Goal: Task Accomplishment & Management: Use online tool/utility

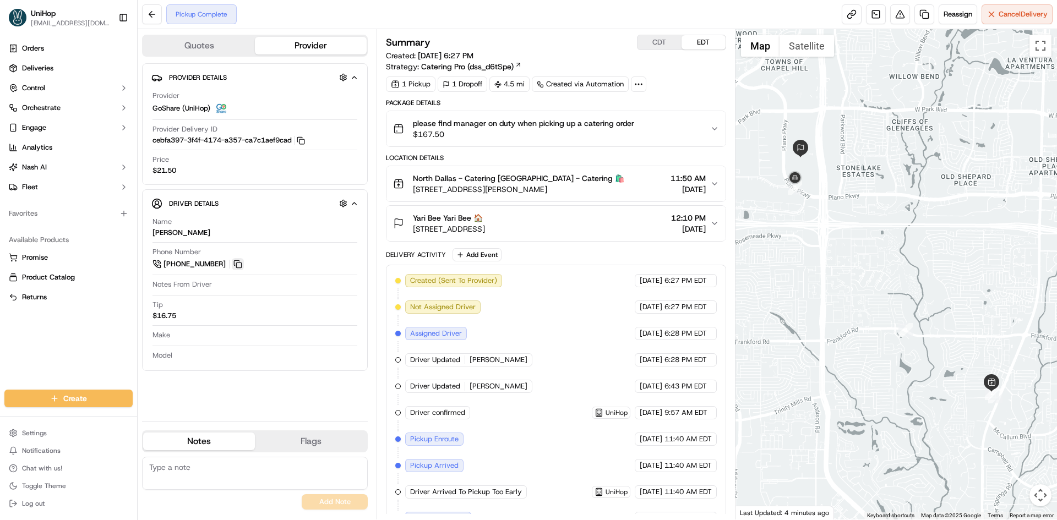
click at [239, 264] on button at bounding box center [238, 264] width 12 height 12
click at [655, 43] on button "CDT" at bounding box center [659, 42] width 44 height 14
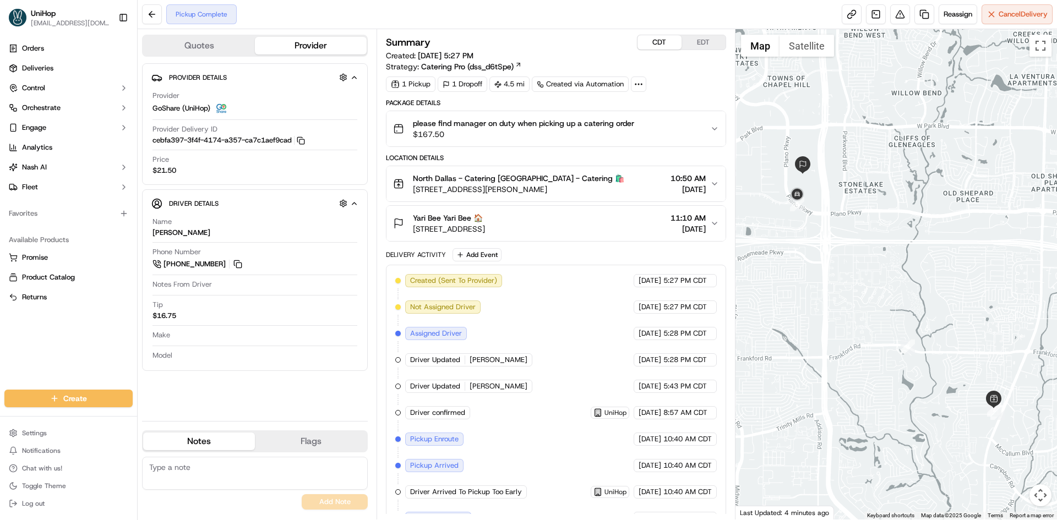
drag, startPoint x: 874, startPoint y: 163, endPoint x: 876, endPoint y: 181, distance: 17.8
click at [876, 181] on div at bounding box center [896, 274] width 322 height 491
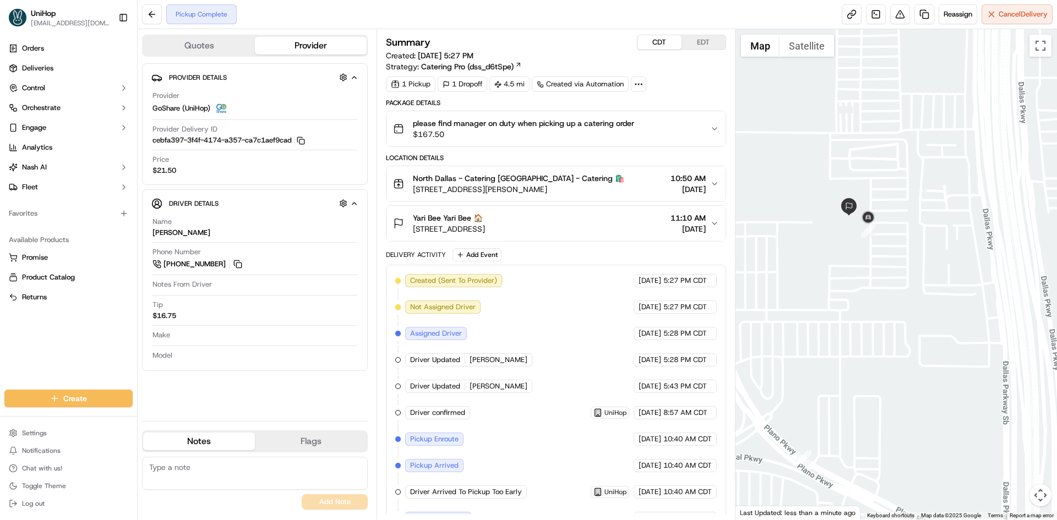
click at [0, 365] on div "Orders Deliveries Control Orchestrate Engage Analytics [PERSON_NAME] Fleet Favo…" at bounding box center [68, 208] width 137 height 346
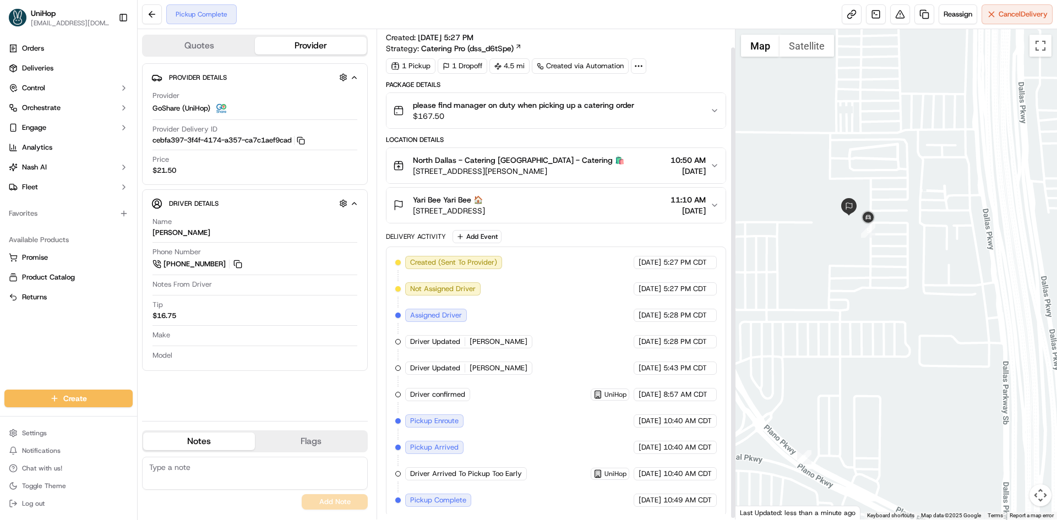
scroll to position [20, 0]
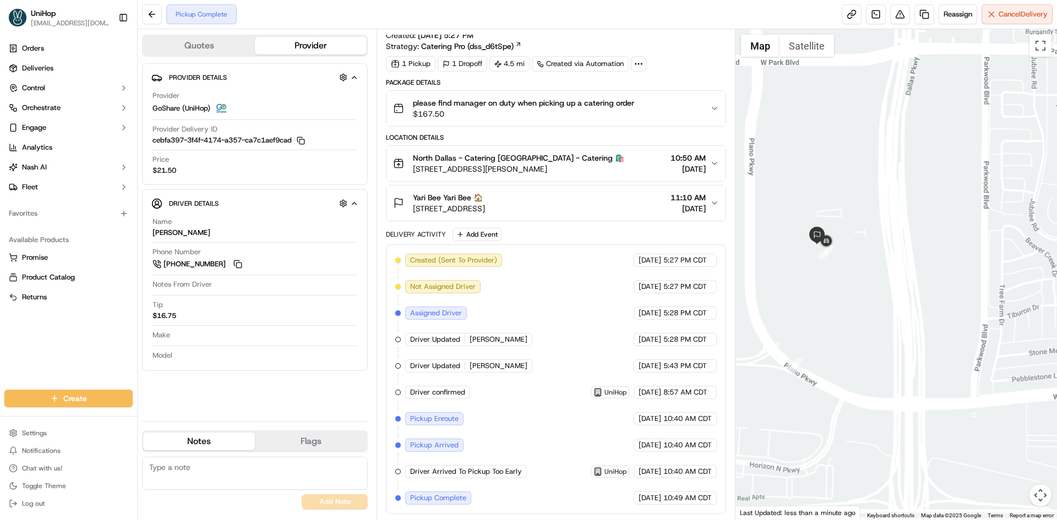
drag, startPoint x: 793, startPoint y: 287, endPoint x: 873, endPoint y: 307, distance: 82.4
click at [875, 310] on div at bounding box center [896, 274] width 322 height 491
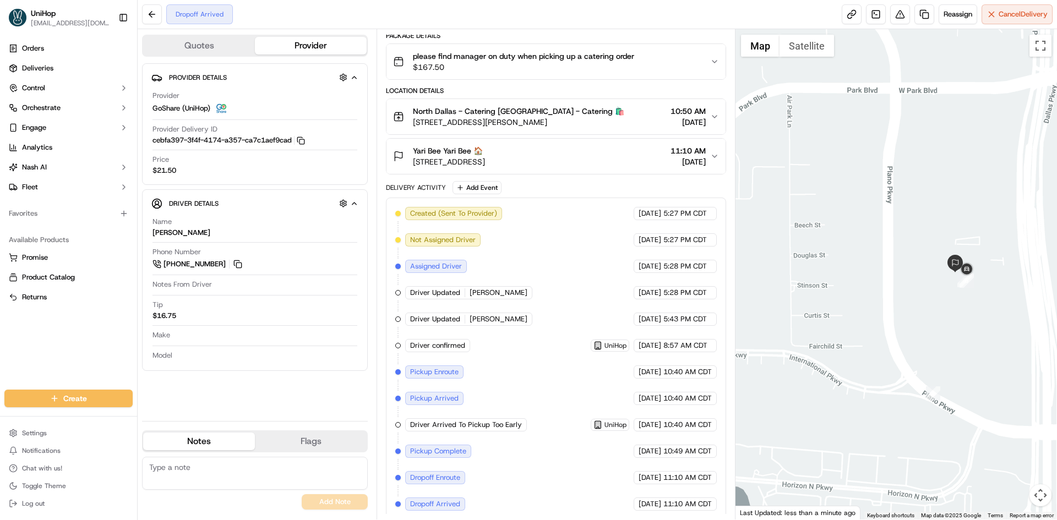
scroll to position [73, 0]
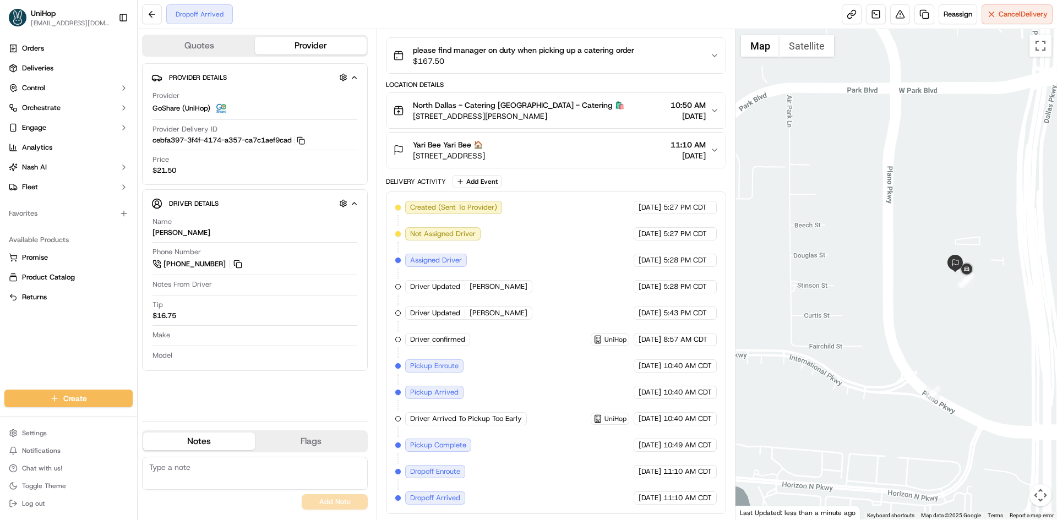
click at [79, 356] on div "Orders Deliveries Control Orchestrate Engage Analytics Nash AI Fleet Favorites …" at bounding box center [68, 208] width 137 height 346
drag, startPoint x: 843, startPoint y: 314, endPoint x: 793, endPoint y: 235, distance: 93.8
click at [825, 270] on div at bounding box center [896, 274] width 322 height 491
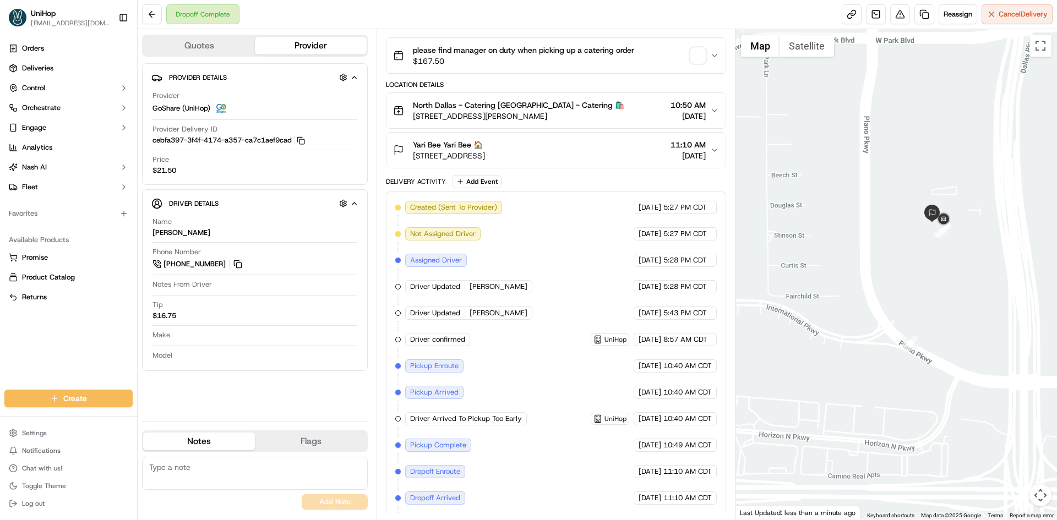
click at [591, 147] on div "Yari Bee Yari Bee 🏠 6275 W Plano Pkwy, Plano, TX 75093, USA 11:10 AM Sep 17 2025" at bounding box center [551, 150] width 317 height 22
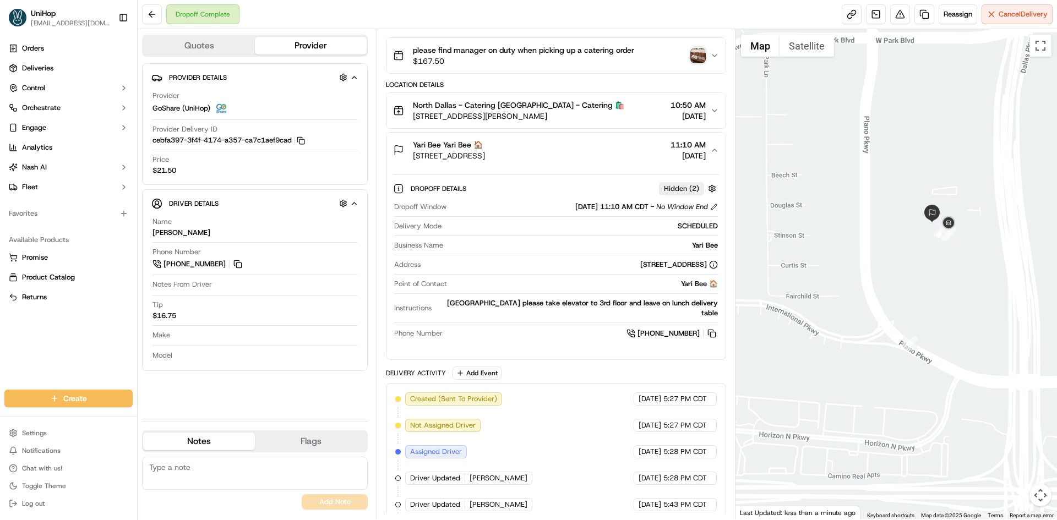
click at [590, 146] on div "Yari Bee Yari Bee 🏠 6275 W Plano Pkwy, Plano, TX 75093, USA 11:10 AM Sep 17 2025" at bounding box center [551, 150] width 317 height 22
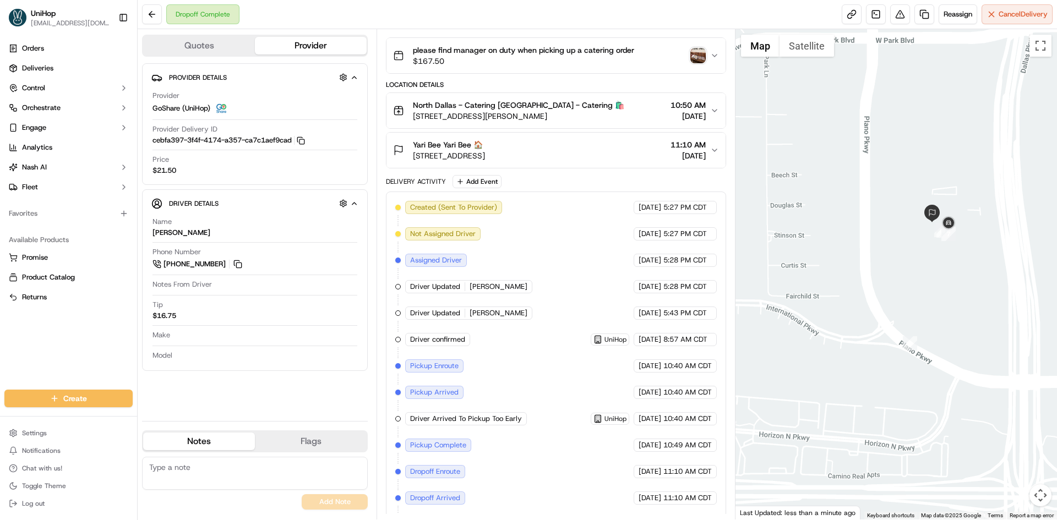
click at [694, 59] on img "button" at bounding box center [697, 55] width 15 height 15
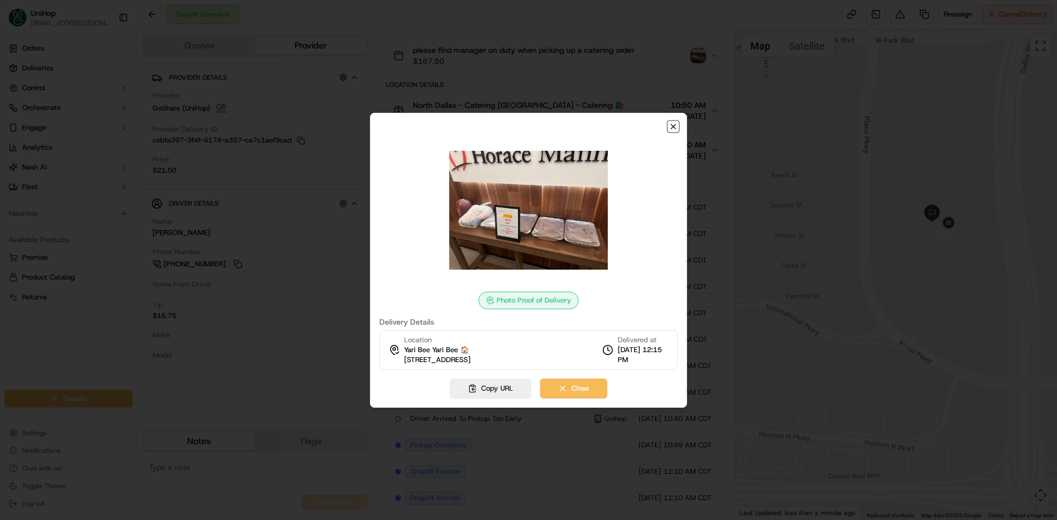
click at [673, 126] on icon "button" at bounding box center [673, 126] width 9 height 9
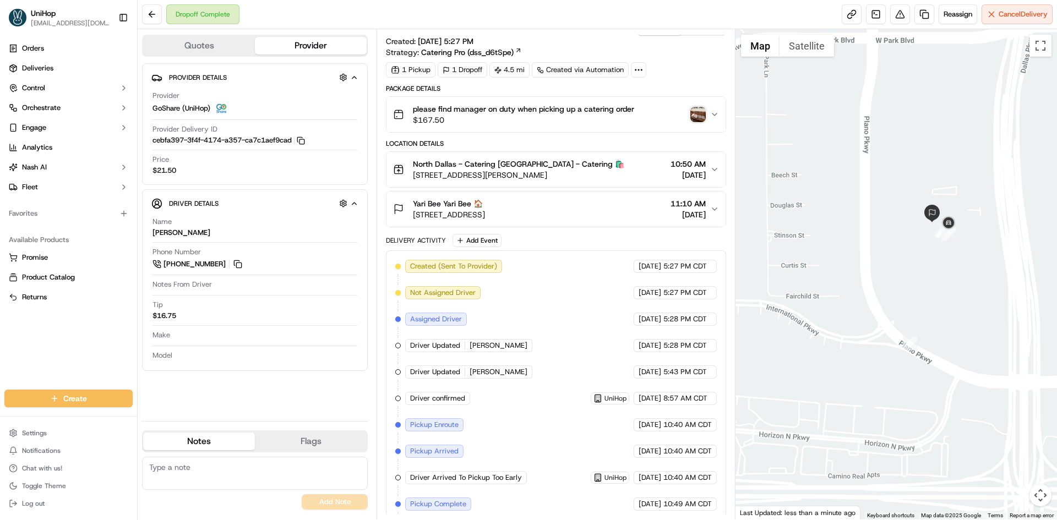
scroll to position [0, 0]
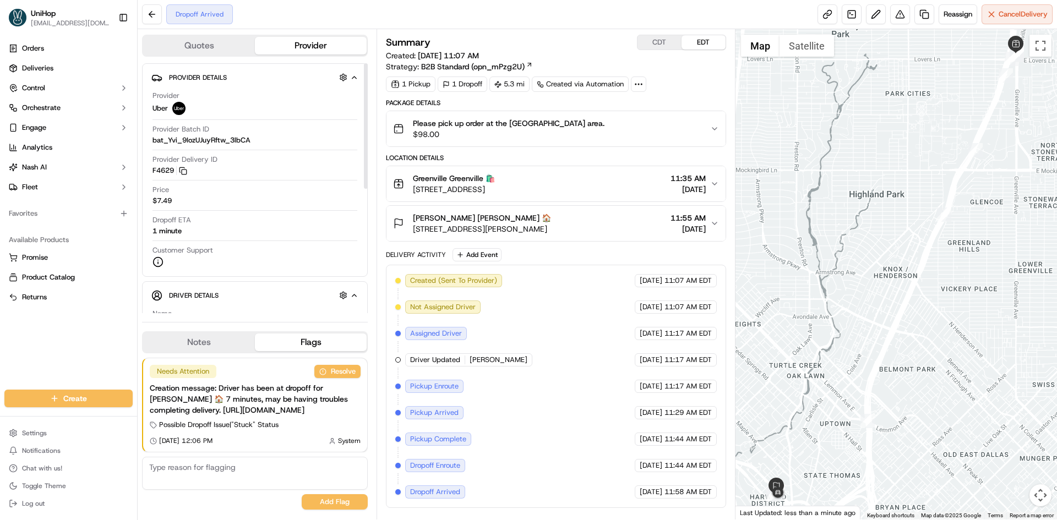
click at [228, 334] on button "Notes" at bounding box center [199, 343] width 112 height 18
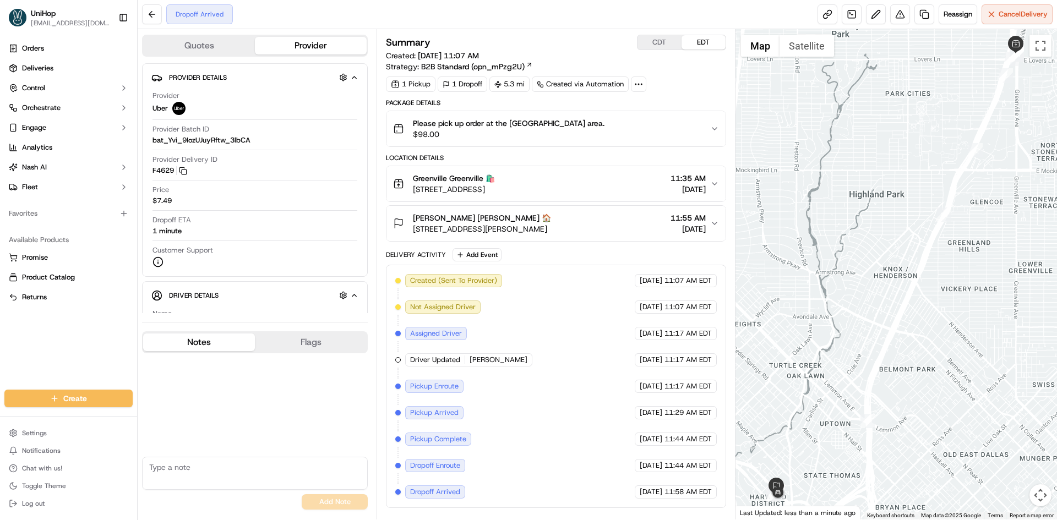
click at [618, 174] on div "Greenville Greenville 🛍️ 5315 Greenville Ave, Dallas, TX 75206, USA 11:35 AM Se…" at bounding box center [551, 184] width 317 height 22
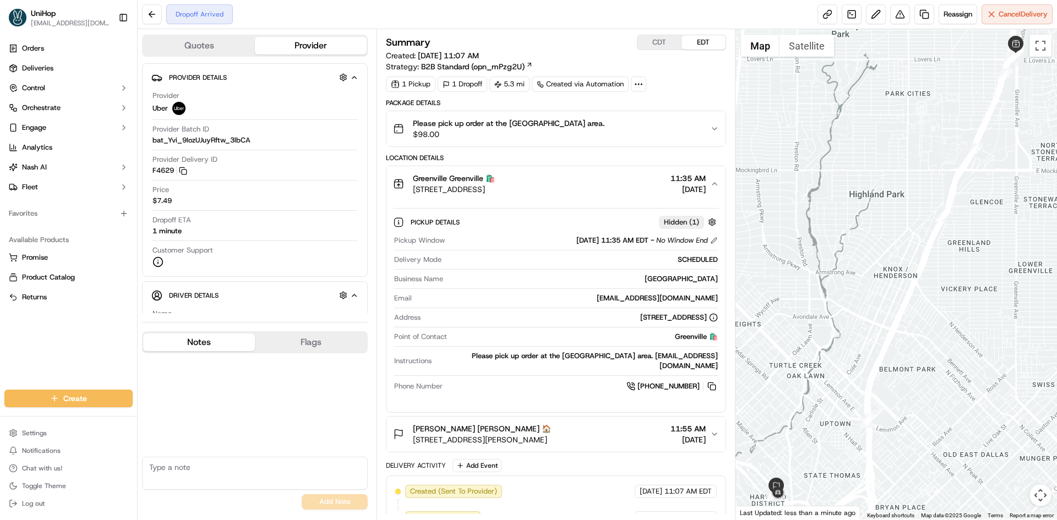
click at [623, 173] on div "Greenville Greenville 🛍️ 5315 Greenville Ave, Dallas, TX 75206, USA 11:35 AM Se…" at bounding box center [551, 184] width 317 height 22
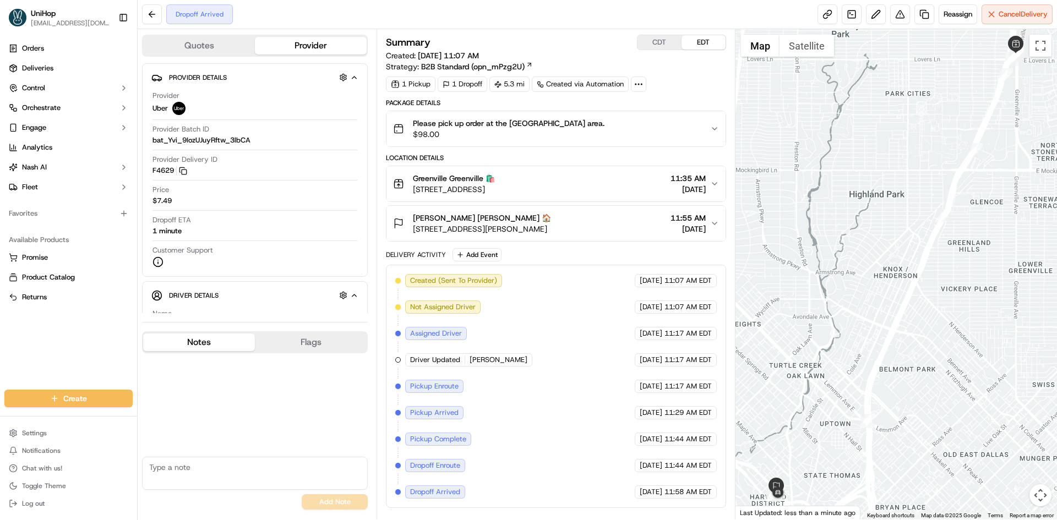
drag, startPoint x: 798, startPoint y: 345, endPoint x: 596, endPoint y: 224, distance: 235.6
click at [807, 290] on div at bounding box center [896, 274] width 322 height 491
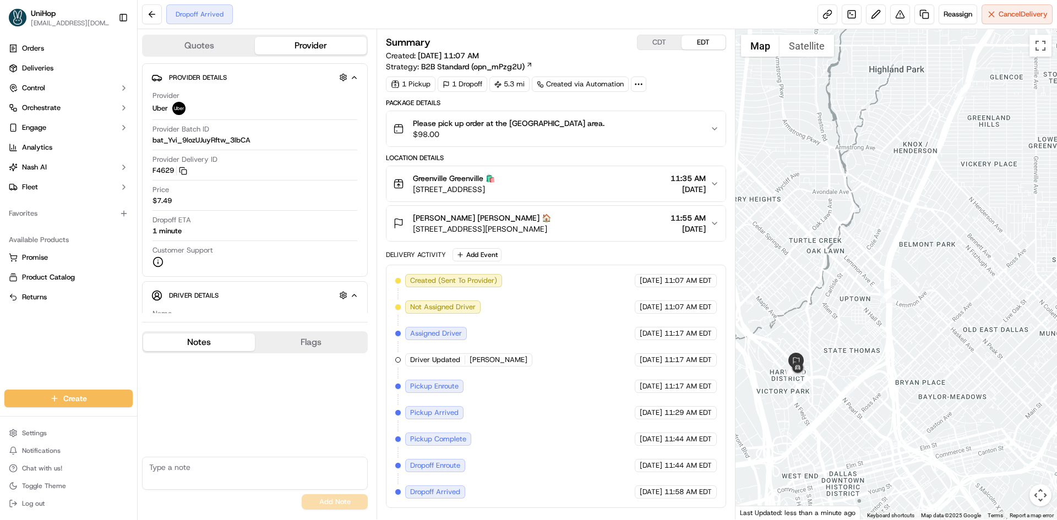
click at [551, 220] on div "Toni Wright Toni Wright 🏠" at bounding box center [482, 217] width 138 height 11
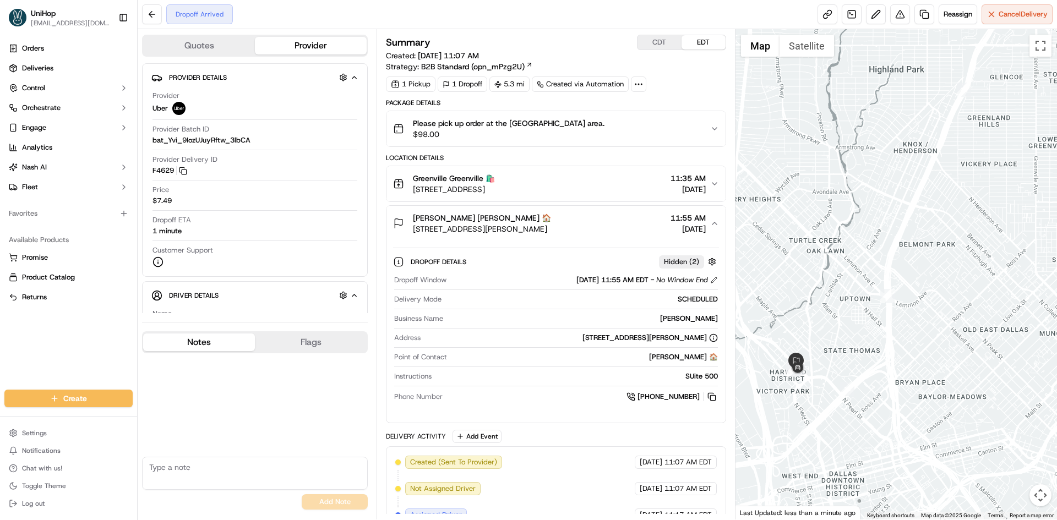
click at [581, 231] on div "Toni Wright Toni Wright 🏠 2728 N Harwood St, Dallas, TX 75201, USA 11:55 AM Sep…" at bounding box center [551, 223] width 317 height 22
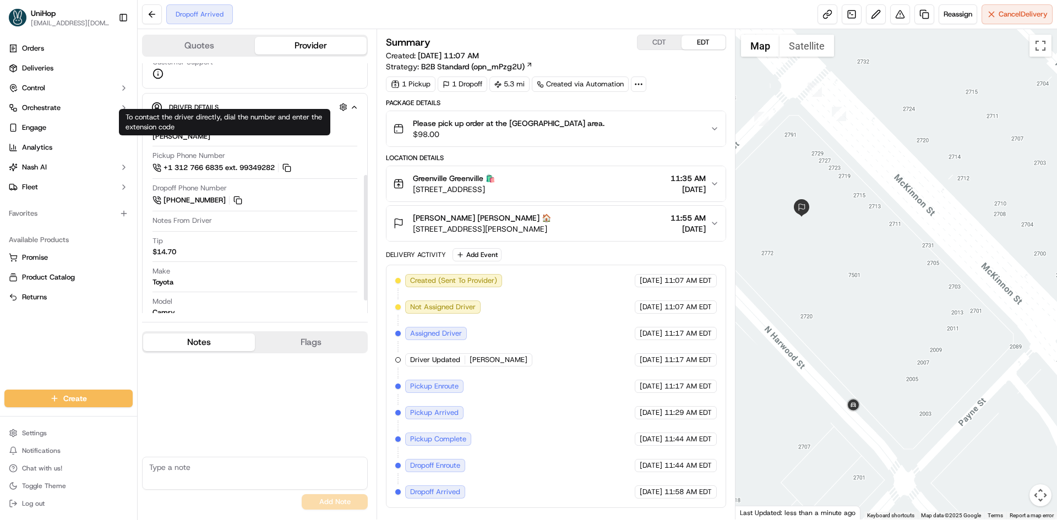
scroll to position [215, 0]
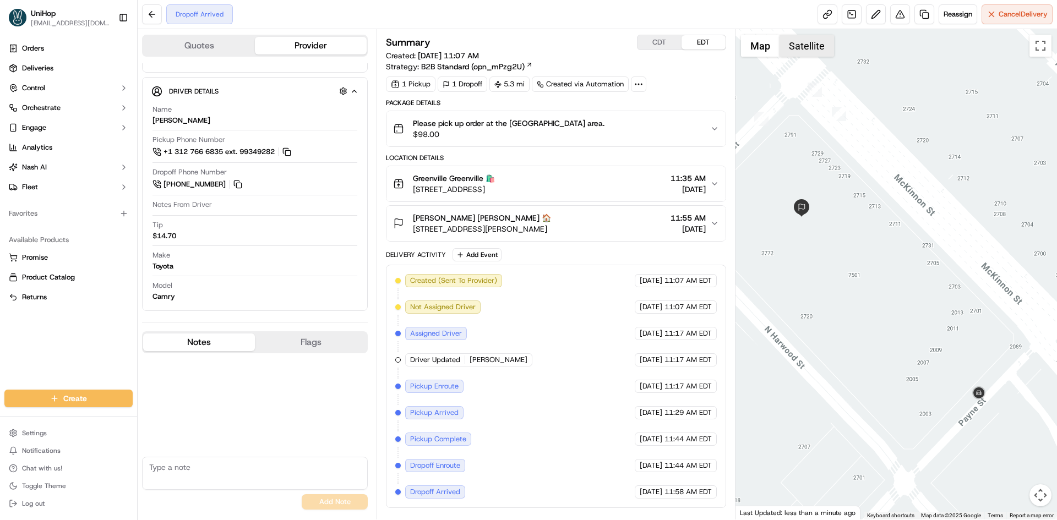
click at [793, 37] on button "Satellite" at bounding box center [807, 46] width 55 height 22
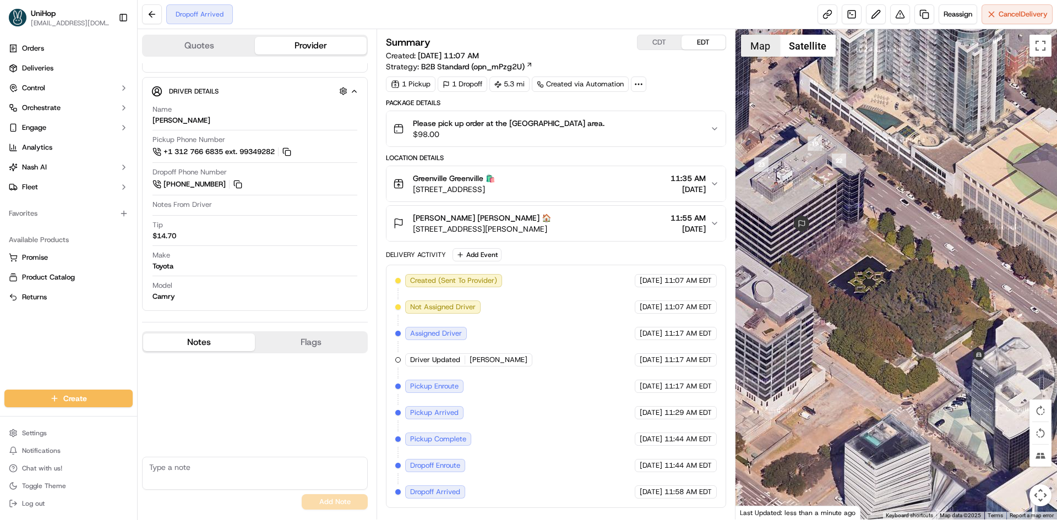
click at [767, 45] on button "Map" at bounding box center [760, 46] width 39 height 22
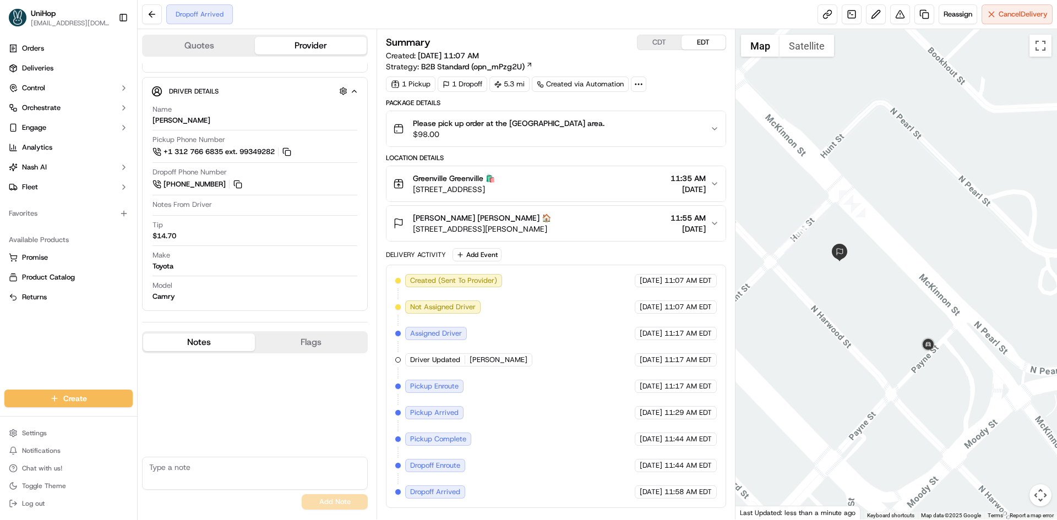
drag, startPoint x: 859, startPoint y: 345, endPoint x: 873, endPoint y: 342, distance: 13.6
click at [873, 342] on div at bounding box center [896, 274] width 322 height 491
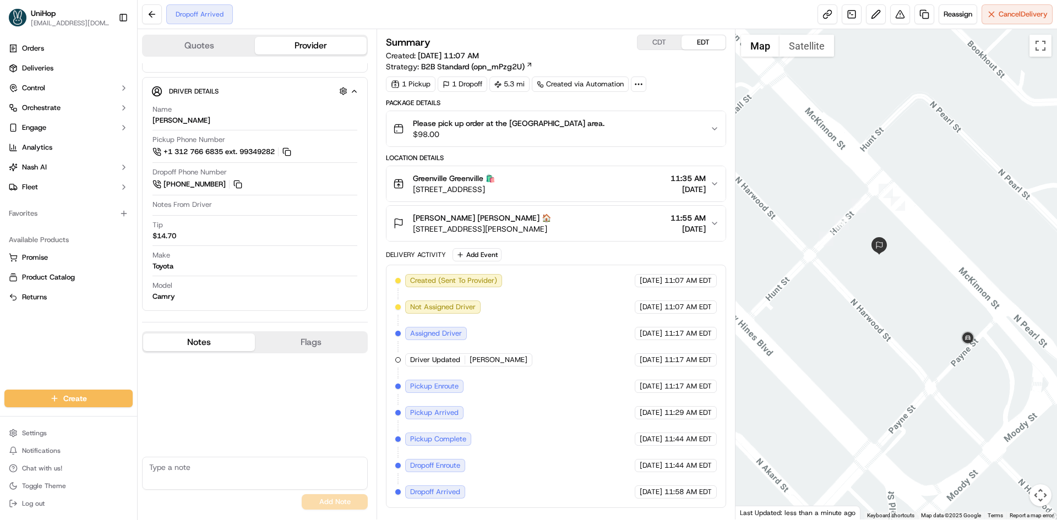
click at [586, 127] on div "Please pick up order at the Pickup area. $98.00" at bounding box center [551, 129] width 317 height 22
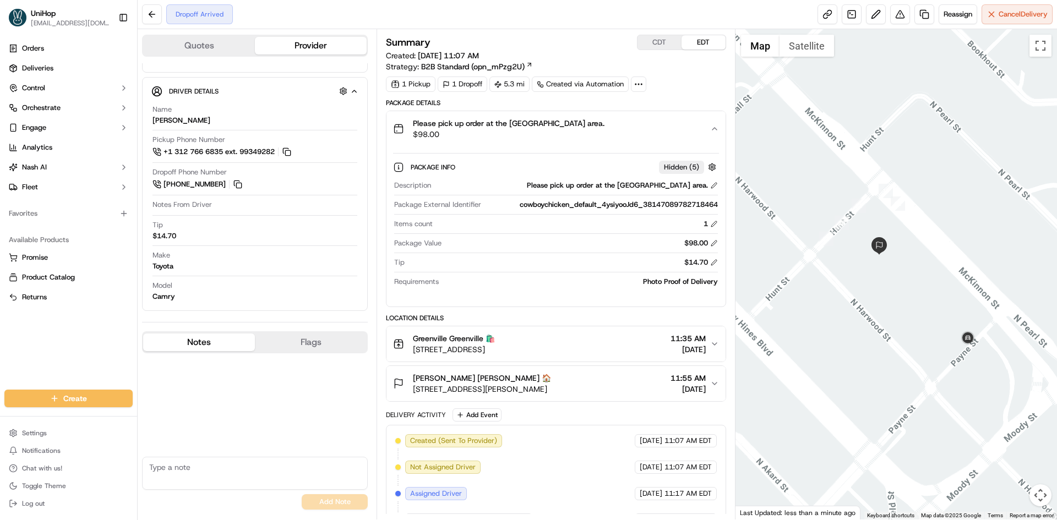
drag, startPoint x: 586, startPoint y: 127, endPoint x: 690, endPoint y: 153, distance: 107.9
click at [586, 127] on div "Please pick up order at the Pickup area. $98.00" at bounding box center [551, 129] width 317 height 22
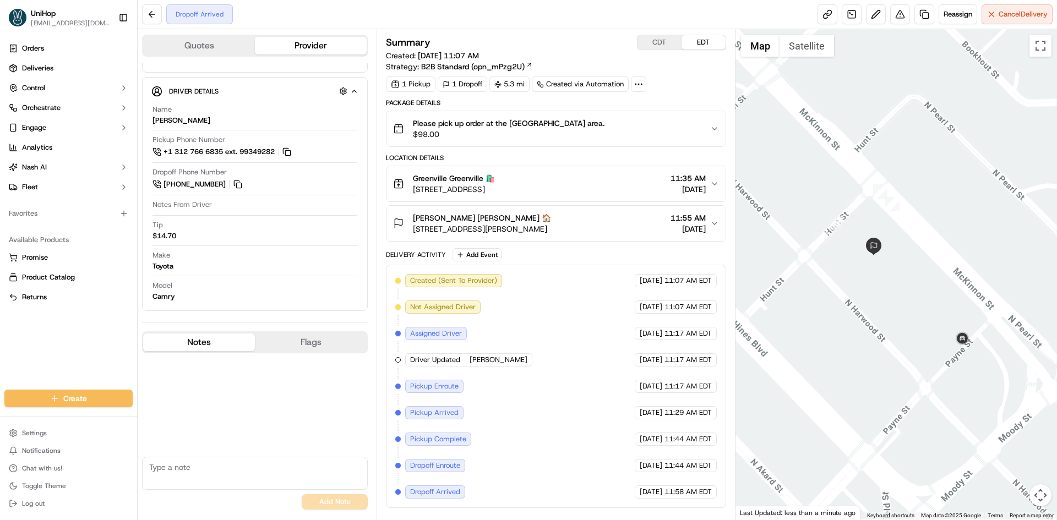
click at [954, 306] on div at bounding box center [896, 274] width 322 height 491
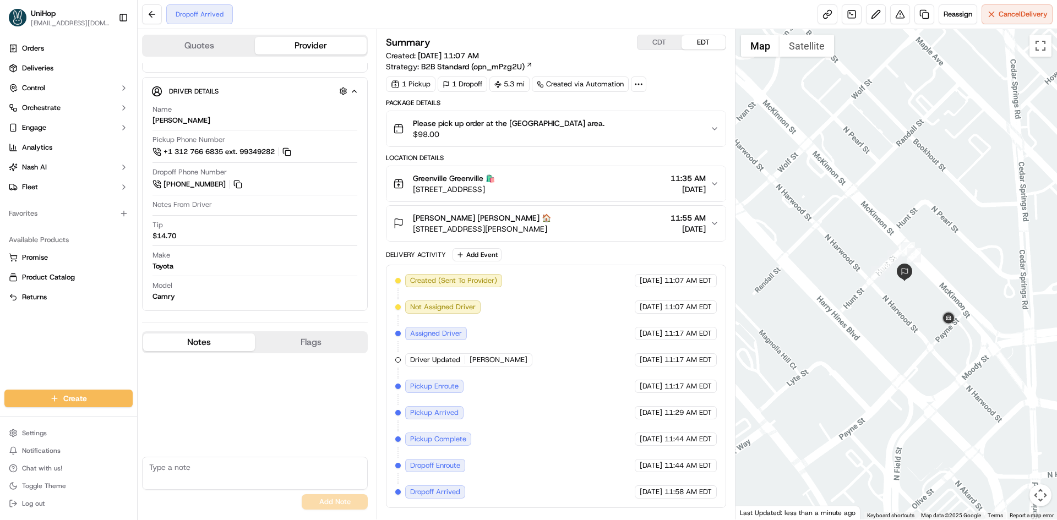
drag, startPoint x: 904, startPoint y: 323, endPoint x: 913, endPoint y: 310, distance: 15.7
click at [913, 310] on div at bounding box center [896, 274] width 322 height 491
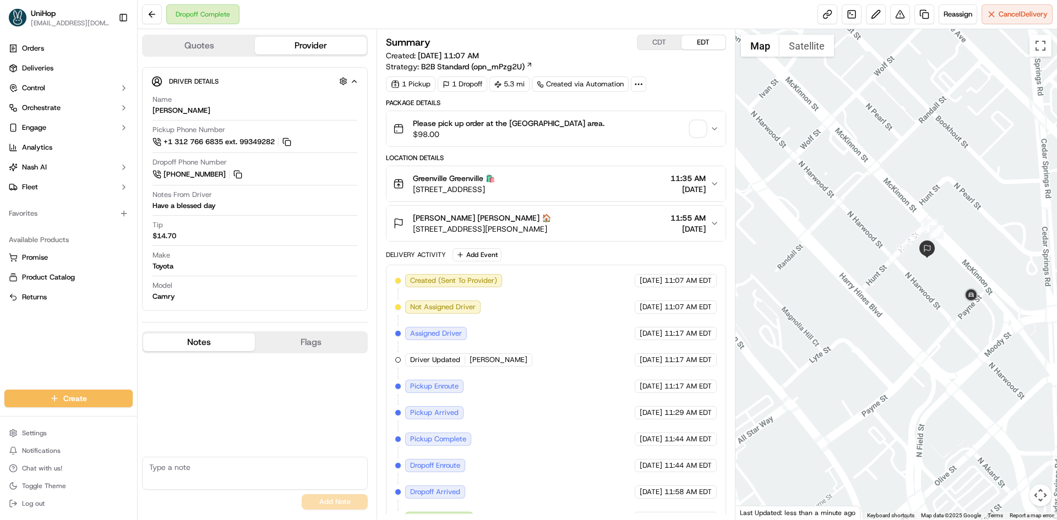
scroll to position [205, 0]
click at [696, 129] on img "button" at bounding box center [697, 128] width 15 height 15
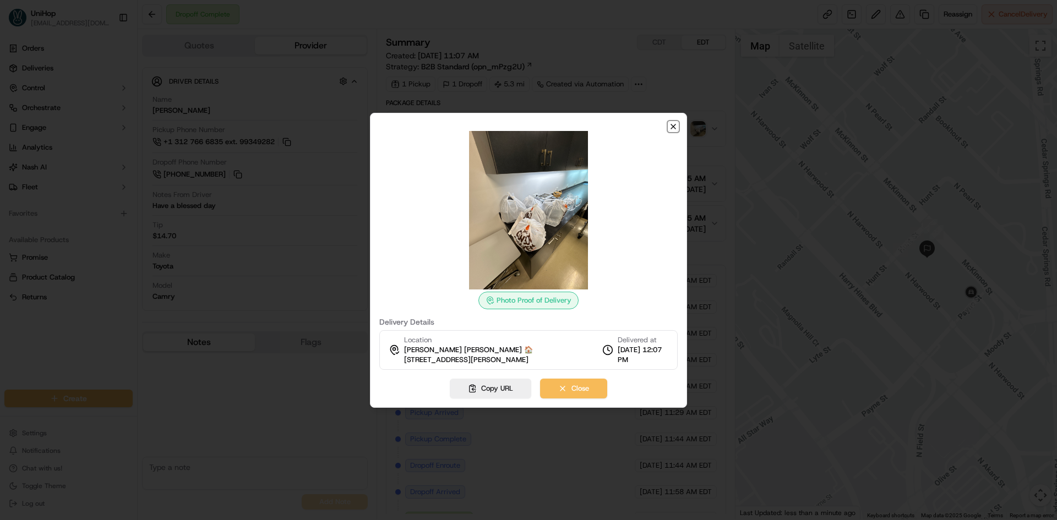
click at [673, 126] on icon "button" at bounding box center [673, 126] width 4 height 4
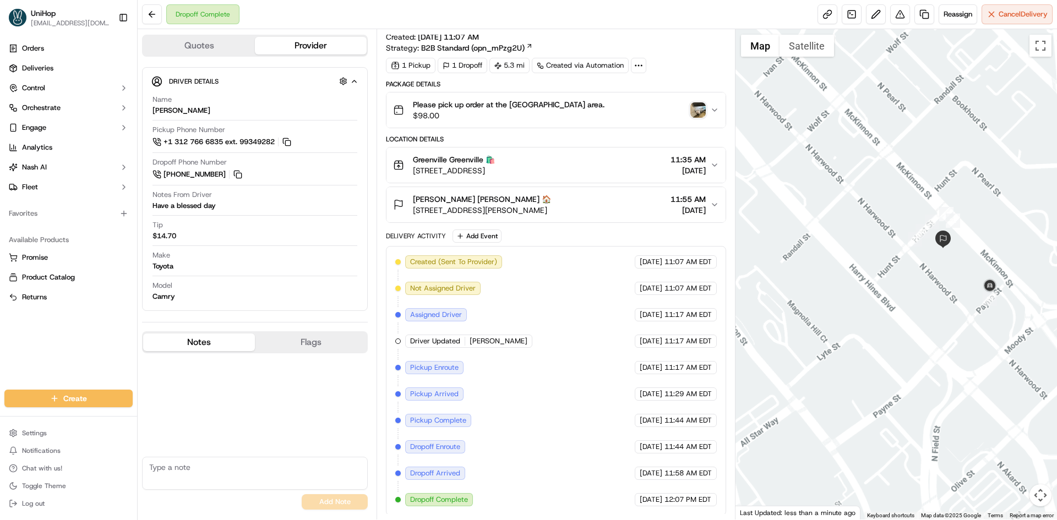
scroll to position [20, 0]
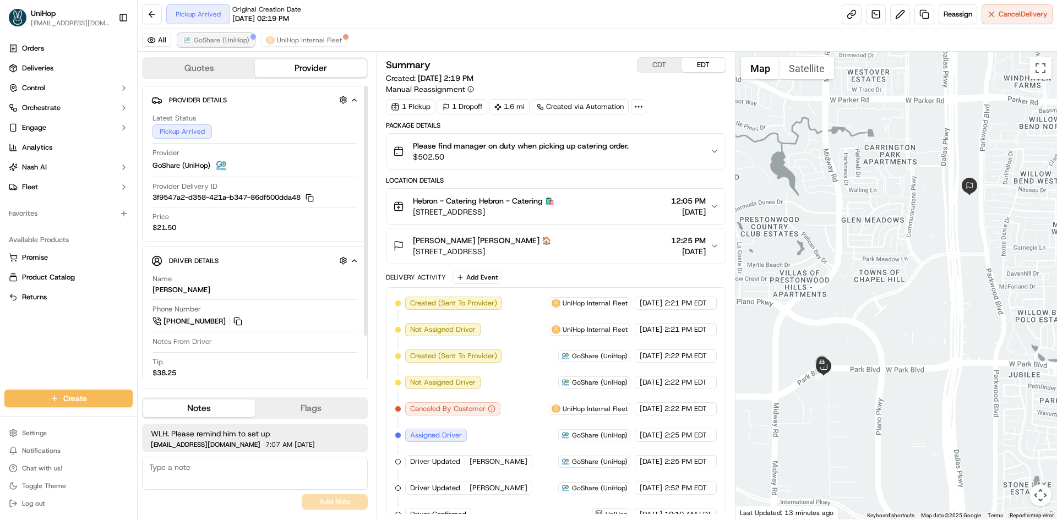
click at [230, 42] on span "GoShare (UniHop)" at bounding box center [222, 40] width 56 height 9
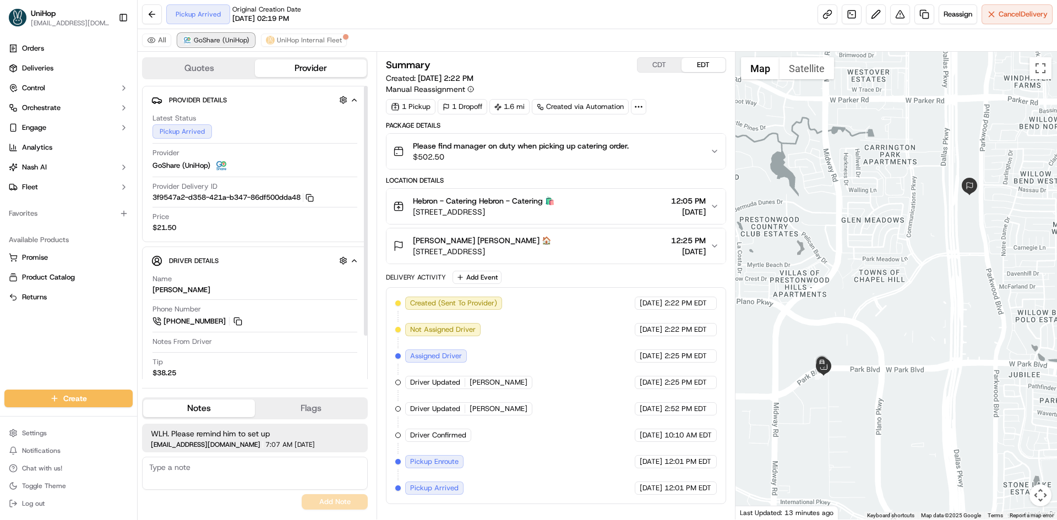
click at [230, 42] on span "GoShare (UniHop)" at bounding box center [222, 40] width 56 height 9
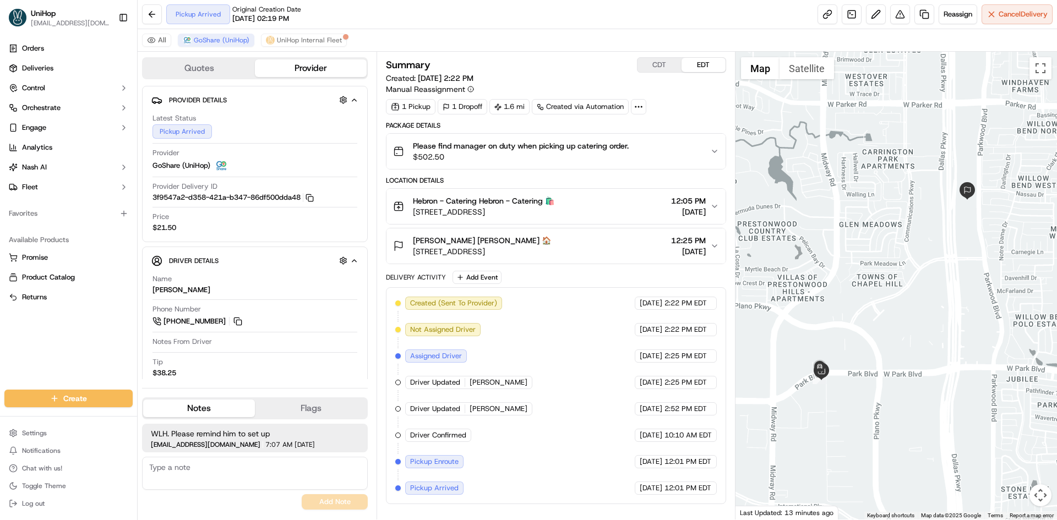
drag, startPoint x: 789, startPoint y: 262, endPoint x: 786, endPoint y: 267, distance: 6.0
click at [786, 267] on div at bounding box center [896, 286] width 322 height 468
click at [79, 356] on div "Orders Deliveries Control Orchestrate Engage Analytics Nash AI Fleet Favorites …" at bounding box center [68, 208] width 137 height 346
click at [97, 334] on div "Orders Deliveries Control Orchestrate Engage Analytics Nash AI Fleet Favorites …" at bounding box center [68, 208] width 137 height 346
click at [25, 360] on div "Orders Deliveries Control Orchestrate Engage Analytics Nash AI Fleet Favorites …" at bounding box center [68, 208] width 137 height 346
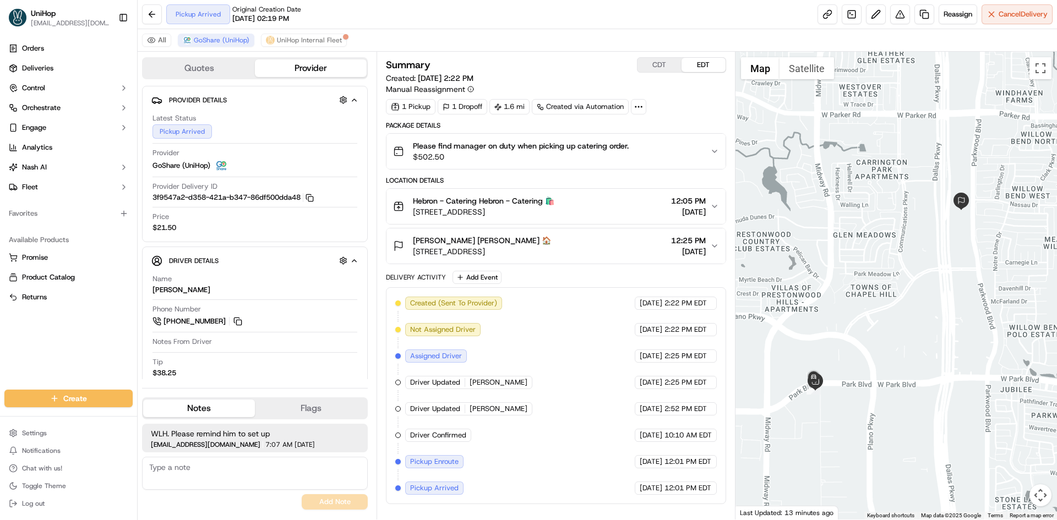
click at [838, 276] on div at bounding box center [896, 286] width 322 height 468
click at [655, 68] on button "CDT" at bounding box center [659, 65] width 44 height 14
click at [637, 242] on div "Meredith Martin Meredith Martin 🏠 2800 Dallas Pkwy, Plano, TX 75093, USA 11:25 …" at bounding box center [551, 246] width 317 height 22
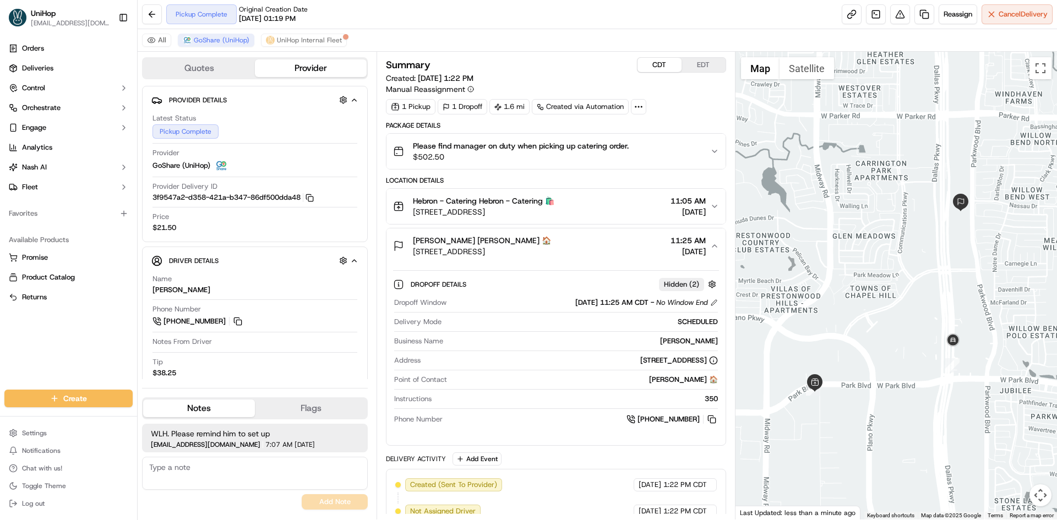
click at [630, 242] on div "Meredith Martin Meredith Martin 🏠 2800 Dallas Pkwy, Plano, TX 75093, USA 11:25 …" at bounding box center [551, 246] width 317 height 22
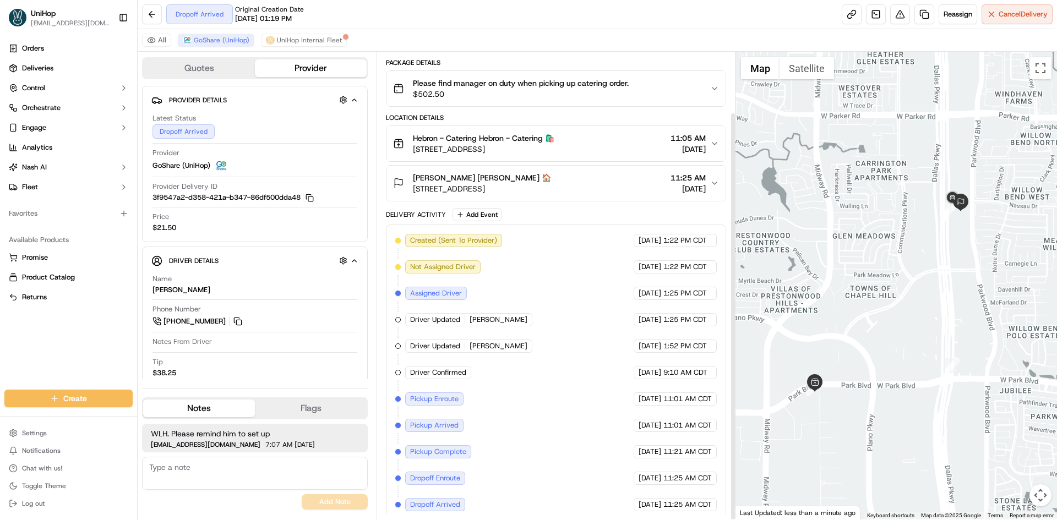
scroll to position [69, 0]
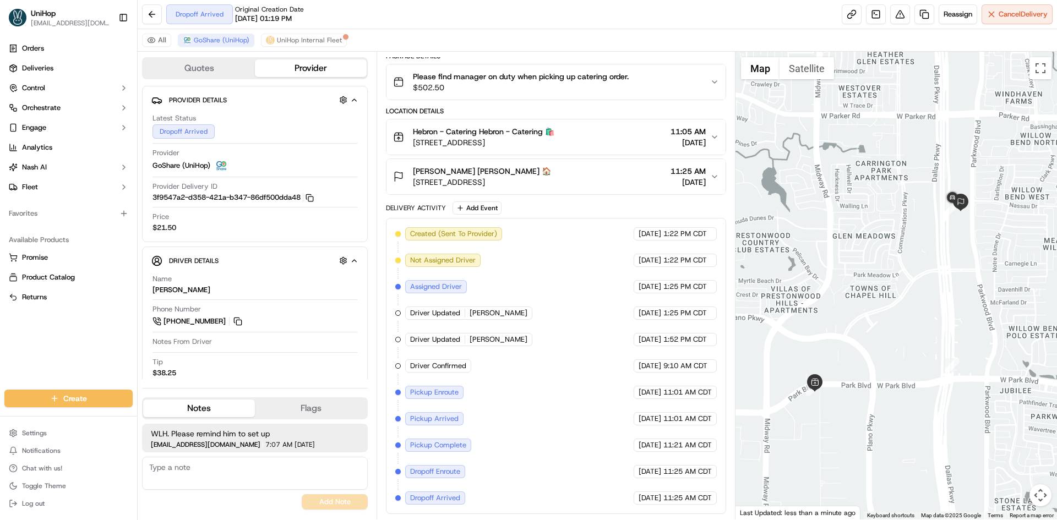
click at [609, 193] on button "Meredith Martin Meredith Martin 🏠 2800 Dallas Pkwy, Plano, TX 75093, USA 11:25 …" at bounding box center [555, 176] width 339 height 35
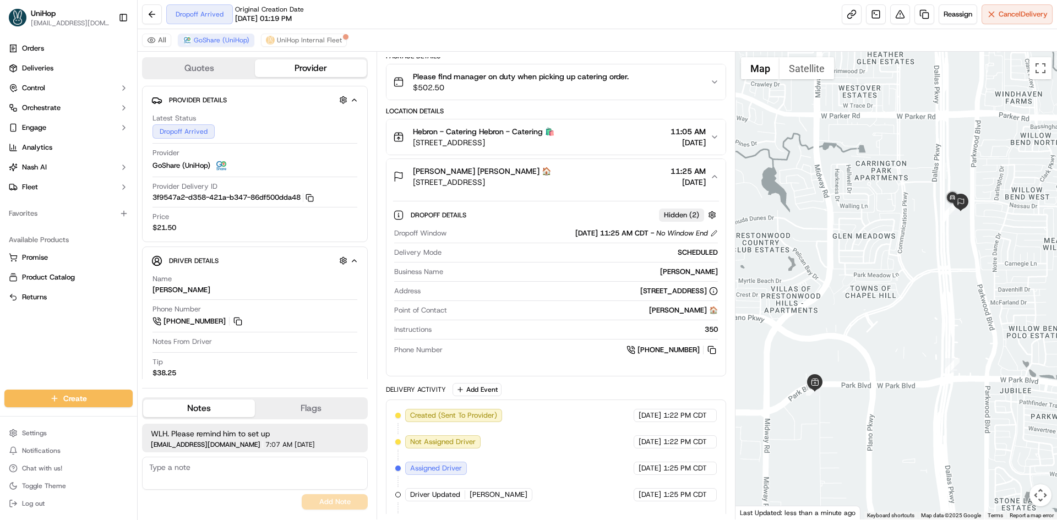
drag, startPoint x: 613, startPoint y: 184, endPoint x: 934, endPoint y: 187, distance: 320.4
click at [615, 184] on div "Meredith Martin Meredith Martin 🏠 2800 Dallas Pkwy, Plano, TX 75093, USA 11:25 …" at bounding box center [551, 177] width 317 height 22
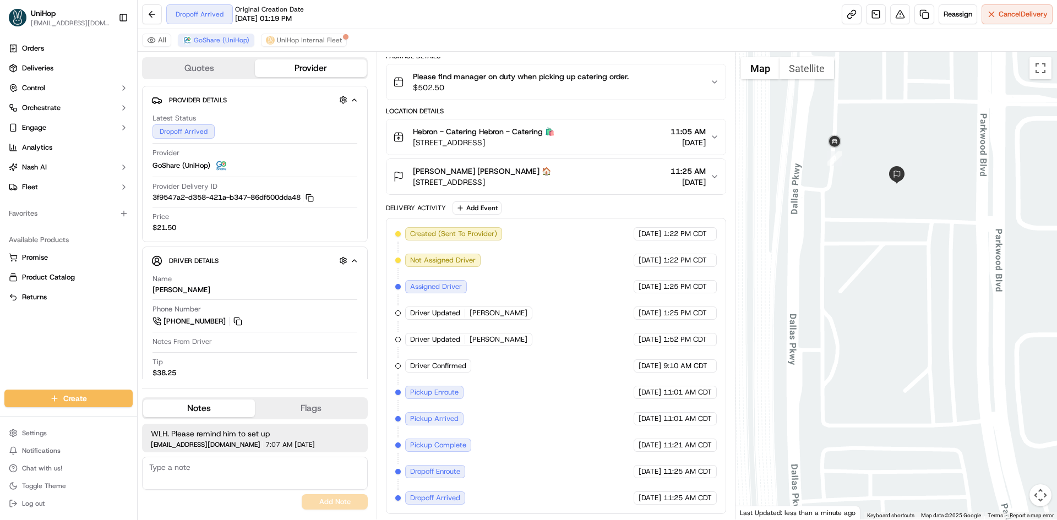
click at [812, 73] on button "Satellite" at bounding box center [807, 68] width 55 height 22
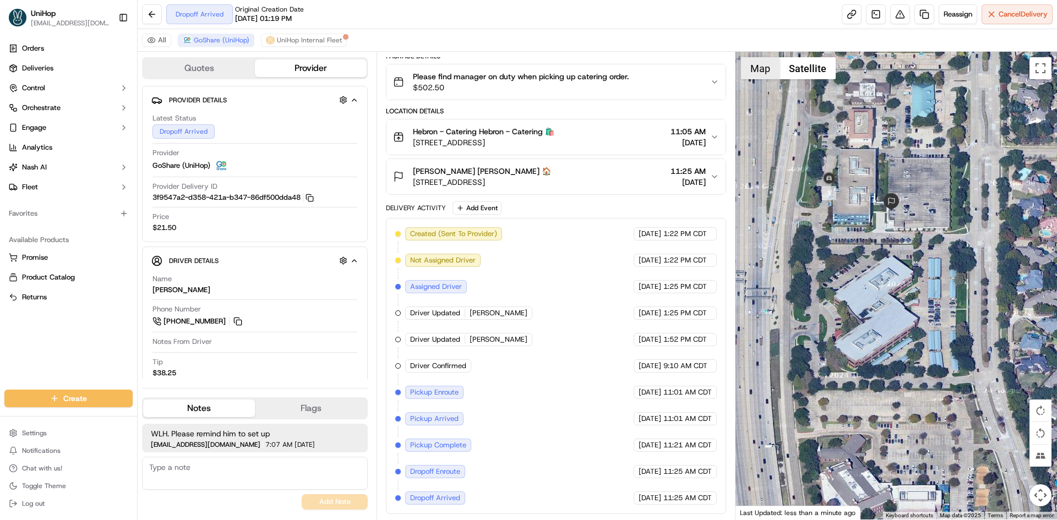
click at [762, 73] on button "Map" at bounding box center [760, 68] width 39 height 22
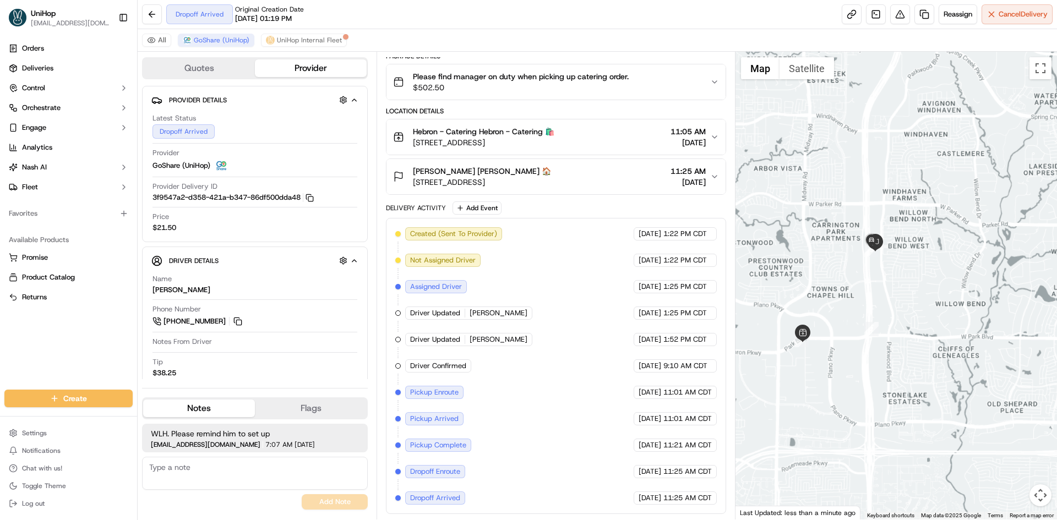
drag, startPoint x: 885, startPoint y: 314, endPoint x: 893, endPoint y: 301, distance: 15.6
click at [892, 302] on div at bounding box center [896, 286] width 322 height 468
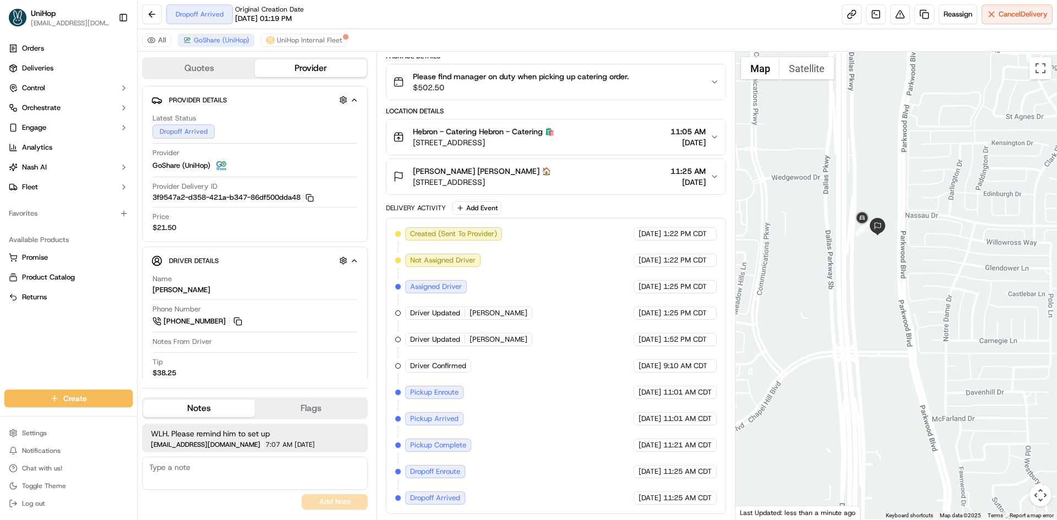
drag, startPoint x: 897, startPoint y: 274, endPoint x: 912, endPoint y: 281, distance: 16.5
click at [911, 281] on div at bounding box center [896, 286] width 322 height 468
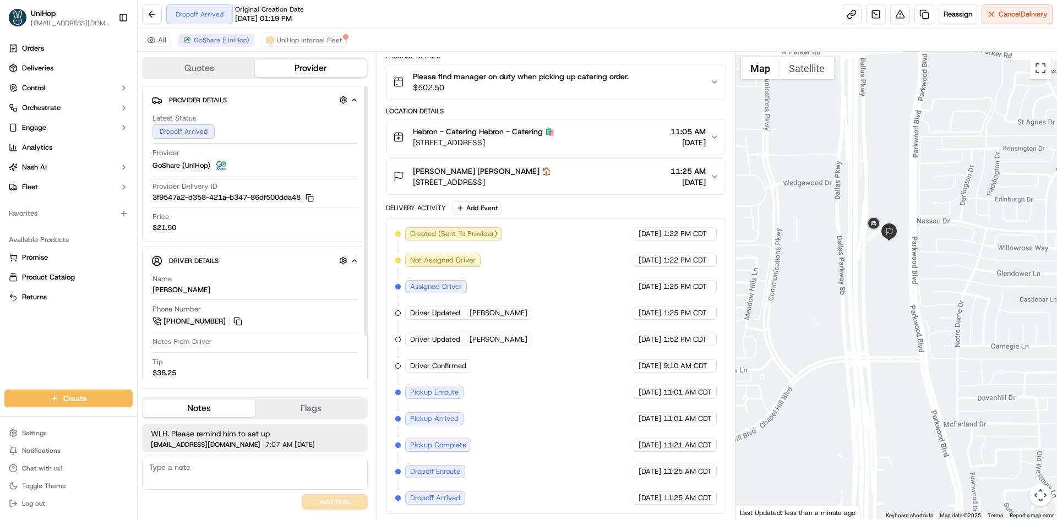
click at [72, 352] on div "Orders Deliveries Control Orchestrate Engage Analytics Nash AI Fleet Favorites …" at bounding box center [68, 208] width 137 height 346
click at [595, 183] on div "Meredith Martin Meredith Martin 🏠 2800 Dallas Pkwy, Plano, TX 75093, USA 11:25 …" at bounding box center [551, 177] width 317 height 22
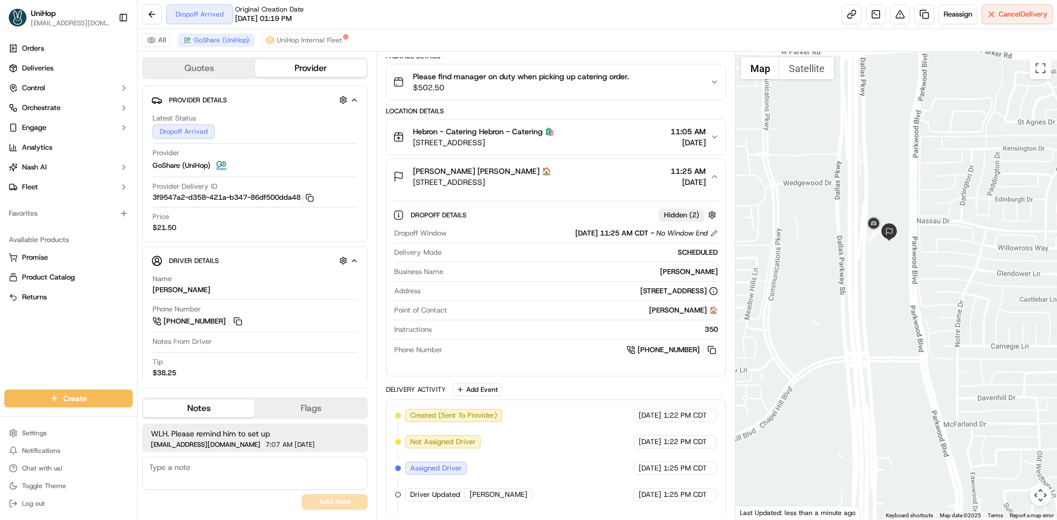
click at [595, 183] on div "Meredith Martin Meredith Martin 🏠 2800 Dallas Pkwy, Plano, TX 75093, USA 11:25 …" at bounding box center [551, 177] width 317 height 22
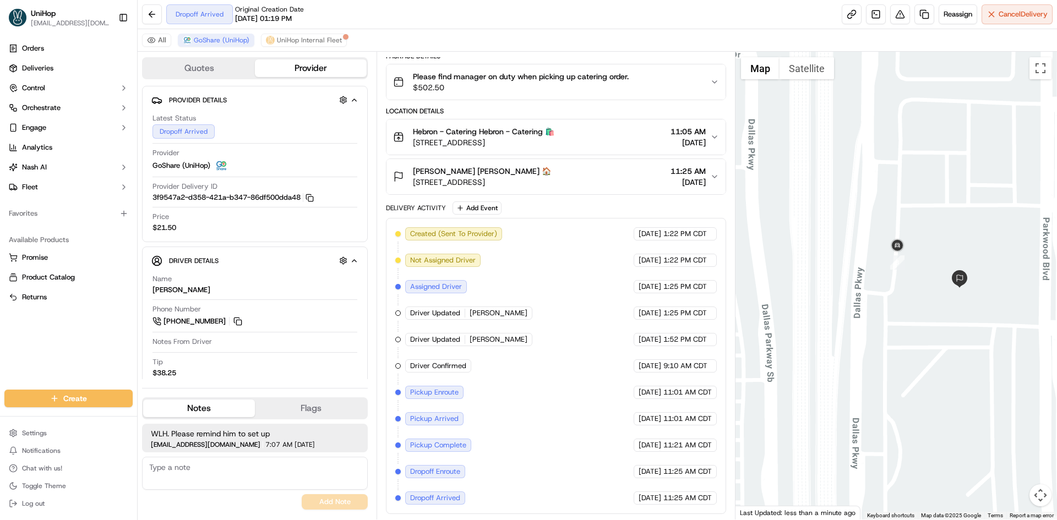
click at [802, 71] on button "Satellite" at bounding box center [807, 68] width 55 height 22
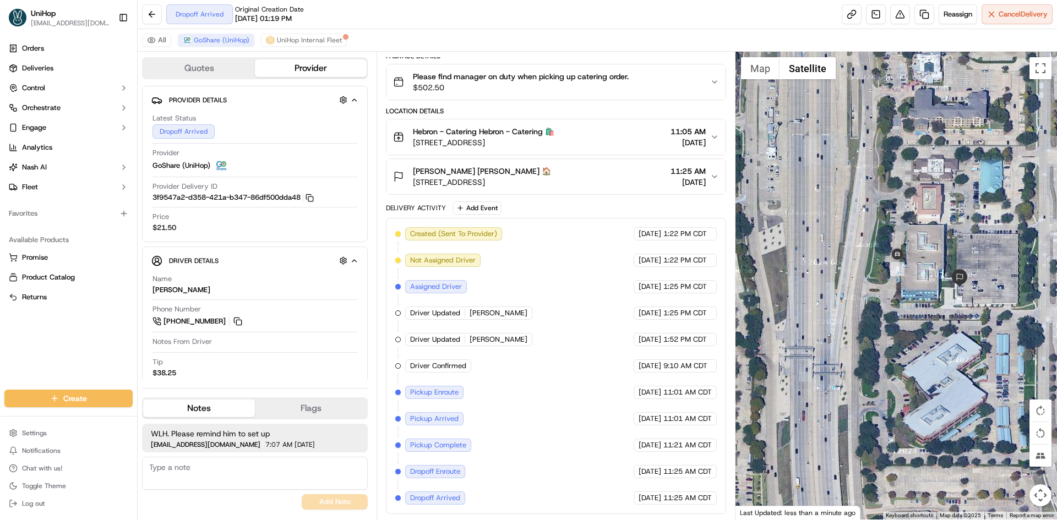
click at [737, 79] on div at bounding box center [896, 286] width 322 height 468
click at [763, 73] on button "Map" at bounding box center [760, 68] width 39 height 22
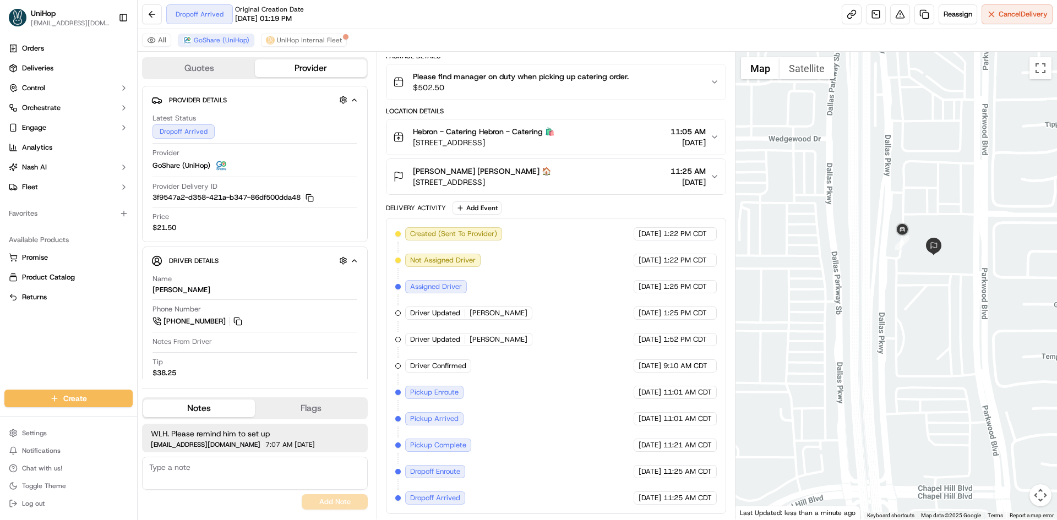
drag, startPoint x: 972, startPoint y: 166, endPoint x: 938, endPoint y: 187, distance: 39.6
click at [944, 186] on div at bounding box center [896, 286] width 322 height 468
click at [237, 320] on button at bounding box center [238, 321] width 12 height 12
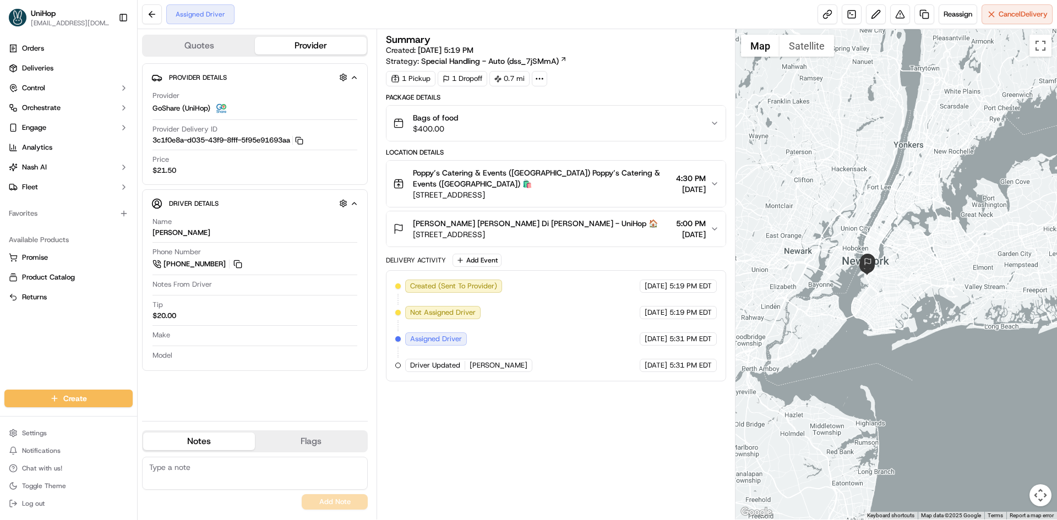
click at [903, 199] on div at bounding box center [896, 274] width 322 height 491
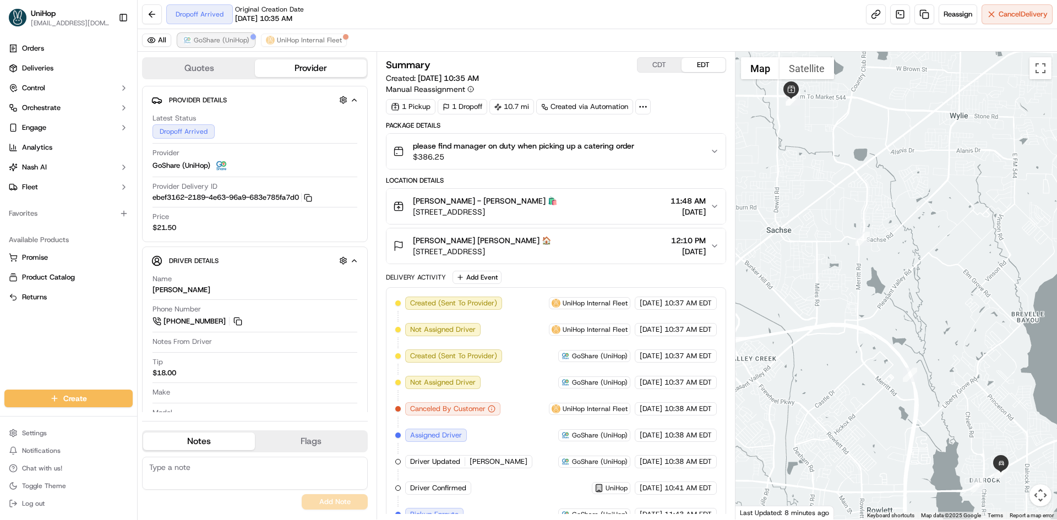
click at [236, 45] on button "GoShare (UniHop)" at bounding box center [216, 40] width 77 height 13
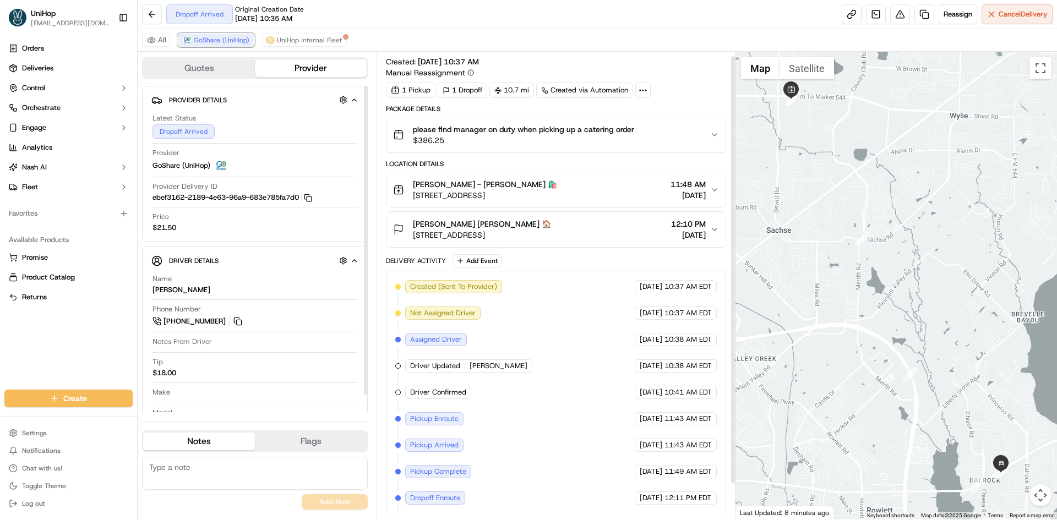
scroll to position [43, 0]
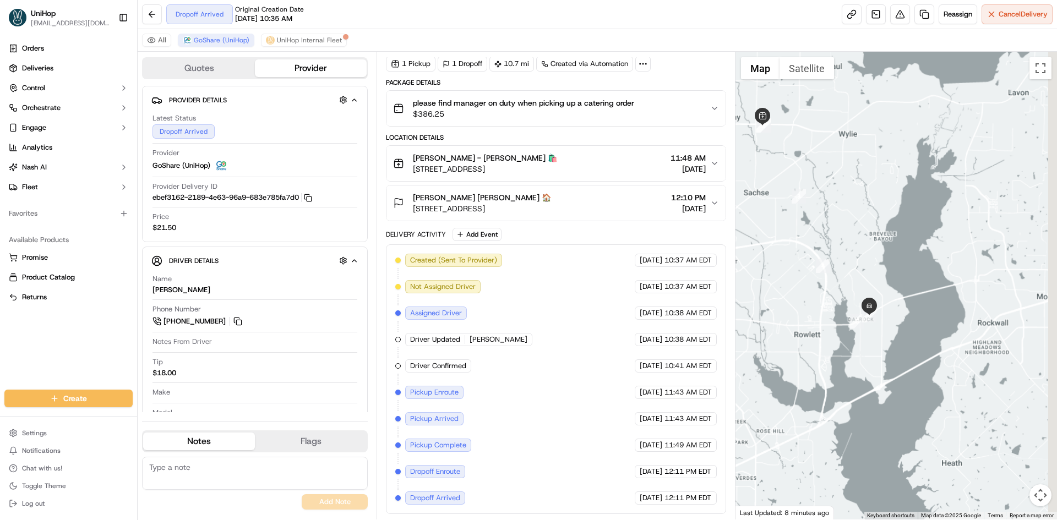
drag, startPoint x: 876, startPoint y: 274, endPoint x: 868, endPoint y: 258, distance: 17.5
click at [868, 259] on div at bounding box center [896, 286] width 322 height 468
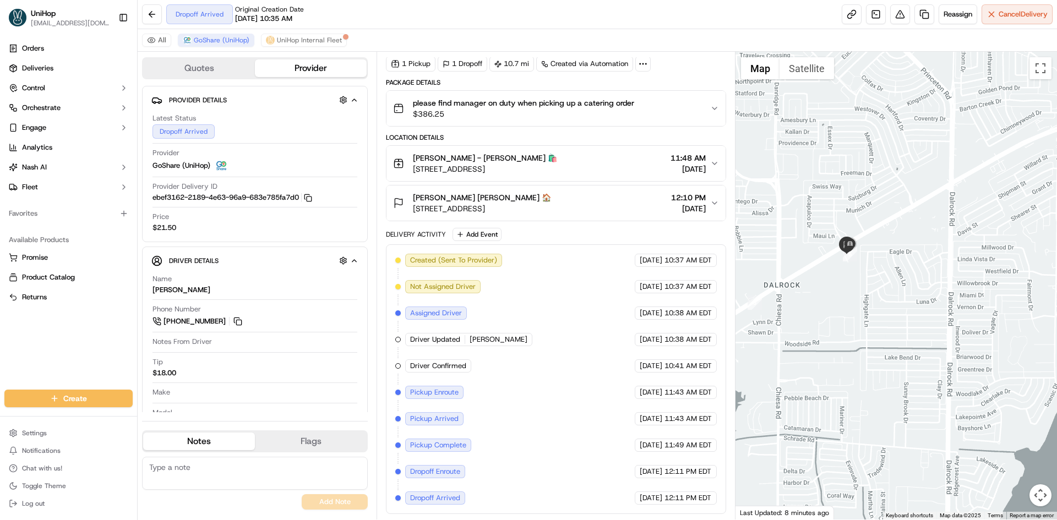
drag, startPoint x: 847, startPoint y: 225, endPoint x: 862, endPoint y: 241, distance: 22.2
click at [862, 241] on div at bounding box center [896, 286] width 322 height 468
click at [698, 104] on img "button" at bounding box center [697, 108] width 15 height 15
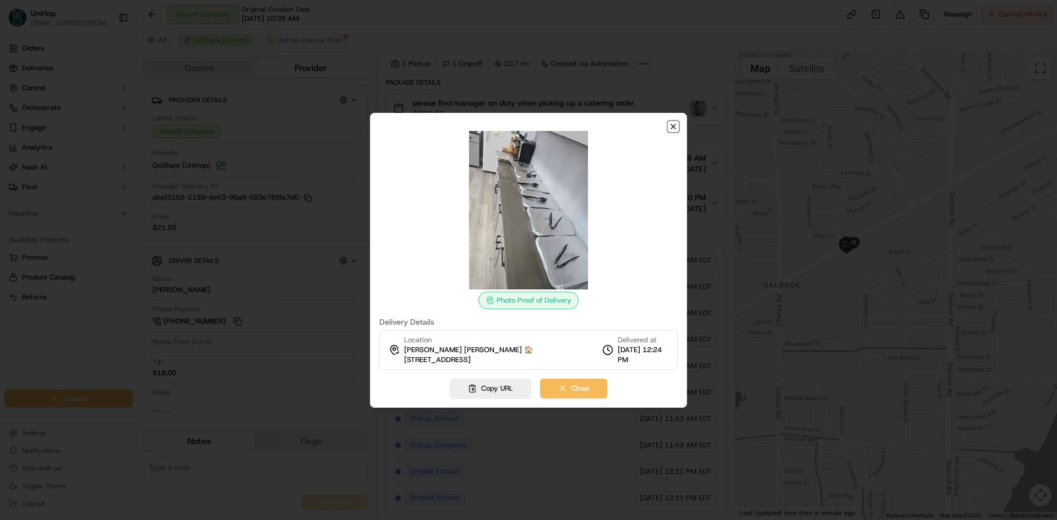
click at [672, 127] on icon "button" at bounding box center [673, 126] width 4 height 4
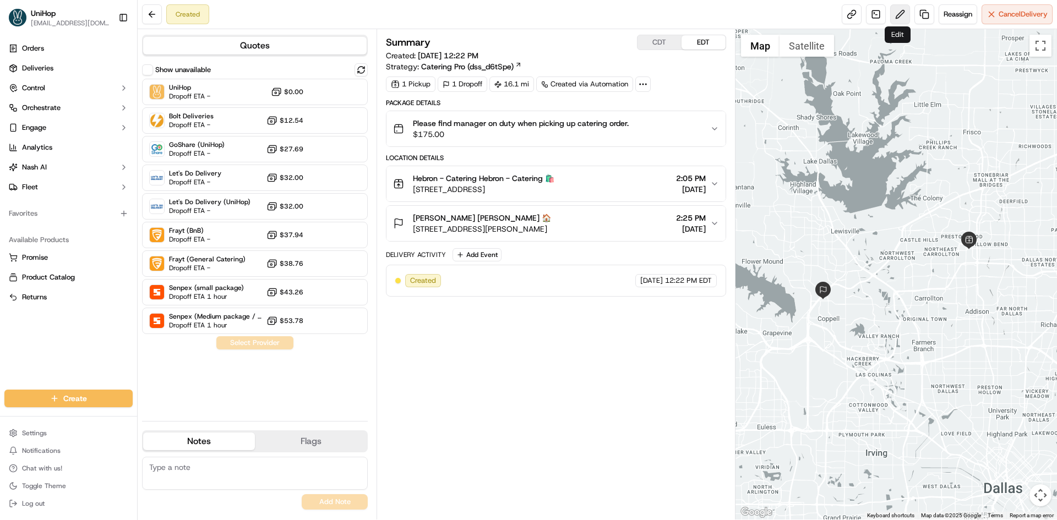
click at [898, 18] on button at bounding box center [900, 14] width 20 height 20
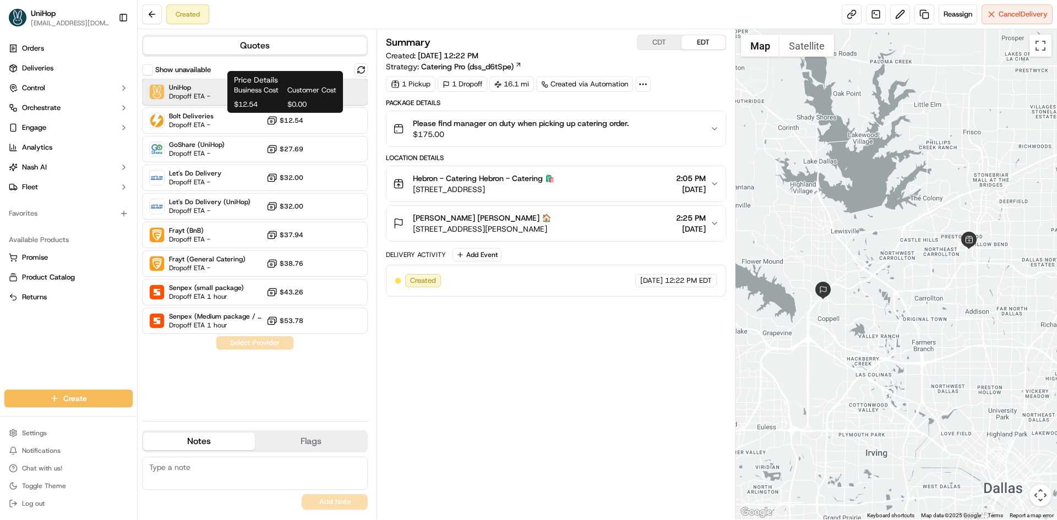
click at [204, 91] on span "UniHop" at bounding box center [189, 87] width 41 height 9
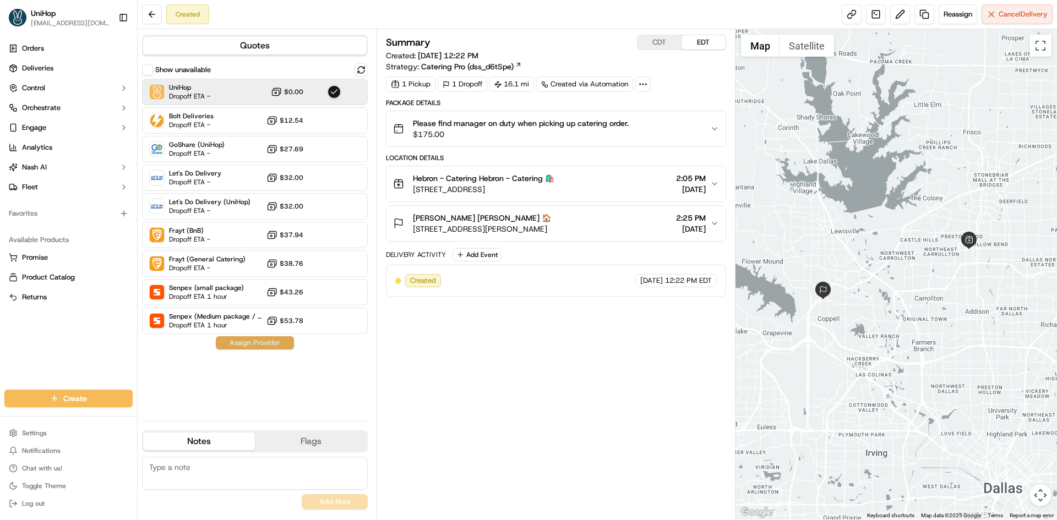
click at [254, 340] on button "Assign Provider" at bounding box center [255, 342] width 78 height 13
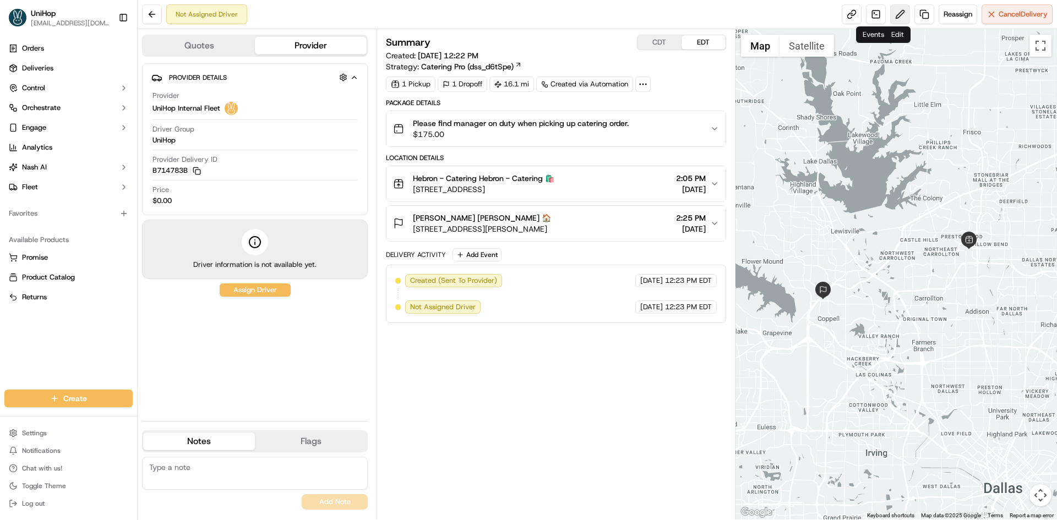
click at [891, 16] on button at bounding box center [900, 14] width 20 height 20
click at [949, 17] on span "Reassign" at bounding box center [958, 14] width 29 height 10
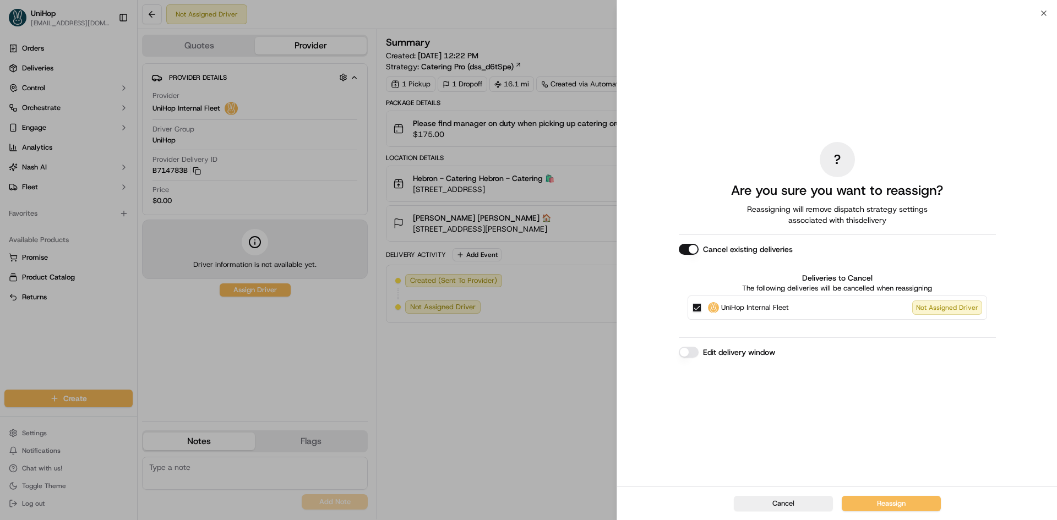
click at [695, 305] on button "UniHop Internal Fleet Not Assigned Driver" at bounding box center [697, 307] width 9 height 9
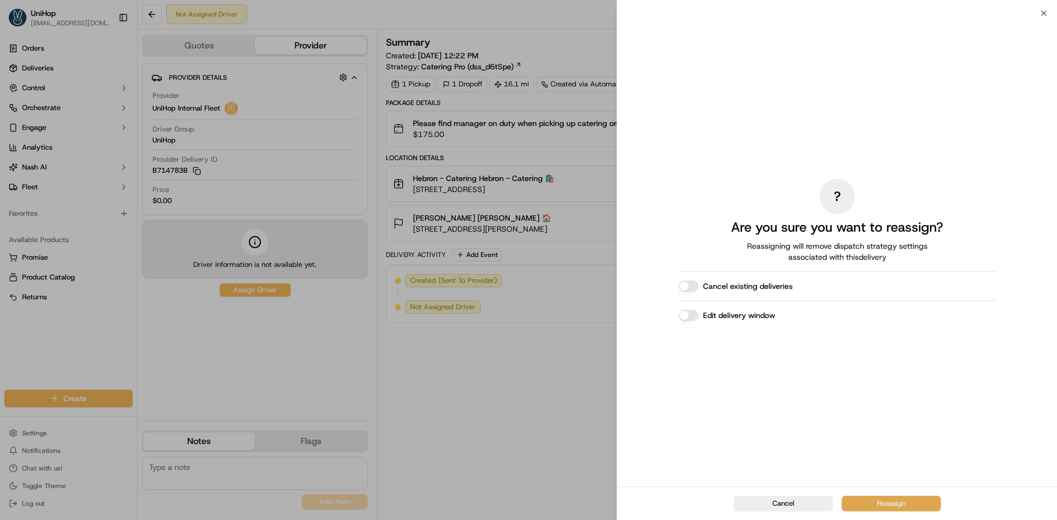
click at [888, 506] on button "Reassign" at bounding box center [891, 503] width 99 height 15
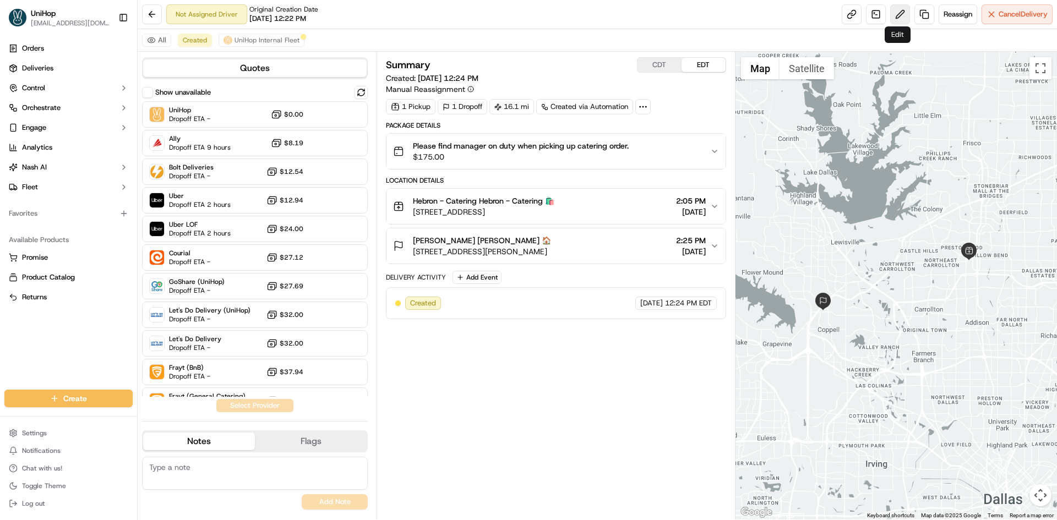
click at [895, 17] on button at bounding box center [900, 14] width 20 height 20
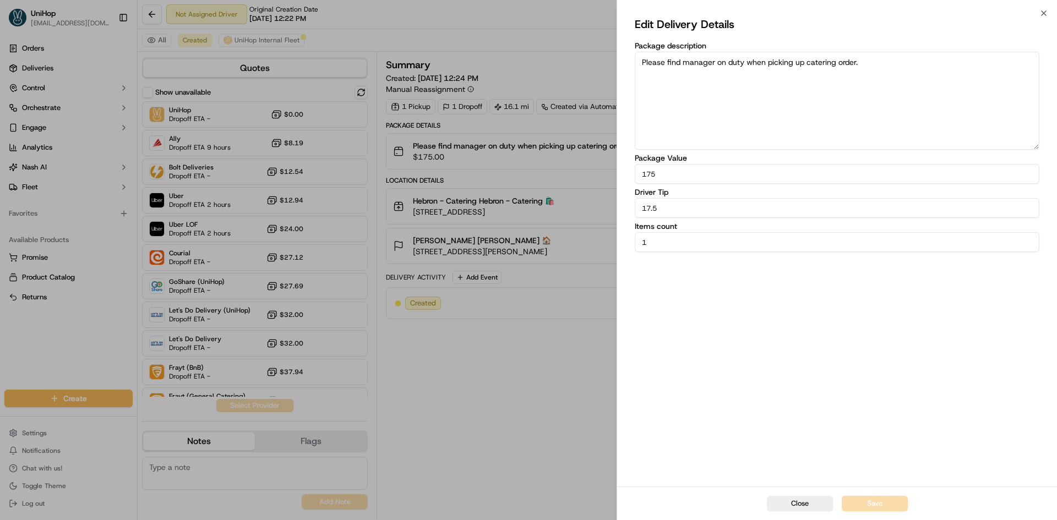
click at [709, 209] on input "17.5" at bounding box center [837, 208] width 405 height 20
type input "16.18"
click at [760, 313] on div "Edit Delivery Details Package description Please find manager on duty when pick…" at bounding box center [837, 249] width 405 height 469
click at [822, 334] on div "Edit Delivery Details Package description Please find manager on duty when pick…" at bounding box center [837, 249] width 405 height 469
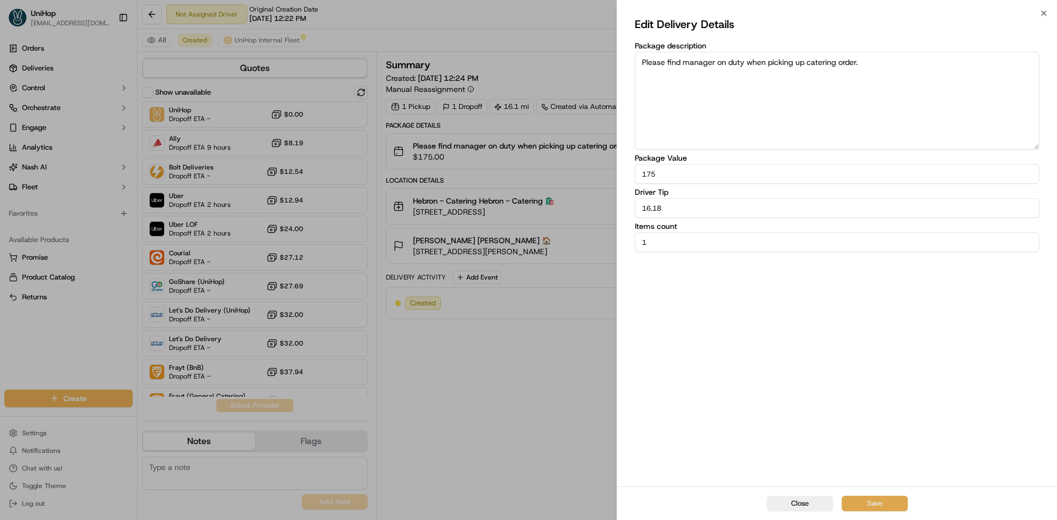
click at [880, 500] on button "Save" at bounding box center [875, 503] width 66 height 15
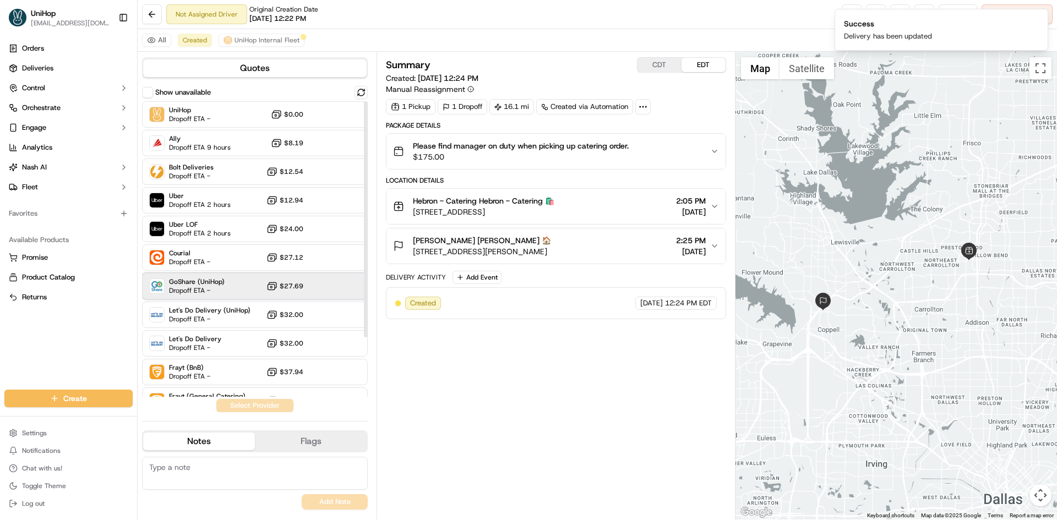
click at [205, 290] on span "Dropoff ETA -" at bounding box center [197, 290] width 56 height 9
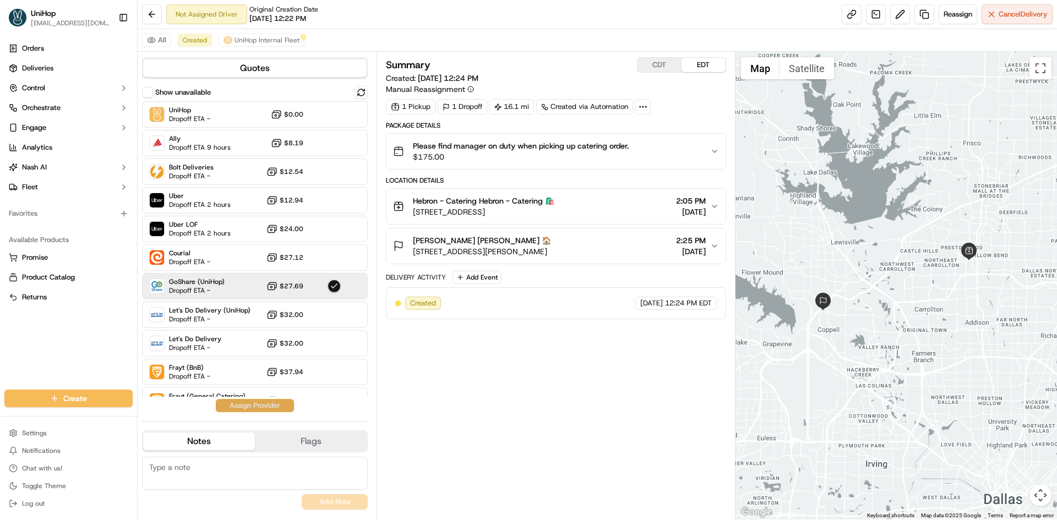
click at [277, 407] on button "Assign Provider" at bounding box center [255, 405] width 78 height 13
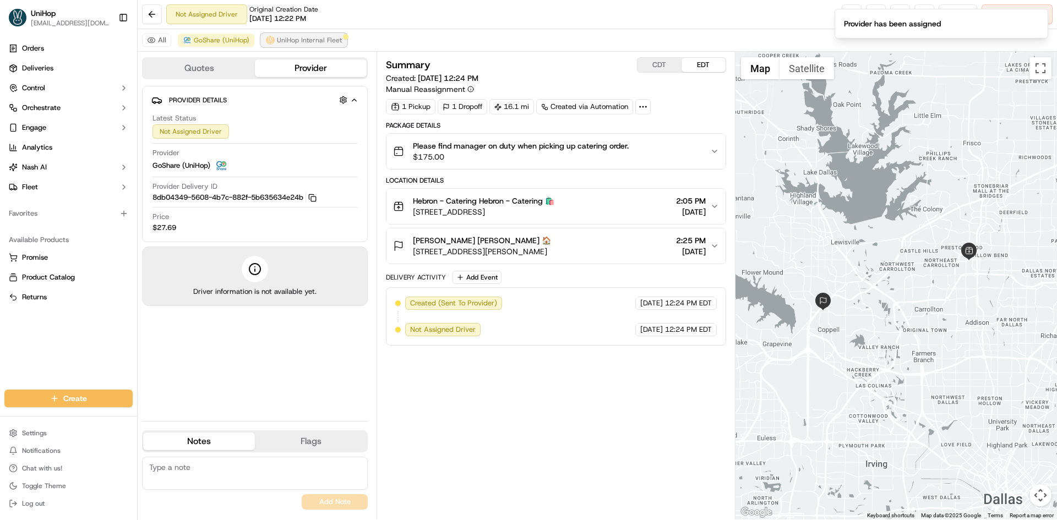
drag, startPoint x: 301, startPoint y: 42, endPoint x: 327, endPoint y: 44, distance: 26.5
click at [301, 42] on span "UniHop Internal Fleet" at bounding box center [309, 40] width 65 height 9
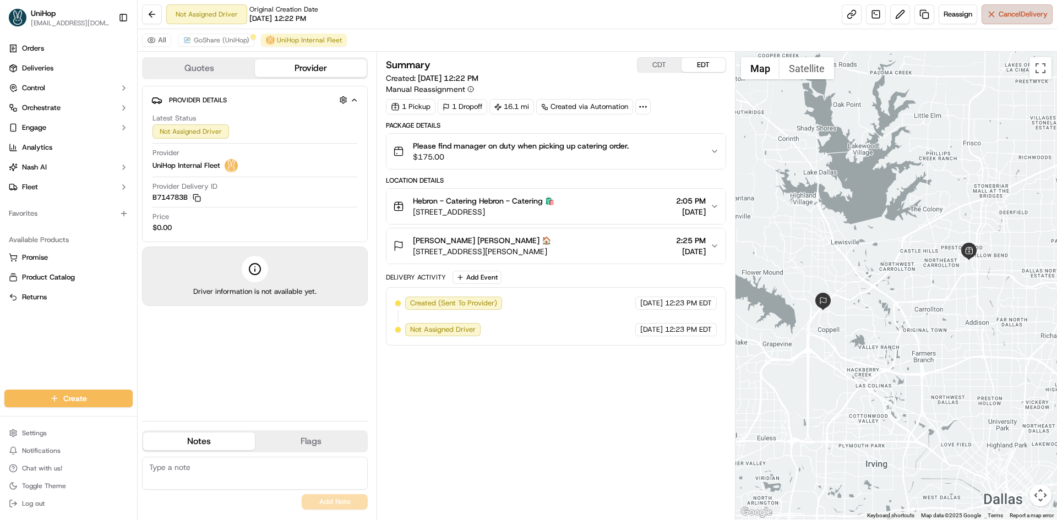
click at [1008, 21] on button "Cancel Delivery" at bounding box center [1017, 14] width 71 height 20
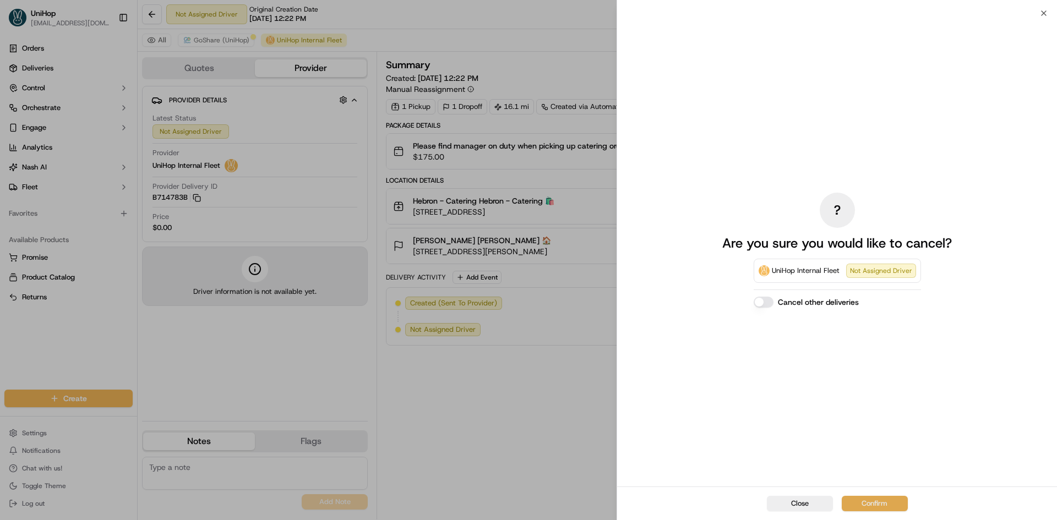
click at [876, 500] on button "Confirm" at bounding box center [875, 503] width 66 height 15
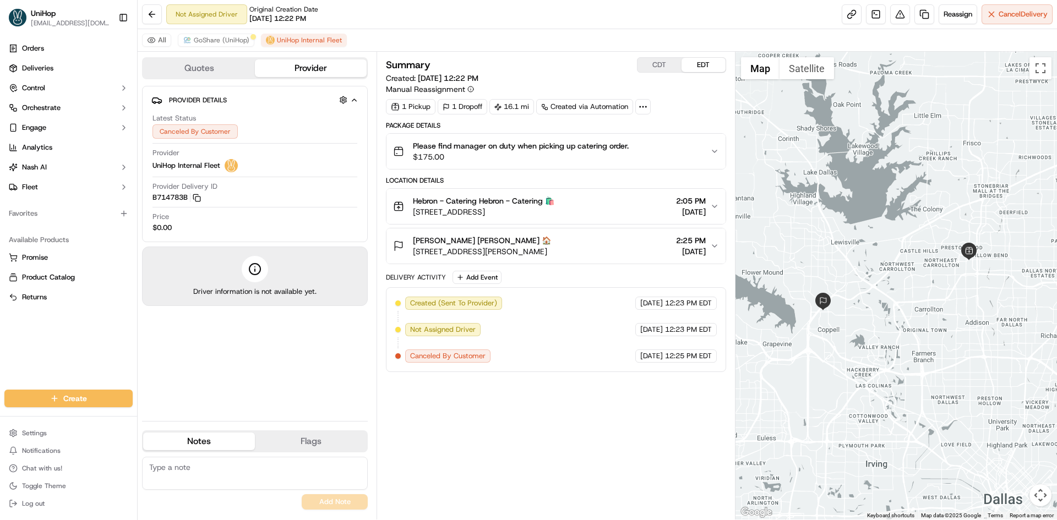
click at [702, 454] on div "Summary CDT EDT Created: [DATE] 12:22 PM Manual Reassignment 1 Pickup 1 Dropoff…" at bounding box center [556, 285] width 340 height 457
click at [231, 40] on span "GoShare (UniHop)" at bounding box center [222, 40] width 56 height 9
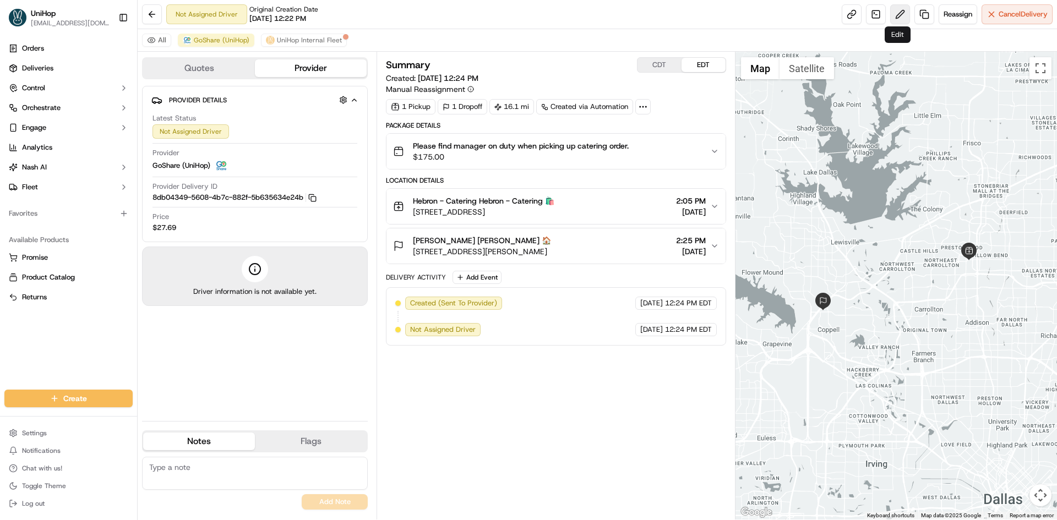
click at [893, 16] on button at bounding box center [900, 14] width 20 height 20
drag, startPoint x: 177, startPoint y: 372, endPoint x: 177, endPoint y: 315, distance: 57.3
click at [177, 372] on div "Provider Details Hidden ( 4 ) Latest Status Not Assigned Driver Provider GoShar…" at bounding box center [255, 249] width 226 height 326
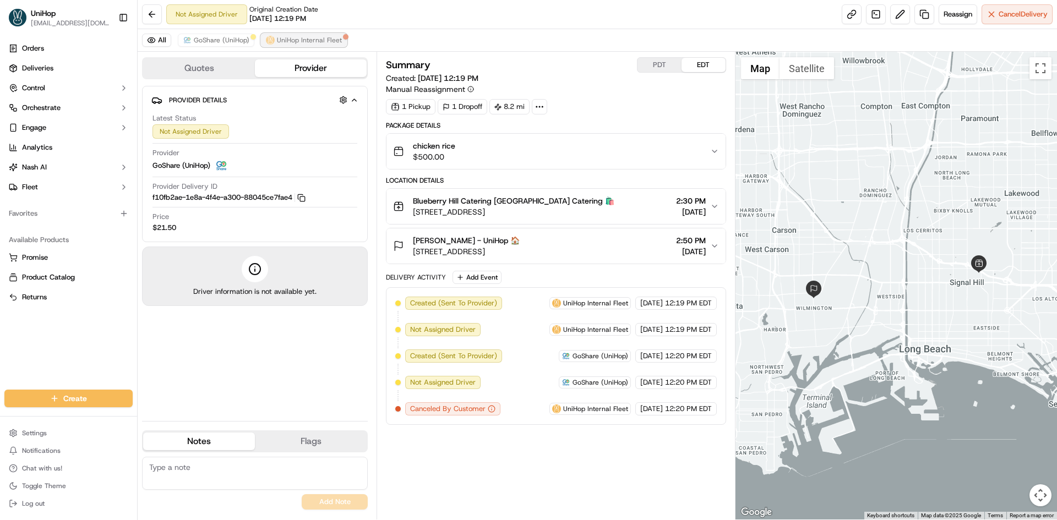
click at [316, 44] on span "UniHop Internal Fleet" at bounding box center [309, 40] width 65 height 9
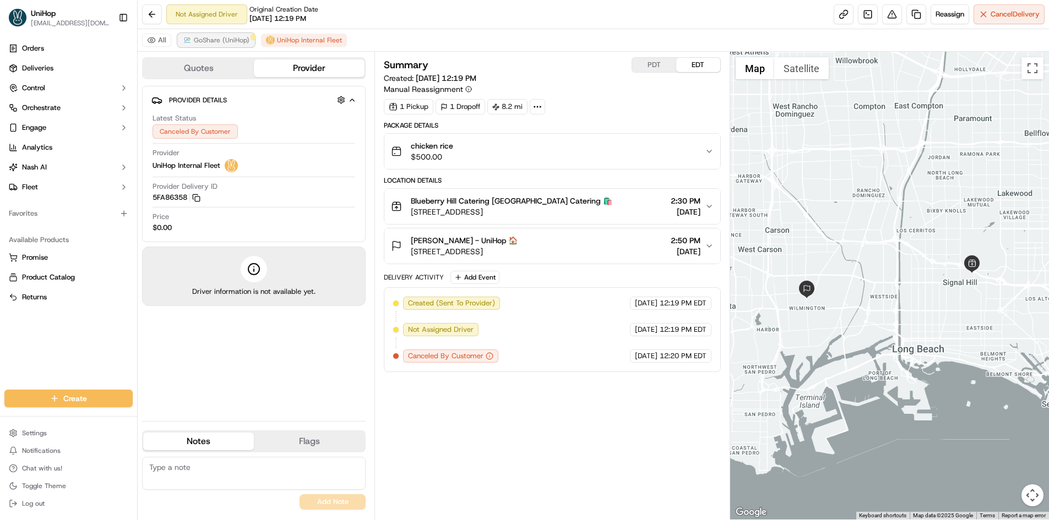
click at [236, 43] on span "GoShare (UniHop)" at bounding box center [222, 40] width 56 height 9
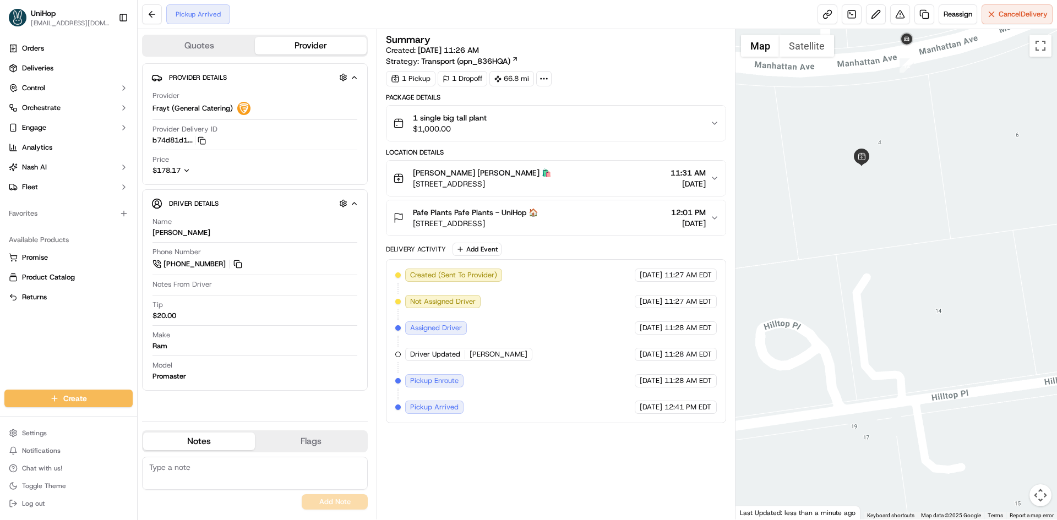
click at [869, 222] on div at bounding box center [896, 274] width 322 height 491
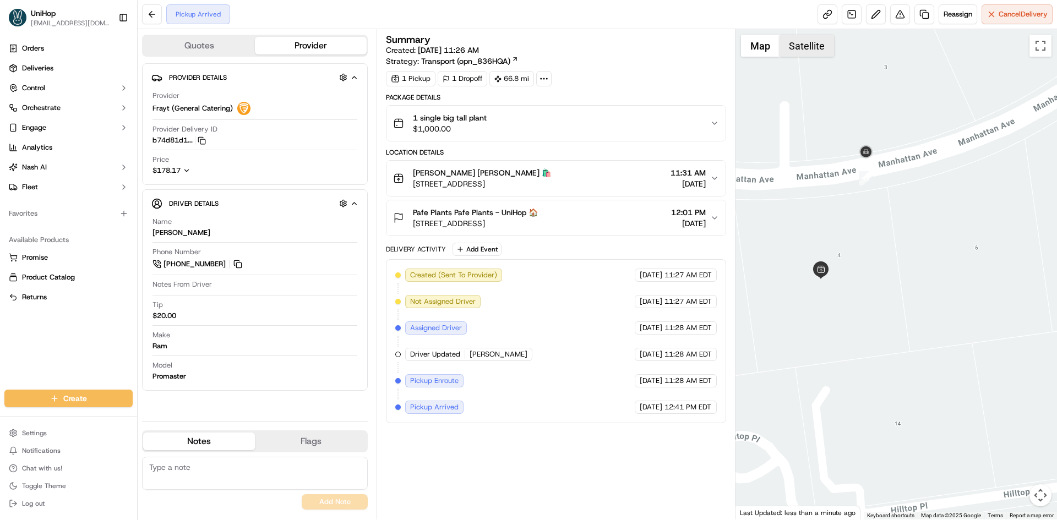
click at [796, 43] on button "Satellite" at bounding box center [807, 46] width 55 height 22
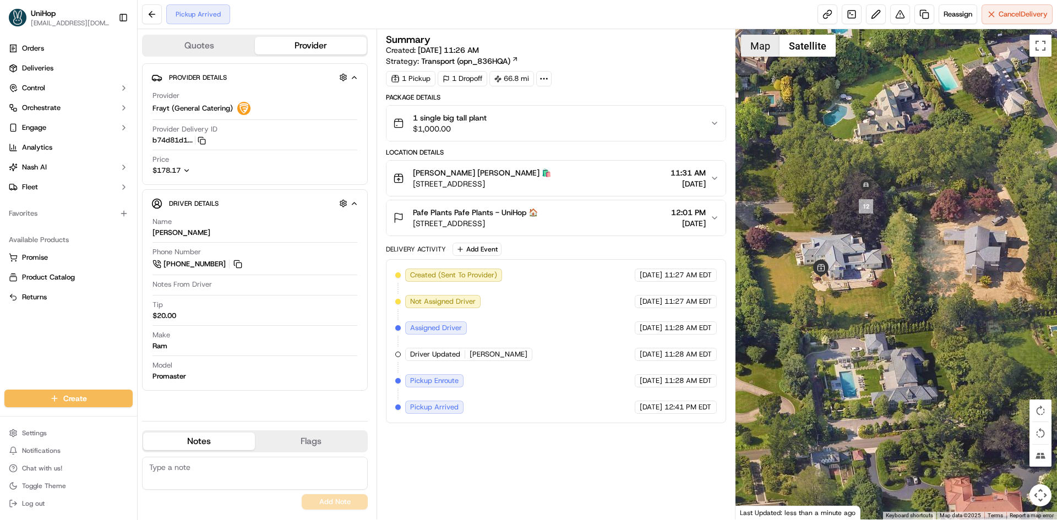
click at [760, 48] on button "Map" at bounding box center [760, 46] width 39 height 22
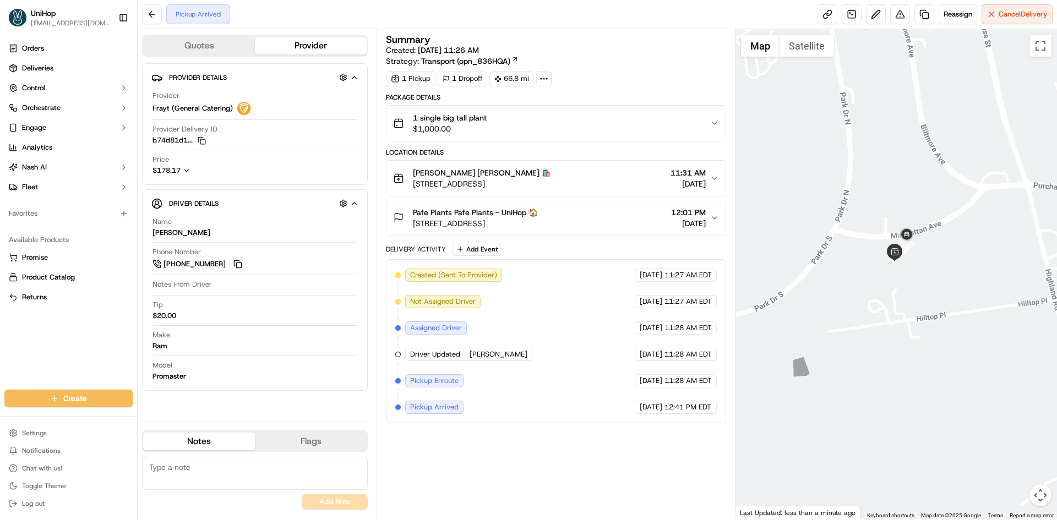
click at [601, 492] on div "Summary Created: [DATE] 11:26 AM Strategy: Transport (opn_836HQA) 1 Pickup 1 Dr…" at bounding box center [556, 274] width 340 height 479
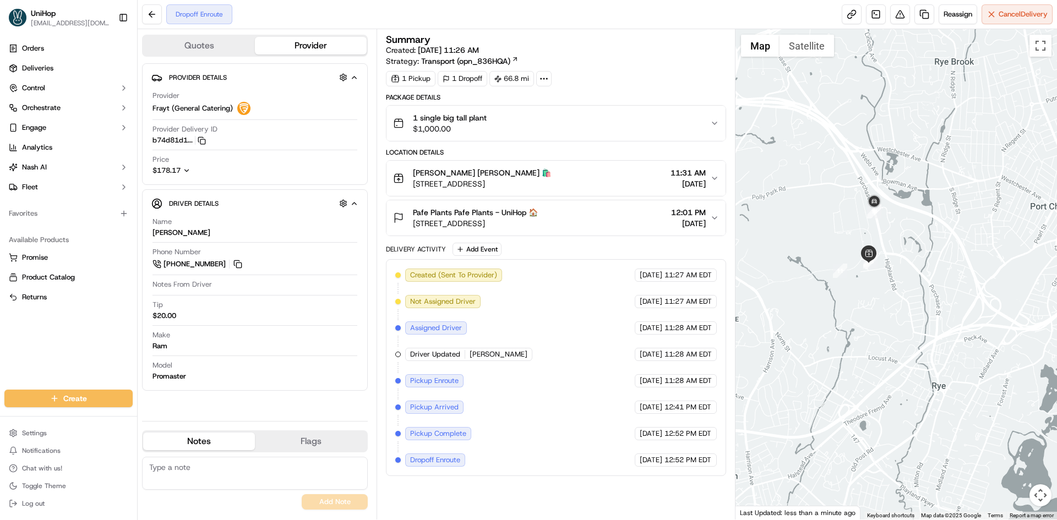
drag, startPoint x: 867, startPoint y: 263, endPoint x: 891, endPoint y: 263, distance: 23.7
click at [891, 263] on div at bounding box center [896, 274] width 322 height 491
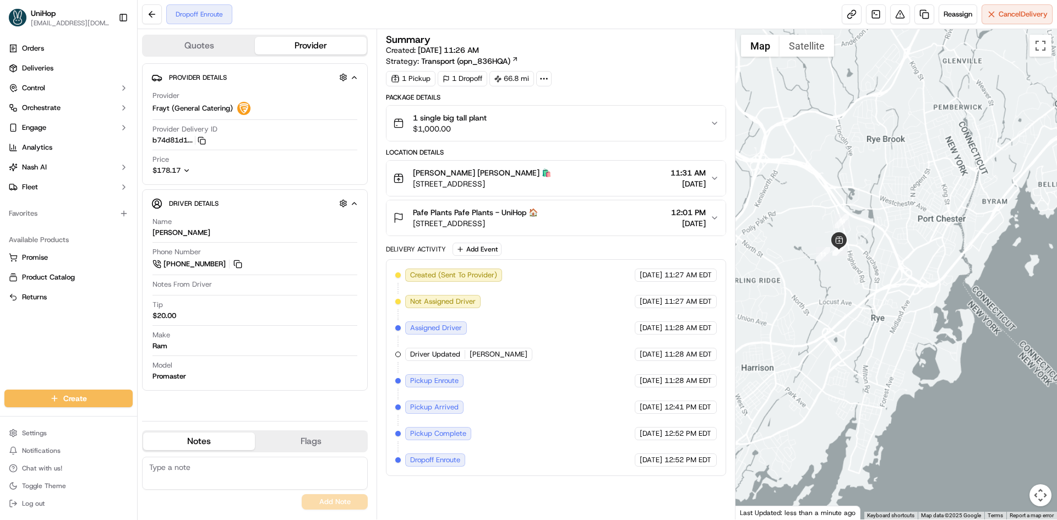
drag, startPoint x: 839, startPoint y: 253, endPoint x: 955, endPoint y: 249, distance: 116.2
click at [922, 250] on div at bounding box center [896, 274] width 322 height 491
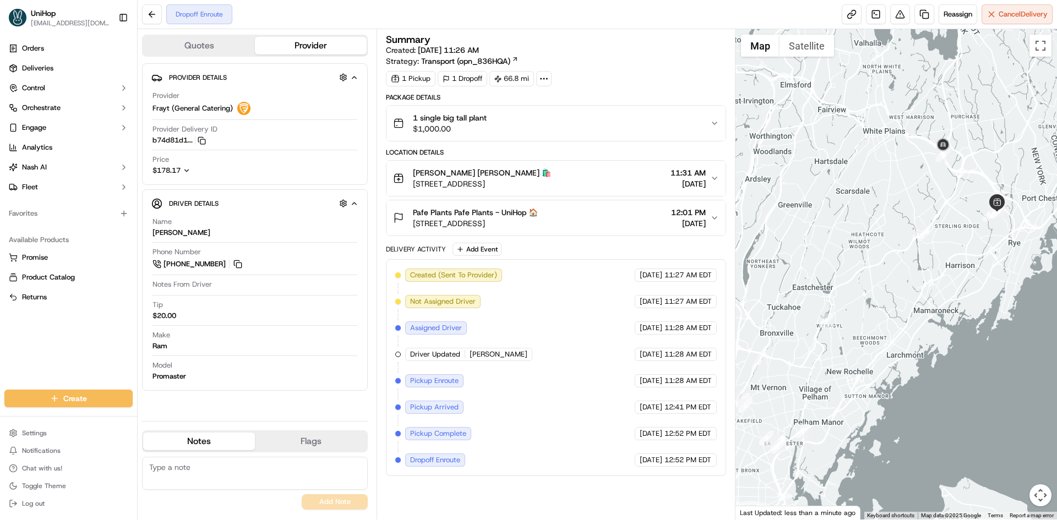
drag, startPoint x: 878, startPoint y: 249, endPoint x: 939, endPoint y: 146, distance: 120.2
click at [939, 146] on div at bounding box center [896, 274] width 322 height 491
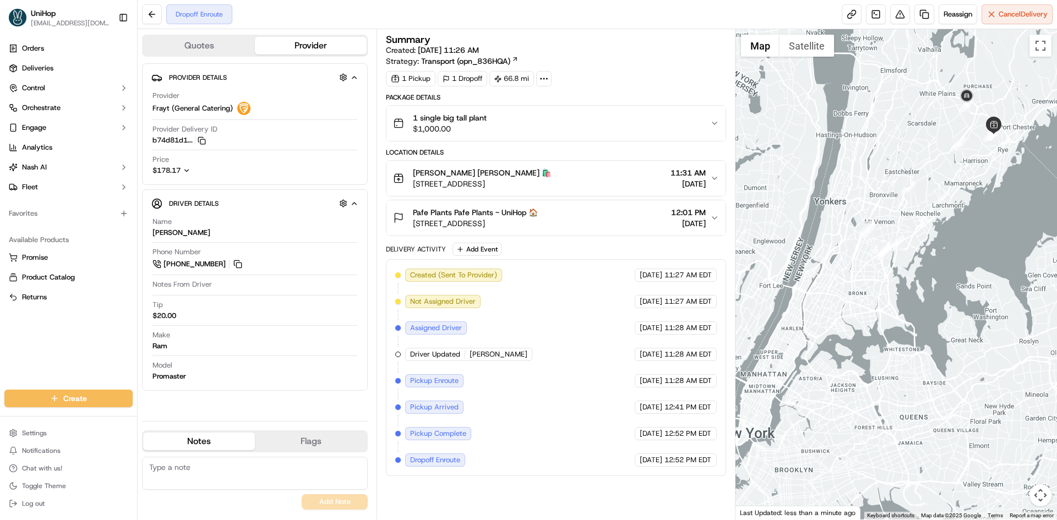
drag, startPoint x: 885, startPoint y: 137, endPoint x: 905, endPoint y: 138, distance: 19.9
click at [906, 140] on div at bounding box center [896, 274] width 322 height 491
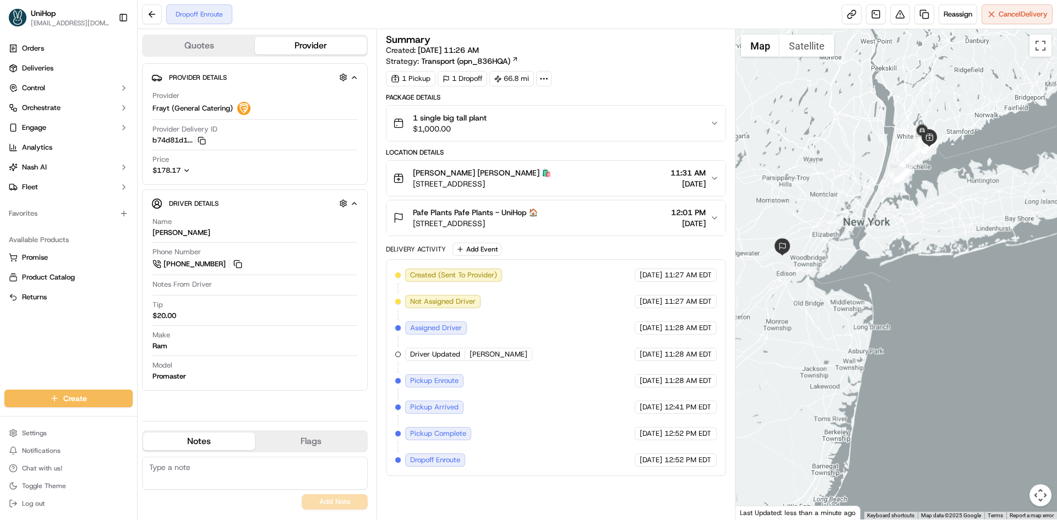
drag, startPoint x: 864, startPoint y: 129, endPoint x: 865, endPoint y: 170, distance: 40.2
click at [865, 168] on div at bounding box center [896, 274] width 322 height 491
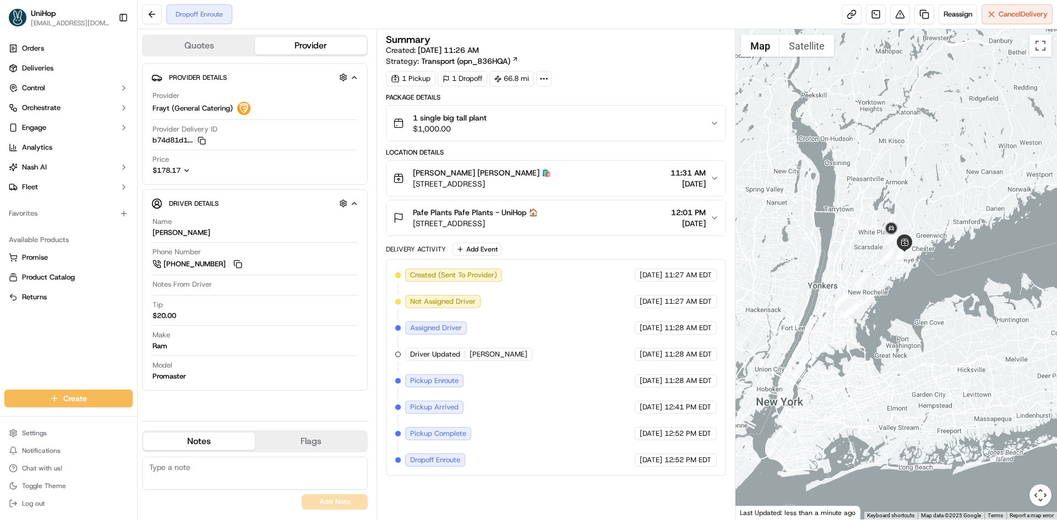
drag, startPoint x: 869, startPoint y: 168, endPoint x: 788, endPoint y: 235, distance: 105.2
click at [779, 236] on div at bounding box center [896, 274] width 322 height 491
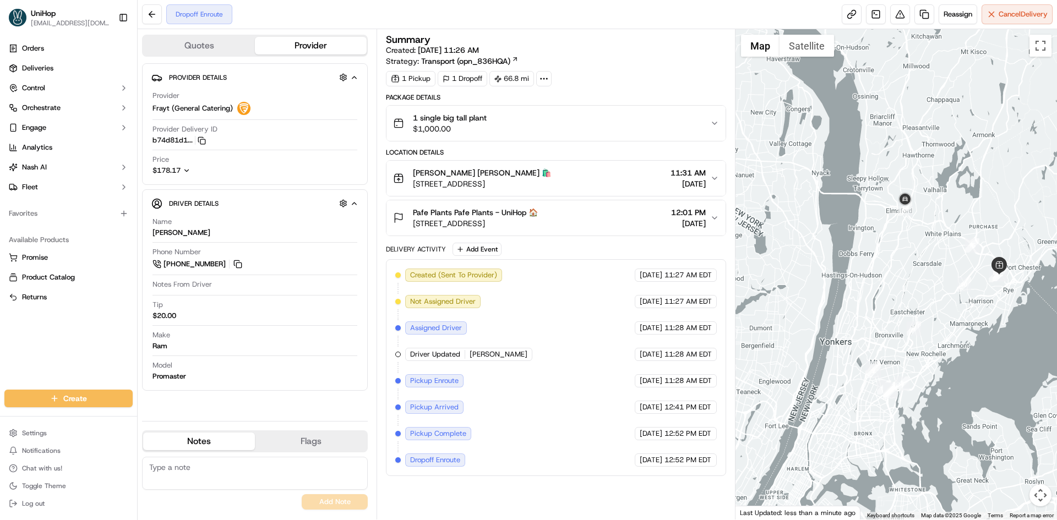
click at [0, 335] on div "Orders Deliveries Control Orchestrate Engage Analytics Nash AI Fleet Favorites …" at bounding box center [68, 208] width 137 height 346
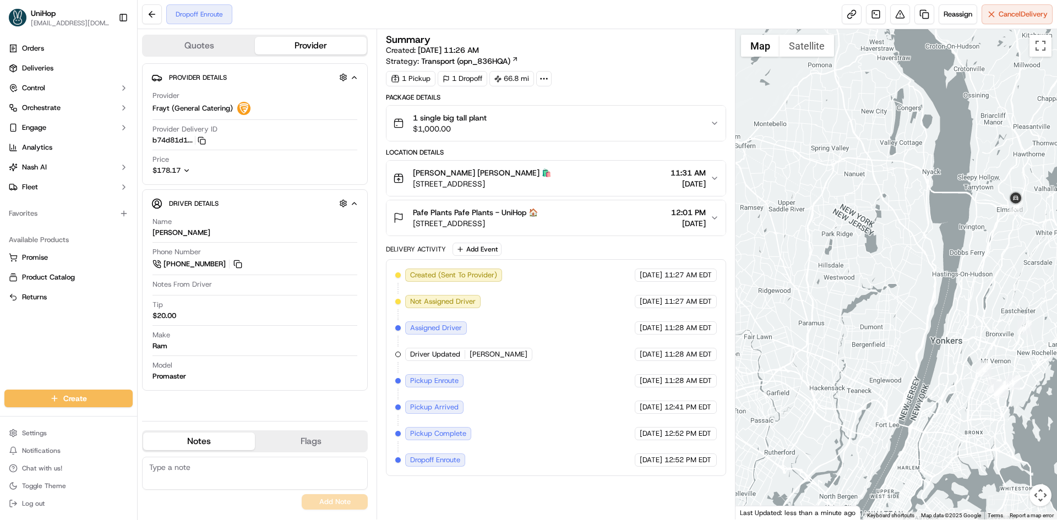
drag, startPoint x: 833, startPoint y: 214, endPoint x: 952, endPoint y: 174, distance: 125.3
click at [954, 184] on div at bounding box center [896, 274] width 322 height 491
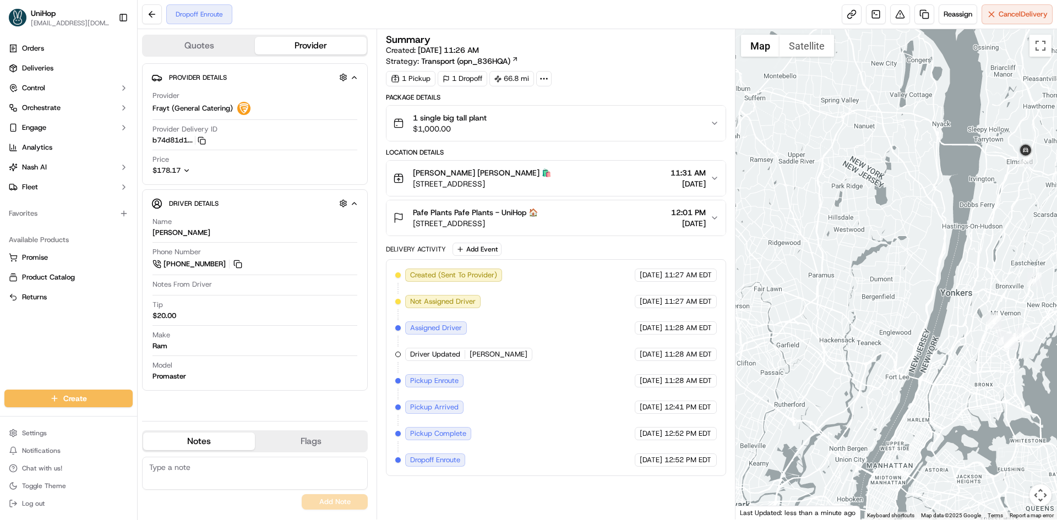
drag, startPoint x: 847, startPoint y: 232, endPoint x: 884, endPoint y: 204, distance: 46.7
click at [887, 206] on div at bounding box center [896, 274] width 322 height 491
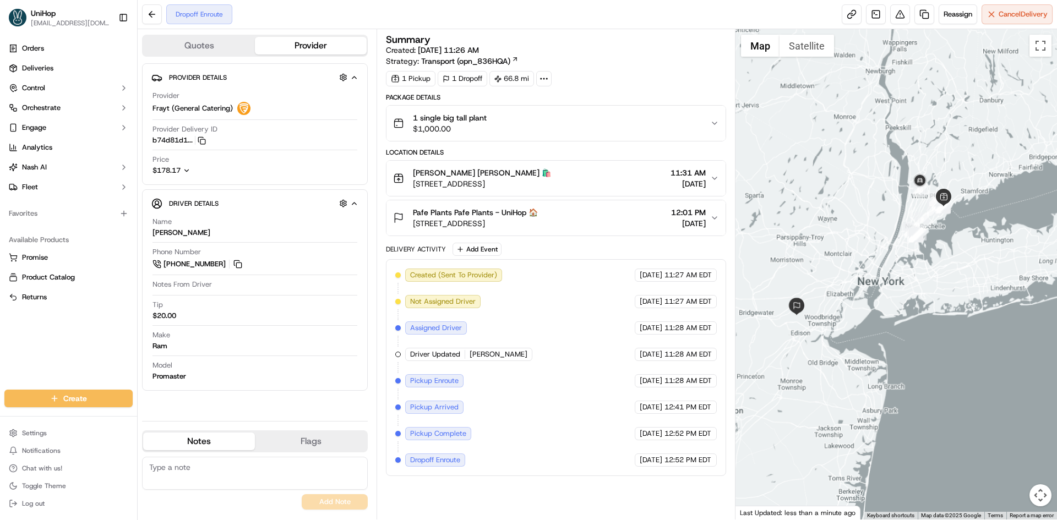
click at [854, 217] on div at bounding box center [896, 274] width 322 height 491
click at [598, 222] on div "Pafe Plants Pafe Plants - UniHop 🏠 707 Sampton Ave, South Plainfield, NJ 07080,…" at bounding box center [551, 218] width 317 height 22
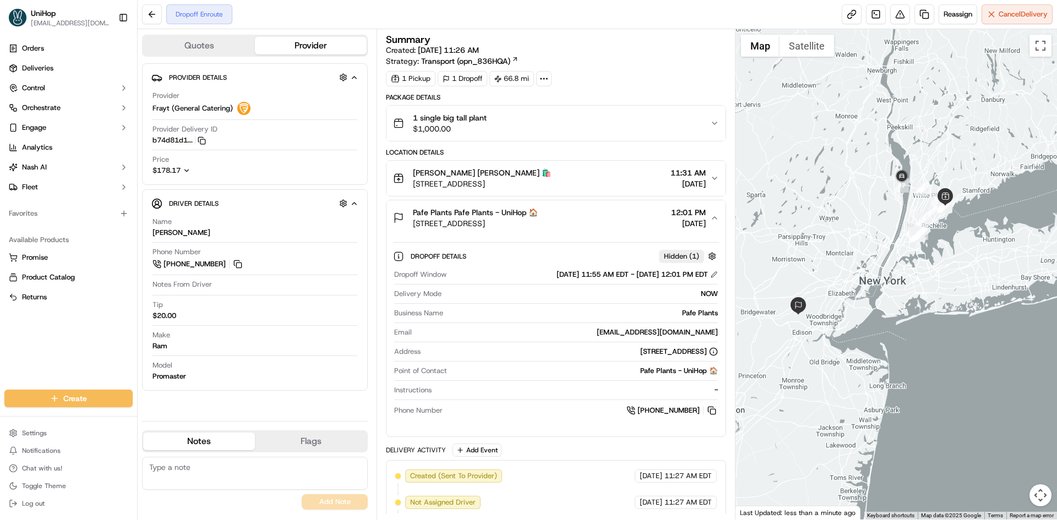
click at [600, 221] on div "Pafe Plants Pafe Plants - UniHop 🏠 707 Sampton Ave, South Plainfield, NJ 07080,…" at bounding box center [551, 218] width 317 height 22
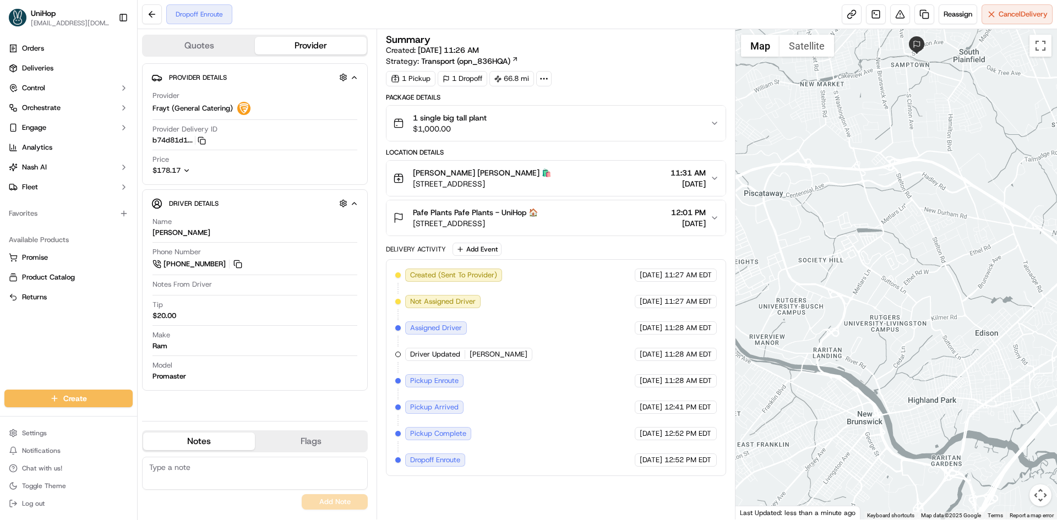
drag, startPoint x: 856, startPoint y: 180, endPoint x: 871, endPoint y: 231, distance: 52.8
click at [857, 242] on div at bounding box center [896, 274] width 322 height 491
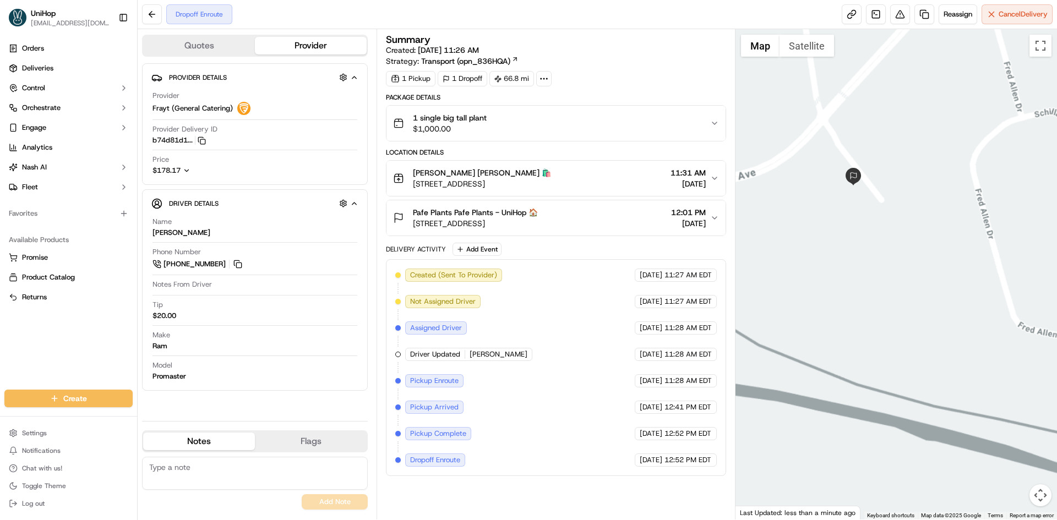
drag, startPoint x: 795, startPoint y: 188, endPoint x: 808, endPoint y: 215, distance: 30.5
click at [808, 215] on div at bounding box center [896, 274] width 322 height 491
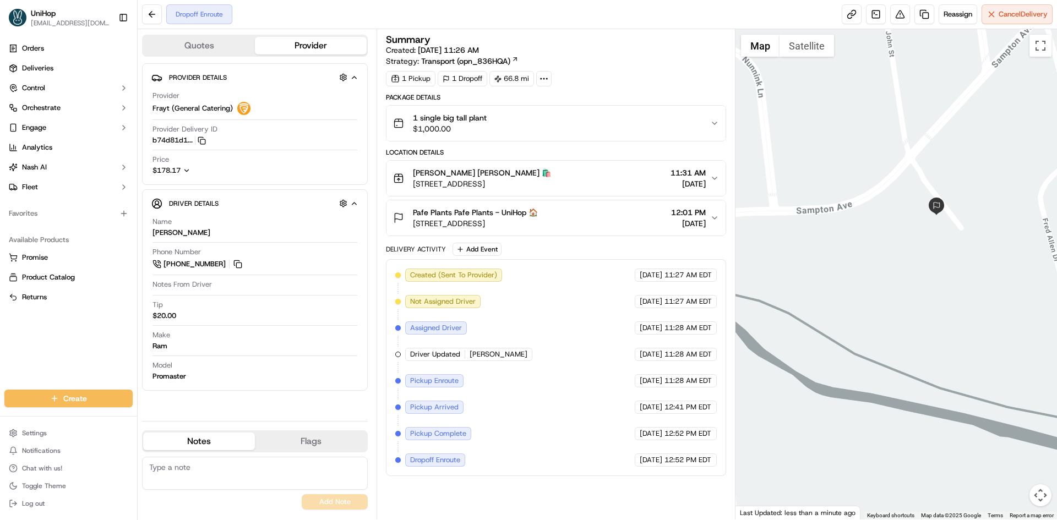
drag, startPoint x: 808, startPoint y: 215, endPoint x: 887, endPoint y: 233, distance: 80.8
click at [887, 233] on div at bounding box center [896, 274] width 322 height 491
click at [814, 43] on button "Satellite" at bounding box center [807, 46] width 55 height 22
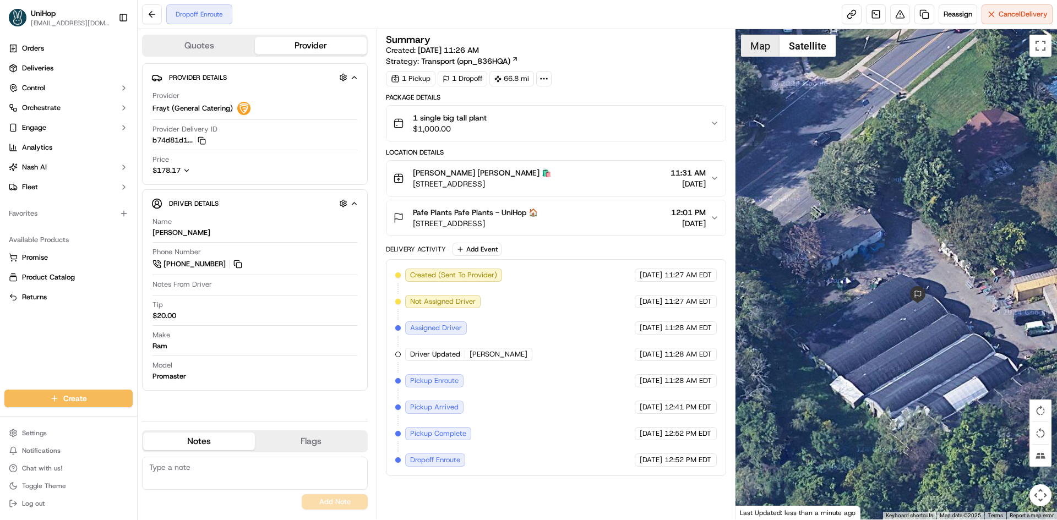
click at [767, 51] on button "Map" at bounding box center [760, 46] width 39 height 22
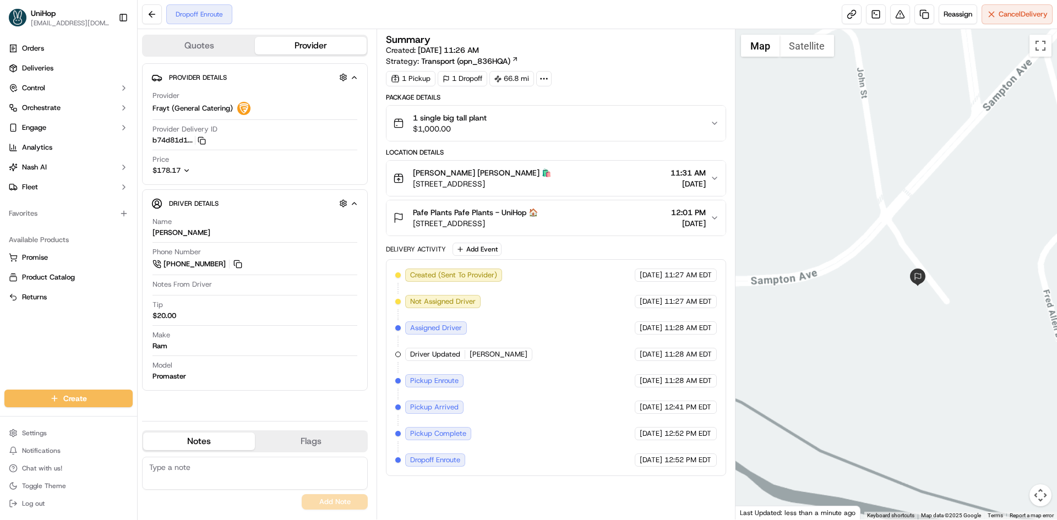
click at [994, 292] on div at bounding box center [896, 274] width 322 height 491
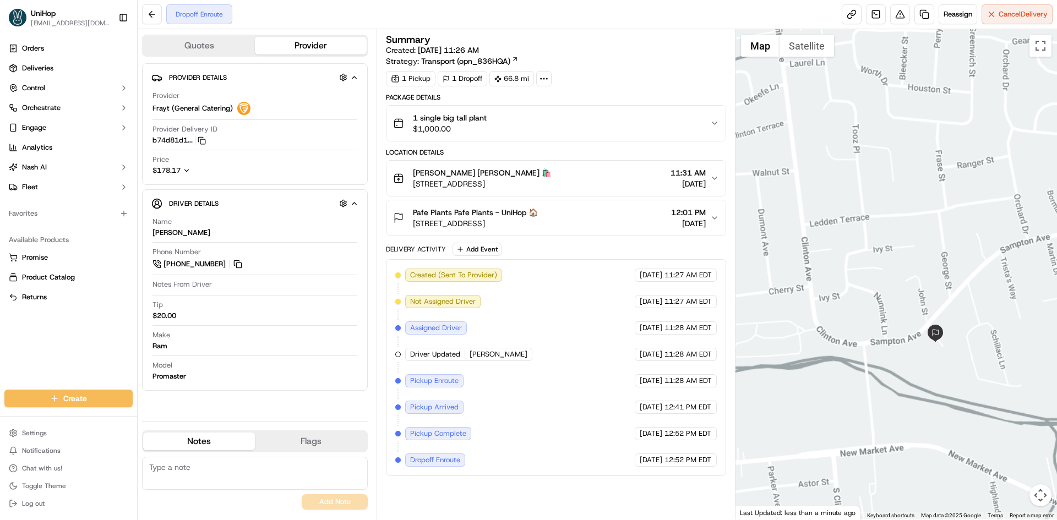
drag, startPoint x: 972, startPoint y: 333, endPoint x: 897, endPoint y: 378, distance: 87.0
click at [958, 337] on div at bounding box center [896, 274] width 322 height 491
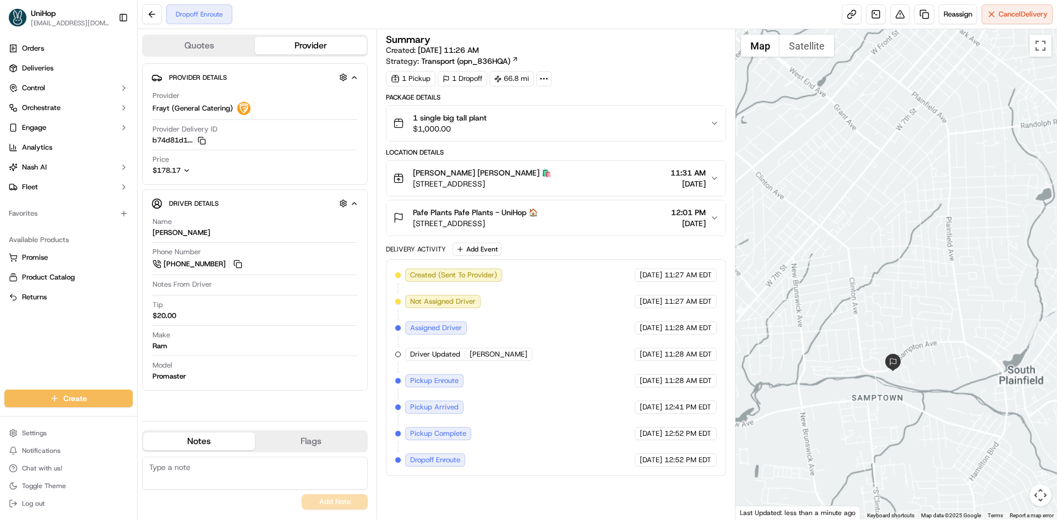
drag, startPoint x: 998, startPoint y: 338, endPoint x: 900, endPoint y: 397, distance: 114.8
click at [949, 370] on div at bounding box center [896, 274] width 322 height 491
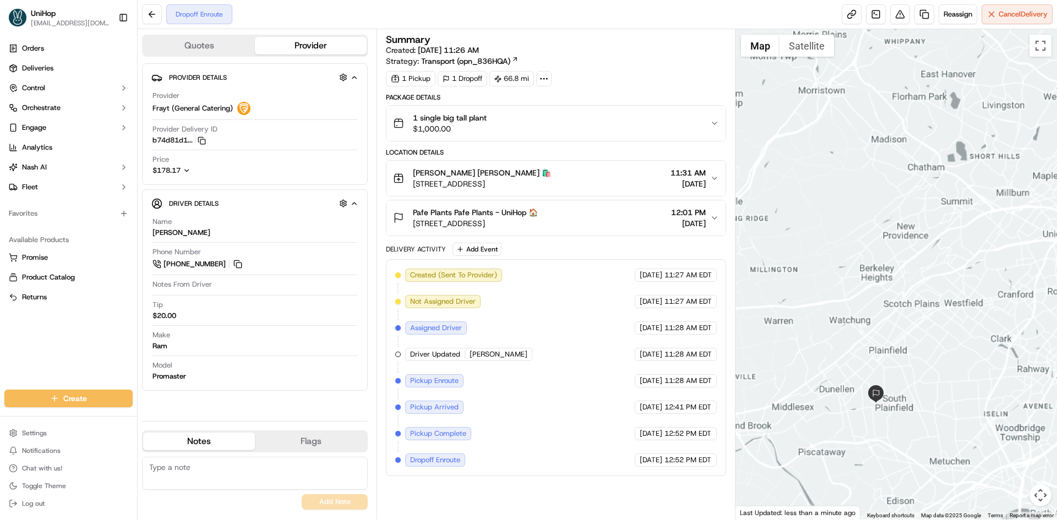
drag, startPoint x: 974, startPoint y: 331, endPoint x: 857, endPoint y: 415, distance: 144.4
click at [914, 367] on div at bounding box center [896, 274] width 322 height 491
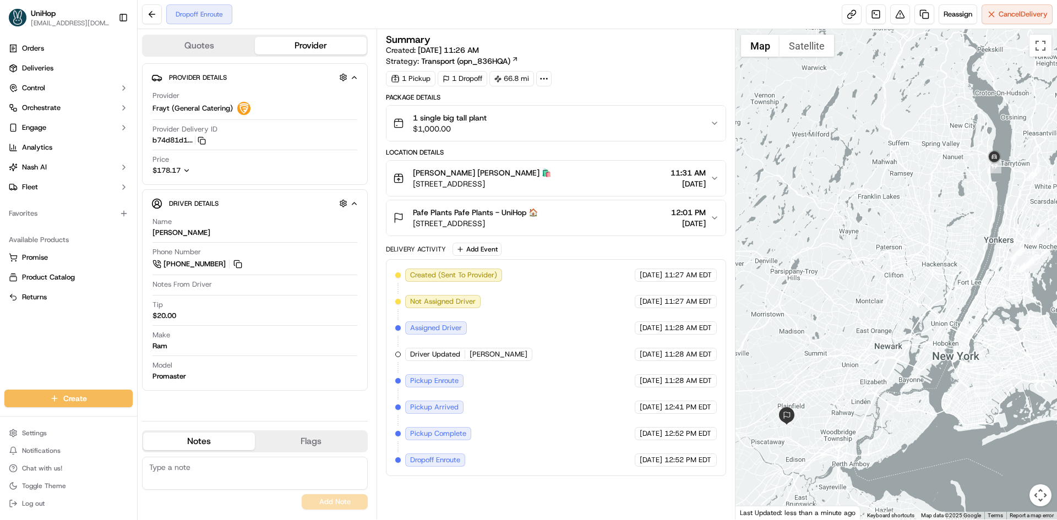
click at [874, 414] on div at bounding box center [896, 274] width 322 height 491
drag, startPoint x: 79, startPoint y: 299, endPoint x: 131, endPoint y: 243, distance: 76.0
click at [79, 299] on link "Returns" at bounding box center [68, 297] width 119 height 10
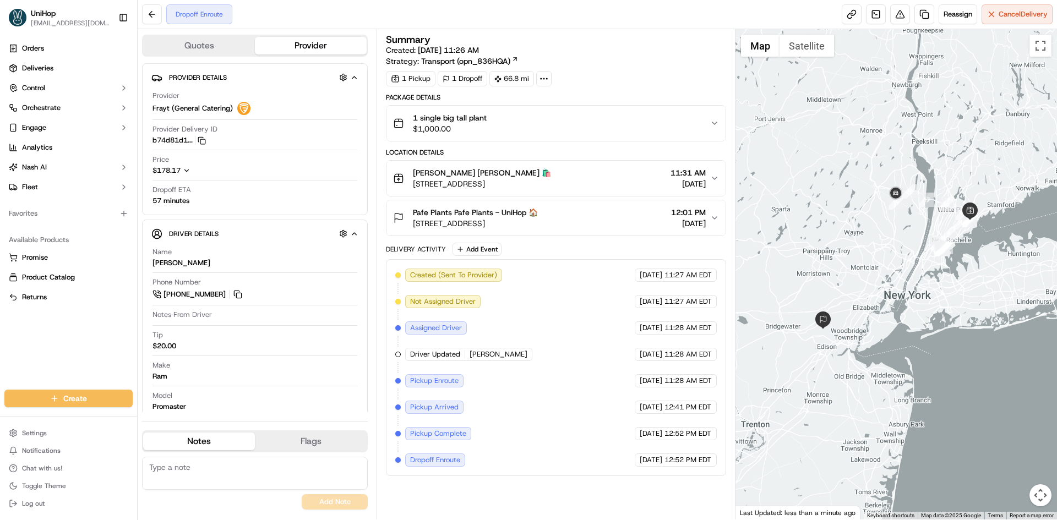
click at [524, 226] on span "707 Sampton Ave, South Plainfield, NJ 07080, USA" at bounding box center [475, 223] width 125 height 11
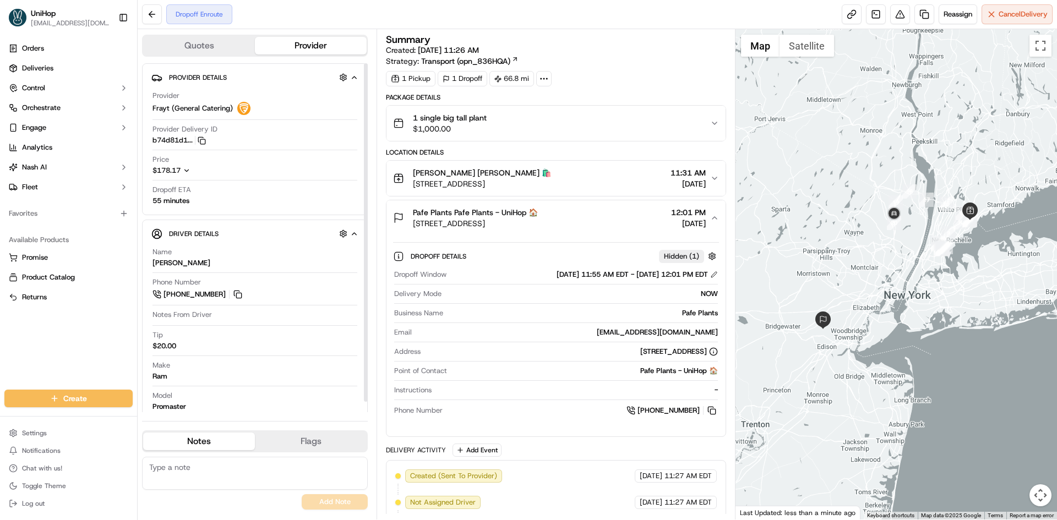
click at [538, 216] on div "Pafe Plants Pafe Plants - UniHop 🏠" at bounding box center [475, 212] width 125 height 11
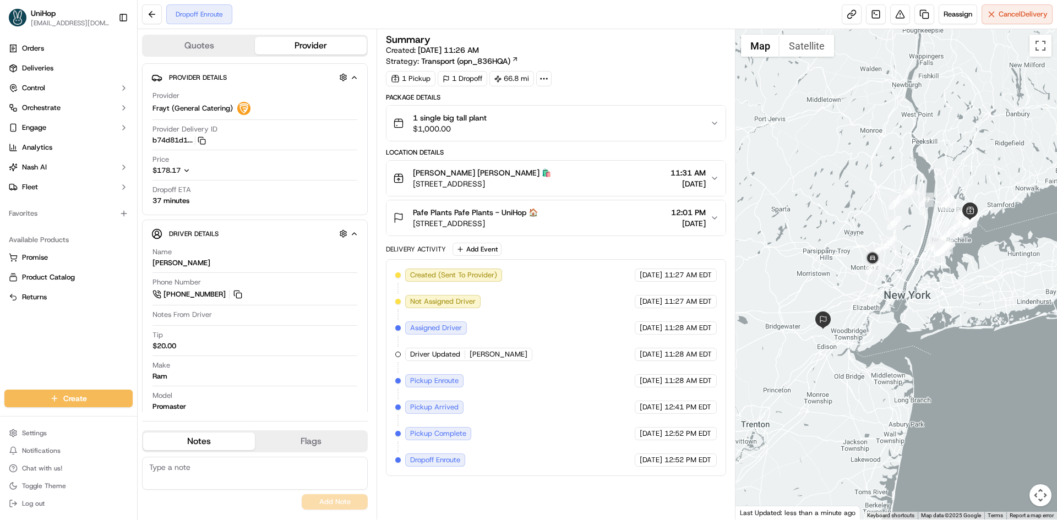
click at [84, 341] on div "Orders Deliveries Control Orchestrate Engage Analytics Nash AI Fleet Favorites …" at bounding box center [68, 208] width 137 height 346
click at [73, 357] on div "Orders Deliveries Control Orchestrate Engage Analytics Nash AI Fleet Favorites …" at bounding box center [68, 208] width 137 height 346
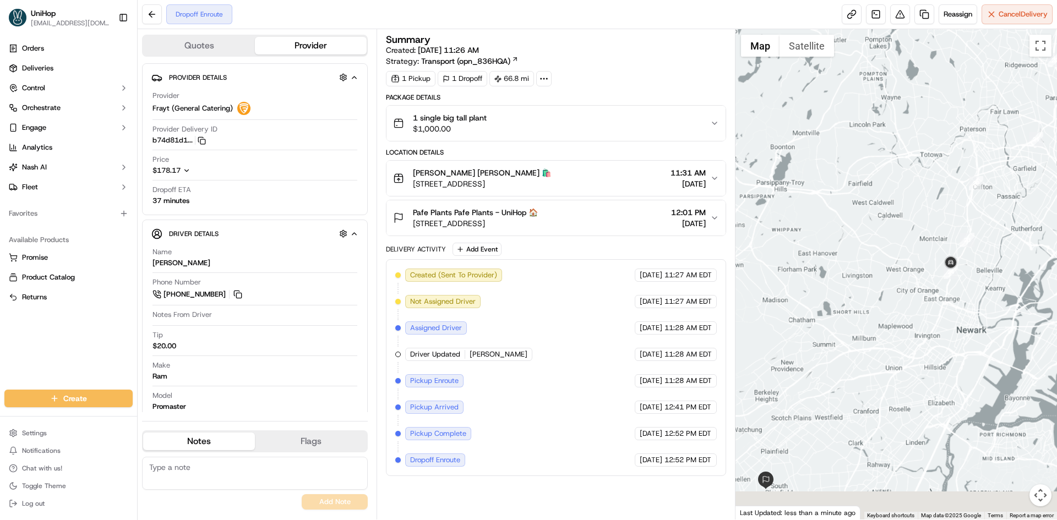
drag, startPoint x: 920, startPoint y: 355, endPoint x: 921, endPoint y: 337, distance: 17.6
click at [921, 342] on div at bounding box center [896, 274] width 322 height 491
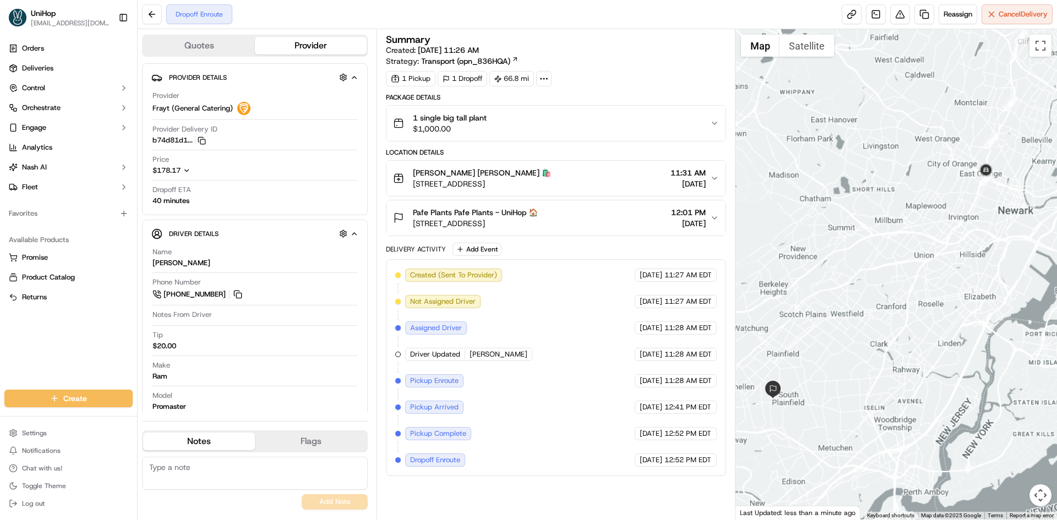
click at [891, 261] on div at bounding box center [896, 274] width 322 height 491
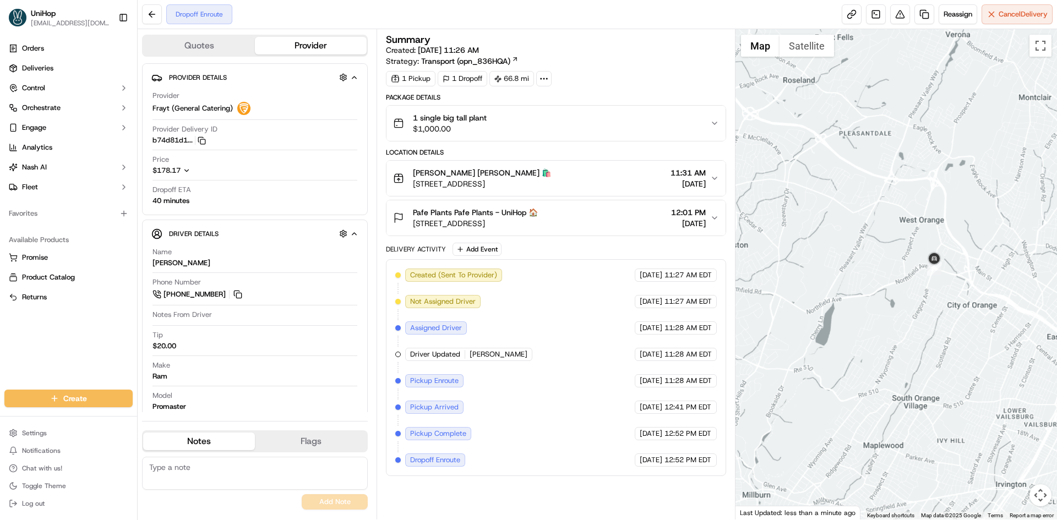
drag, startPoint x: 990, startPoint y: 320, endPoint x: 989, endPoint y: 260, distance: 60.0
click at [990, 302] on div at bounding box center [896, 274] width 322 height 491
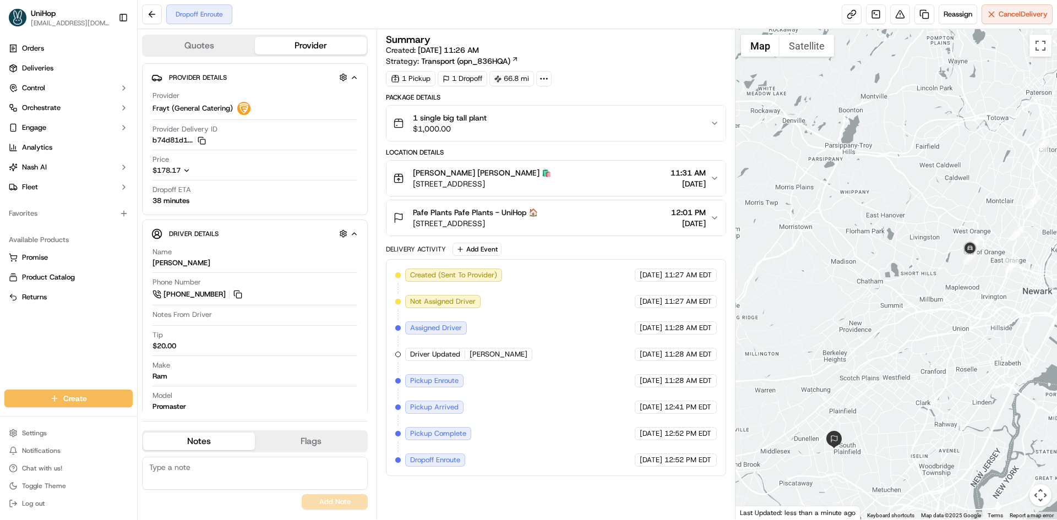
drag, startPoint x: 0, startPoint y: 353, endPoint x: 1, endPoint y: 347, distance: 6.6
click at [0, 353] on div "Orders Deliveries Control Orchestrate Engage Analytics Nash AI Fleet Favorites …" at bounding box center [68, 208] width 137 height 346
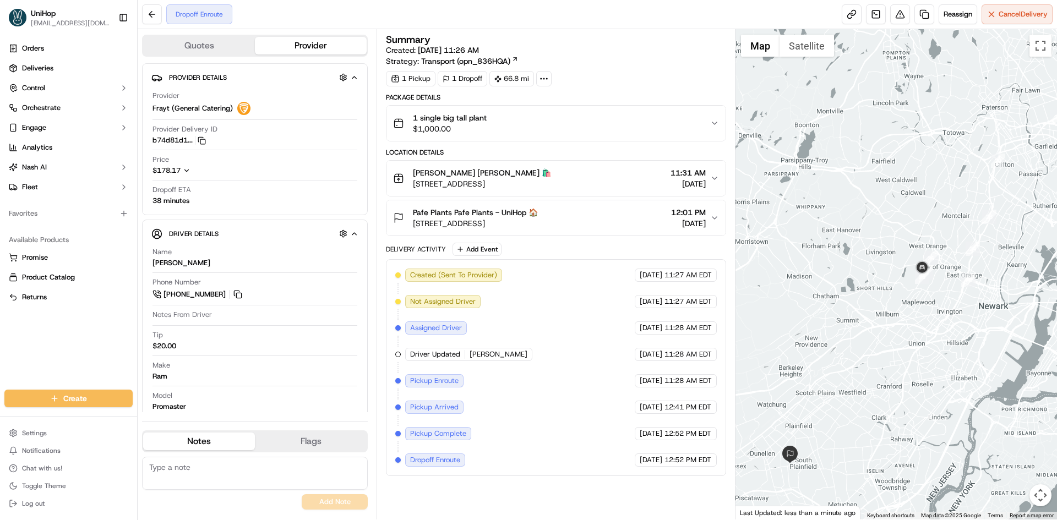
click at [0, 350] on div "Orders Deliveries Control Orchestrate Engage Analytics Nash AI Fleet Favorites …" at bounding box center [68, 208] width 137 height 346
click at [87, 353] on div "Orders Deliveries Control Orchestrate Engage Analytics Nash AI Fleet Favorites …" at bounding box center [68, 208] width 137 height 346
click at [83, 336] on div "Orders Deliveries Control Orchestrate Engage Analytics Nash AI Fleet Favorites …" at bounding box center [68, 208] width 137 height 346
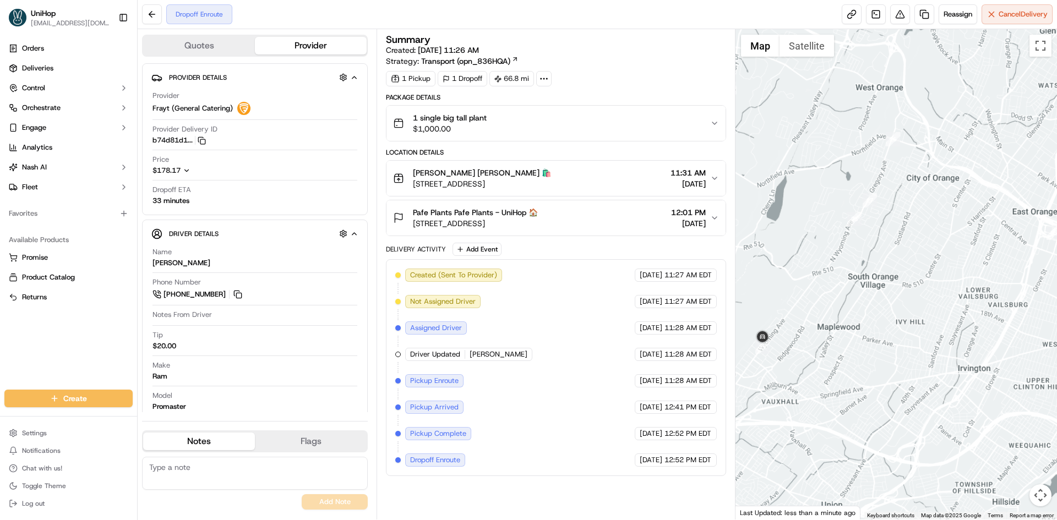
drag, startPoint x: 875, startPoint y: 296, endPoint x: 918, endPoint y: 251, distance: 61.5
click at [918, 253] on div at bounding box center [896, 274] width 322 height 491
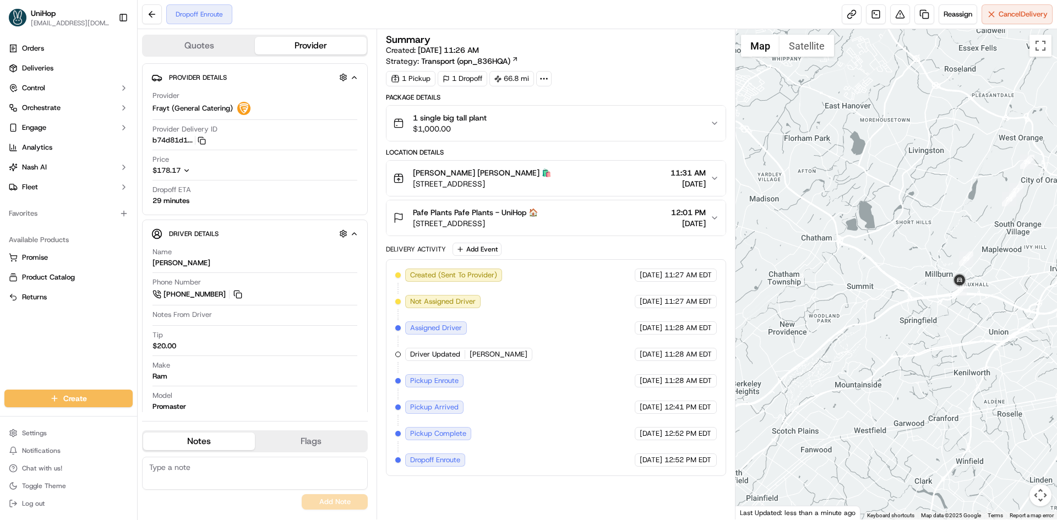
drag, startPoint x: 923, startPoint y: 423, endPoint x: 905, endPoint y: 263, distance: 161.2
click at [906, 265] on div at bounding box center [896, 274] width 322 height 491
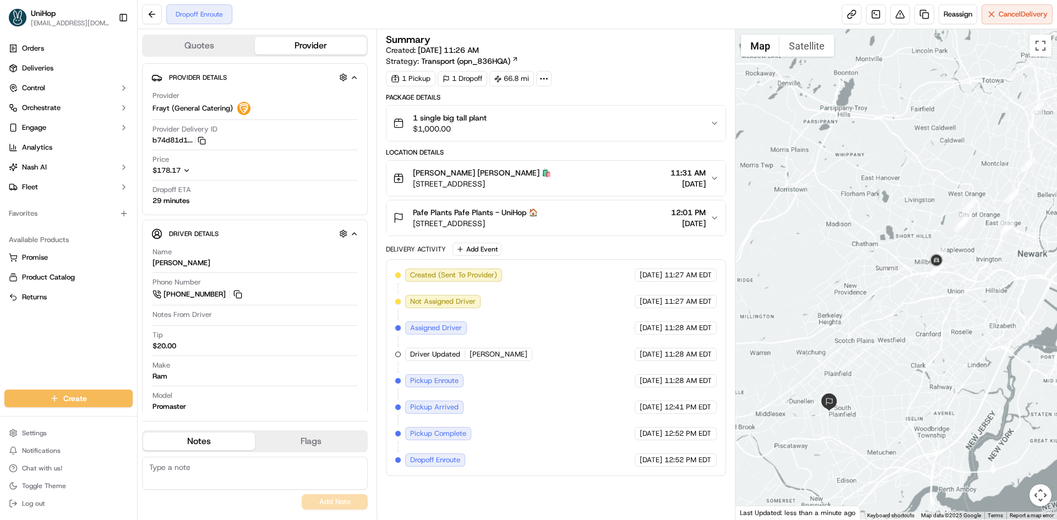
drag, startPoint x: 888, startPoint y: 385, endPoint x: 892, endPoint y: 372, distance: 14.3
click at [892, 372] on div at bounding box center [896, 274] width 322 height 491
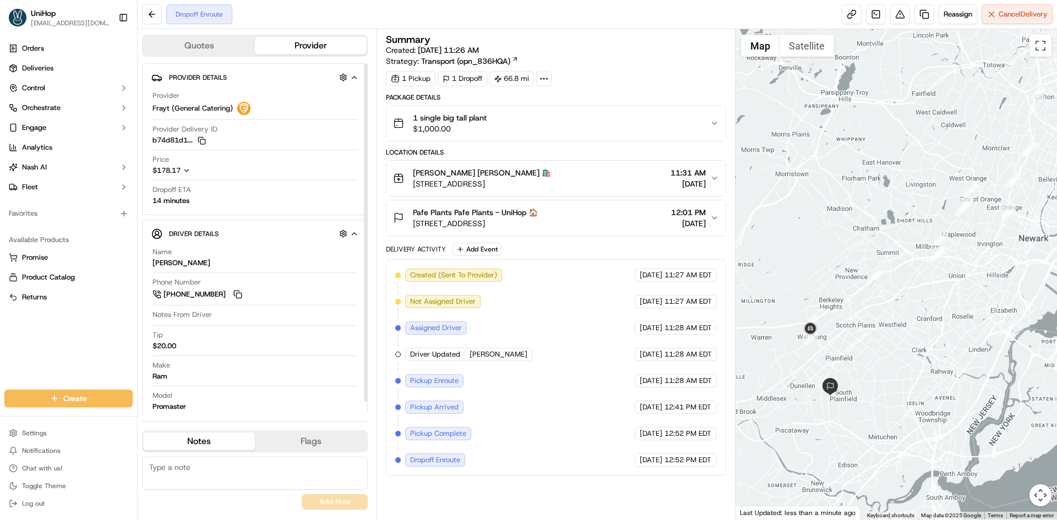
click at [60, 336] on div "Orders Deliveries Control Orchestrate Engage Analytics Nash AI Fleet Favorites …" at bounding box center [68, 208] width 137 height 346
click at [0, 357] on div "Orders Deliveries Control Orchestrate Engage Analytics Nash AI Fleet Favorites …" at bounding box center [68, 208] width 137 height 346
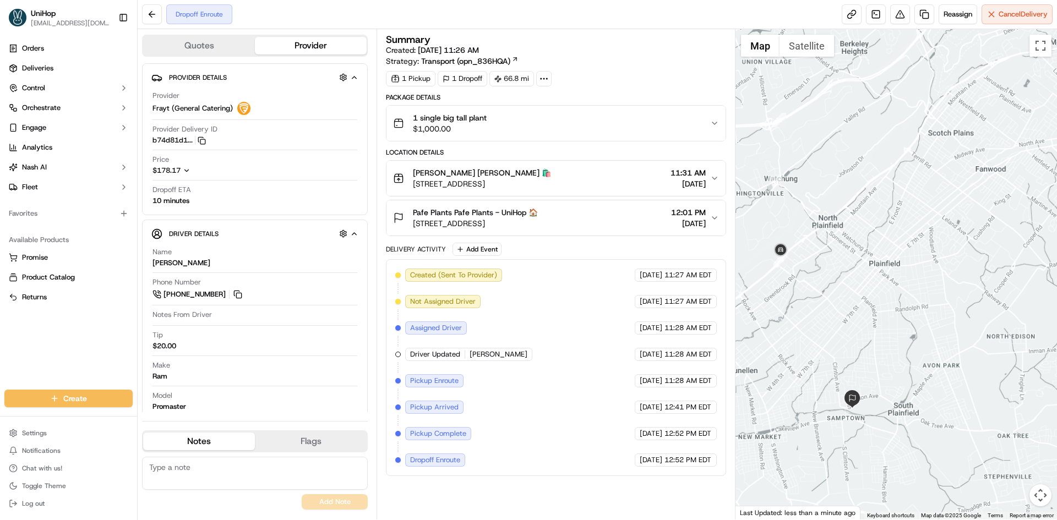
drag, startPoint x: 801, startPoint y: 363, endPoint x: 816, endPoint y: 320, distance: 45.1
click at [816, 320] on div at bounding box center [896, 274] width 322 height 491
click at [590, 203] on button "Pafe Plants Pafe Plants - UniHop 🏠 707 Sampton Ave, South Plainfield, NJ 07080,…" at bounding box center [555, 217] width 339 height 35
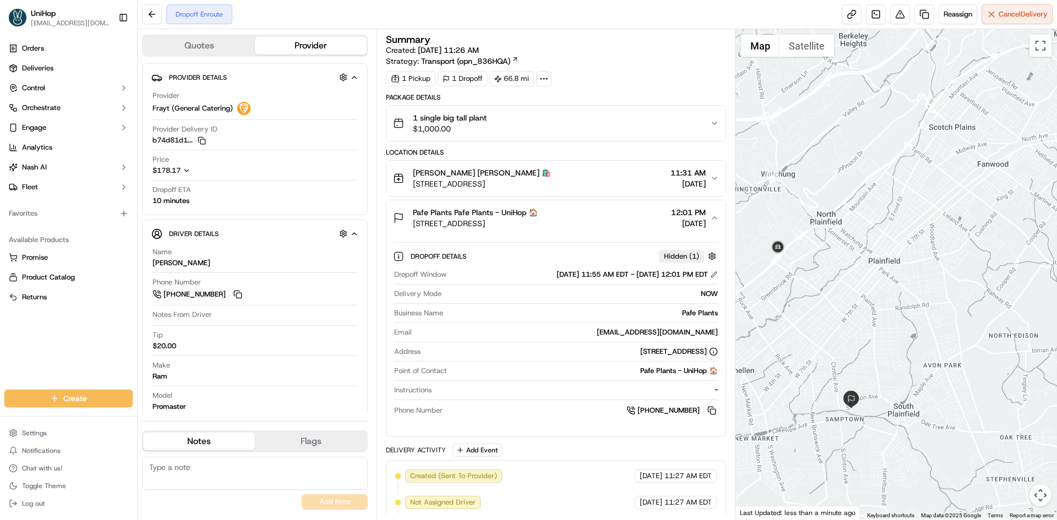
click at [538, 213] on div "Pafe Plants Pafe Plants - UniHop 🏠" at bounding box center [475, 212] width 125 height 11
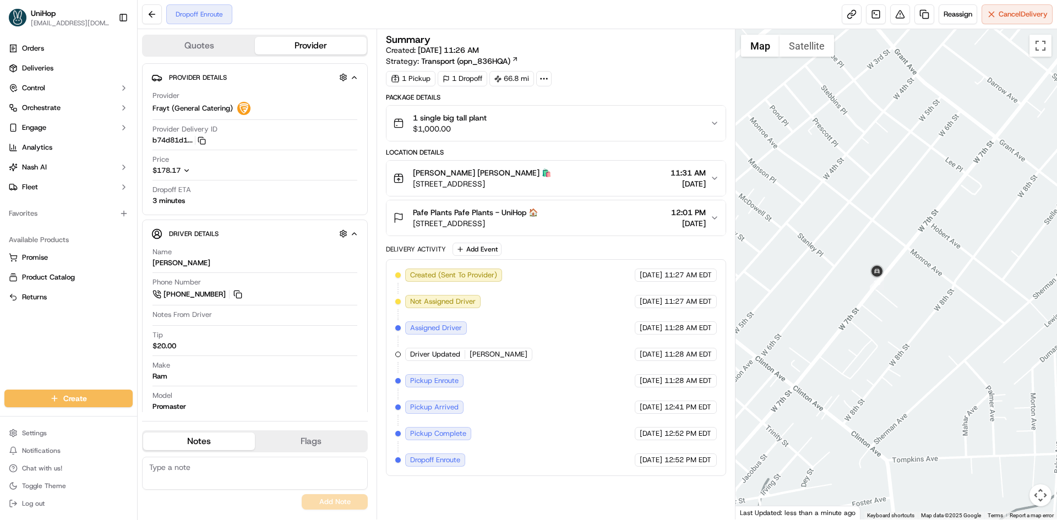
drag, startPoint x: 897, startPoint y: 308, endPoint x: 892, endPoint y: 302, distance: 8.3
click at [895, 305] on div at bounding box center [896, 274] width 322 height 491
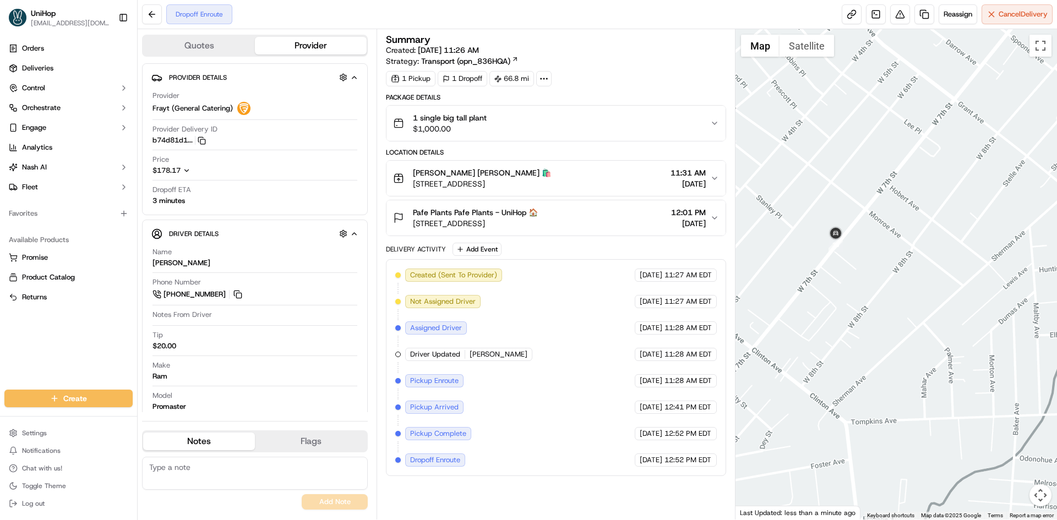
drag, startPoint x: 874, startPoint y: 350, endPoint x: 869, endPoint y: 318, distance: 32.9
click at [869, 318] on div at bounding box center [896, 274] width 322 height 491
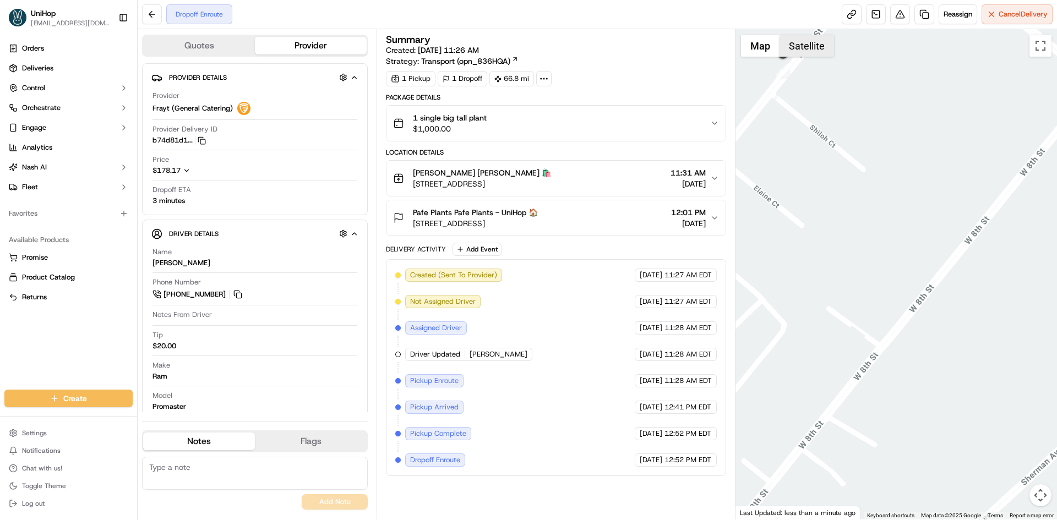
drag, startPoint x: 794, startPoint y: 47, endPoint x: 783, endPoint y: 47, distance: 11.6
click at [794, 47] on button "Satellite" at bounding box center [807, 46] width 55 height 22
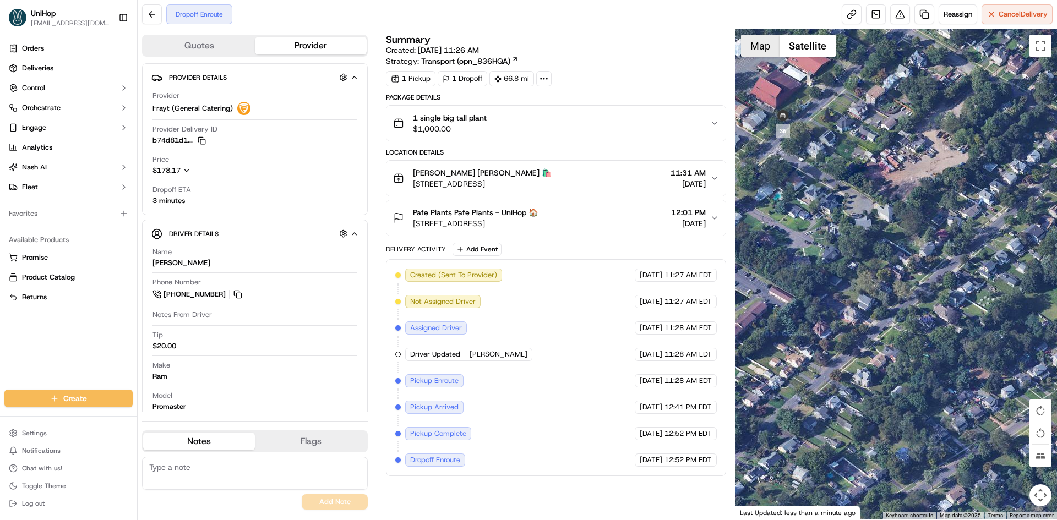
click at [771, 49] on button "Map" at bounding box center [760, 46] width 39 height 22
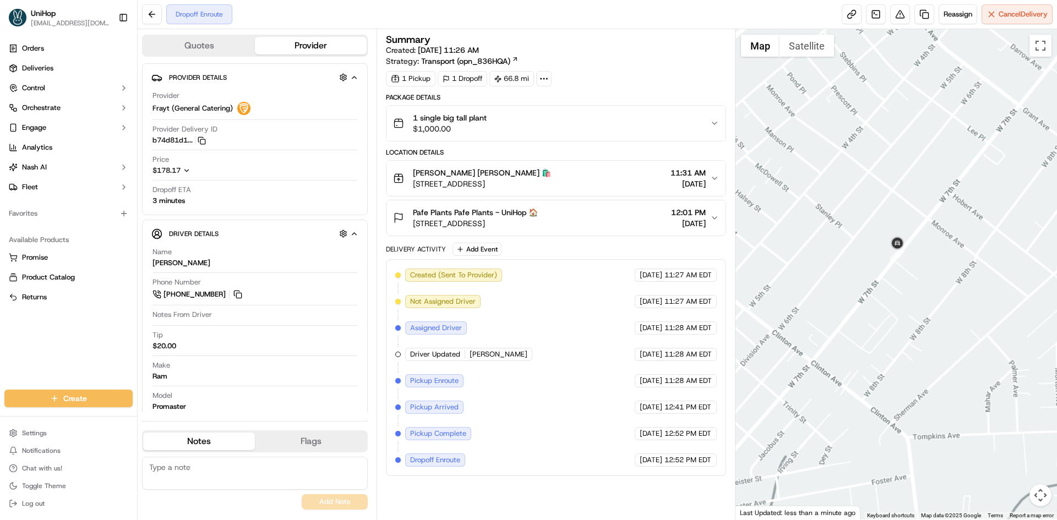
drag, startPoint x: 977, startPoint y: 366, endPoint x: 932, endPoint y: 292, distance: 86.5
click at [942, 322] on div at bounding box center [896, 274] width 322 height 491
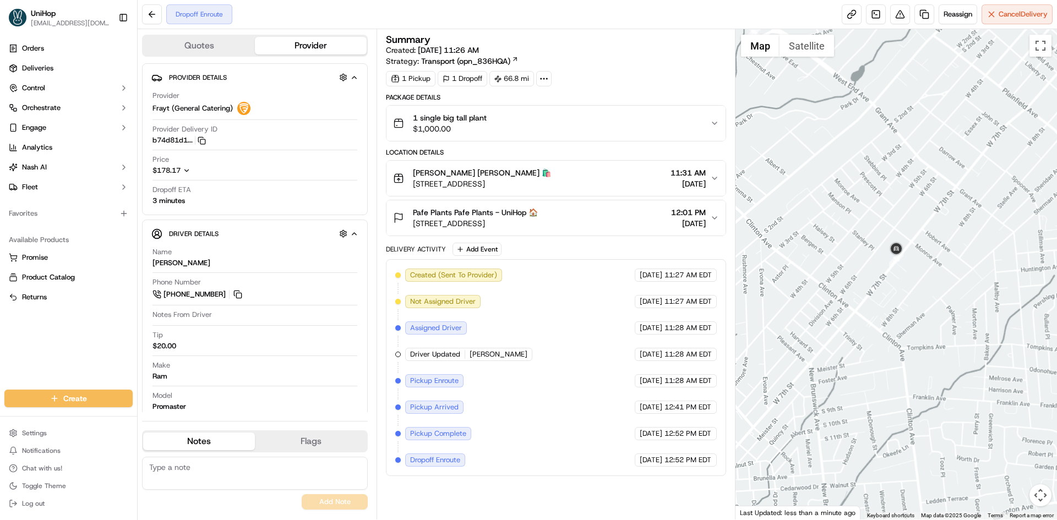
drag, startPoint x: 965, startPoint y: 342, endPoint x: 916, endPoint y: 297, distance: 66.2
click at [917, 298] on div at bounding box center [896, 274] width 322 height 491
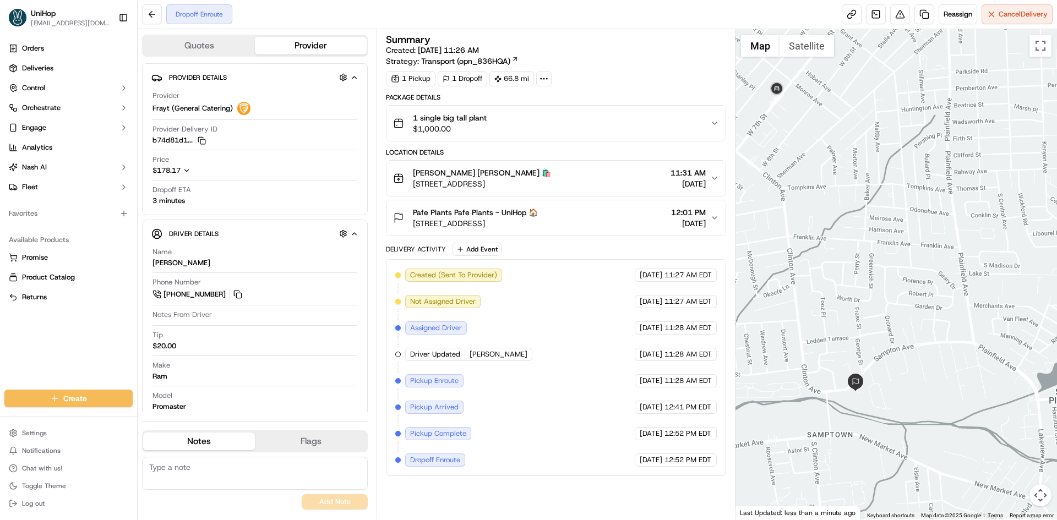
drag, startPoint x: 902, startPoint y: 312, endPoint x: 939, endPoint y: 289, distance: 43.1
click at [939, 289] on div at bounding box center [896, 274] width 322 height 491
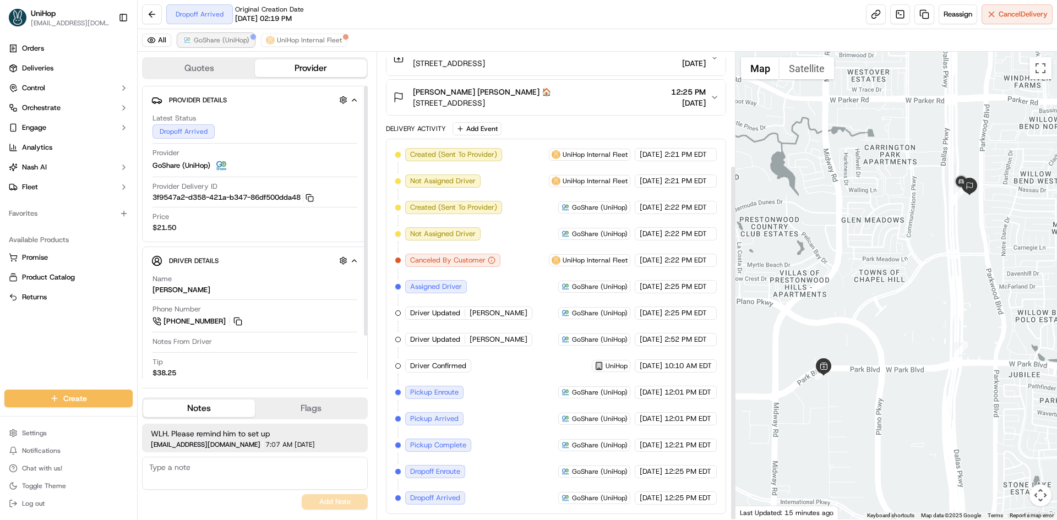
click at [227, 42] on span "GoShare (UniHop)" at bounding box center [222, 40] width 56 height 9
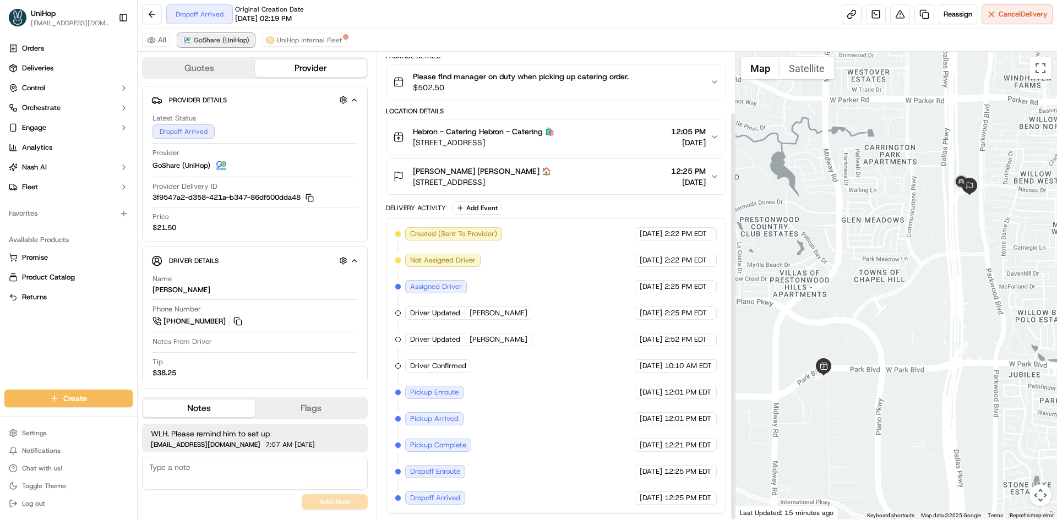
click at [227, 42] on span "GoShare (UniHop)" at bounding box center [222, 40] width 56 height 9
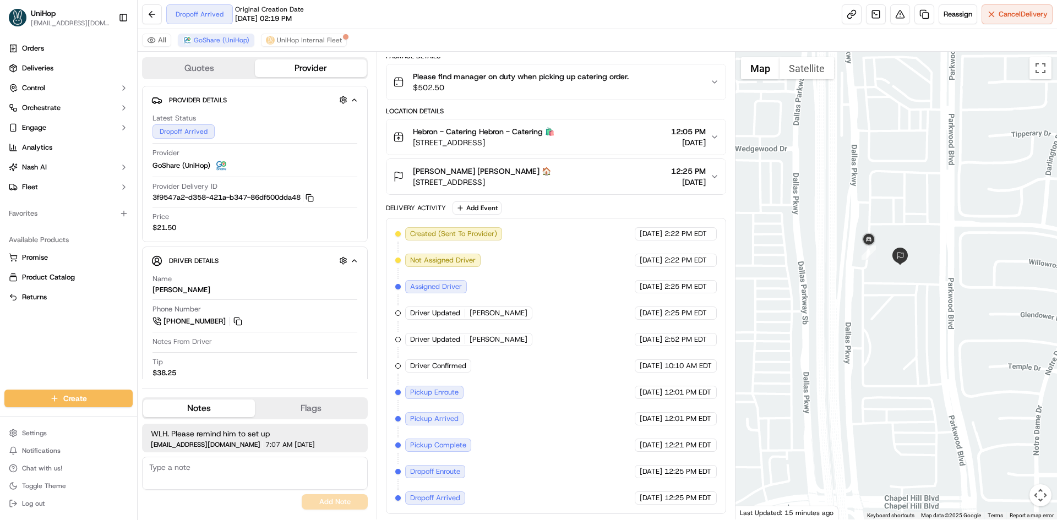
drag, startPoint x: 799, startPoint y: 211, endPoint x: 808, endPoint y: 245, distance: 35.2
click at [806, 245] on div at bounding box center [896, 286] width 322 height 468
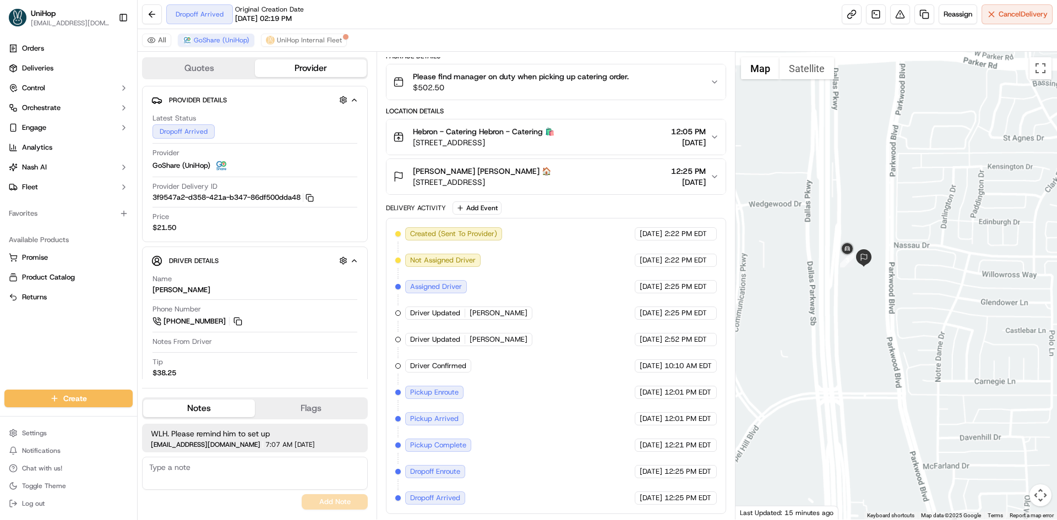
drag, startPoint x: 831, startPoint y: 284, endPoint x: 848, endPoint y: 264, distance: 26.2
click at [844, 269] on div at bounding box center [896, 286] width 322 height 468
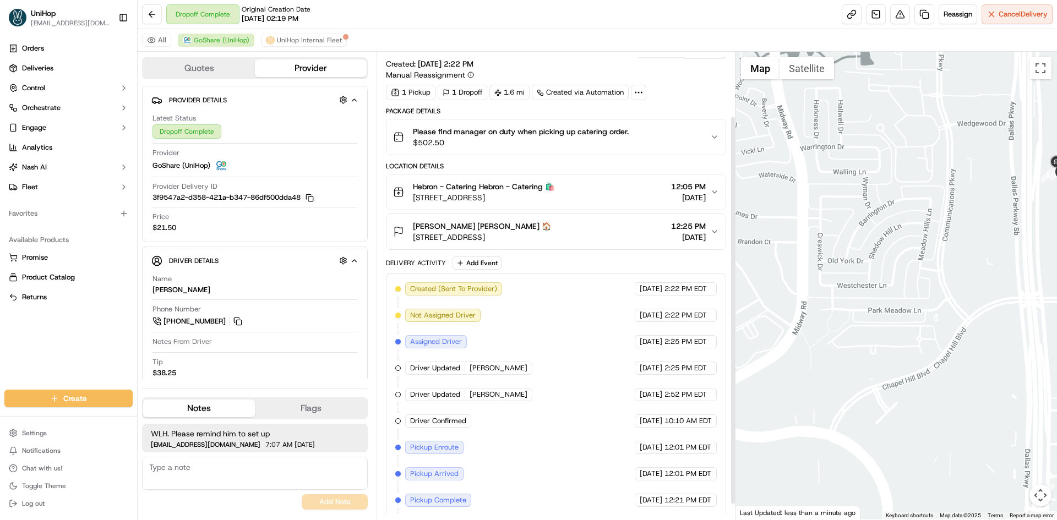
scroll to position [0, 0]
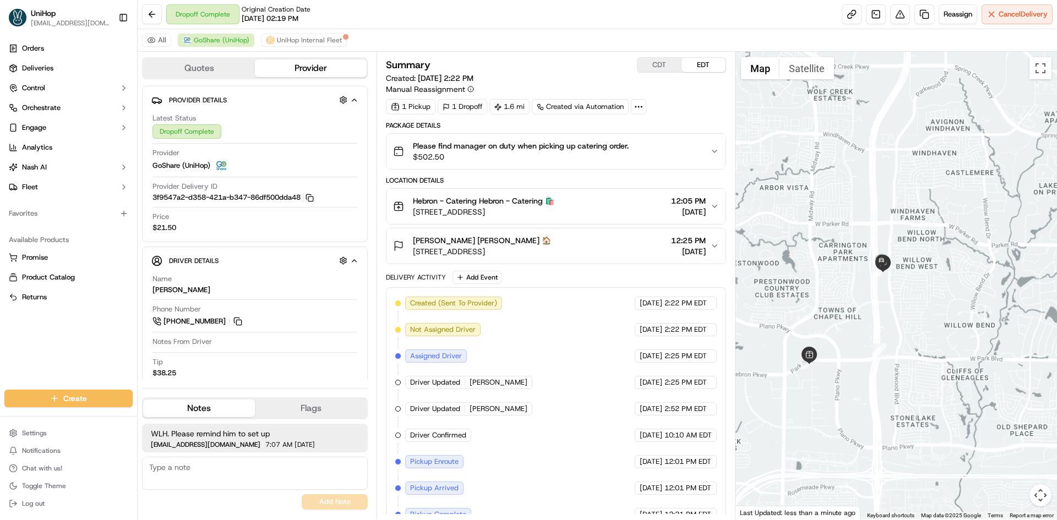
drag, startPoint x: 894, startPoint y: 310, endPoint x: 814, endPoint y: 313, distance: 80.4
click at [829, 314] on div at bounding box center [896, 286] width 322 height 468
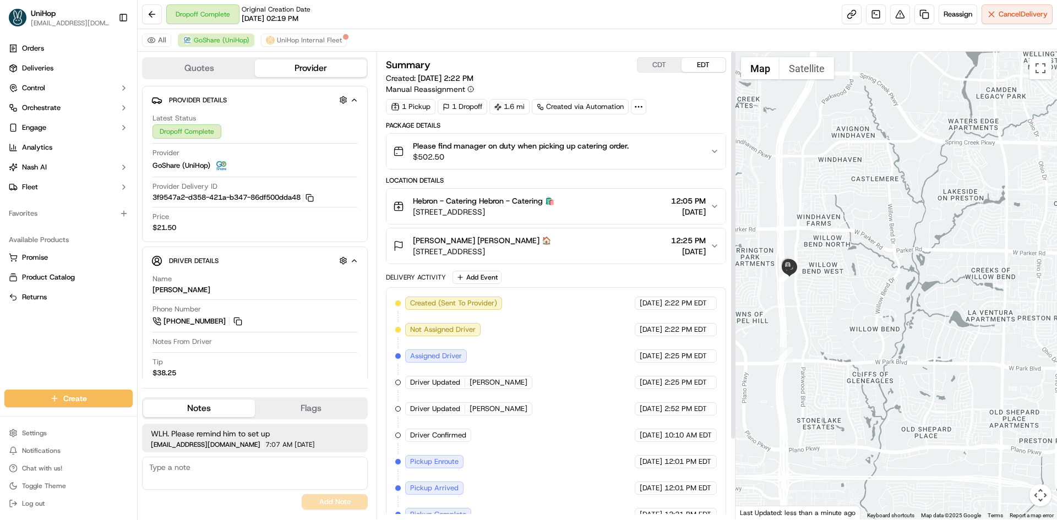
click at [806, 308] on div at bounding box center [896, 286] width 322 height 468
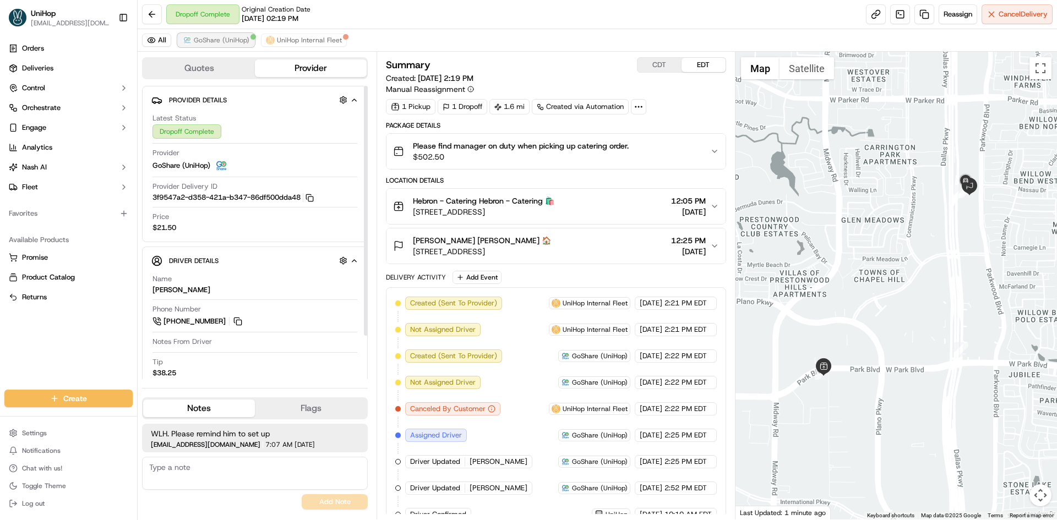
click at [239, 41] on span "GoShare (UniHop)" at bounding box center [222, 40] width 56 height 9
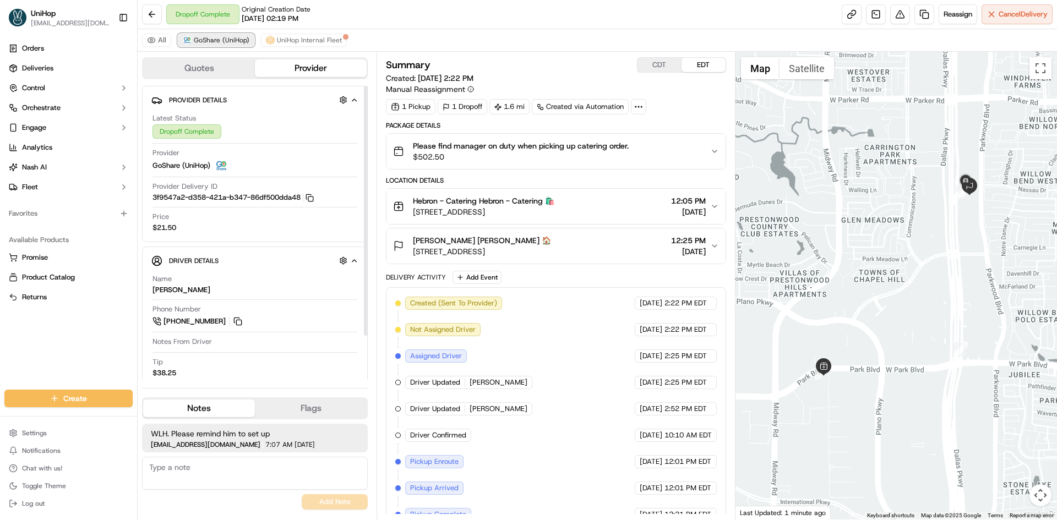
click at [239, 41] on span "GoShare (UniHop)" at bounding box center [222, 40] width 56 height 9
click at [237, 403] on button "Notes" at bounding box center [199, 409] width 112 height 18
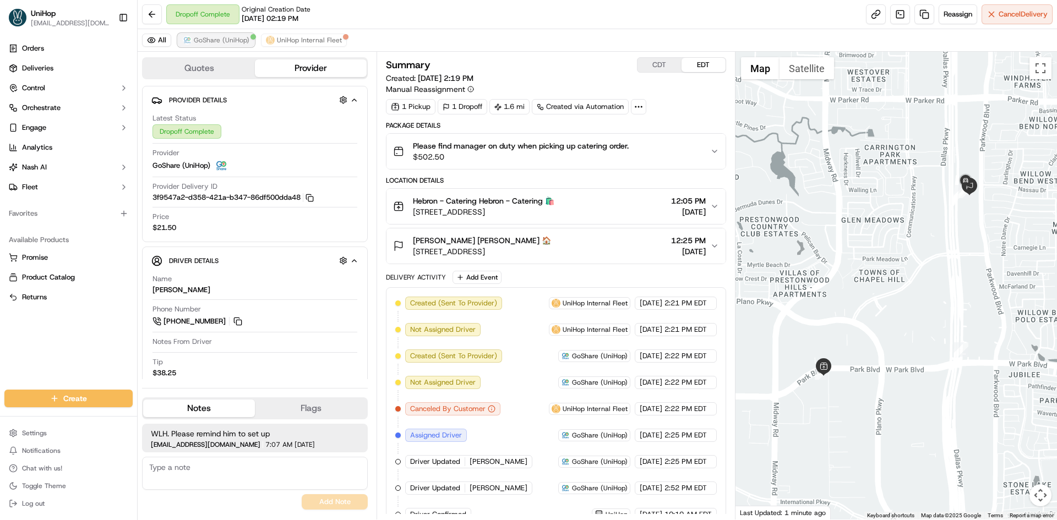
click at [233, 45] on button "GoShare (UniHop)" at bounding box center [216, 40] width 77 height 13
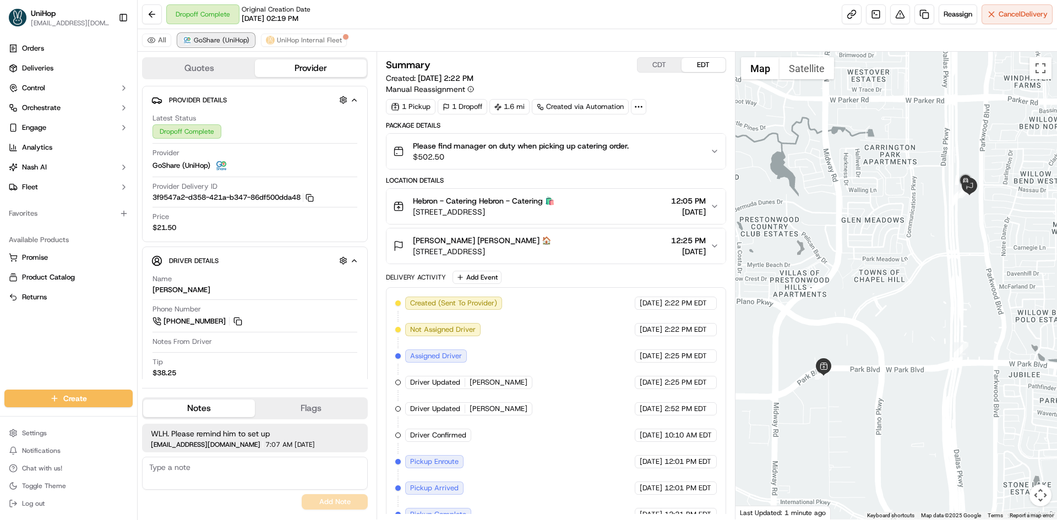
click at [233, 43] on span "GoShare (UniHop)" at bounding box center [222, 40] width 56 height 9
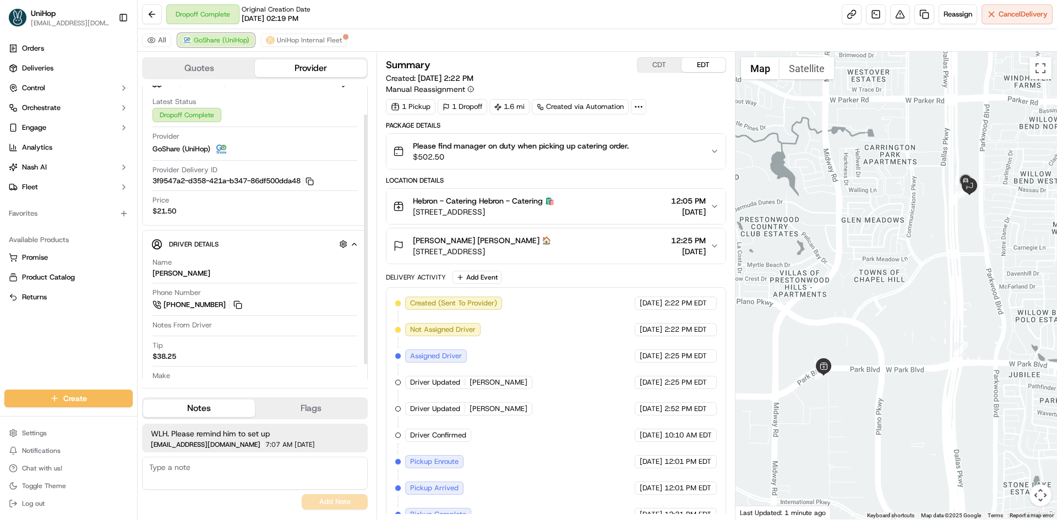
scroll to position [51, 0]
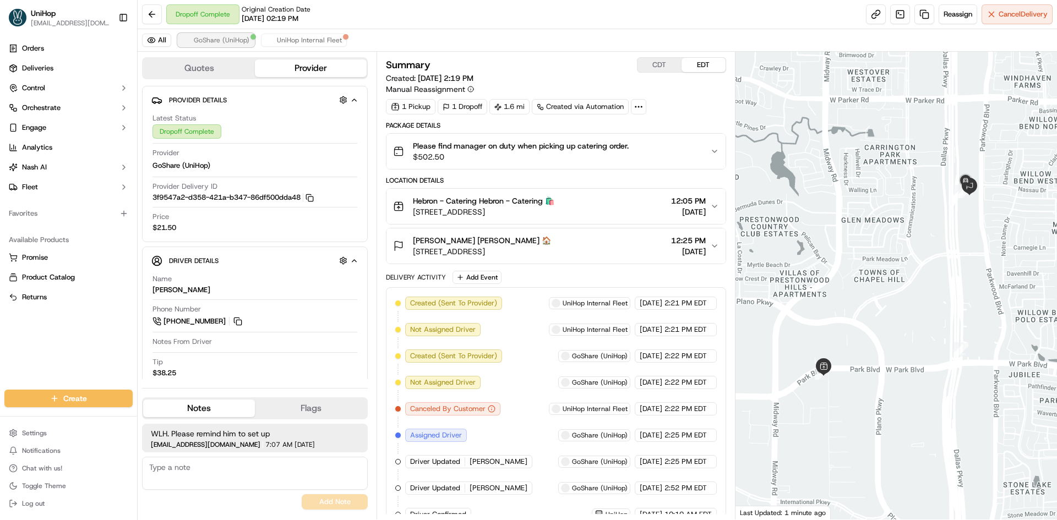
click at [235, 44] on button "GoShare (UniHop)" at bounding box center [216, 40] width 77 height 13
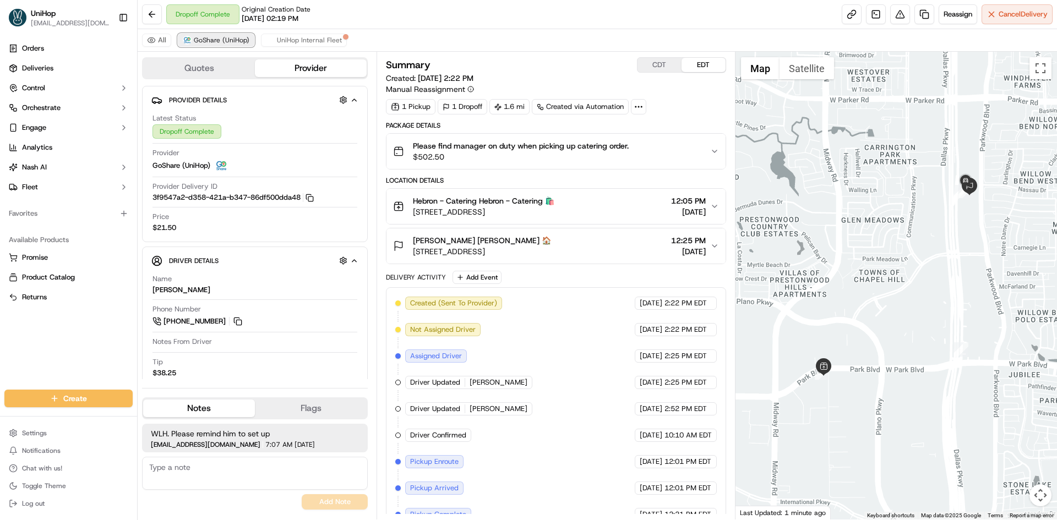
click at [235, 42] on span "GoShare (UniHop)" at bounding box center [222, 40] width 56 height 9
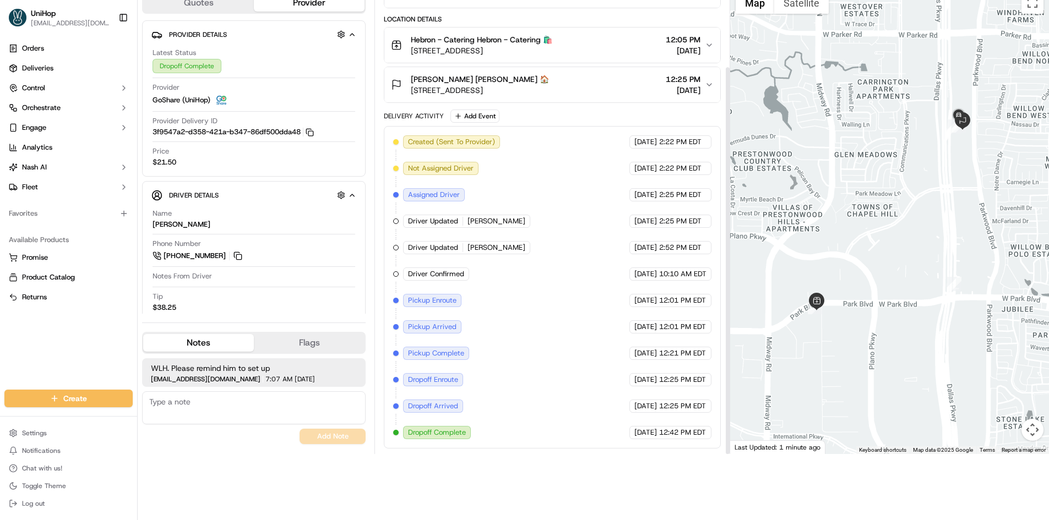
scroll to position [83, 0]
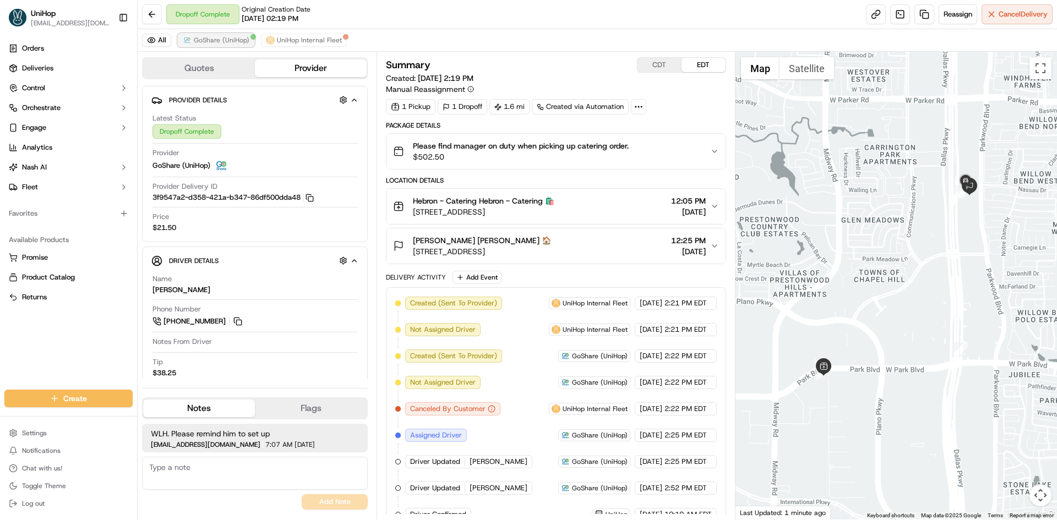
click at [238, 39] on span "GoShare (UniHop)" at bounding box center [222, 40] width 56 height 9
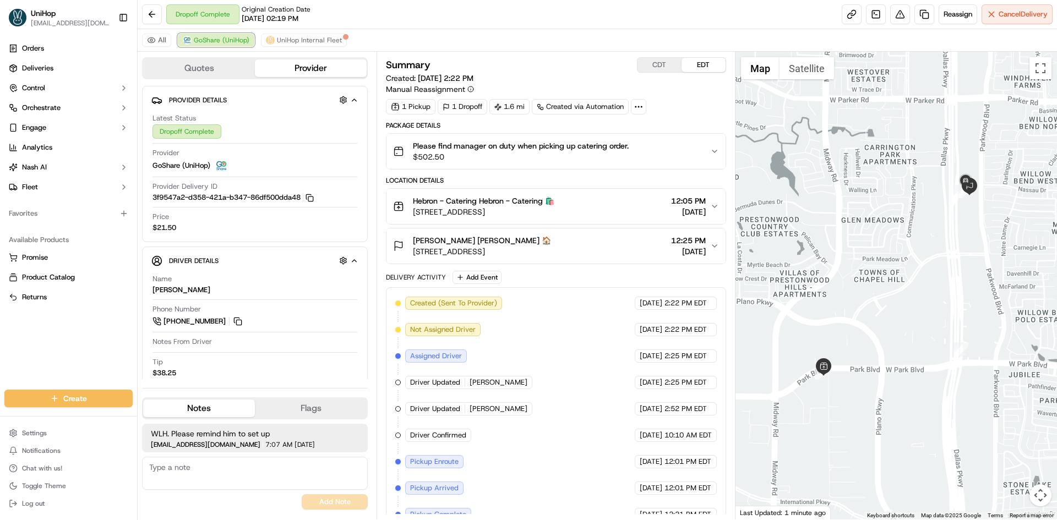
drag, startPoint x: 237, startPoint y: 39, endPoint x: 181, endPoint y: 4, distance: 65.7
click at [232, 39] on span "GoShare (UniHop)" at bounding box center [222, 40] width 56 height 9
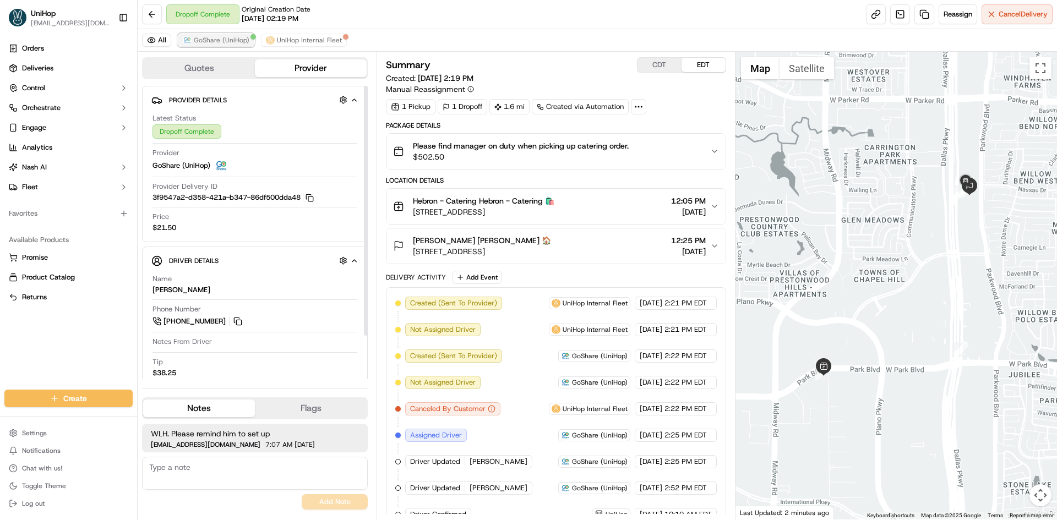
click at [209, 45] on button "GoShare (UniHop)" at bounding box center [216, 40] width 77 height 13
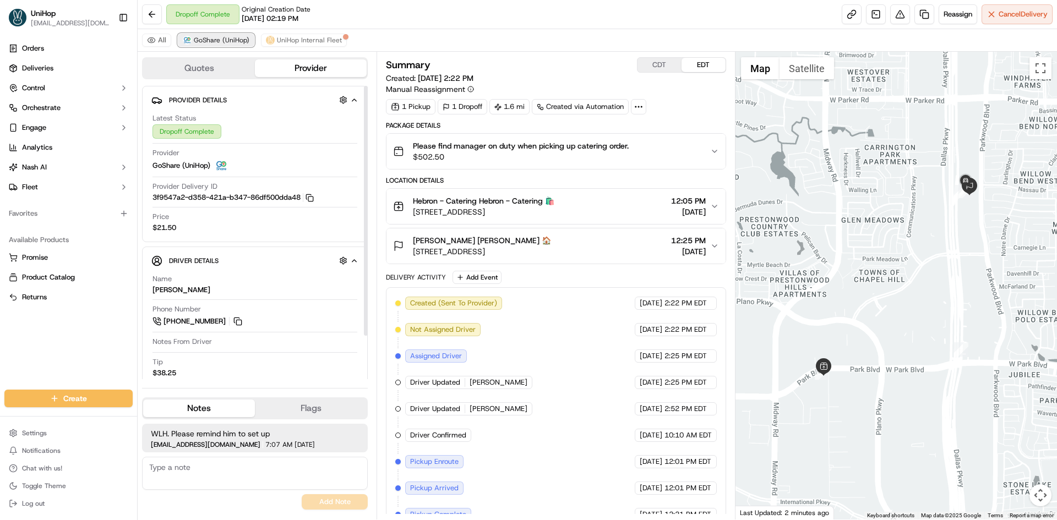
click at [209, 45] on button "GoShare (UniHop)" at bounding box center [216, 40] width 77 height 13
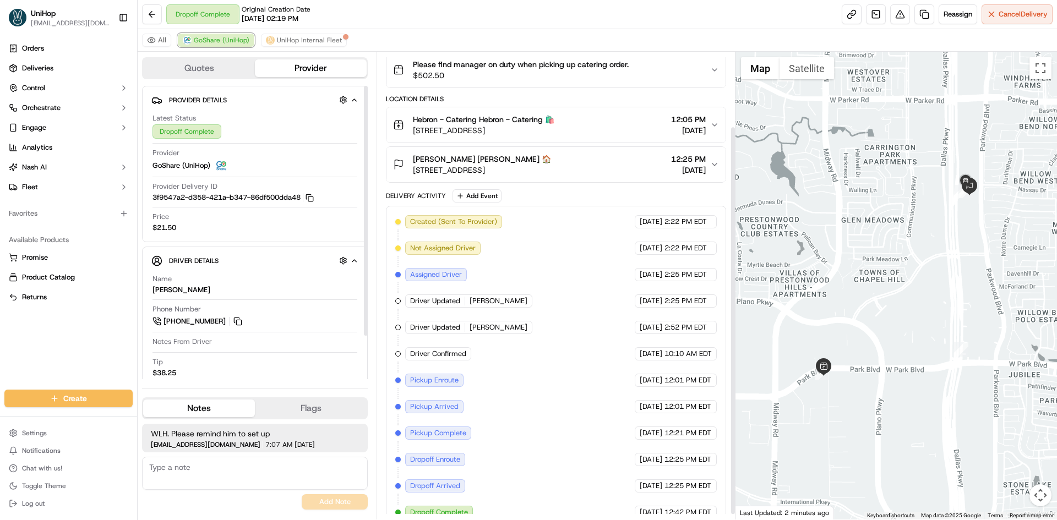
scroll to position [96, 0]
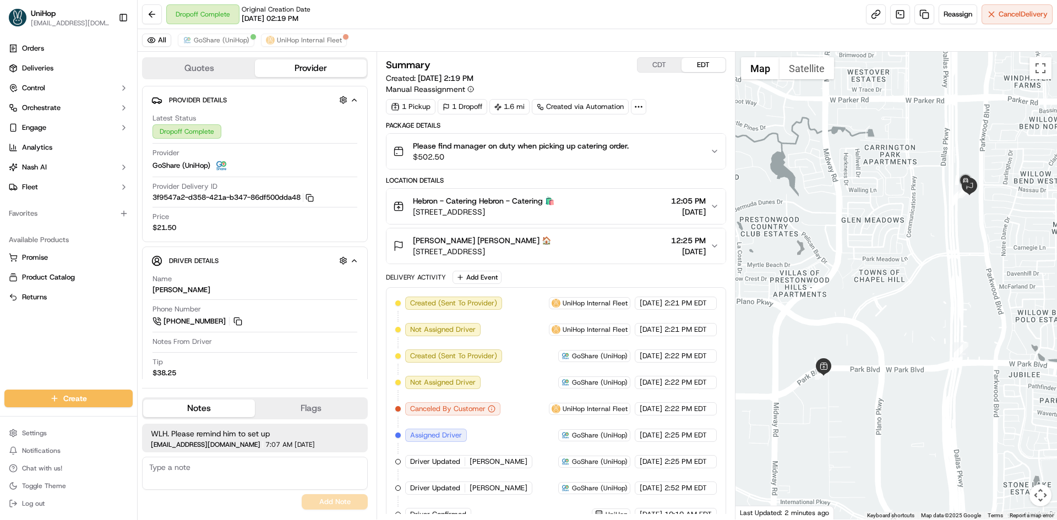
click at [212, 32] on div "All GoShare (UniHop) UniHop Internal Fleet" at bounding box center [597, 40] width 919 height 23
click at [214, 36] on span "GoShare (UniHop)" at bounding box center [222, 40] width 56 height 9
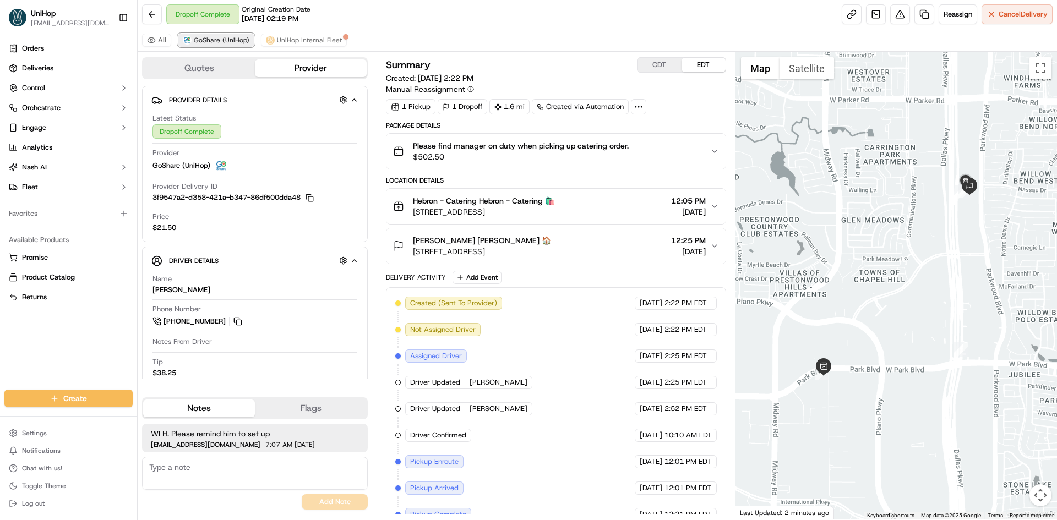
click at [214, 37] on span "GoShare (UniHop)" at bounding box center [222, 40] width 56 height 9
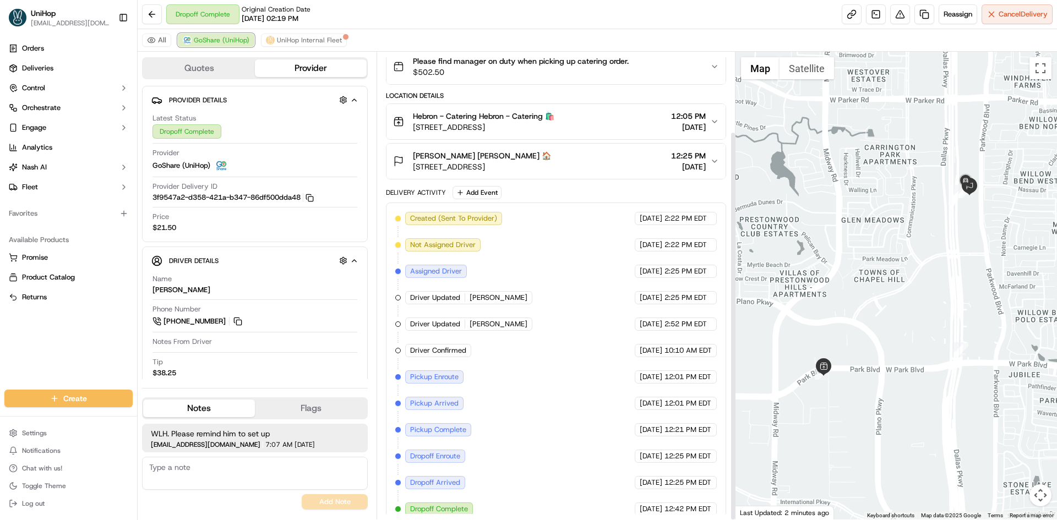
scroll to position [96, 0]
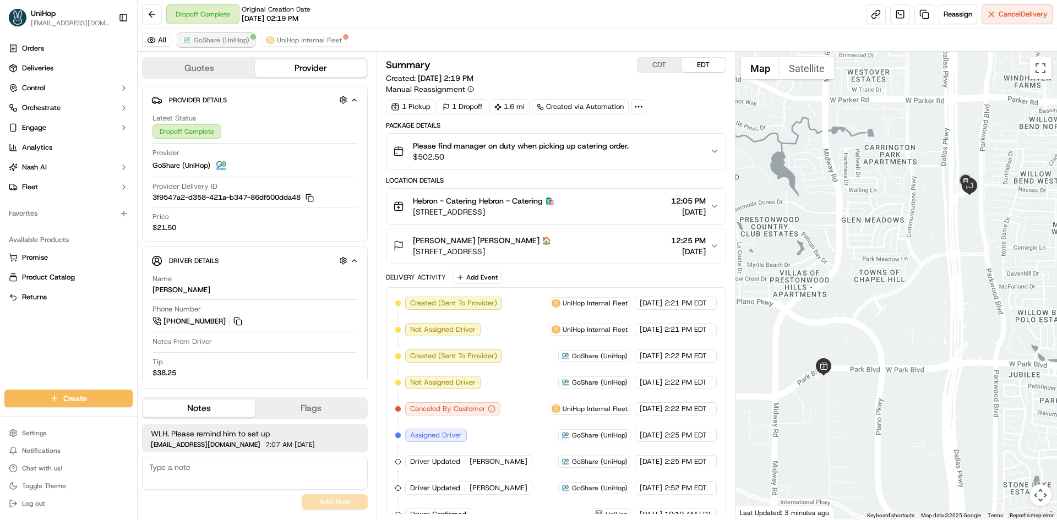
click at [217, 41] on span "GoShare (UniHop)" at bounding box center [222, 40] width 56 height 9
click at [238, 39] on span "GoShare (UniHop)" at bounding box center [222, 40] width 56 height 9
drag, startPoint x: 238, startPoint y: 39, endPoint x: 370, endPoint y: 78, distance: 137.8
click at [241, 39] on span "GoShare (UniHop)" at bounding box center [222, 40] width 56 height 9
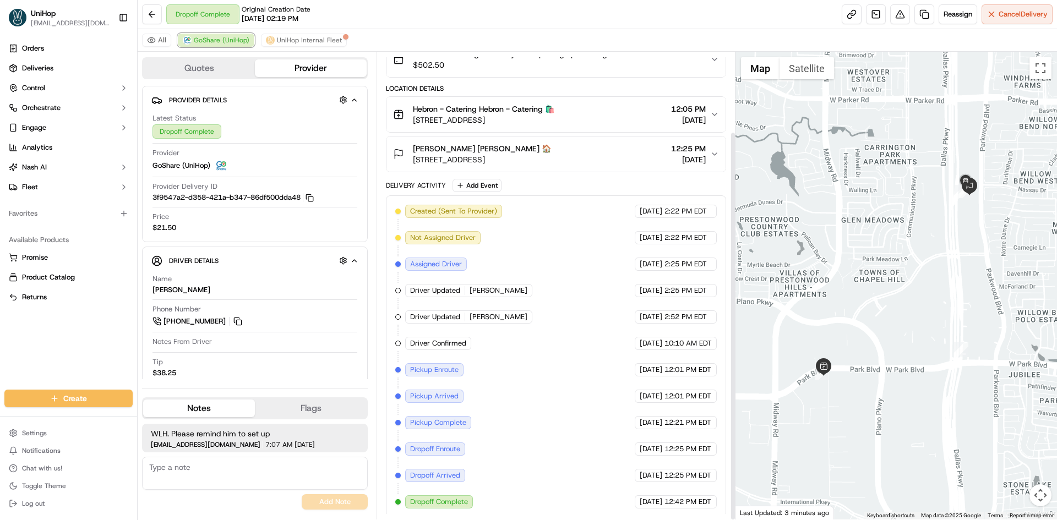
scroll to position [96, 0]
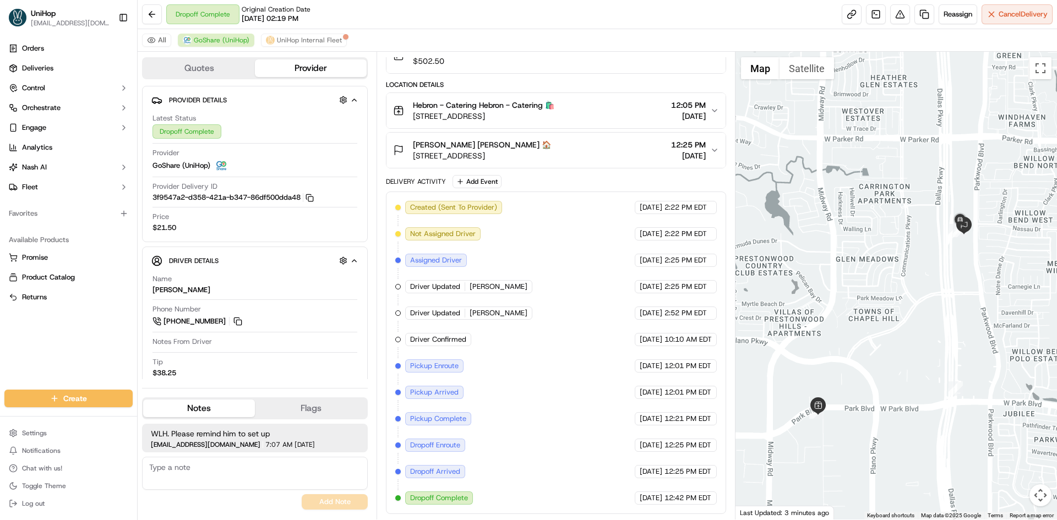
drag, startPoint x: 888, startPoint y: 271, endPoint x: 887, endPoint y: 280, distance: 8.9
click at [887, 280] on div at bounding box center [896, 286] width 322 height 468
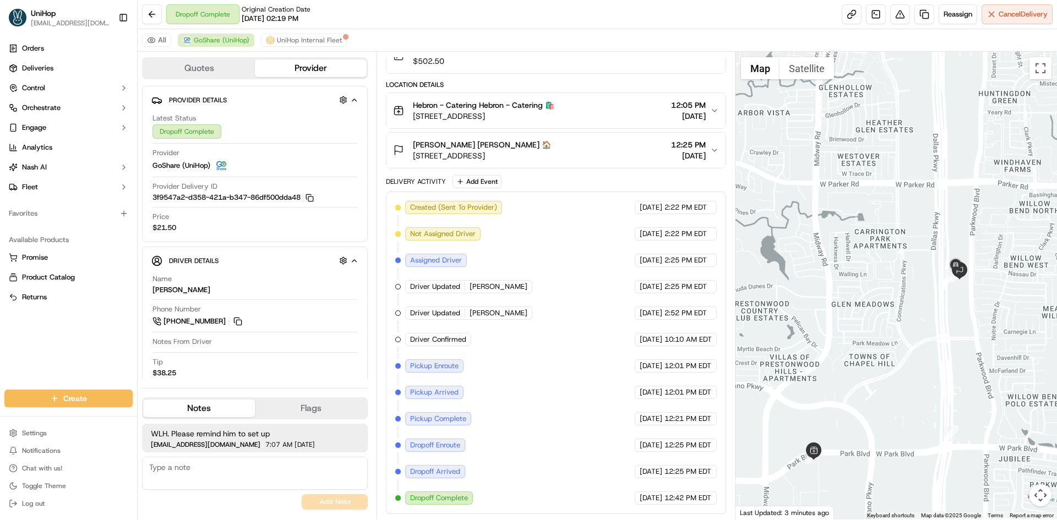
drag, startPoint x: 875, startPoint y: 232, endPoint x: 871, endPoint y: 268, distance: 35.4
click at [871, 268] on div at bounding box center [896, 286] width 322 height 468
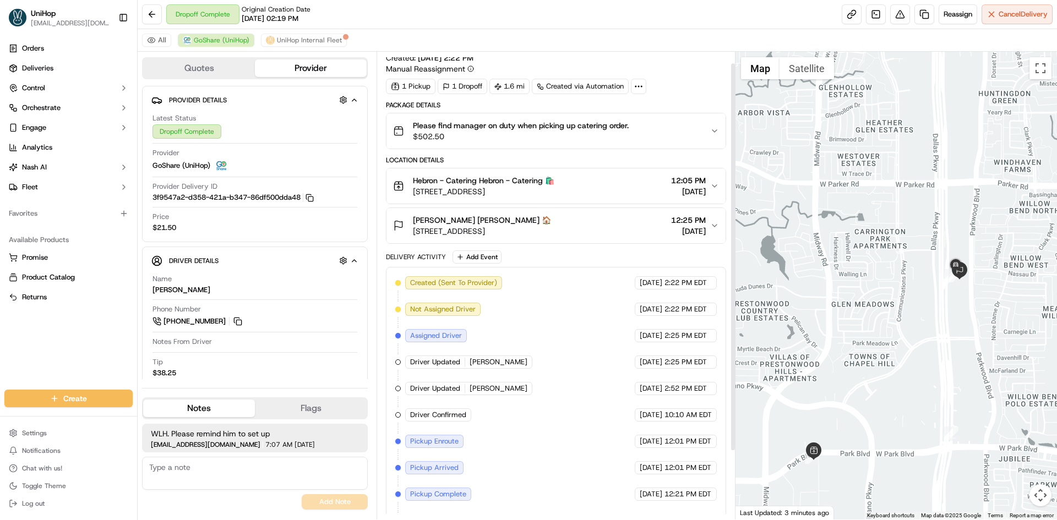
scroll to position [0, 0]
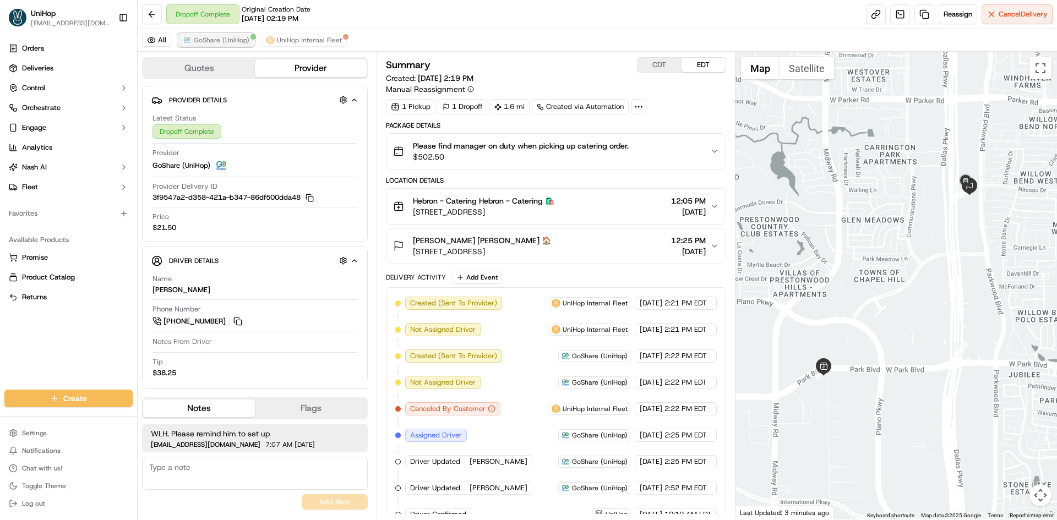
click at [205, 41] on span "GoShare (UniHop)" at bounding box center [222, 40] width 56 height 9
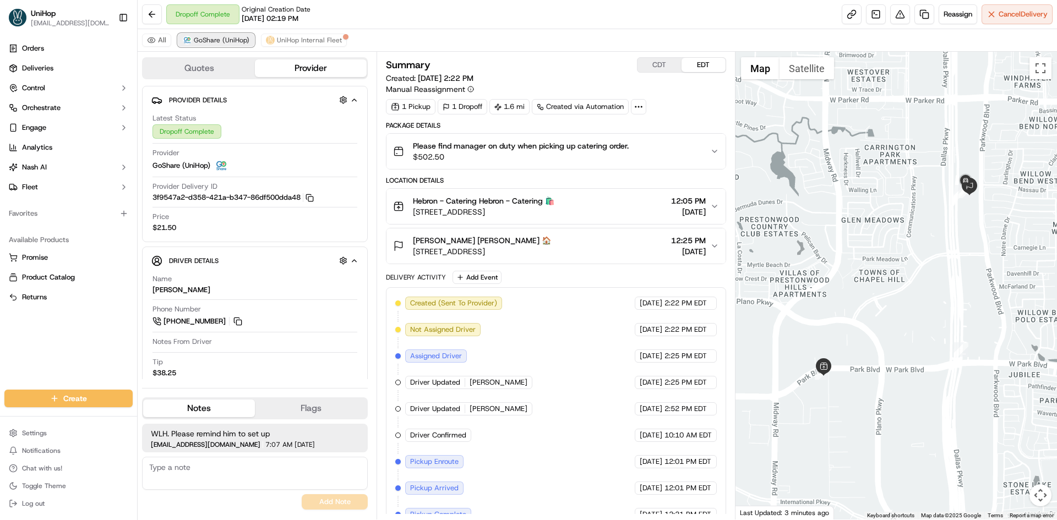
click at [205, 41] on span "GoShare (UniHop)" at bounding box center [222, 40] width 56 height 9
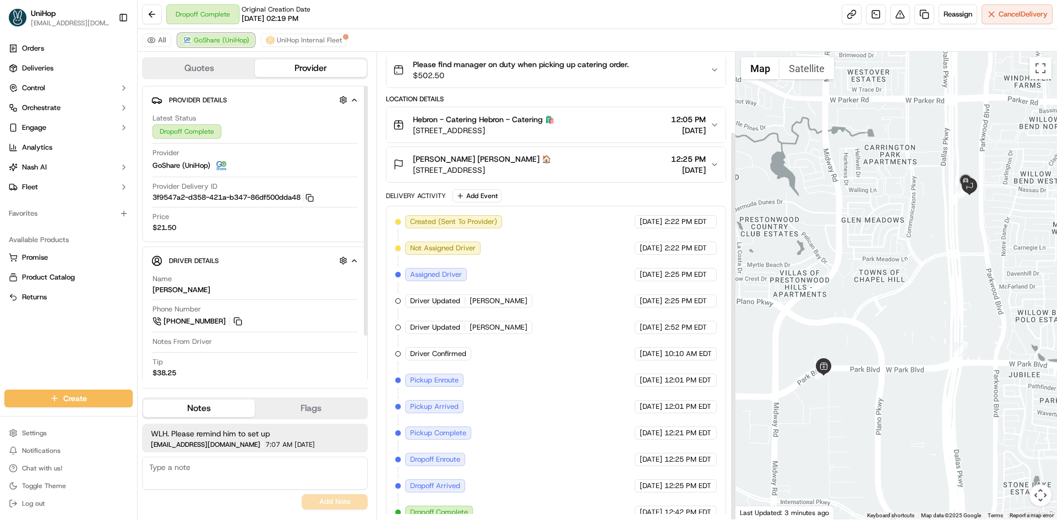
scroll to position [96, 0]
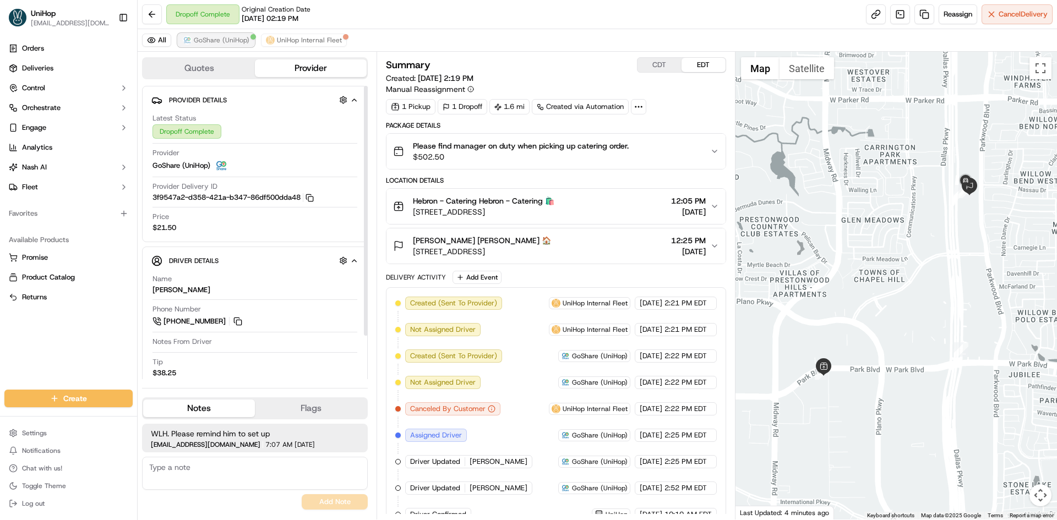
click at [221, 45] on button "GoShare (UniHop)" at bounding box center [216, 40] width 77 height 13
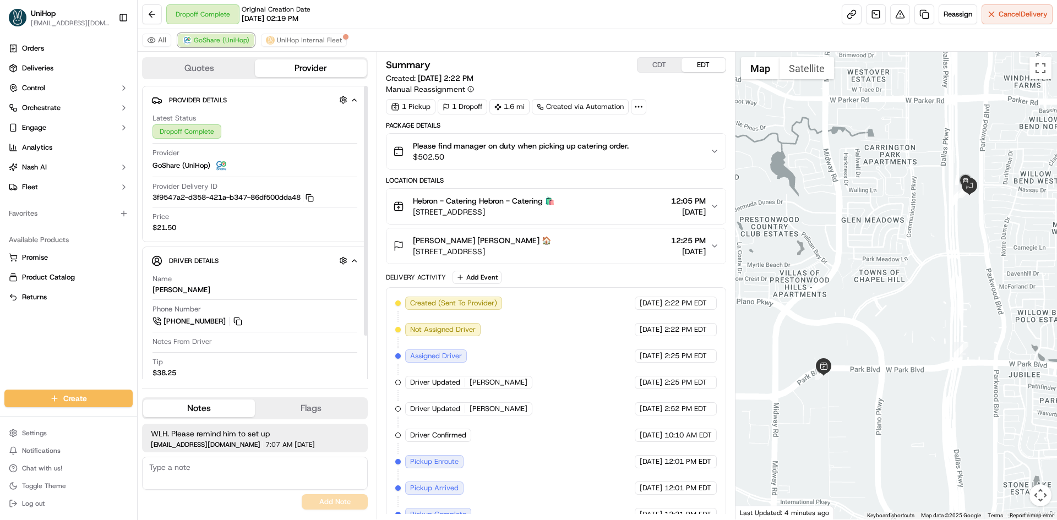
click at [218, 42] on span "GoShare (UniHop)" at bounding box center [222, 40] width 56 height 9
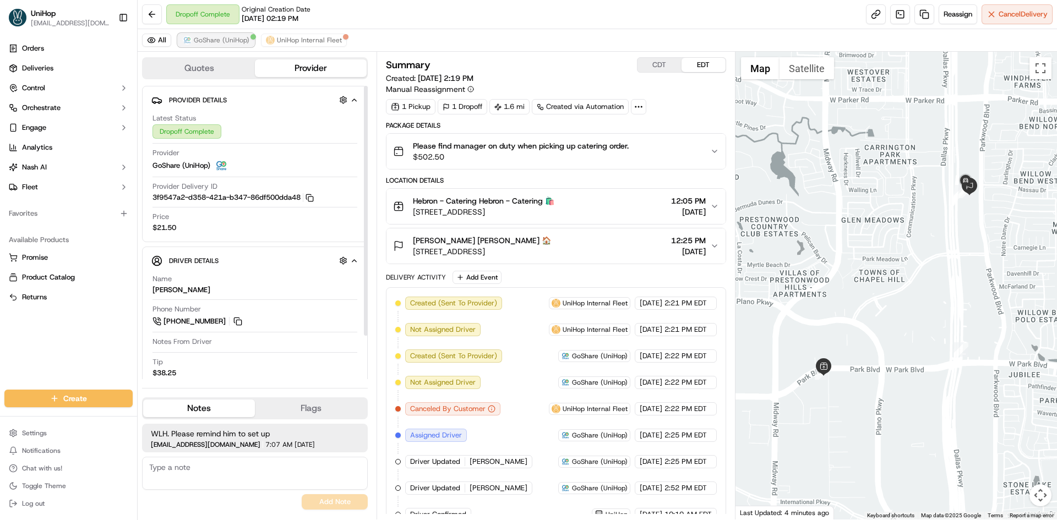
click at [236, 42] on span "GoShare (UniHop)" at bounding box center [222, 40] width 56 height 9
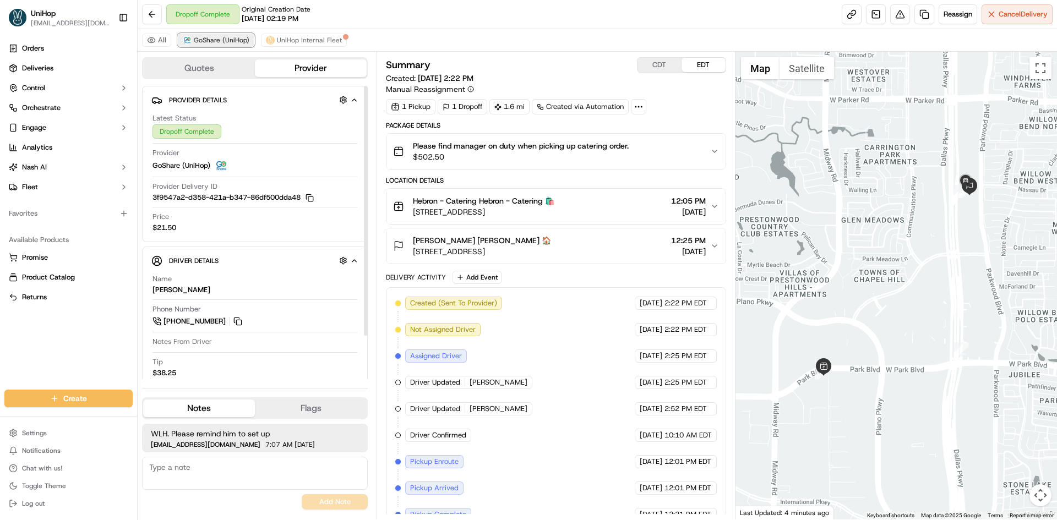
click at [236, 42] on span "GoShare (UniHop)" at bounding box center [222, 40] width 56 height 9
click at [605, 254] on div "[PERSON_NAME] [PERSON_NAME] 🏠 [STREET_ADDRESS] 12:25 PM [DATE]" at bounding box center [551, 246] width 317 height 22
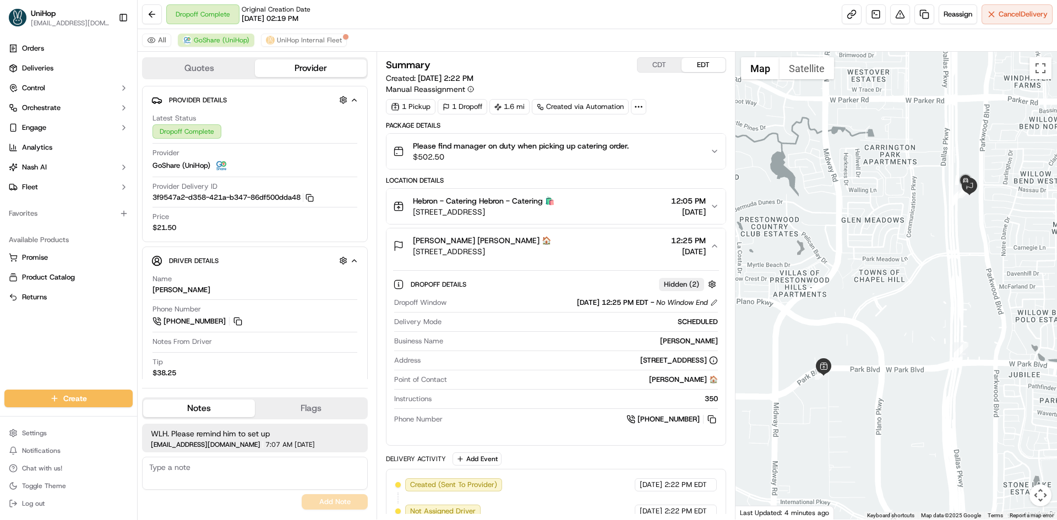
click at [604, 254] on div "[PERSON_NAME] [PERSON_NAME] 🏠 [STREET_ADDRESS] 12:25 PM [DATE]" at bounding box center [551, 246] width 317 height 22
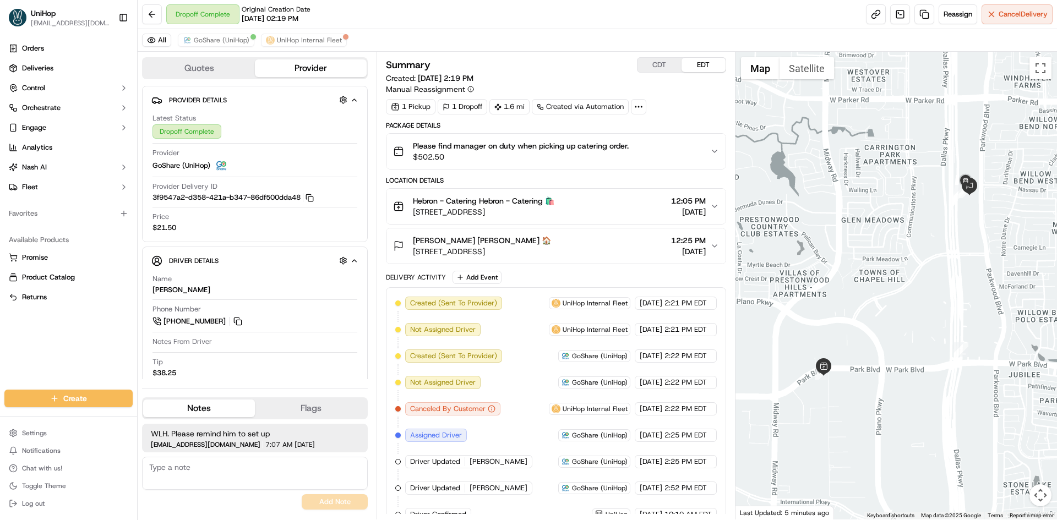
click at [198, 15] on div "Dropoff Complete Original Creation Date [DATE] 02:19 PM" at bounding box center [238, 14] width 144 height 20
click at [206, 41] on span "GoShare (UniHop)" at bounding box center [222, 40] width 56 height 9
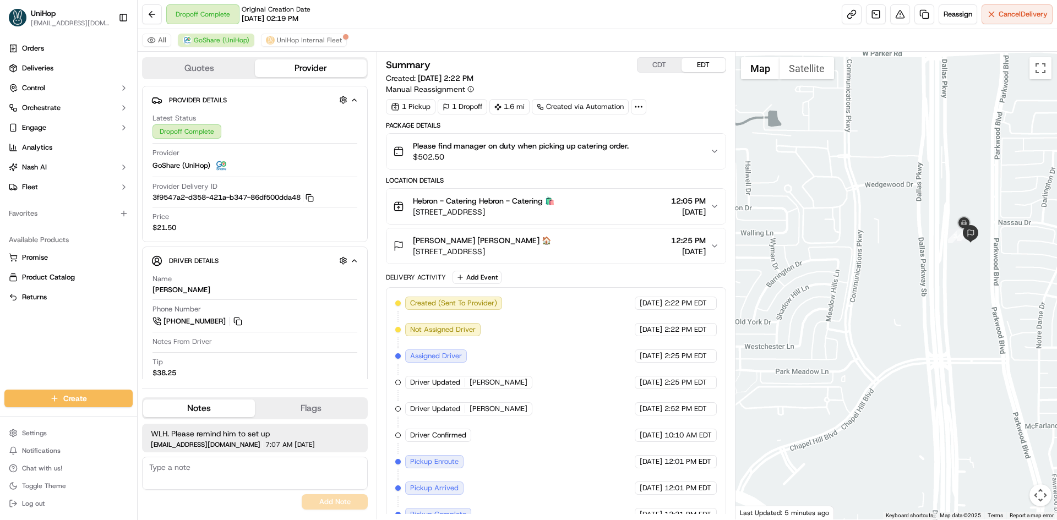
drag, startPoint x: 978, startPoint y: 198, endPoint x: 848, endPoint y: 241, distance: 136.8
click at [848, 241] on div at bounding box center [896, 286] width 322 height 468
drag, startPoint x: 969, startPoint y: 252, endPoint x: 958, endPoint y: 255, distance: 11.1
click at [958, 255] on div at bounding box center [896, 286] width 322 height 468
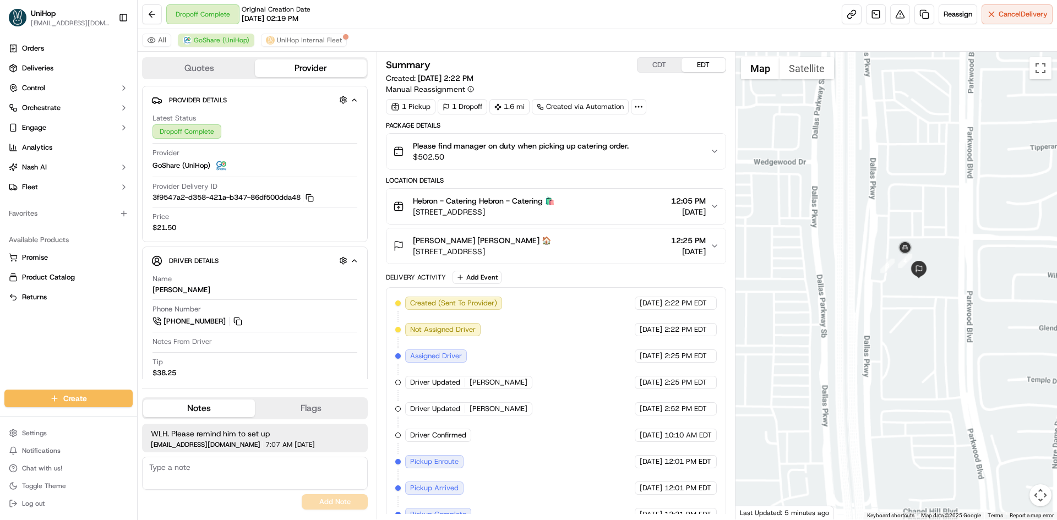
drag, startPoint x: 951, startPoint y: 168, endPoint x: 927, endPoint y: 248, distance: 83.1
click at [927, 248] on div at bounding box center [896, 286] width 322 height 468
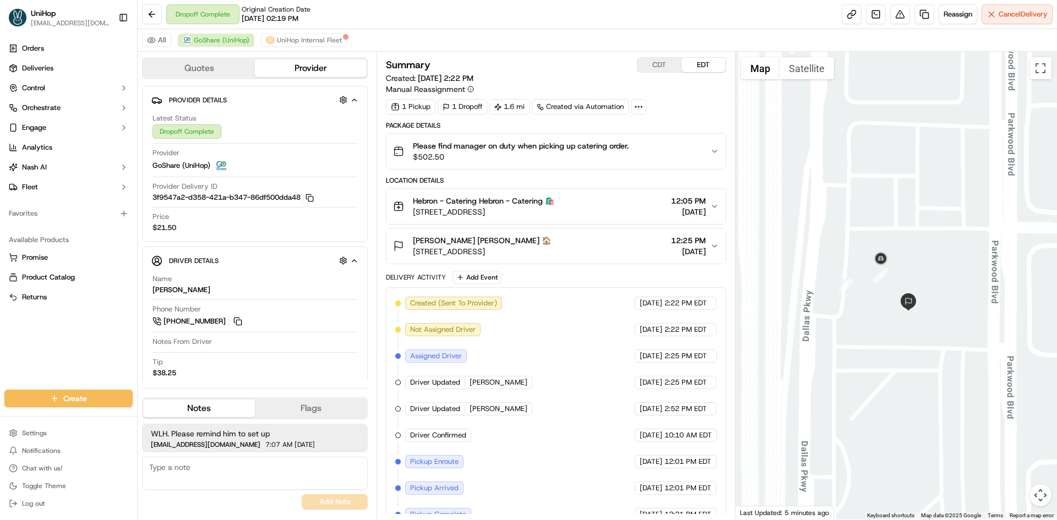
click at [598, 240] on div "[PERSON_NAME] [PERSON_NAME] 🏠 [STREET_ADDRESS] 12:25 PM [DATE]" at bounding box center [551, 246] width 317 height 22
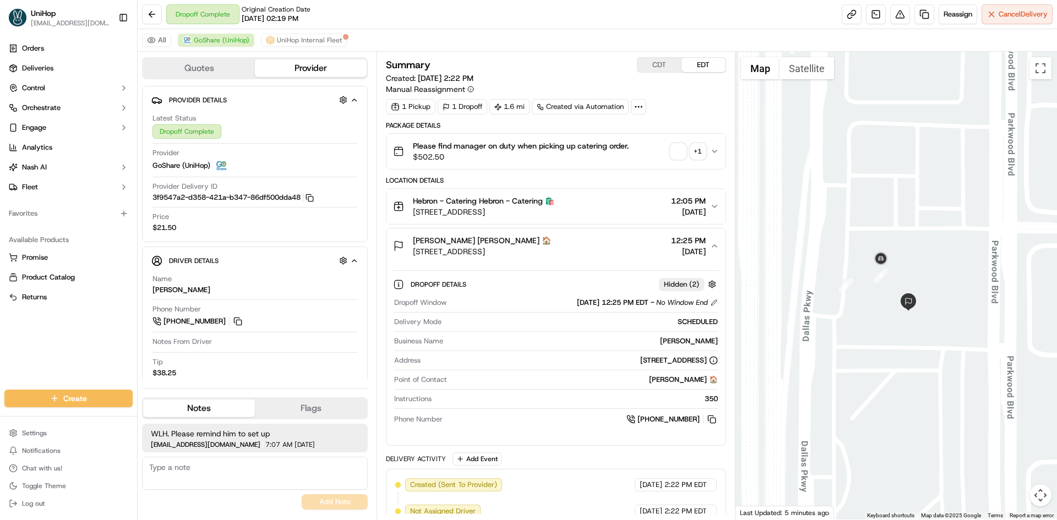
click at [599, 239] on div "[PERSON_NAME] [PERSON_NAME] 🏠 [STREET_ADDRESS] 12:25 PM [DATE]" at bounding box center [551, 246] width 317 height 22
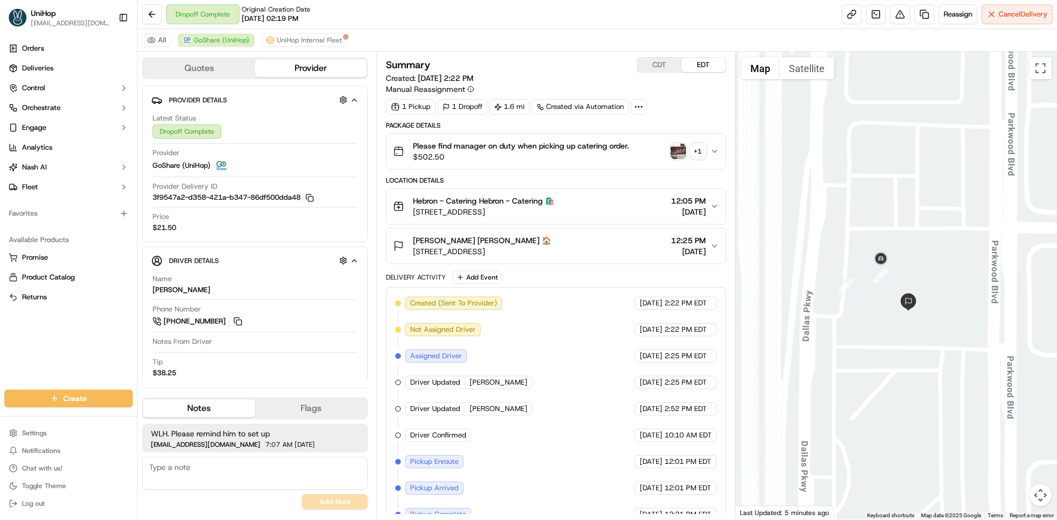
click at [679, 149] on img "button" at bounding box center [678, 151] width 15 height 15
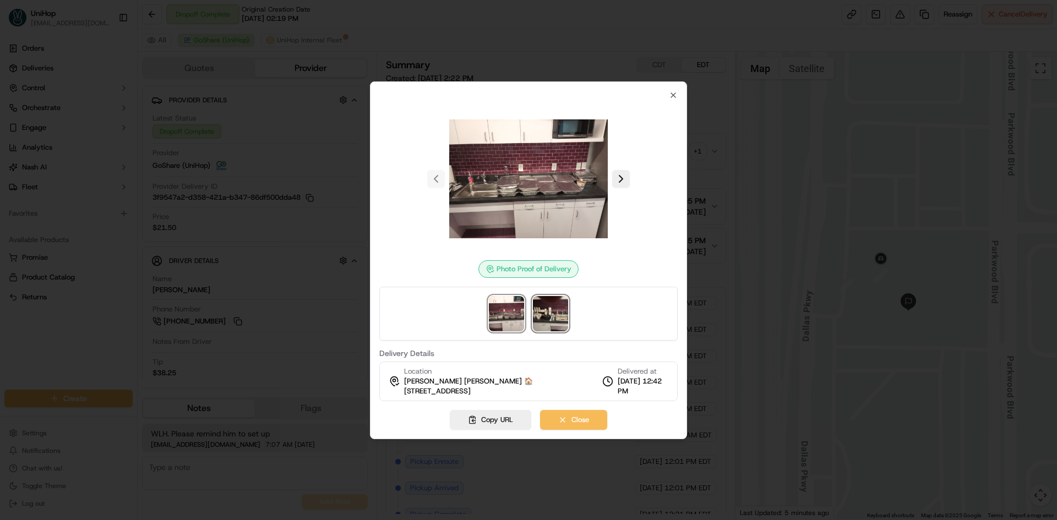
click at [552, 308] on img at bounding box center [550, 313] width 35 height 35
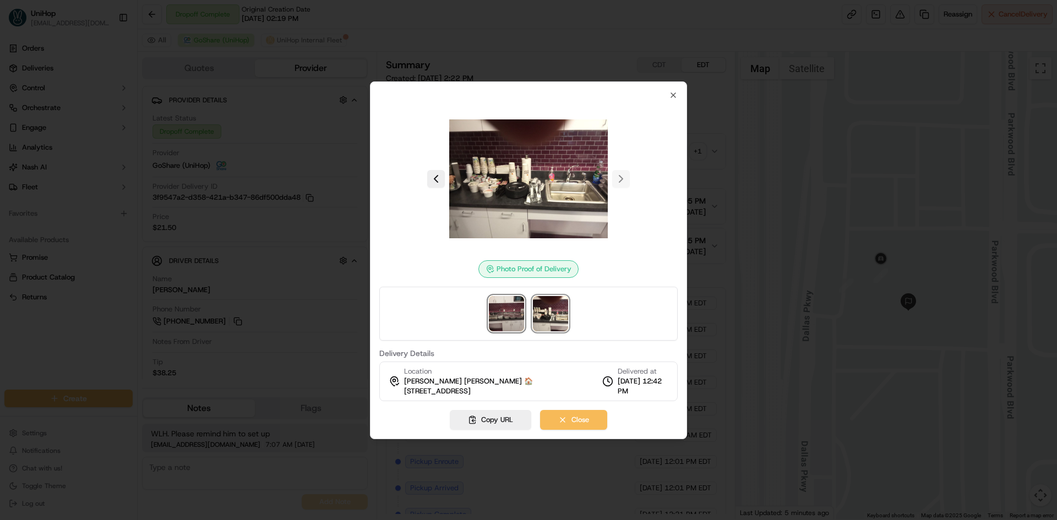
click at [516, 318] on img at bounding box center [506, 313] width 35 height 35
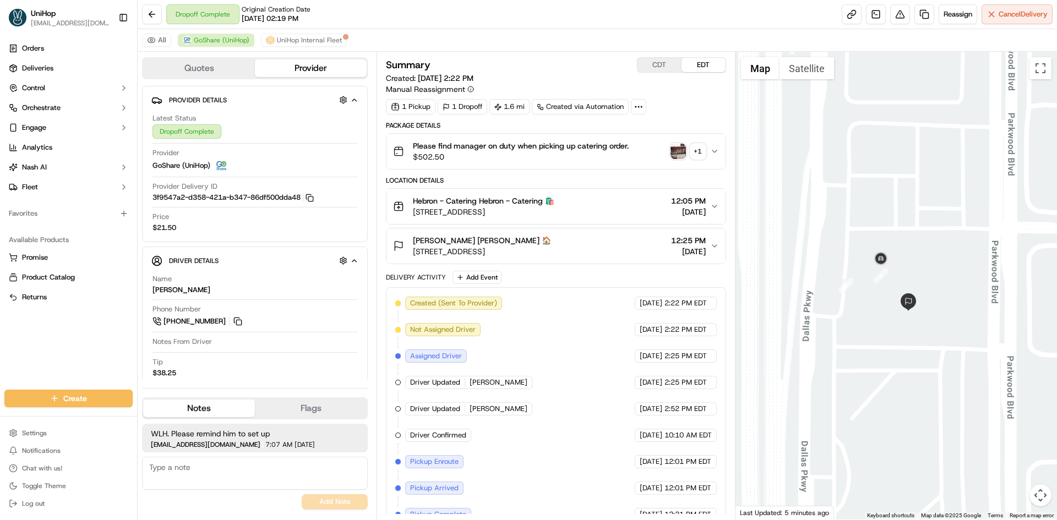
click at [673, 149] on img "button" at bounding box center [678, 151] width 15 height 15
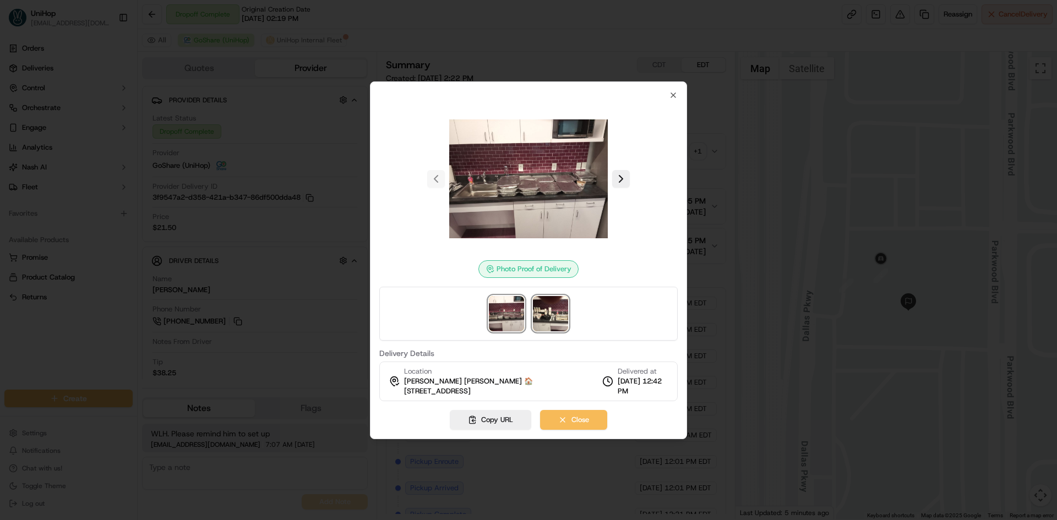
click at [559, 326] on img at bounding box center [550, 313] width 35 height 35
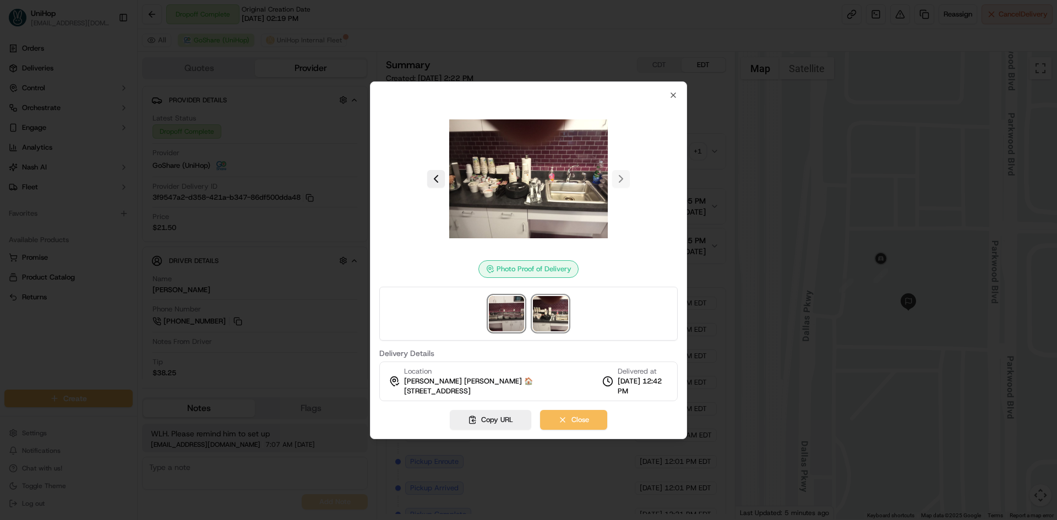
click at [508, 312] on img at bounding box center [506, 313] width 35 height 35
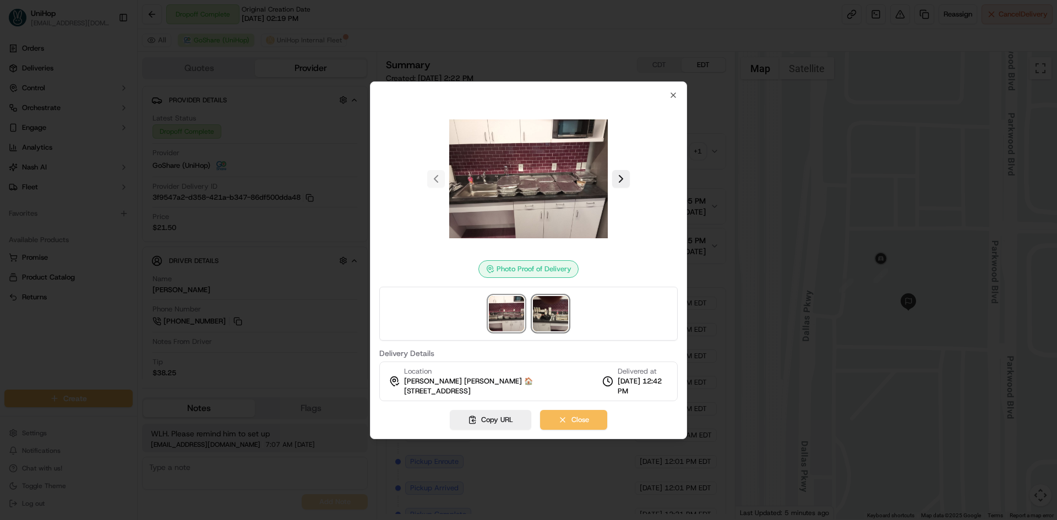
click at [566, 321] on img at bounding box center [550, 313] width 35 height 35
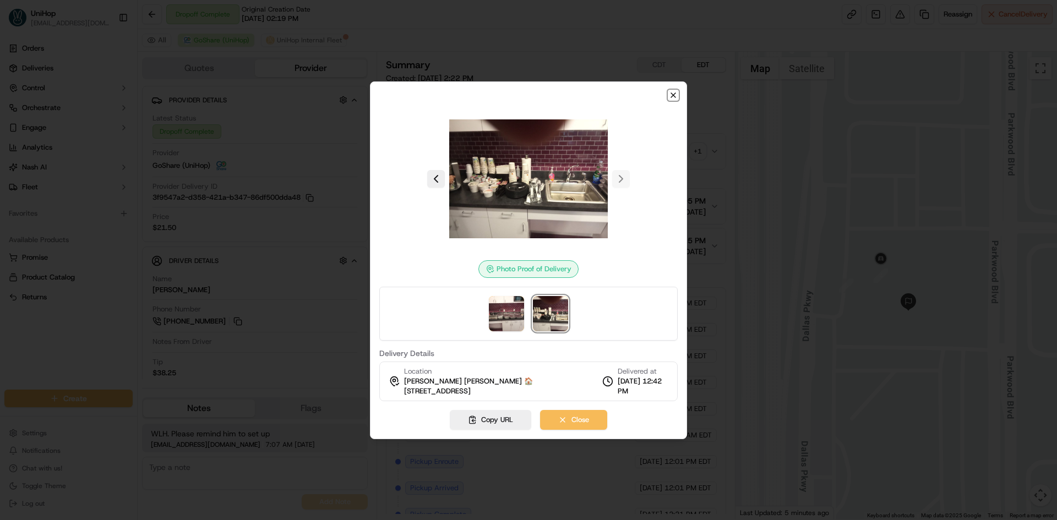
click at [675, 92] on icon "button" at bounding box center [673, 95] width 9 height 9
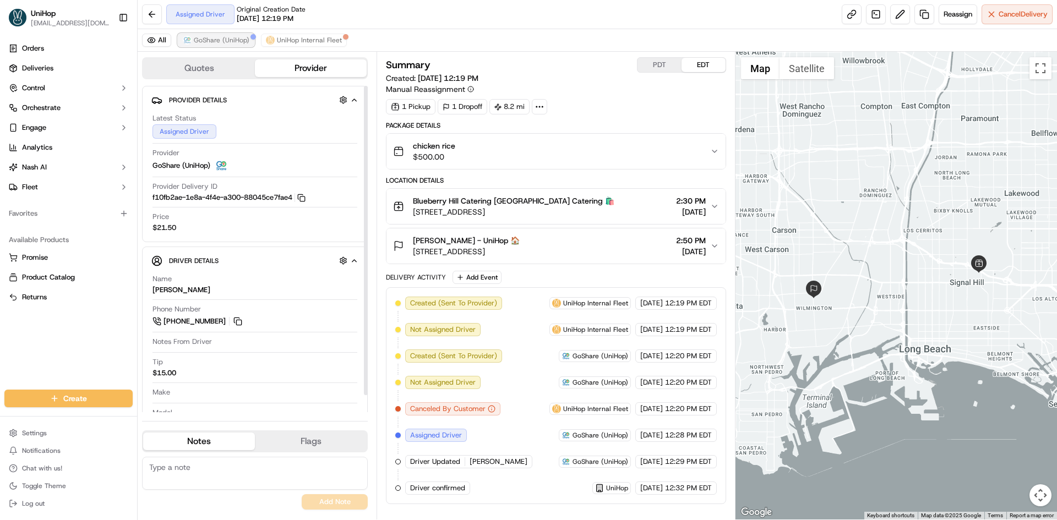
click at [219, 41] on span "GoShare (UniHop)" at bounding box center [222, 40] width 56 height 9
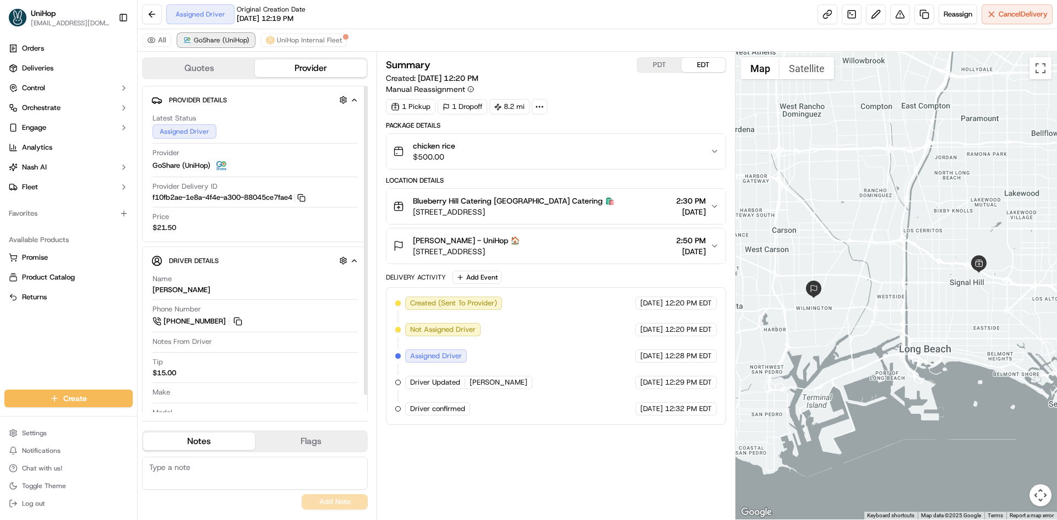
click at [220, 40] on span "GoShare (UniHop)" at bounding box center [222, 40] width 56 height 9
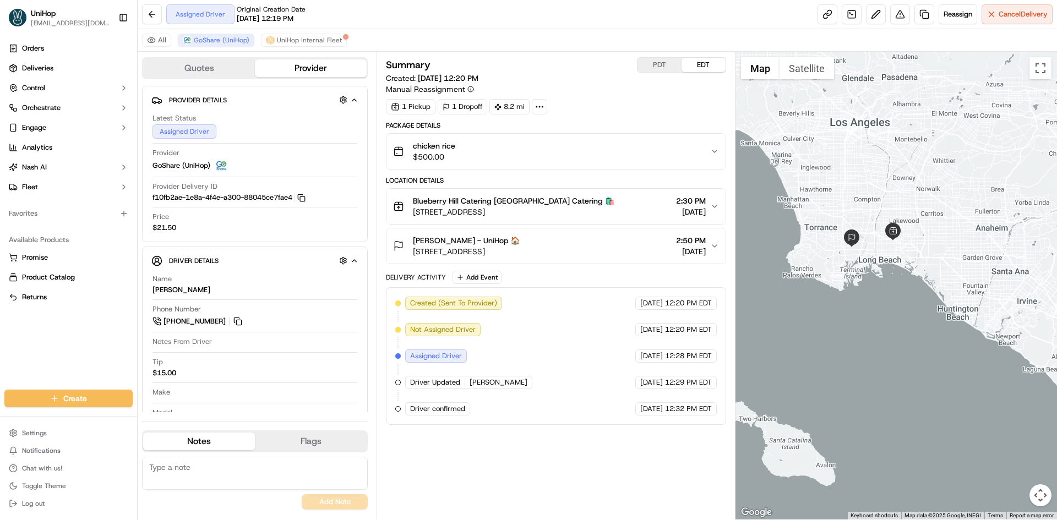
drag, startPoint x: 887, startPoint y: 183, endPoint x: 889, endPoint y: 197, distance: 13.9
click at [889, 197] on div at bounding box center [896, 286] width 322 height 468
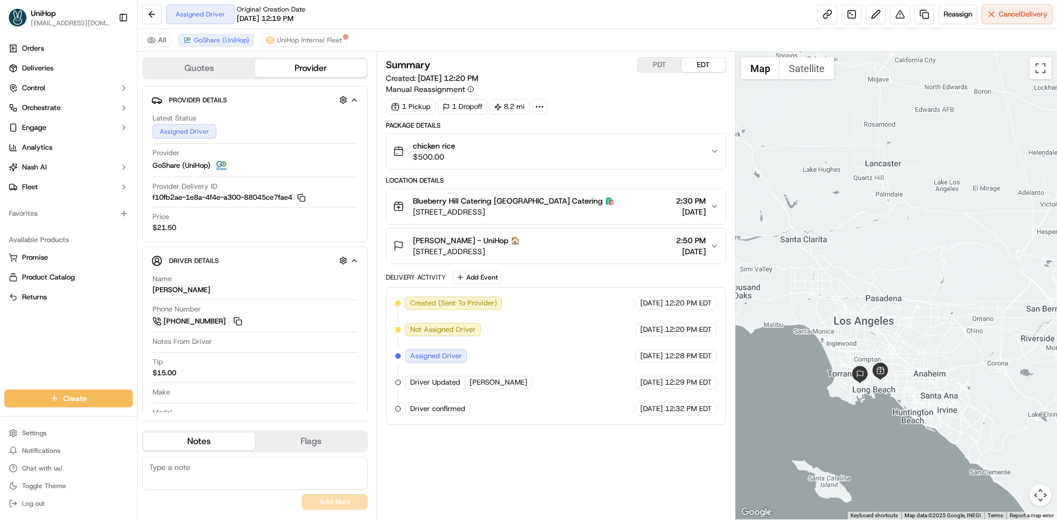
drag, startPoint x: 833, startPoint y: 194, endPoint x: 827, endPoint y: 245, distance: 51.0
click at [827, 245] on div at bounding box center [896, 286] width 322 height 468
click at [590, 217] on span "[STREET_ADDRESS]" at bounding box center [513, 211] width 201 height 11
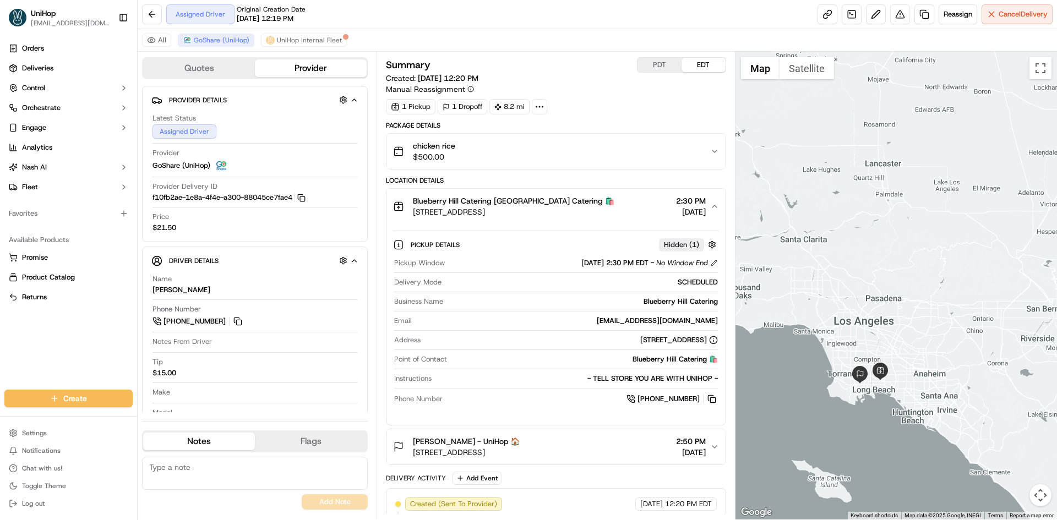
click at [614, 215] on div "Blueberry Hill Catering [GEOGRAPHIC_DATA] Catering 🛍️ [STREET_ADDRESS] 2:30 PM …" at bounding box center [551, 206] width 317 height 22
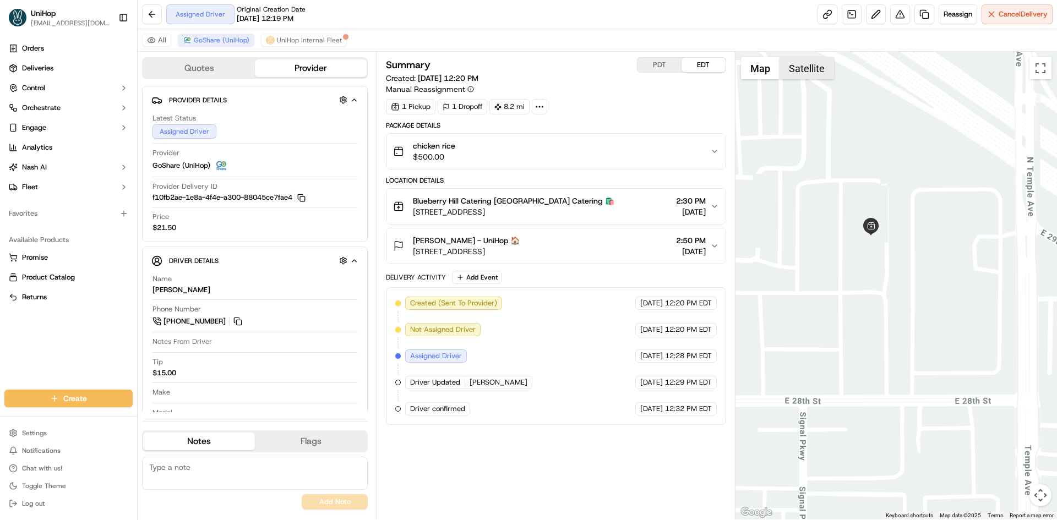
click at [829, 70] on button "Satellite" at bounding box center [807, 68] width 55 height 22
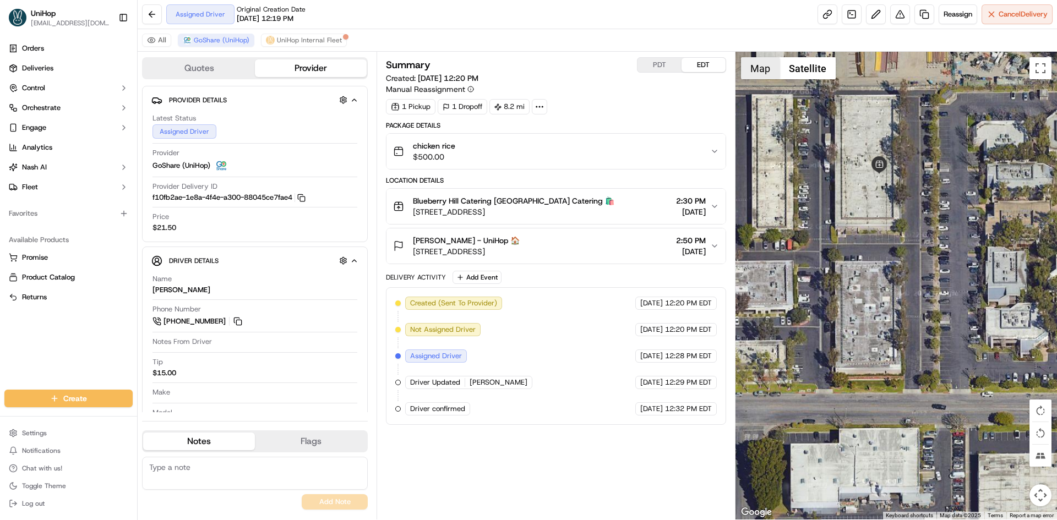
click at [757, 63] on button "Map" at bounding box center [760, 68] width 39 height 22
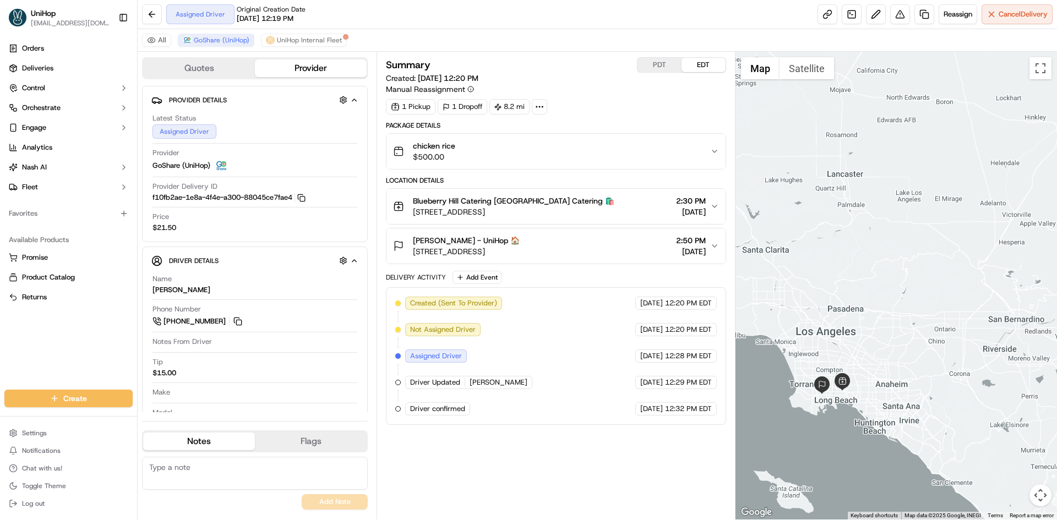
drag, startPoint x: 908, startPoint y: 330, endPoint x: 855, endPoint y: 368, distance: 65.1
click at [855, 368] on div at bounding box center [896, 286] width 322 height 468
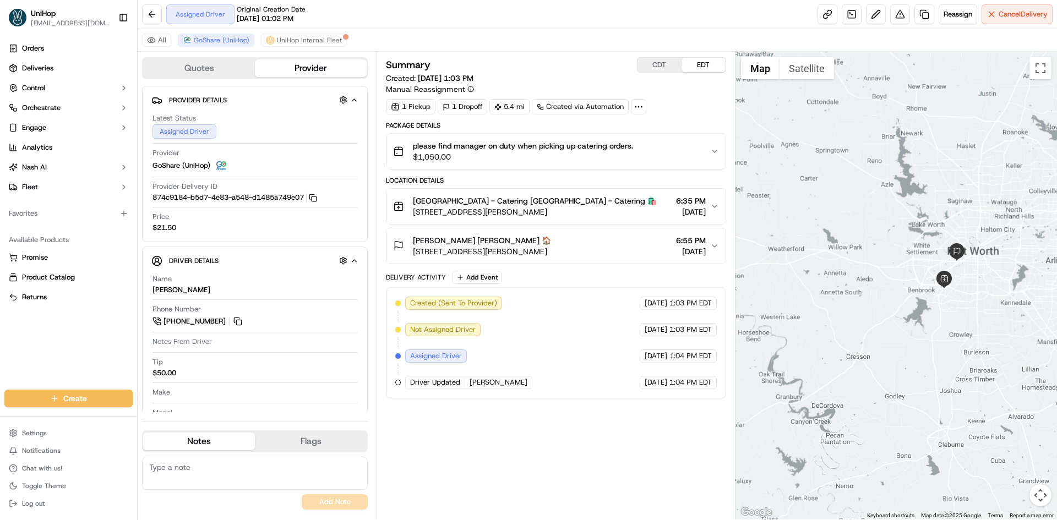
drag, startPoint x: 905, startPoint y: 208, endPoint x: 865, endPoint y: 258, distance: 64.2
click at [865, 258] on div at bounding box center [896, 286] width 322 height 468
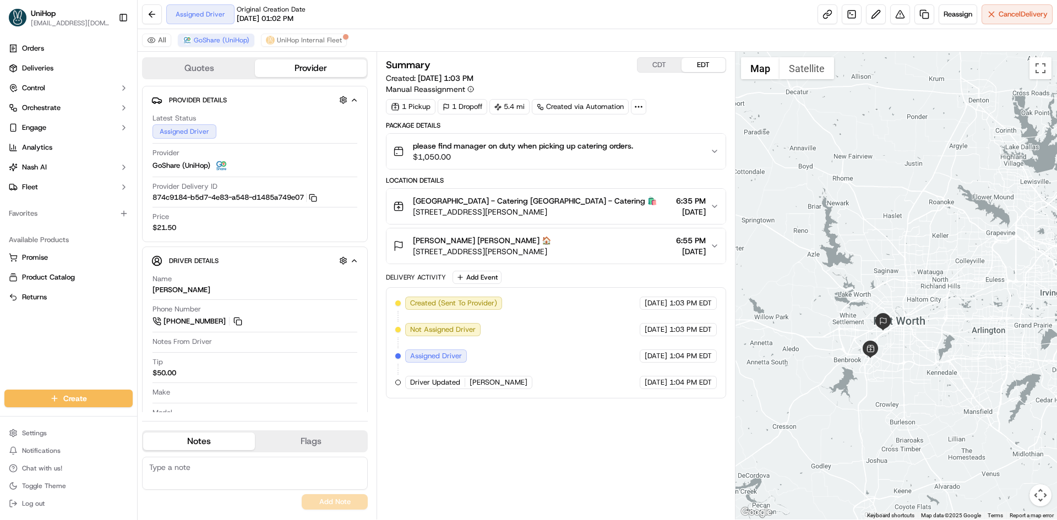
drag, startPoint x: 919, startPoint y: 288, endPoint x: 957, endPoint y: 274, distance: 41.1
click at [959, 276] on div at bounding box center [896, 286] width 322 height 468
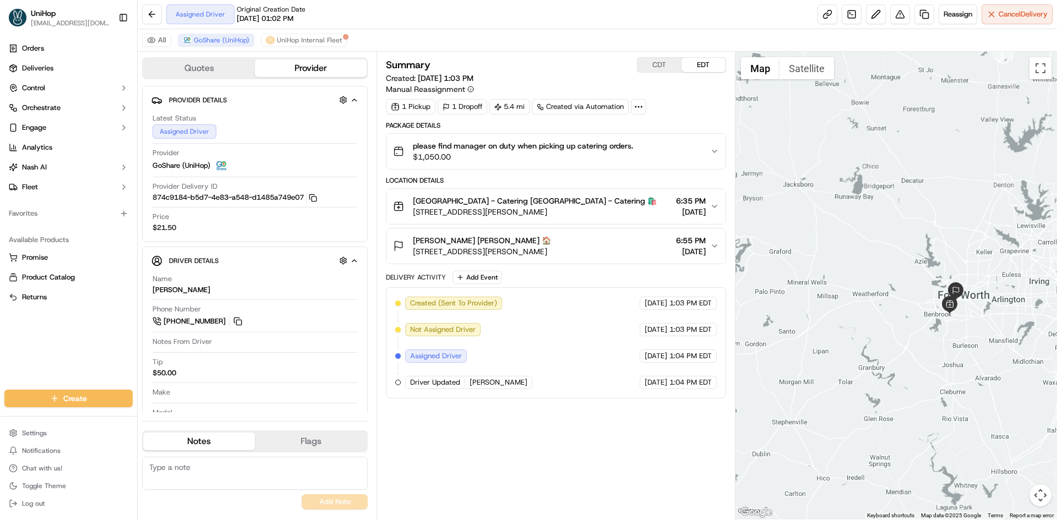
drag, startPoint x: 942, startPoint y: 233, endPoint x: 927, endPoint y: 259, distance: 30.4
click at [927, 259] on div at bounding box center [896, 286] width 322 height 468
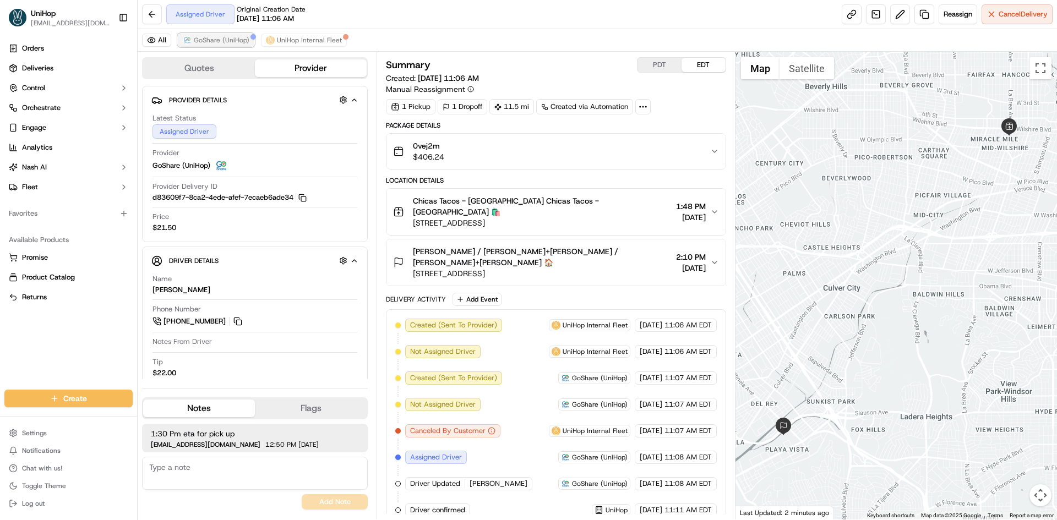
click at [231, 42] on span "GoShare (UniHop)" at bounding box center [222, 40] width 56 height 9
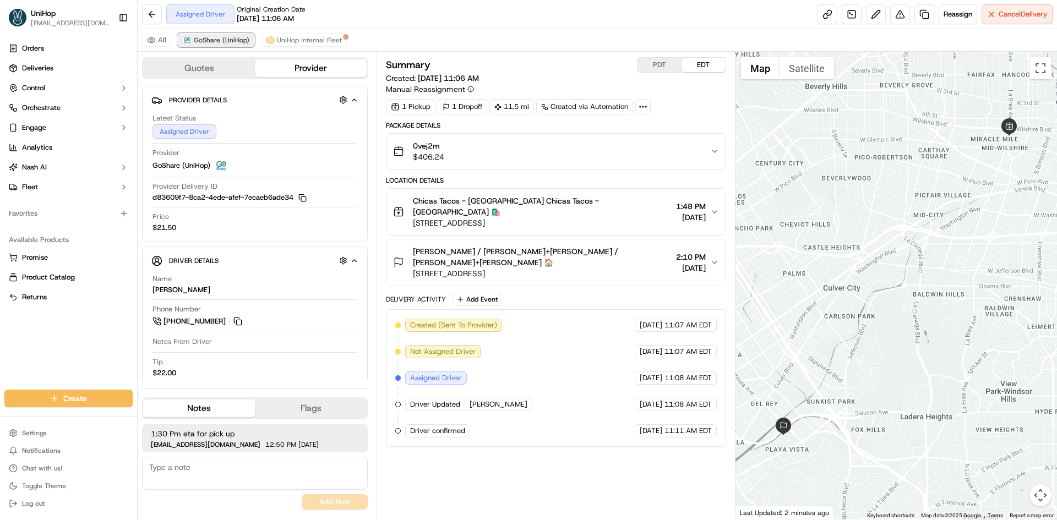
click at [231, 42] on span "GoShare (UniHop)" at bounding box center [222, 40] width 56 height 9
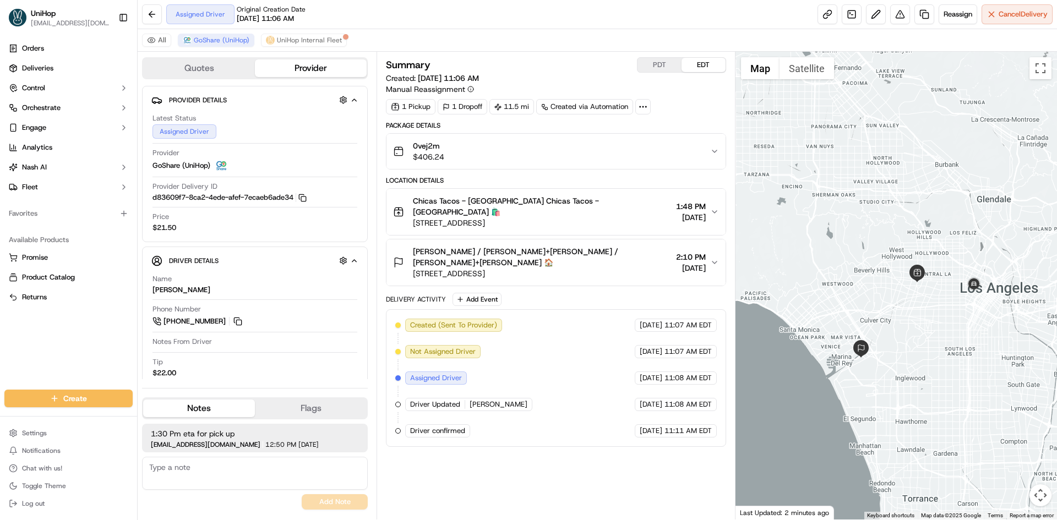
drag, startPoint x: 968, startPoint y: 249, endPoint x: 928, endPoint y: 270, distance: 45.1
click at [941, 261] on div at bounding box center [896, 286] width 322 height 468
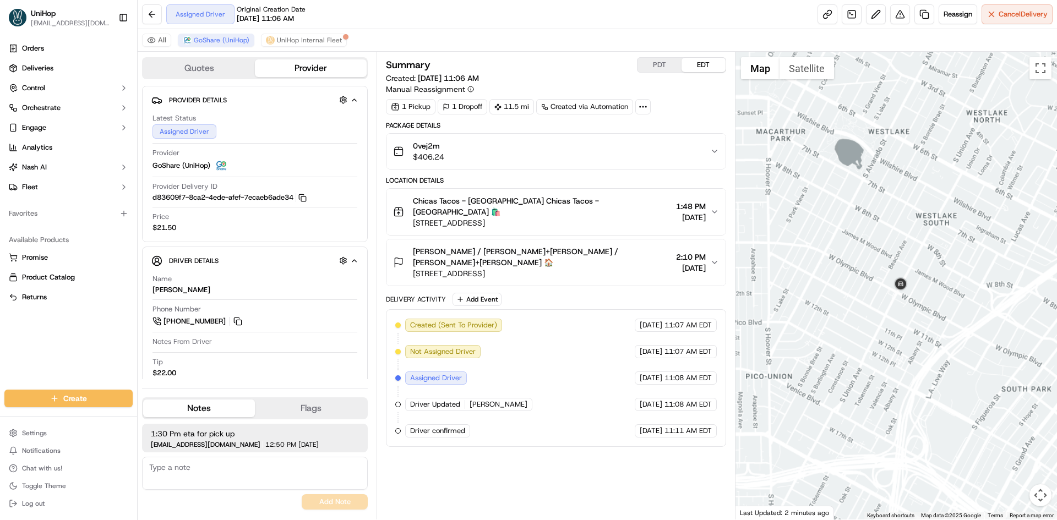
drag, startPoint x: 900, startPoint y: 306, endPoint x: 927, endPoint y: 313, distance: 27.4
click at [924, 313] on div at bounding box center [896, 286] width 322 height 468
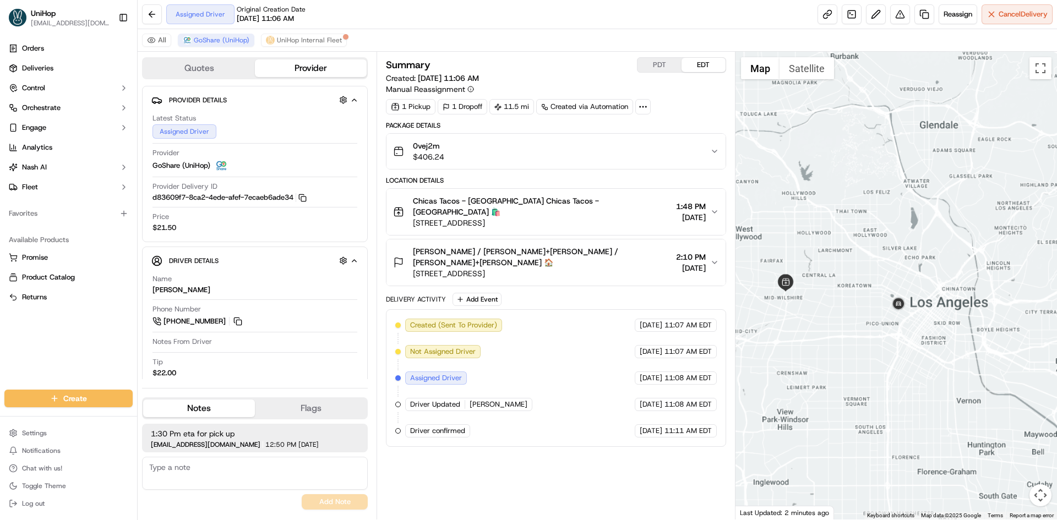
drag, startPoint x: 883, startPoint y: 321, endPoint x: 908, endPoint y: 293, distance: 37.4
click at [911, 302] on div at bounding box center [896, 286] width 322 height 468
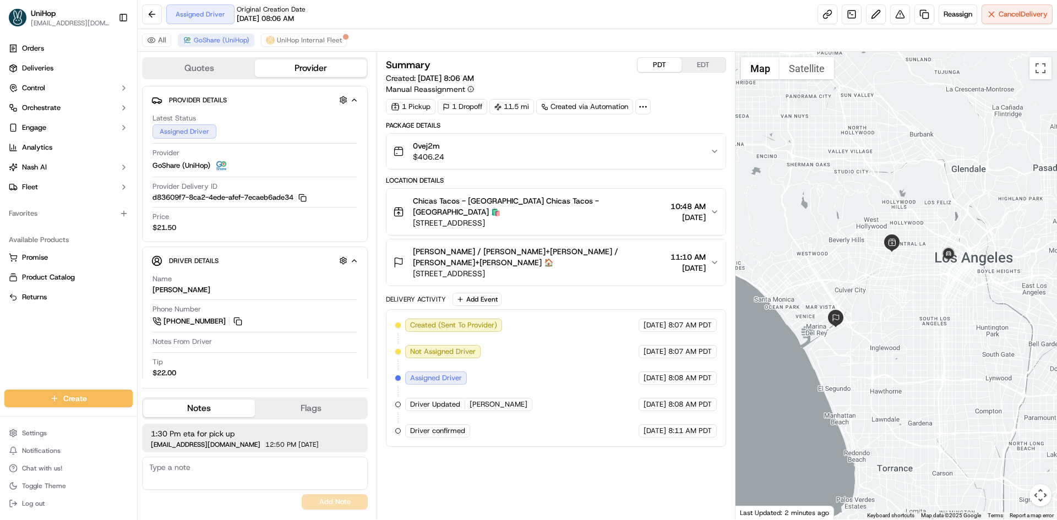
click at [663, 65] on button "PDT" at bounding box center [659, 65] width 44 height 14
click at [709, 66] on button "EDT" at bounding box center [704, 65] width 44 height 14
drag, startPoint x: 510, startPoint y: 212, endPoint x: 411, endPoint y: 212, distance: 98.5
click at [411, 212] on div "Chicas Tacos - Los Angeles Chicas Tacos - Los Angeles 🛍️ 800 S La Brea Ave, Los…" at bounding box center [532, 211] width 278 height 33
click at [587, 503] on div "Summary PDT EDT Created: Sep 17 2025 11:06 AM Manual Reassignment 1 Pickup 1 Dr…" at bounding box center [556, 285] width 340 height 457
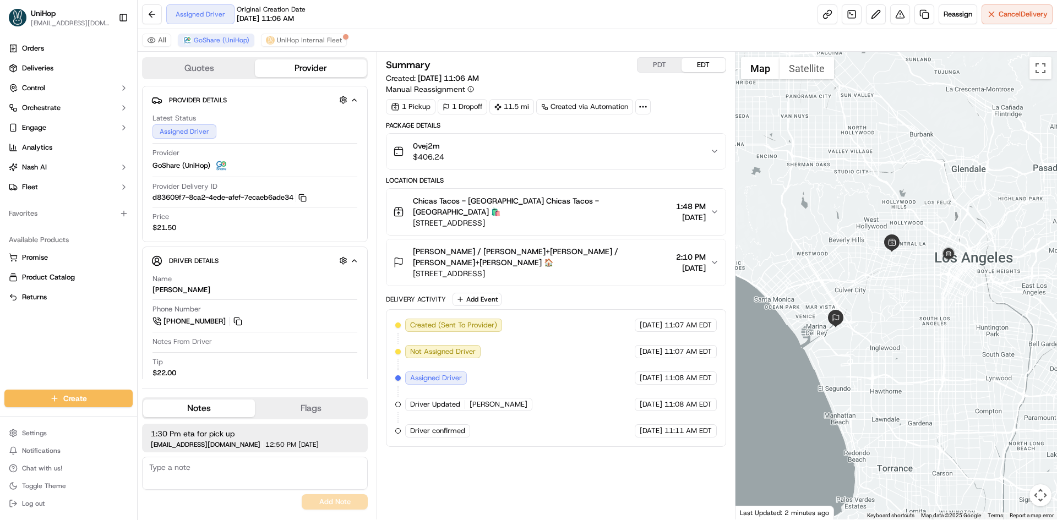
click at [509, 504] on div "Summary PDT EDT Created: Sep 17 2025 11:06 AM Manual Reassignment 1 Pickup 1 Dr…" at bounding box center [556, 285] width 340 height 457
click at [575, 486] on div "Summary PDT EDT Created: Sep 17 2025 11:06 AM Manual Reassignment 1 Pickup 1 Dr…" at bounding box center [556, 285] width 340 height 457
click at [0, 372] on div "Orders Deliveries Control Orchestrate Engage Analytics Nash AI Fleet Favorites …" at bounding box center [68, 208] width 137 height 346
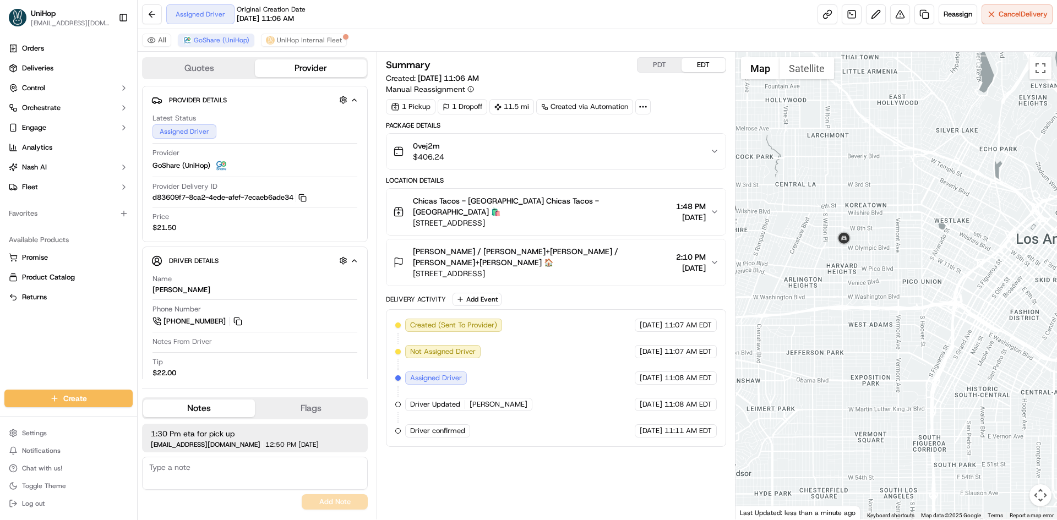
drag, startPoint x: 770, startPoint y: 199, endPoint x: 851, endPoint y: 191, distance: 80.7
click at [838, 194] on div at bounding box center [896, 286] width 322 height 468
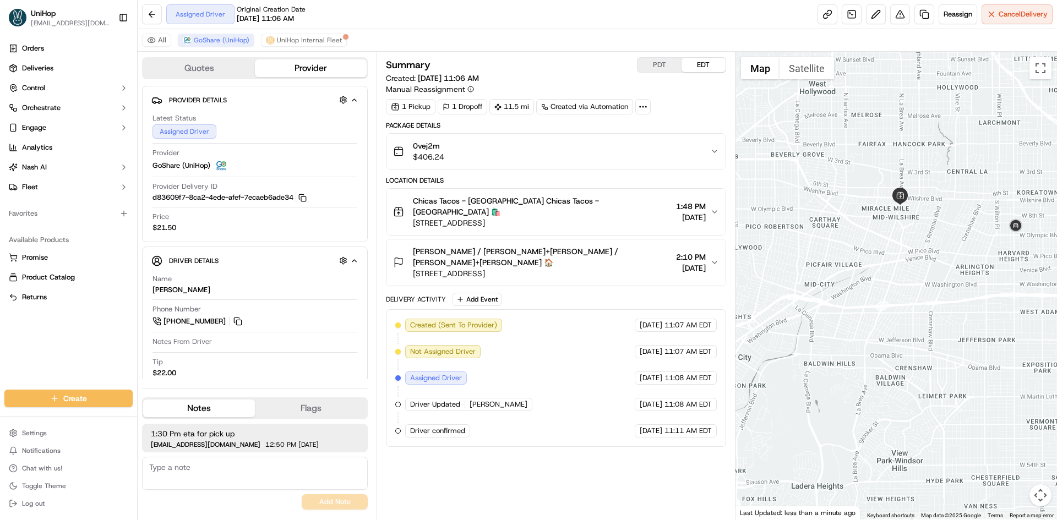
click at [584, 268] on span "5353 Grosvenor Blvd, Los Angeles, CA 90066, USA" at bounding box center [542, 273] width 258 height 11
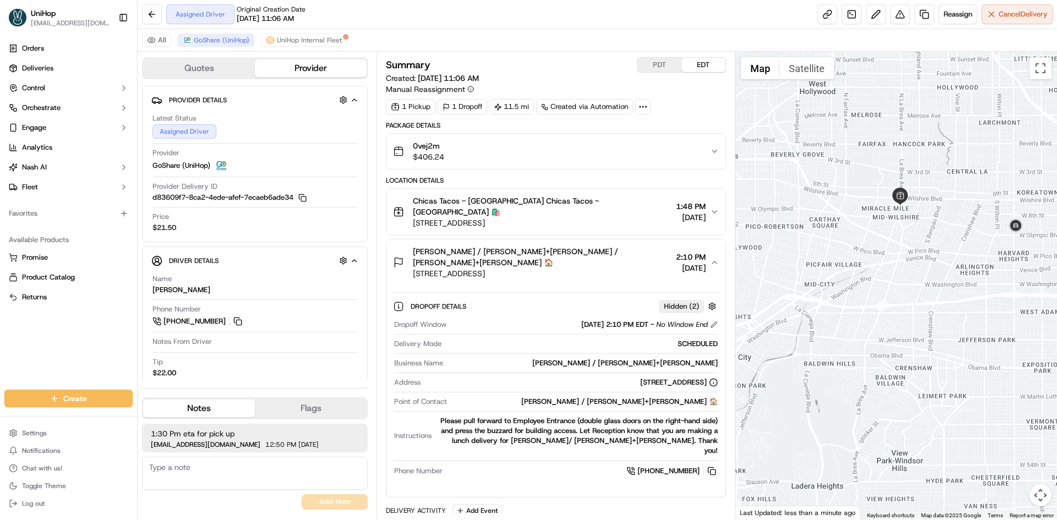
click at [585, 268] on span "5353 Grosvenor Blvd, Los Angeles, CA 90066, USA" at bounding box center [542, 273] width 258 height 11
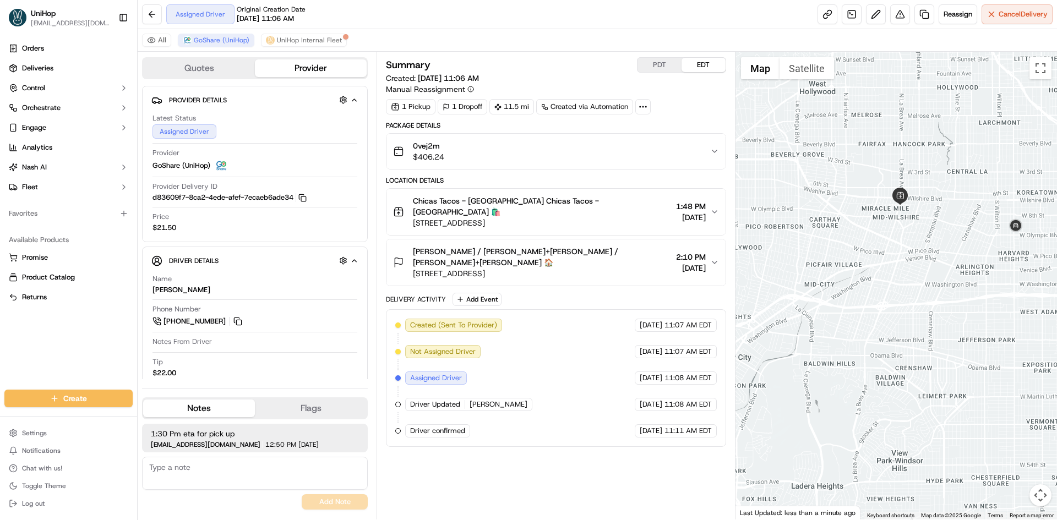
click at [571, 217] on button "Chicas Tacos - Los Angeles Chicas Tacos - Los Angeles 🛍️ 800 S La Brea Ave, Los…" at bounding box center [555, 212] width 339 height 46
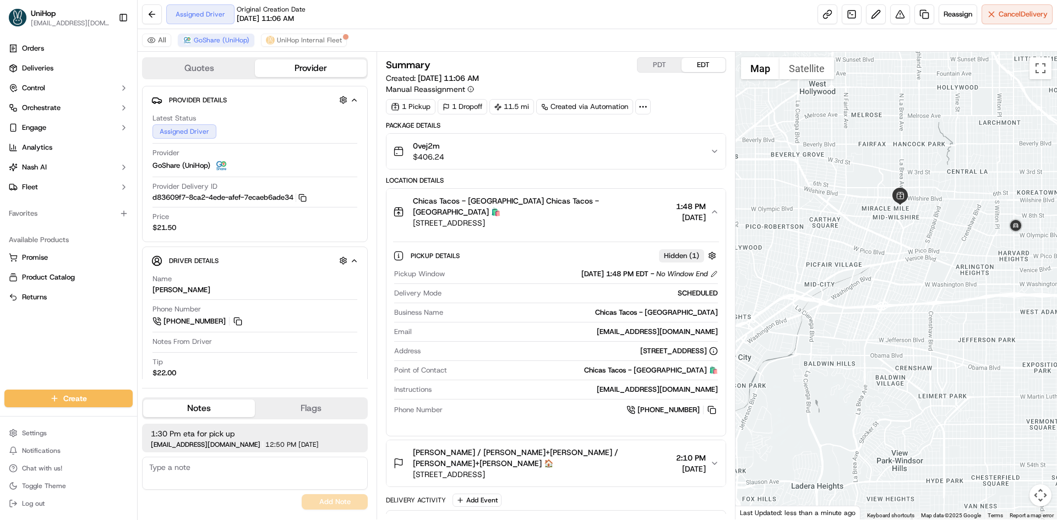
click at [570, 217] on span "800 S La Brea Ave, Los Angeles, CA 90036, USA" at bounding box center [542, 222] width 258 height 11
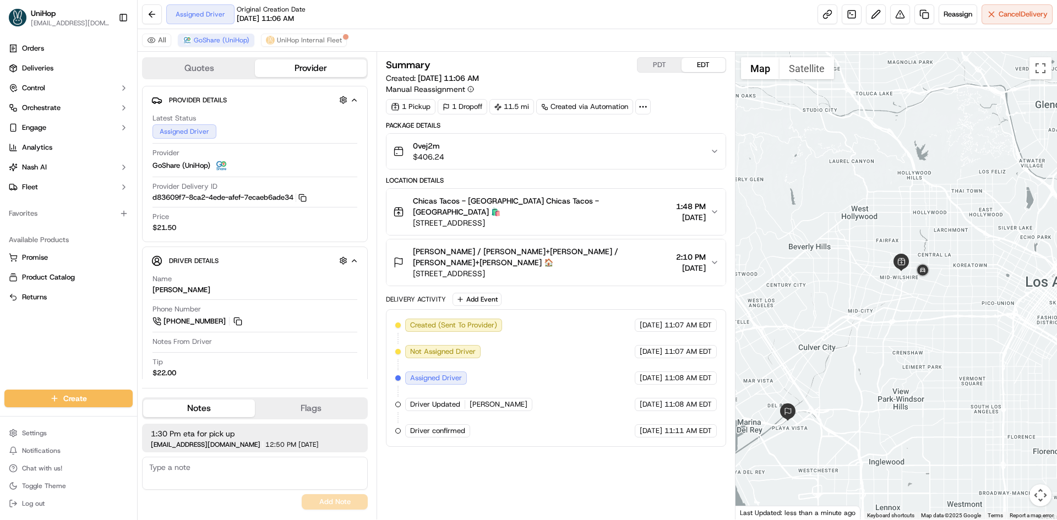
drag, startPoint x: 833, startPoint y: 201, endPoint x: 826, endPoint y: 211, distance: 11.5
click at [836, 211] on div at bounding box center [896, 286] width 322 height 468
click at [540, 502] on div "Summary PDT EDT Created: Sep 17 2025 11:06 AM Manual Reassignment 1 Pickup 1 Dr…" at bounding box center [556, 285] width 340 height 457
click at [661, 69] on button "PDT" at bounding box center [659, 65] width 44 height 14
drag, startPoint x: 688, startPoint y: 69, endPoint x: 689, endPoint y: 74, distance: 5.5
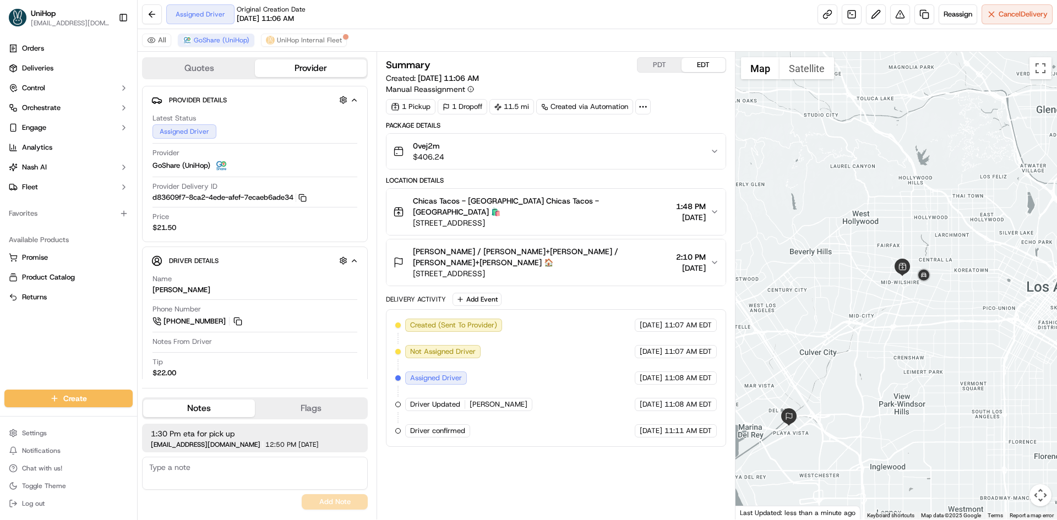
click at [690, 74] on div "Summary PDT EDT Created: Sep 17 2025 11:06 AM Manual Reassignment" at bounding box center [556, 75] width 340 height 37
click at [665, 62] on button "PDT" at bounding box center [659, 65] width 44 height 14
click at [695, 68] on button "EDT" at bounding box center [704, 65] width 44 height 14
click at [663, 64] on button "PDT" at bounding box center [659, 65] width 44 height 14
click at [692, 65] on button "EDT" at bounding box center [704, 65] width 44 height 14
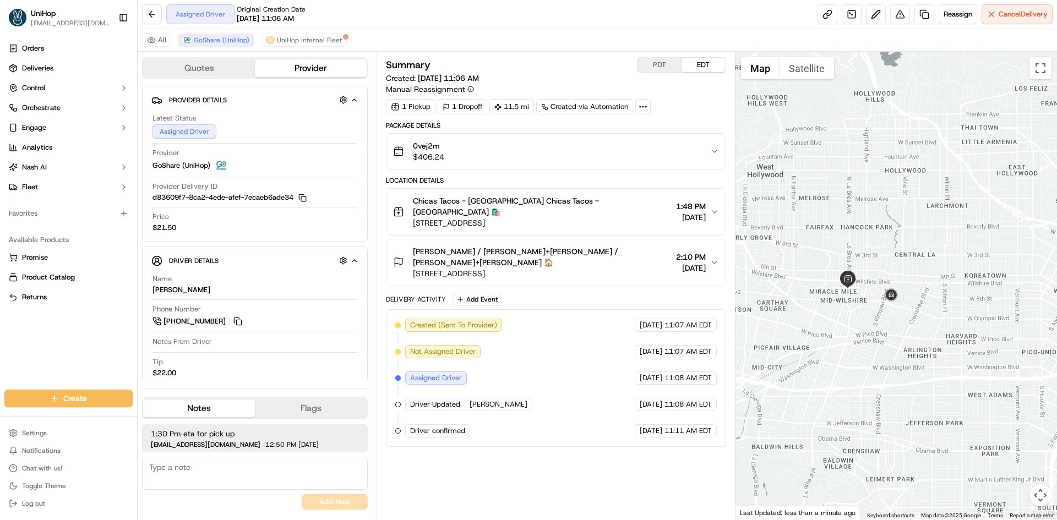
click at [704, 59] on button "EDT" at bounding box center [704, 65] width 44 height 14
click at [702, 61] on button "EDT" at bounding box center [704, 65] width 44 height 14
click at [91, 355] on div "Orders Deliveries Control Orchestrate Engage Analytics Nash AI Fleet Favorites …" at bounding box center [68, 208] width 137 height 346
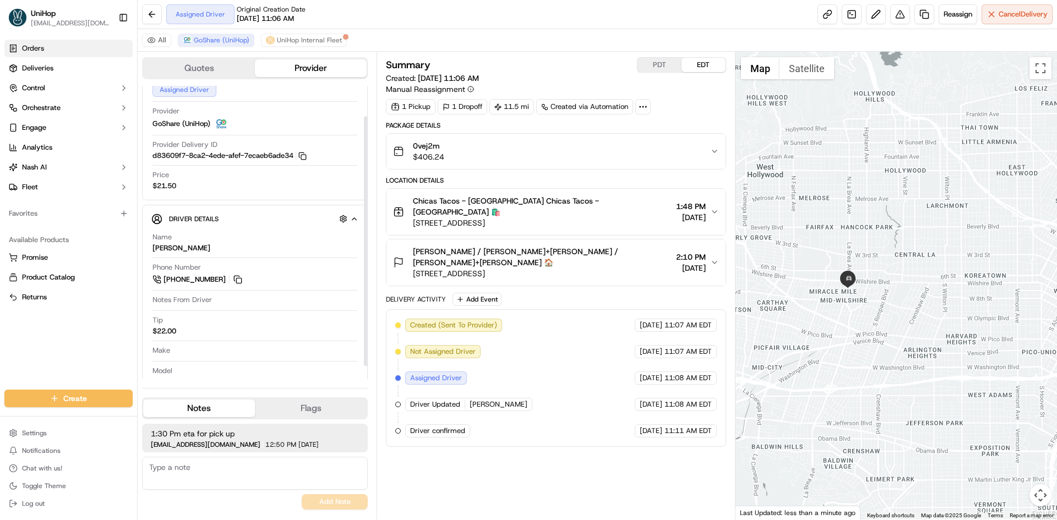
scroll to position [51, 0]
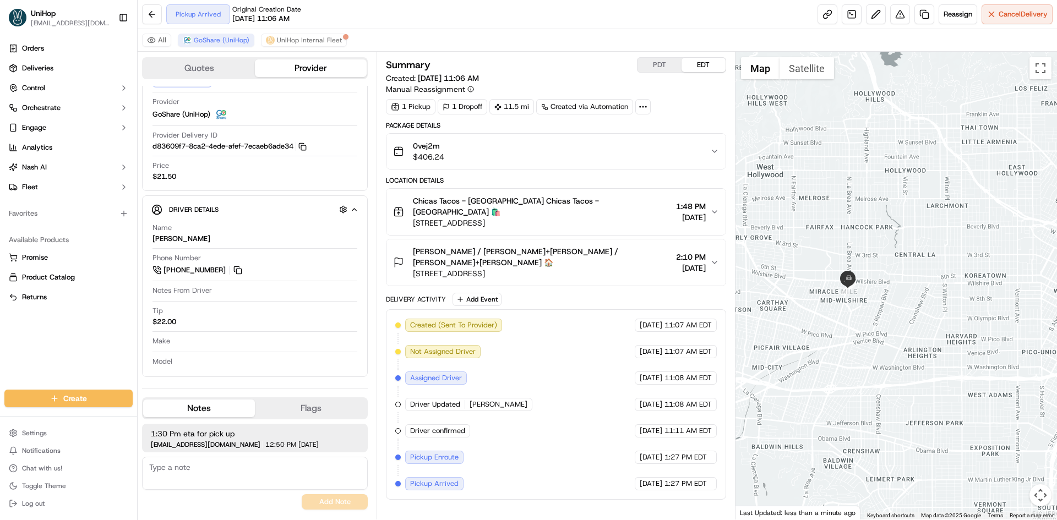
click at [0, 354] on div "Orders Deliveries Control Orchestrate Engage Analytics Nash AI Fleet Favorites …" at bounding box center [68, 208] width 137 height 346
click at [699, 71] on button "EDT" at bounding box center [704, 65] width 44 height 14
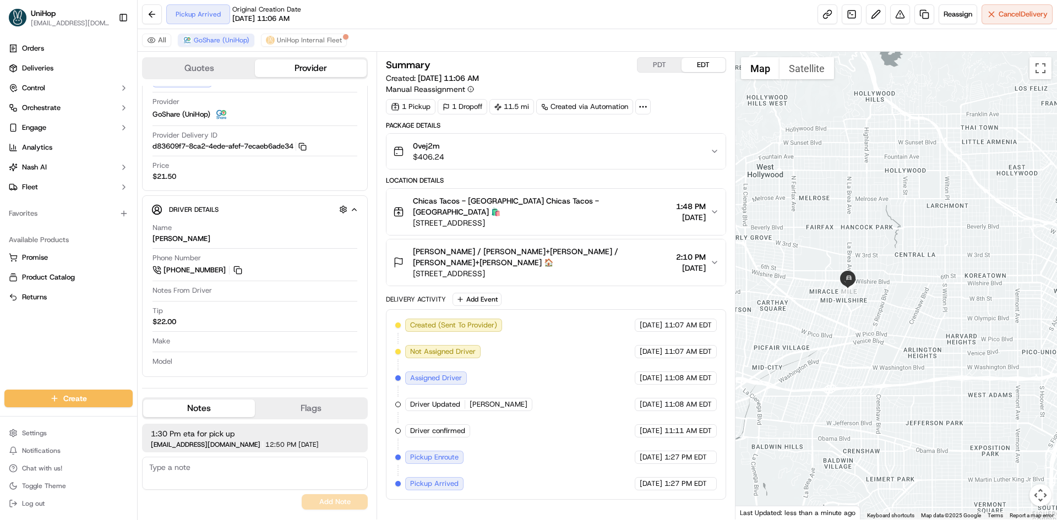
click at [699, 71] on button "EDT" at bounding box center [704, 65] width 44 height 14
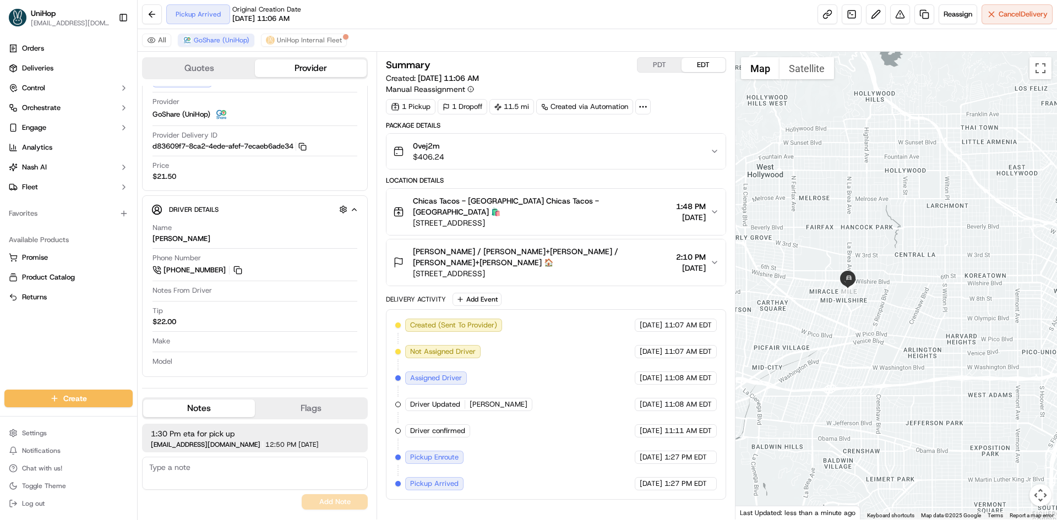
click at [699, 71] on button "EDT" at bounding box center [704, 65] width 44 height 14
drag, startPoint x: 81, startPoint y: 326, endPoint x: 83, endPoint y: 315, distance: 11.1
click at [81, 326] on div "Orders Deliveries Control Orchestrate Engage Analytics Nash AI Fleet Favorites …" at bounding box center [68, 208] width 137 height 346
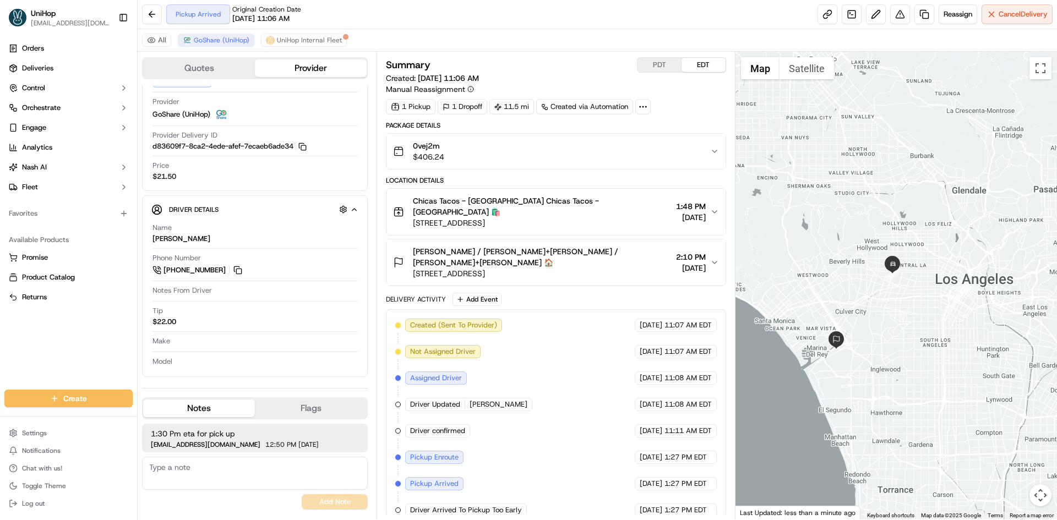
drag, startPoint x: 843, startPoint y: 328, endPoint x: 948, endPoint y: 337, distance: 105.6
click at [948, 337] on div at bounding box center [896, 286] width 322 height 468
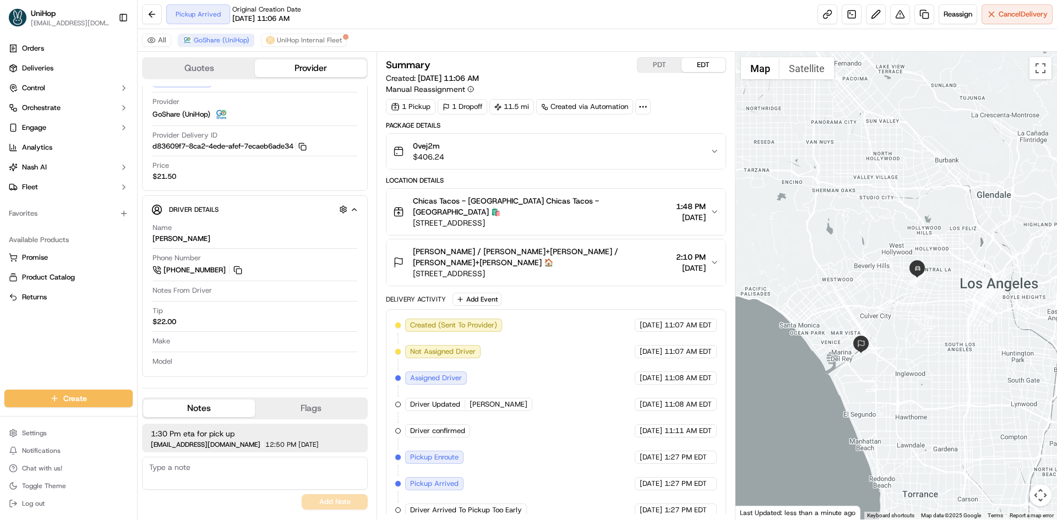
click at [574, 206] on span "Chicas Tacos - Los Angeles Chicas Tacos - Los Angeles 🛍️" at bounding box center [542, 206] width 258 height 22
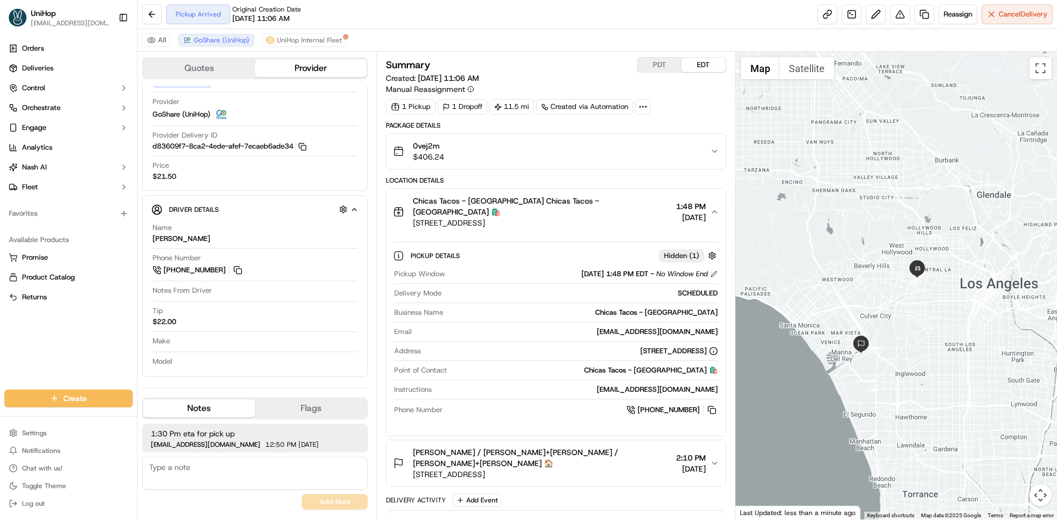
click at [569, 204] on span "Chicas Tacos - Los Angeles Chicas Tacos - Los Angeles 🛍️" at bounding box center [542, 206] width 258 height 22
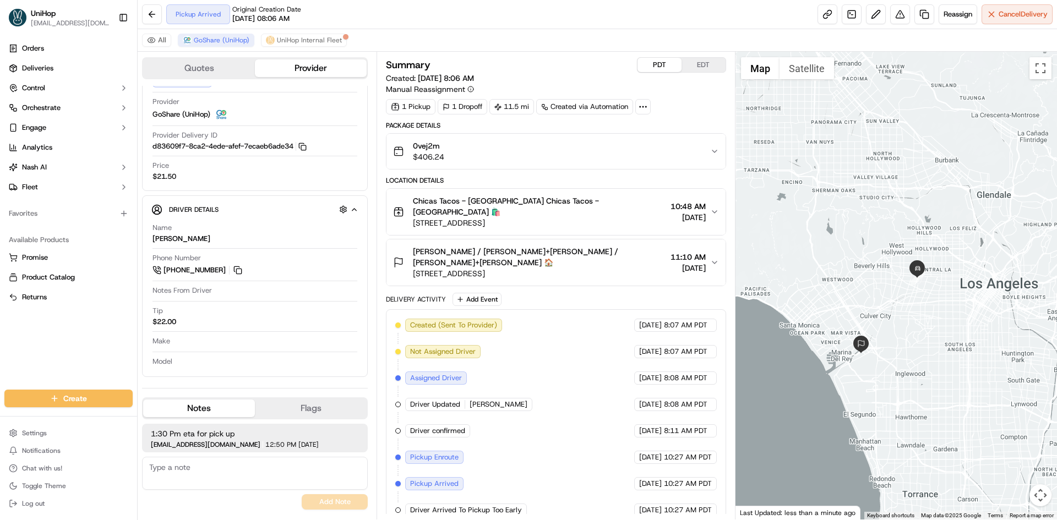
click at [655, 63] on button "PDT" at bounding box center [659, 65] width 44 height 14
click at [693, 63] on button "EDT" at bounding box center [704, 65] width 44 height 14
click at [598, 268] on span "5353 Grosvenor Blvd, Los Angeles, CA 90066, USA" at bounding box center [542, 273] width 258 height 11
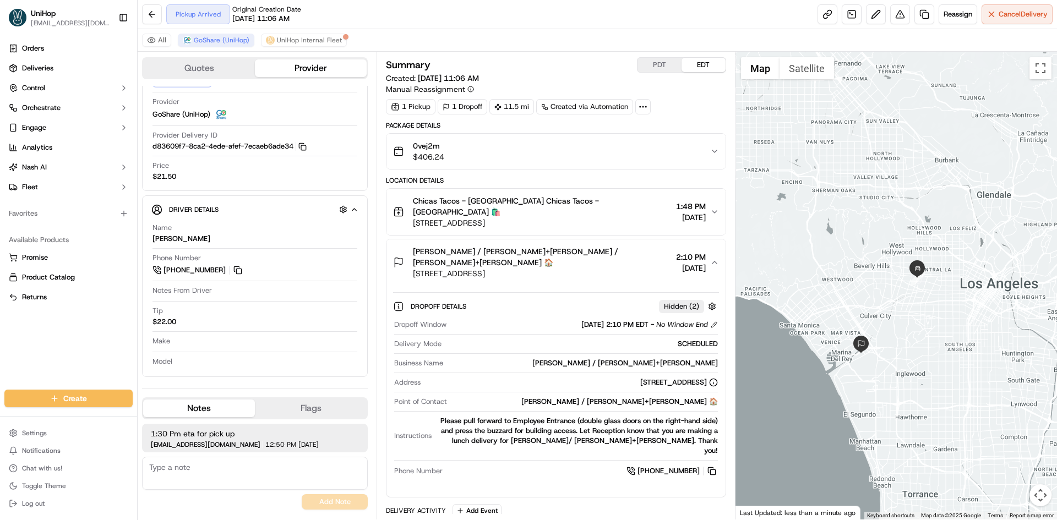
click at [597, 268] on span "5353 Grosvenor Blvd, Los Angeles, CA 90066, USA" at bounding box center [542, 273] width 258 height 11
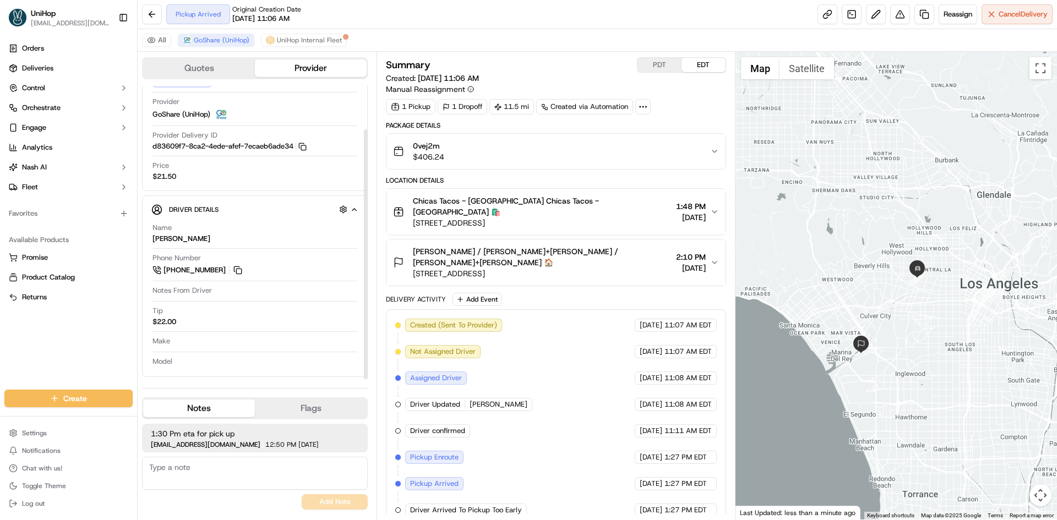
click at [88, 342] on div "Orders Deliveries Control Orchestrate Engage Analytics Nash AI Fleet Favorites …" at bounding box center [68, 208] width 137 height 346
click at [570, 225] on div "Location Details Chicas Tacos - Los Angeles Chicas Tacos - Los Angeles 🛍️ 800 S…" at bounding box center [556, 231] width 340 height 110
click at [569, 246] on span "Tammy Sias / Siegel+Gale Tammy Sias / Siegel+Gale 🏠" at bounding box center [542, 257] width 258 height 22
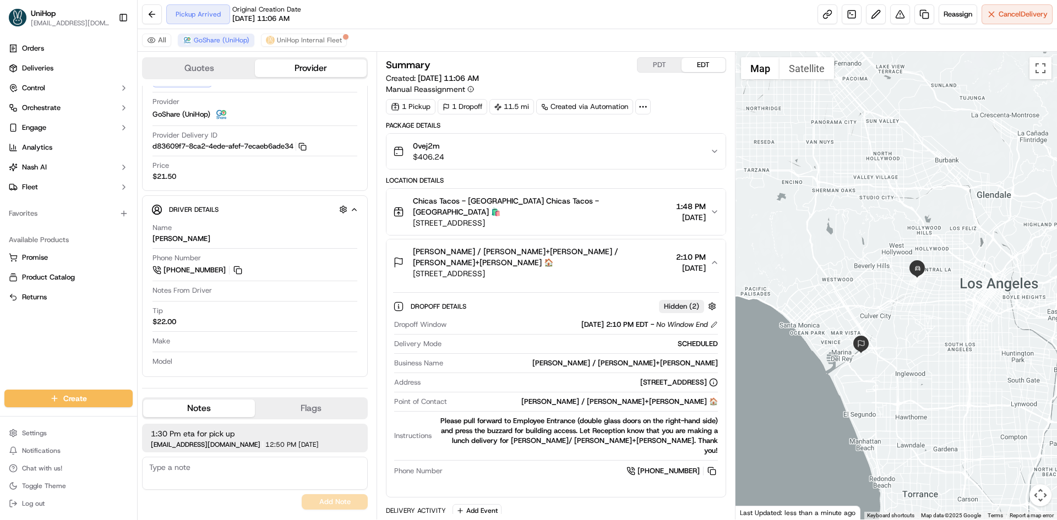
click at [580, 246] on span "Tammy Sias / Siegel+Gale Tammy Sias / Siegel+Gale 🏠" at bounding box center [542, 257] width 258 height 22
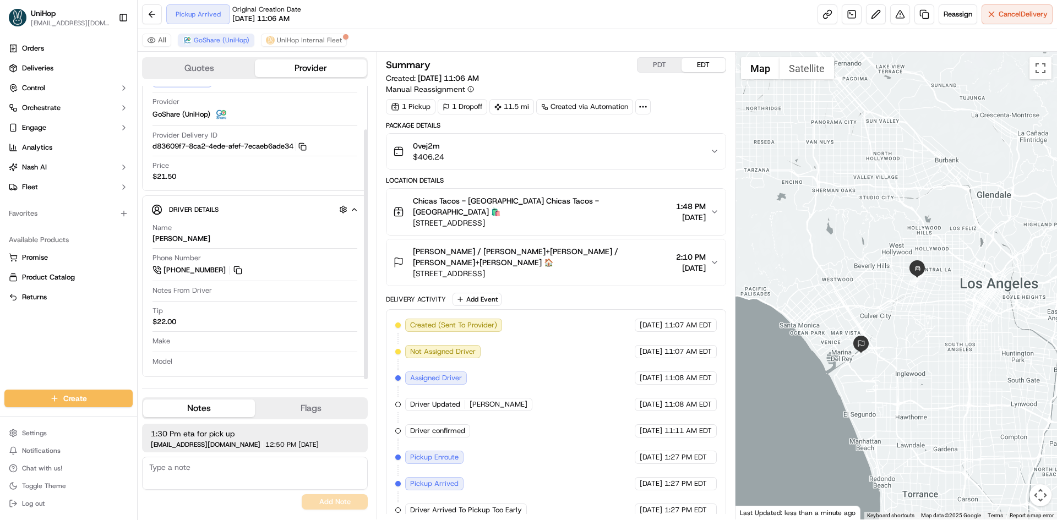
click at [89, 336] on div "Orders Deliveries Control Orchestrate Engage Analytics Nash AI Fleet Favorites …" at bounding box center [68, 208] width 137 height 346
drag, startPoint x: 11, startPoint y: 348, endPoint x: 21, endPoint y: 252, distance: 96.4
click at [11, 347] on div "Orders Deliveries Control Orchestrate Engage Analytics Nash AI Fleet Favorites …" at bounding box center [68, 208] width 137 height 346
click at [99, 353] on div "Orders Deliveries Control Orchestrate Engage Analytics Nash AI Fleet Favorites …" at bounding box center [68, 208] width 137 height 346
click at [638, 208] on div "Chicas Tacos - Los Angeles Chicas Tacos - Los Angeles 🛍️ 800 S La Brea Ave, Los…" at bounding box center [551, 211] width 317 height 33
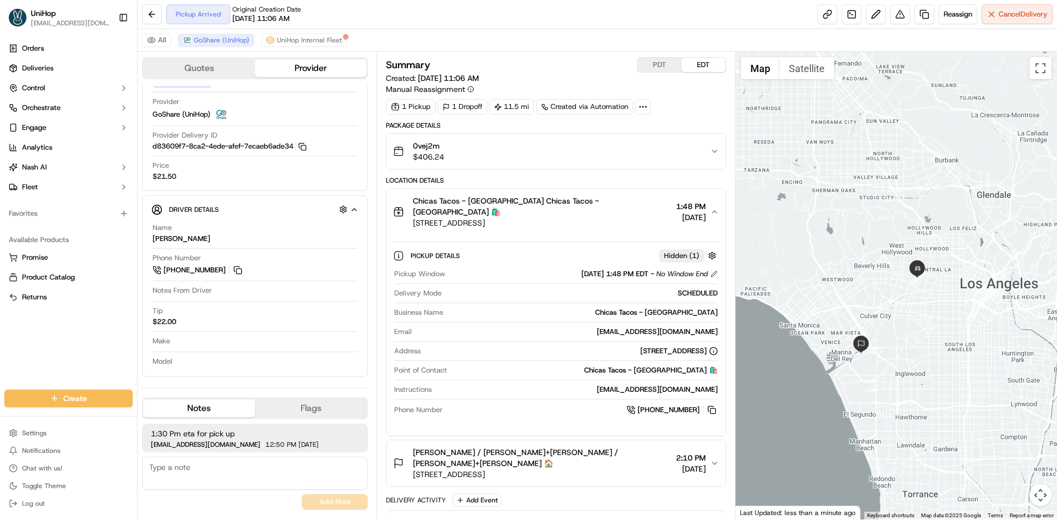
click at [638, 208] on div "Chicas Tacos - Los Angeles Chicas Tacos - Los Angeles 🛍️ 800 S La Brea Ave, Los…" at bounding box center [551, 211] width 317 height 33
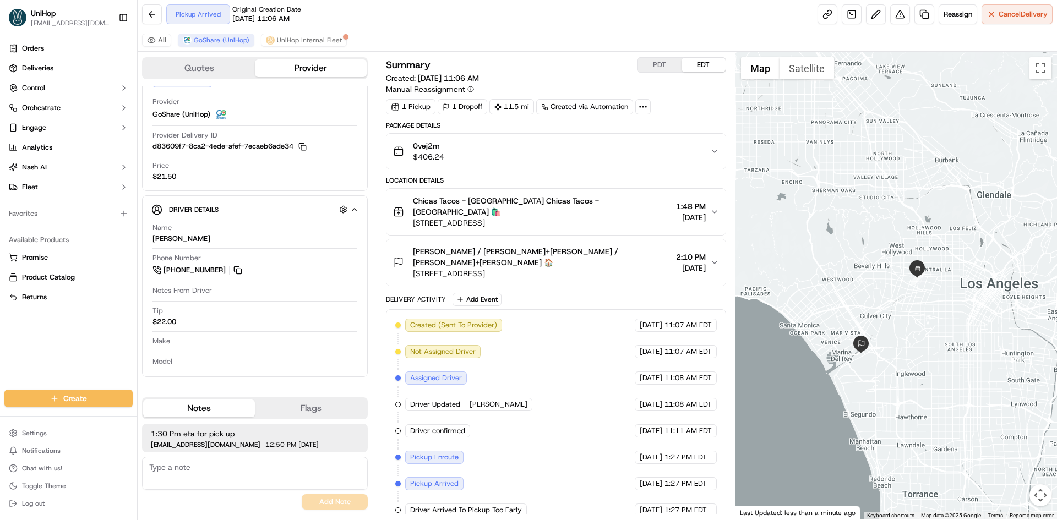
click at [638, 208] on div "Chicas Tacos - Los Angeles Chicas Tacos - Los Angeles 🛍️ 800 S La Brea Ave, Los…" at bounding box center [551, 211] width 317 height 33
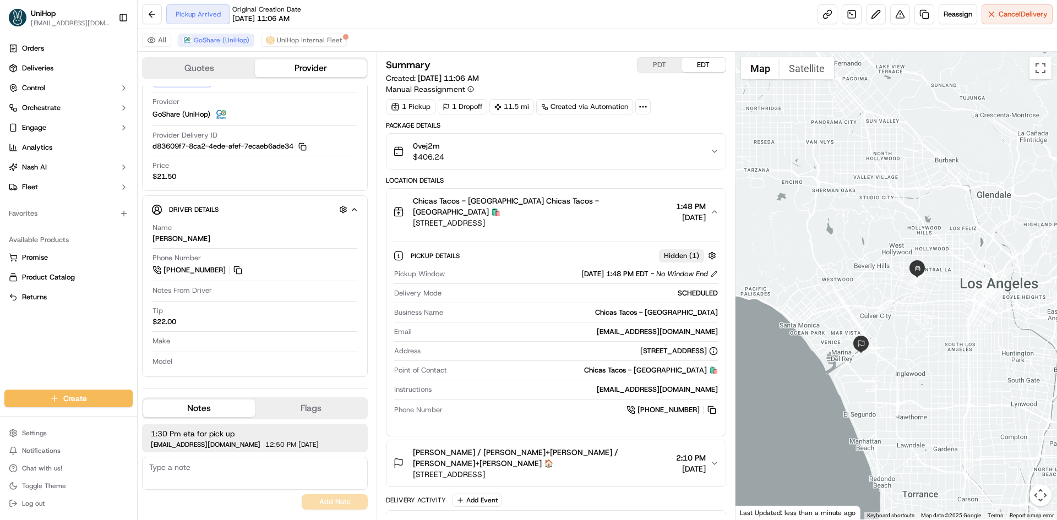
drag, startPoint x: 625, startPoint y: 213, endPoint x: 609, endPoint y: 215, distance: 16.1
click at [625, 214] on div "Chicas Tacos - Los Angeles Chicas Tacos - Los Angeles 🛍️ 800 S La Brea Ave, Los…" at bounding box center [551, 211] width 317 height 33
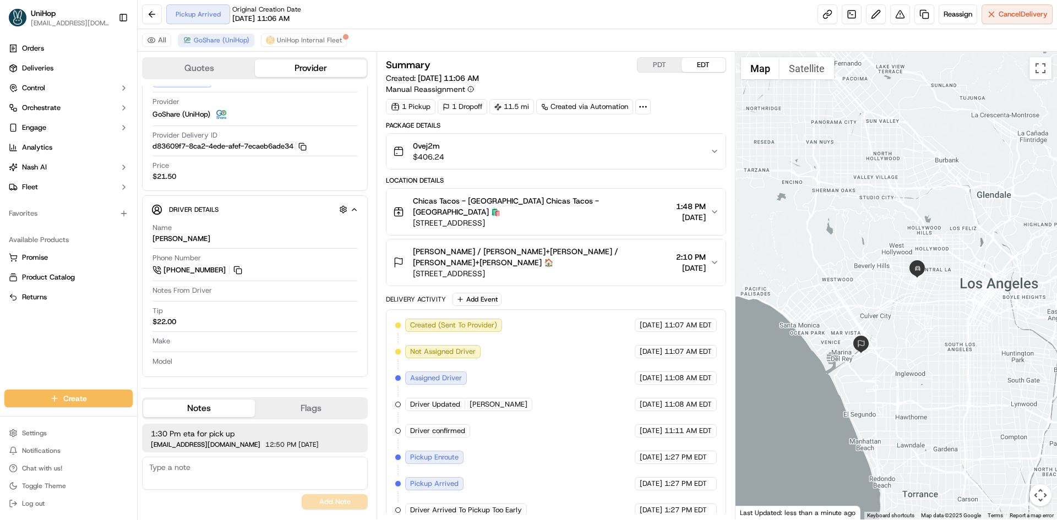
drag, startPoint x: 598, startPoint y: 215, endPoint x: 411, endPoint y: 225, distance: 186.9
click at [411, 225] on div "Location Details Chicas Tacos - Los Angeles Chicas Tacos - Los Angeles 🛍️ 800 S…" at bounding box center [556, 231] width 340 height 110
click at [91, 347] on div "Orders Deliveries Control Orchestrate Engage Analytics Nash AI Fleet Favorites …" at bounding box center [68, 208] width 137 height 346
click at [0, 339] on div "Orders Deliveries Control Orchestrate Engage Analytics Nash AI Fleet Favorites …" at bounding box center [68, 208] width 137 height 346
click at [664, 67] on button "PDT" at bounding box center [659, 65] width 44 height 14
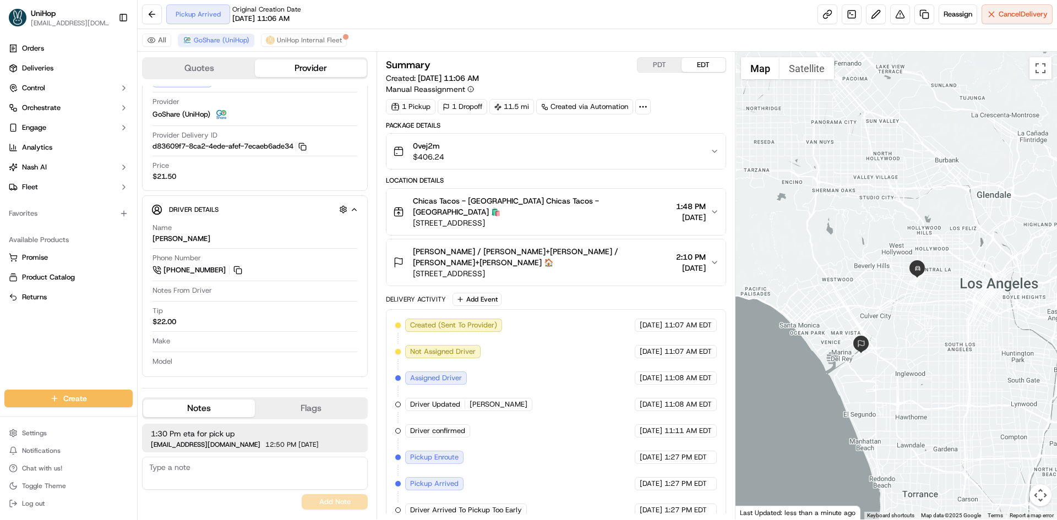
click at [710, 67] on button "EDT" at bounding box center [704, 65] width 44 height 14
click at [658, 67] on button "PDT" at bounding box center [659, 65] width 44 height 14
click at [692, 65] on button "EDT" at bounding box center [704, 65] width 44 height 14
click at [648, 64] on button "PDT" at bounding box center [659, 65] width 44 height 14
click at [700, 66] on button "EDT" at bounding box center [704, 65] width 44 height 14
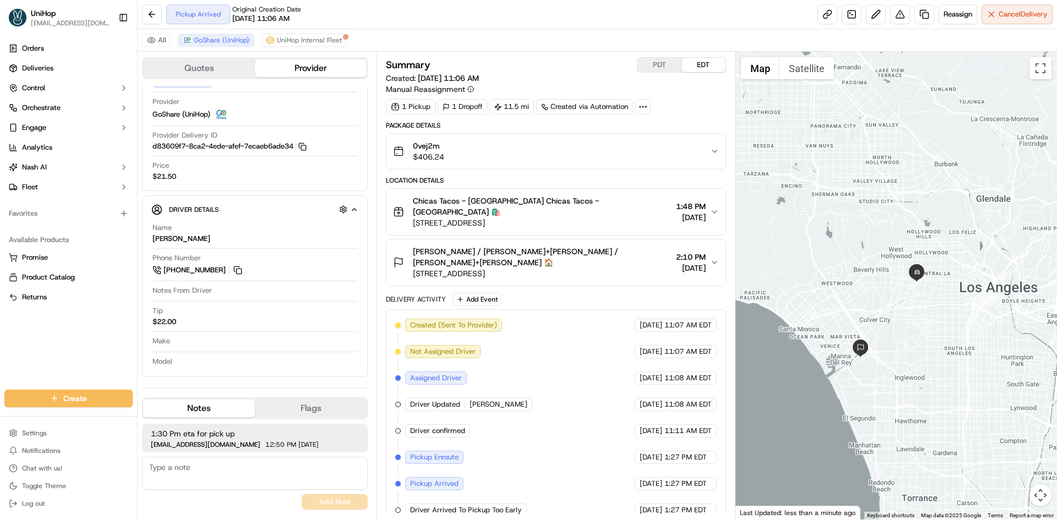
drag, startPoint x: 862, startPoint y: 220, endPoint x: 862, endPoint y: 226, distance: 5.5
click at [862, 226] on div at bounding box center [896, 286] width 322 height 468
click at [95, 355] on div "Orders Deliveries Control Orchestrate Engage Analytics Nash AI Fleet Favorites …" at bounding box center [68, 208] width 137 height 346
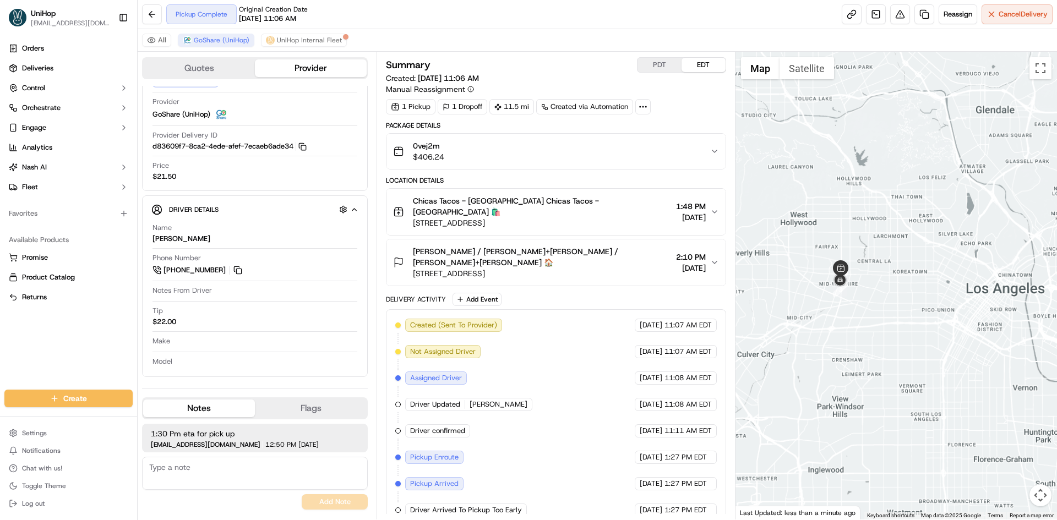
click at [864, 322] on div at bounding box center [896, 286] width 322 height 468
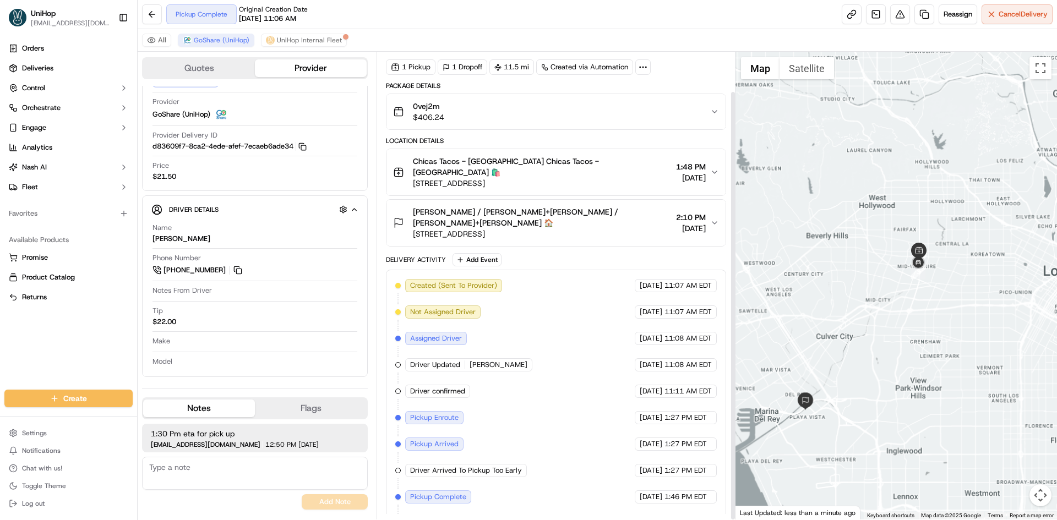
scroll to position [43, 0]
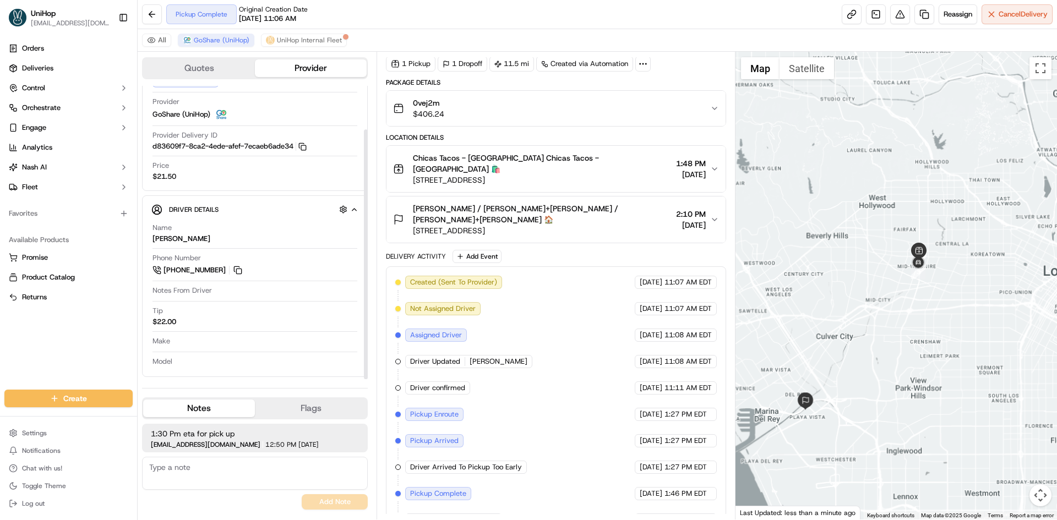
click at [70, 335] on div "Orders Deliveries Control Orchestrate Engage Analytics Nash AI Fleet Favorites …" at bounding box center [68, 208] width 137 height 346
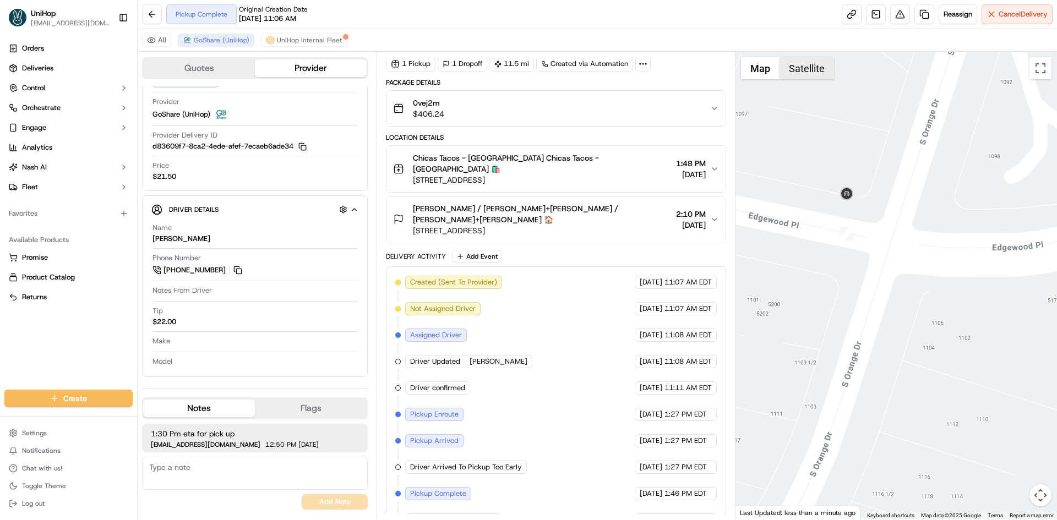
click at [808, 77] on button "Satellite" at bounding box center [807, 68] width 55 height 22
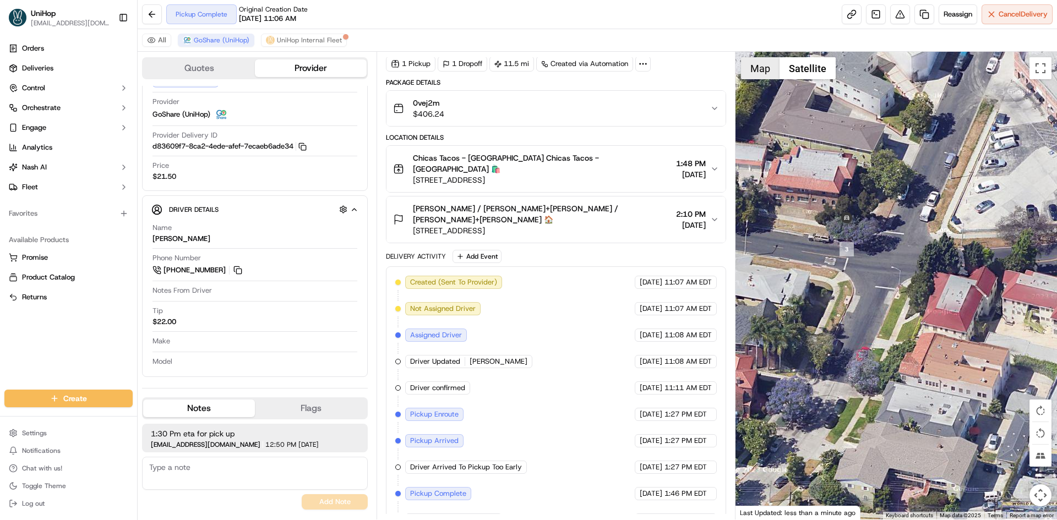
click at [756, 76] on button "Map" at bounding box center [760, 68] width 39 height 22
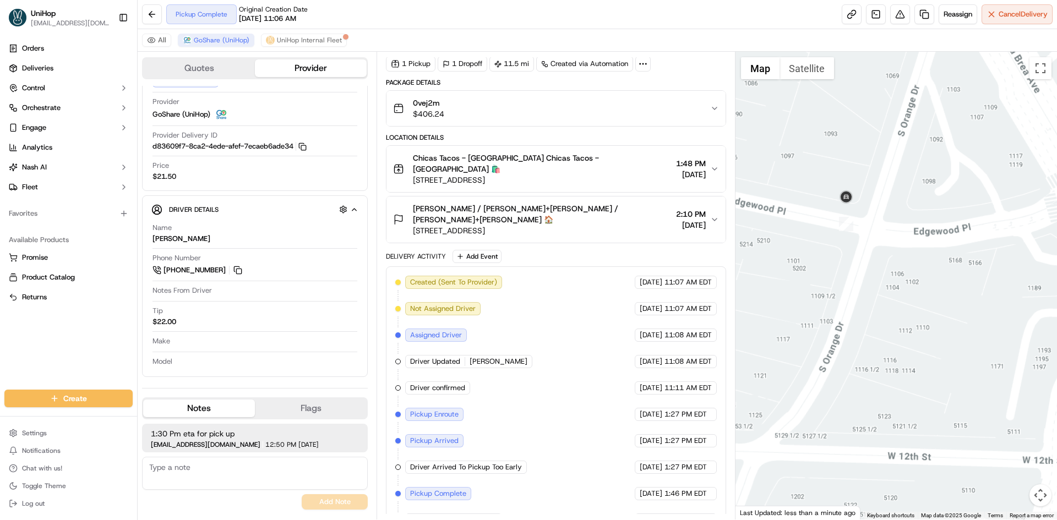
drag, startPoint x: 786, startPoint y: 304, endPoint x: 843, endPoint y: 301, distance: 57.4
click at [813, 307] on div at bounding box center [896, 286] width 322 height 468
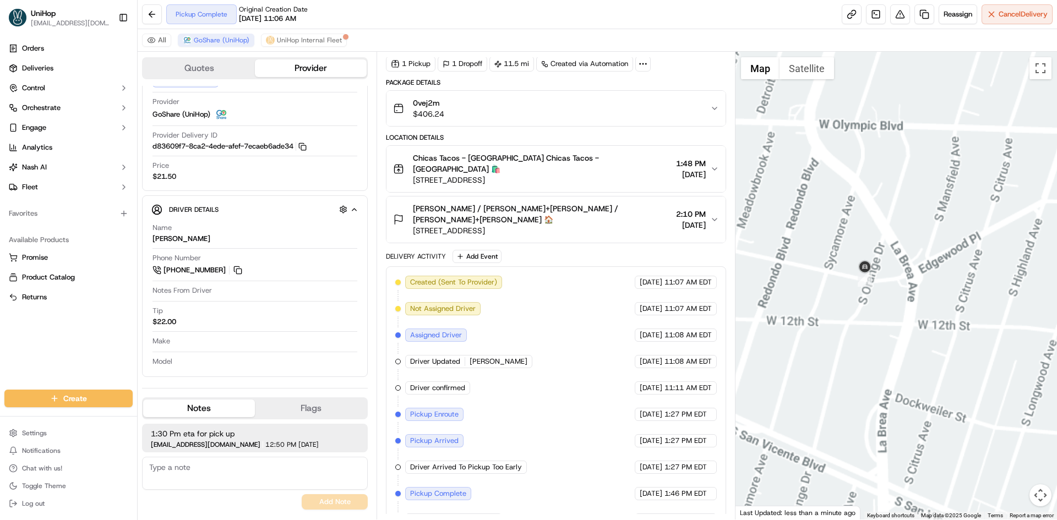
drag, startPoint x: 822, startPoint y: 293, endPoint x: 874, endPoint y: 262, distance: 60.5
click at [858, 276] on div at bounding box center [896, 286] width 322 height 468
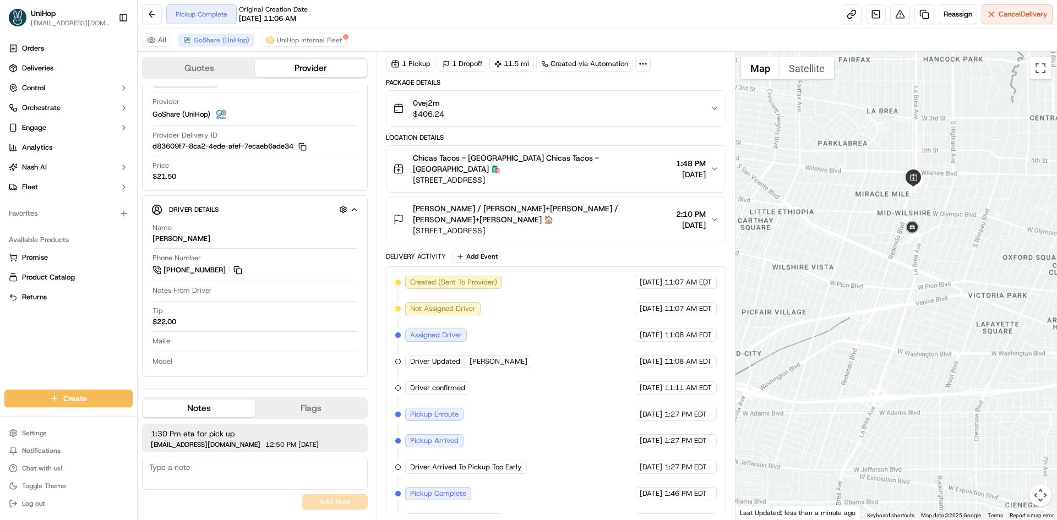
drag, startPoint x: 860, startPoint y: 268, endPoint x: 888, endPoint y: 247, distance: 34.7
click at [882, 252] on div at bounding box center [896, 286] width 322 height 468
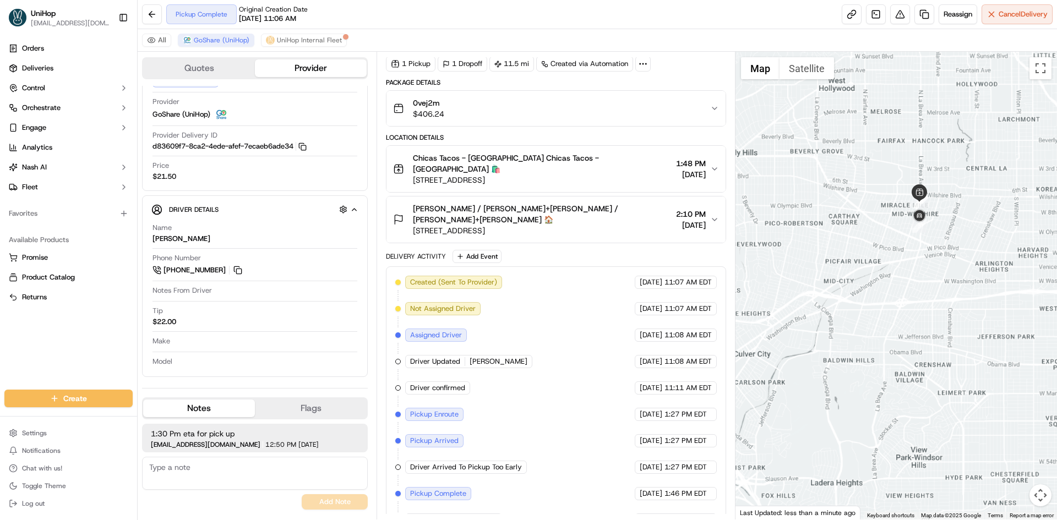
drag, startPoint x: 869, startPoint y: 252, endPoint x: 913, endPoint y: 212, distance: 59.3
click at [906, 223] on div at bounding box center [896, 286] width 322 height 468
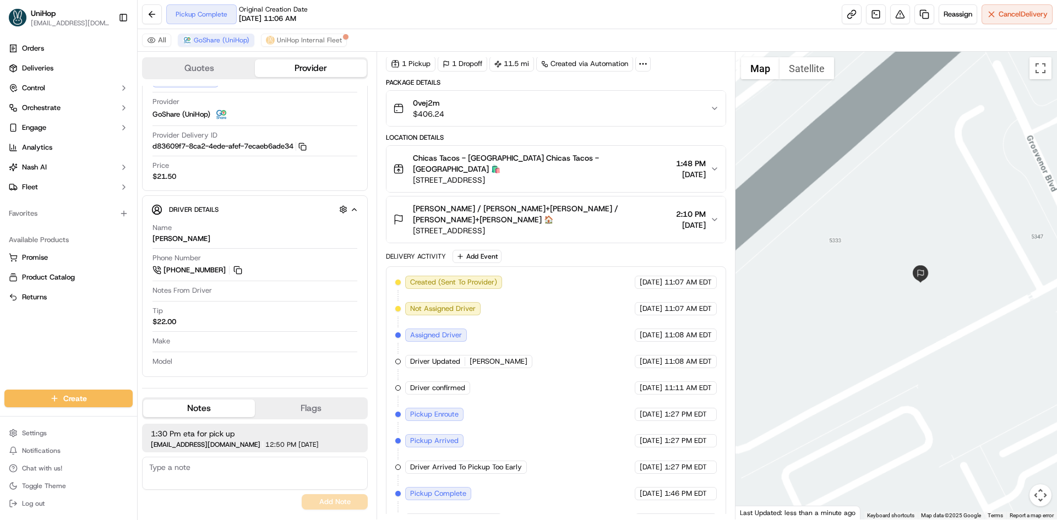
drag, startPoint x: 819, startPoint y: 282, endPoint x: 876, endPoint y: 284, distance: 57.8
click at [876, 284] on div at bounding box center [896, 286] width 322 height 468
drag, startPoint x: 903, startPoint y: 257, endPoint x: 979, endPoint y: 220, distance: 84.2
click at [976, 223] on div at bounding box center [896, 286] width 322 height 468
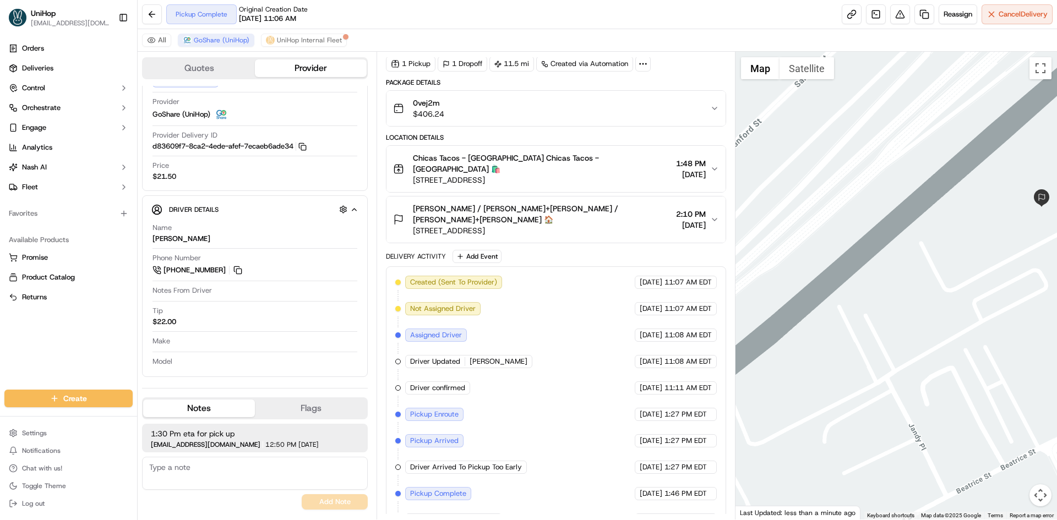
drag, startPoint x: 952, startPoint y: 230, endPoint x: 888, endPoint y: 275, distance: 78.3
click at [890, 274] on div at bounding box center [896, 286] width 322 height 468
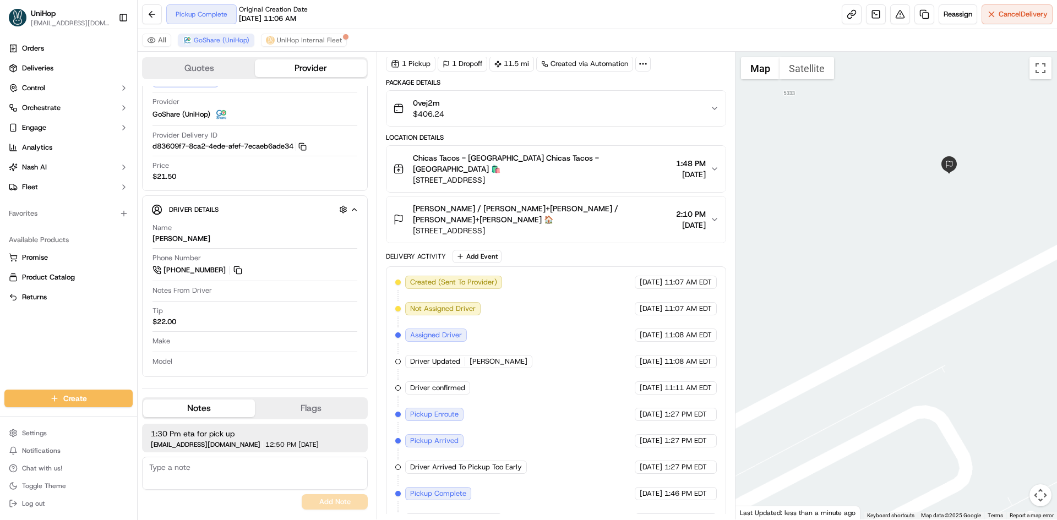
drag, startPoint x: 827, startPoint y: 358, endPoint x: 803, endPoint y: 369, distance: 26.3
click at [803, 369] on div at bounding box center [896, 286] width 322 height 468
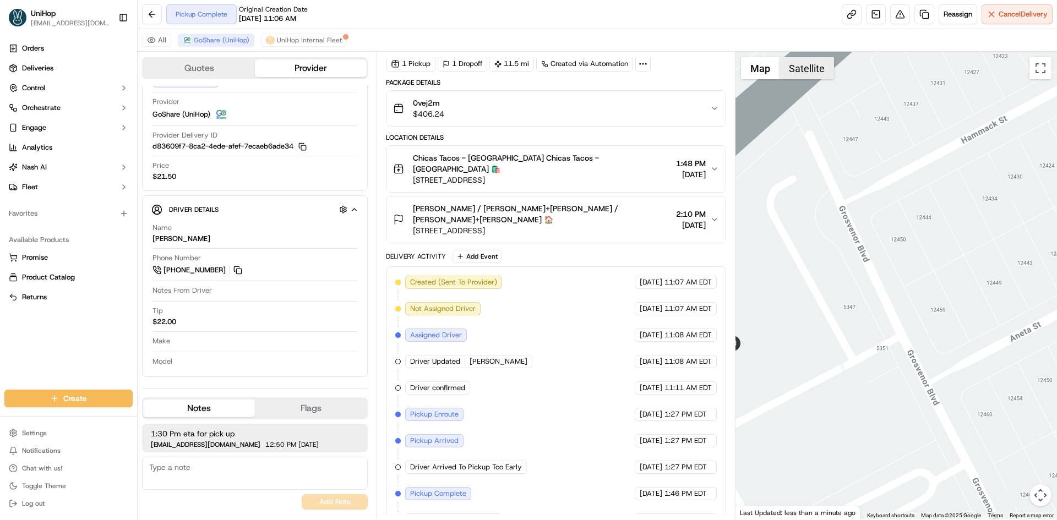
click at [806, 74] on button "Satellite" at bounding box center [807, 68] width 55 height 22
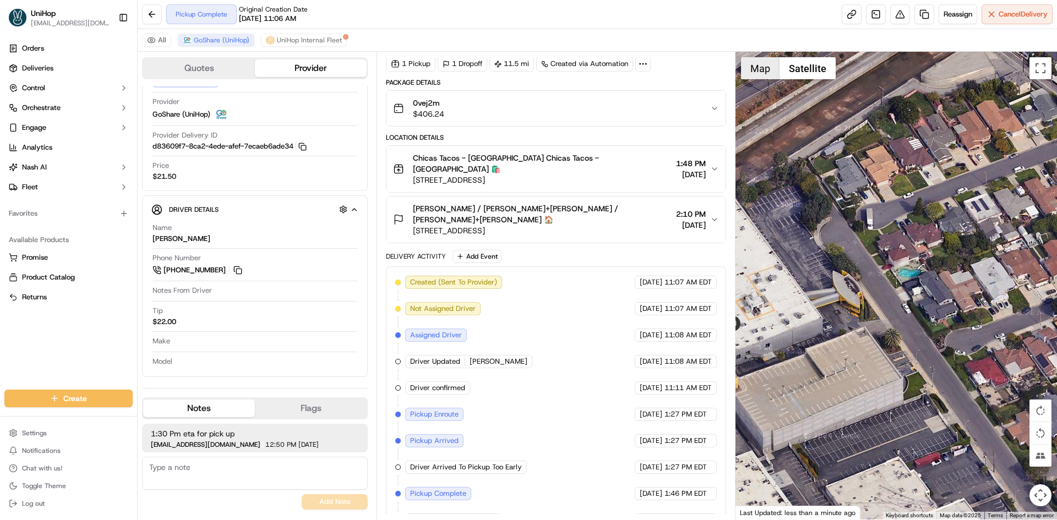
click at [764, 77] on button "Map" at bounding box center [760, 68] width 39 height 22
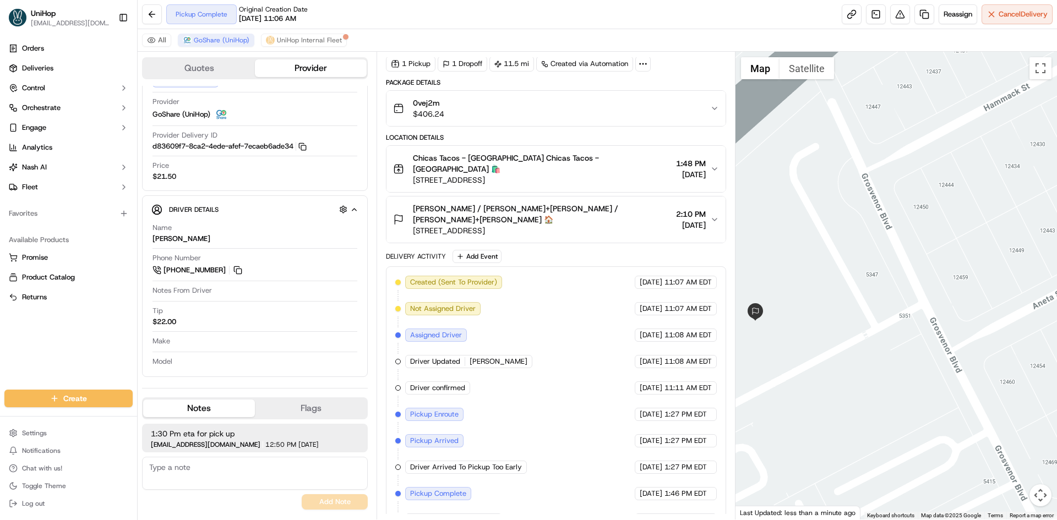
drag, startPoint x: 848, startPoint y: 156, endPoint x: 864, endPoint y: 116, distance: 42.7
click at [869, 122] on div at bounding box center [896, 286] width 322 height 468
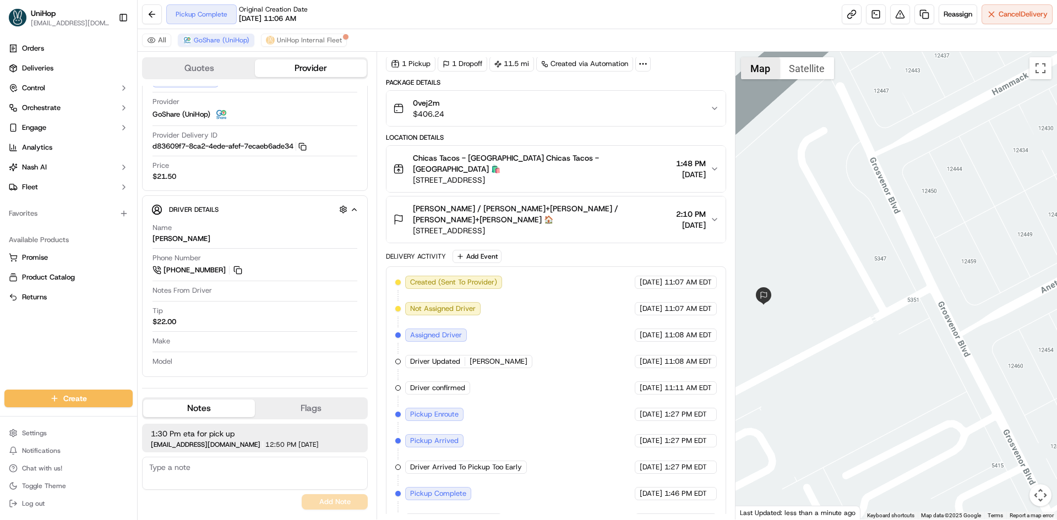
click at [764, 68] on button "Map" at bounding box center [760, 68] width 39 height 22
click at [760, 72] on button "Map" at bounding box center [760, 68] width 39 height 22
click at [797, 68] on button "Satellite" at bounding box center [807, 68] width 55 height 22
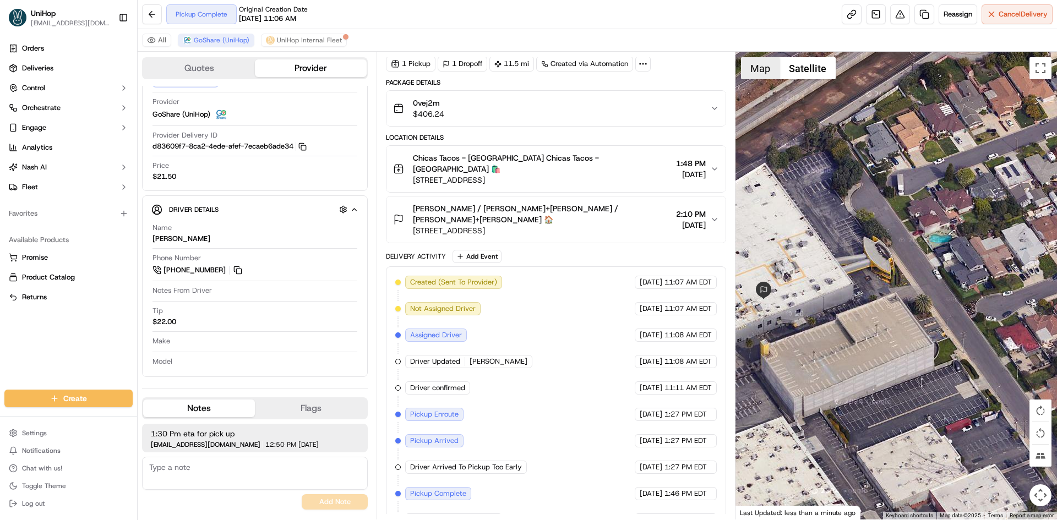
click at [764, 73] on button "Map" at bounding box center [760, 68] width 39 height 22
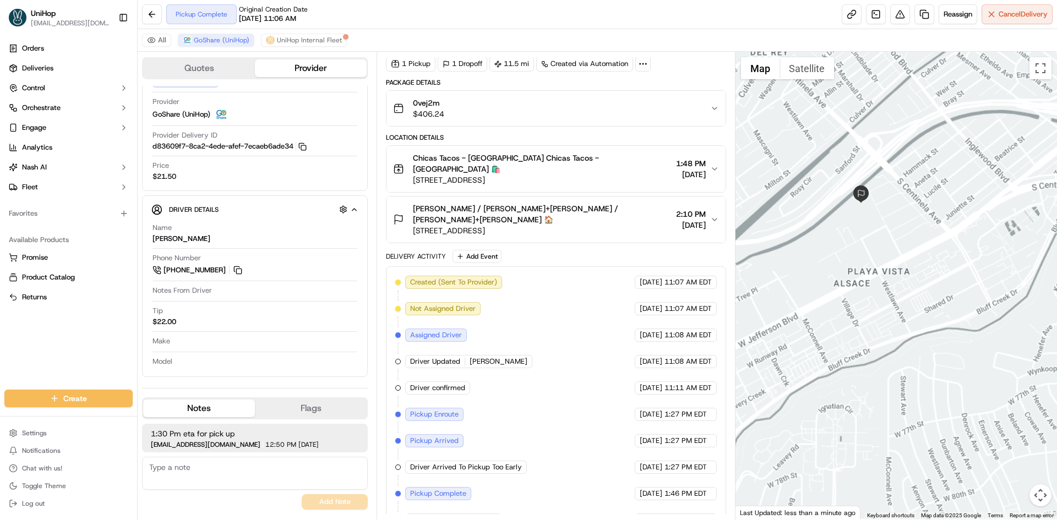
drag, startPoint x: 1009, startPoint y: 124, endPoint x: 989, endPoint y: 177, distance: 55.9
click at [999, 168] on div at bounding box center [896, 286] width 322 height 468
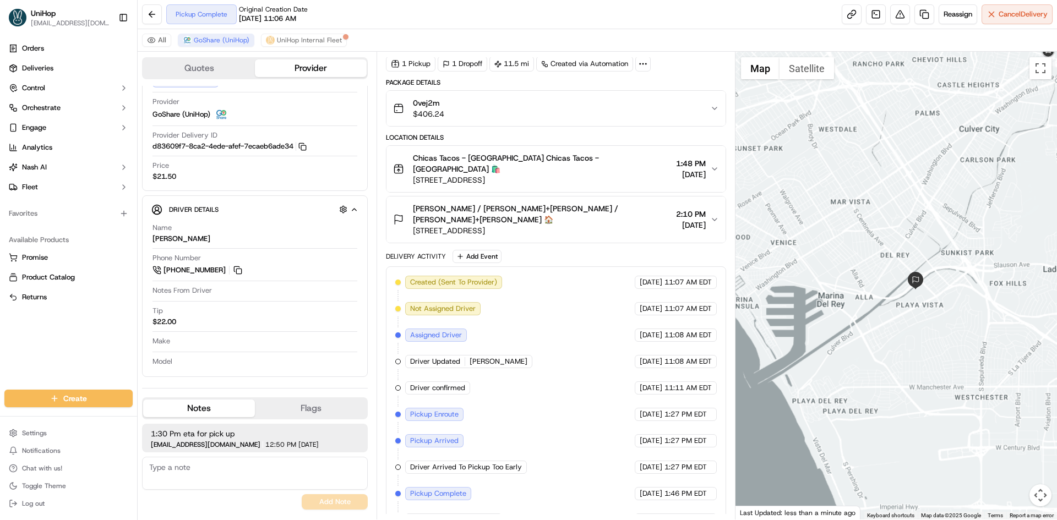
drag, startPoint x: 977, startPoint y: 172, endPoint x: 929, endPoint y: 247, distance: 89.2
click at [929, 247] on div at bounding box center [896, 286] width 322 height 468
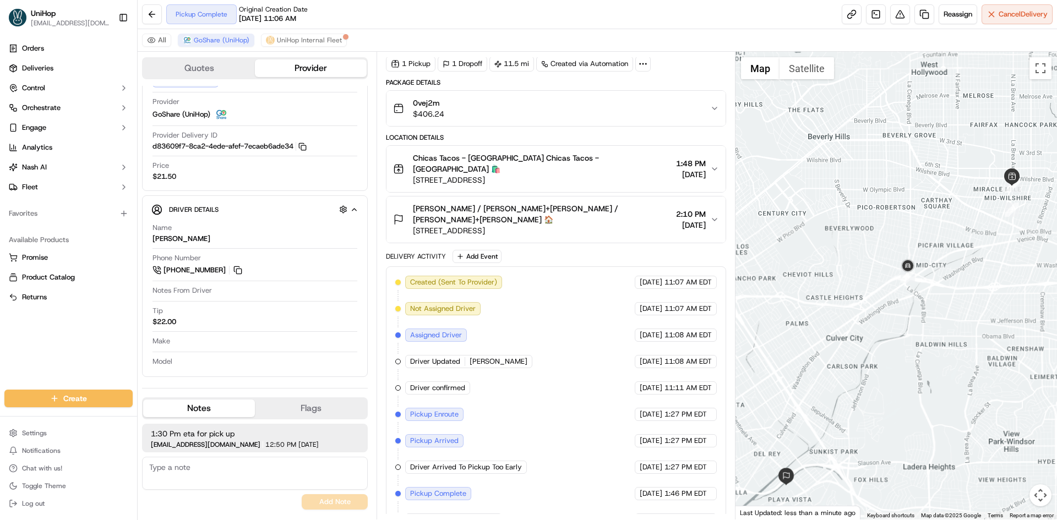
drag, startPoint x: 949, startPoint y: 361, endPoint x: 961, endPoint y: 295, distance: 66.6
click at [961, 295] on div at bounding box center [896, 286] width 322 height 468
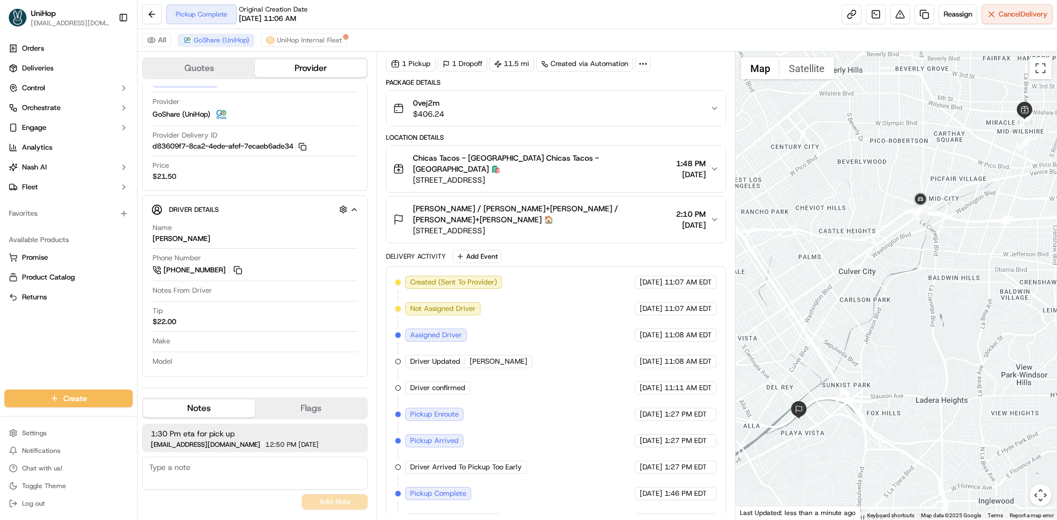
click at [623, 214] on div "Tammy Sias / Siegel+Gale Tammy Sias / Siegel+Gale 🏠 5353 Grosvenor Blvd, Los An…" at bounding box center [551, 219] width 317 height 33
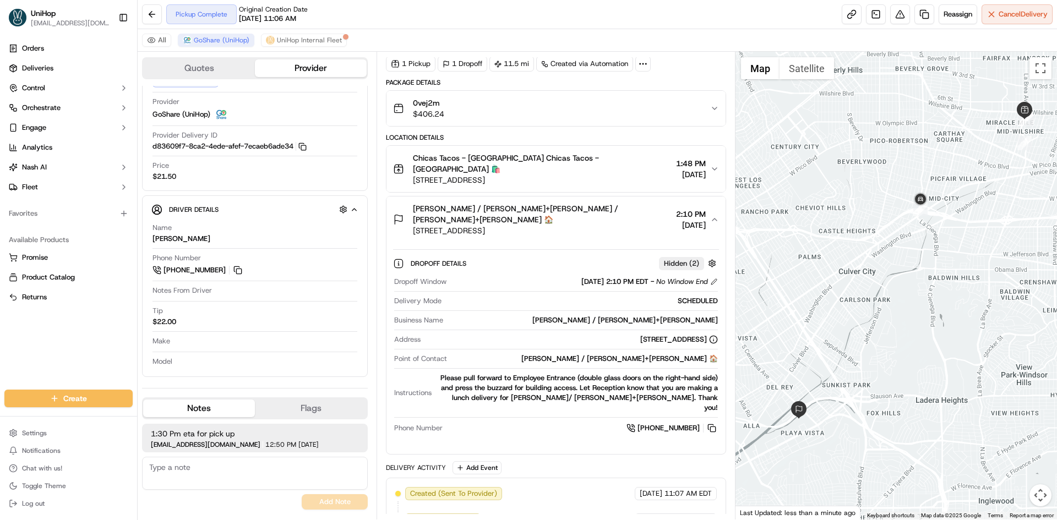
click at [623, 243] on div "Dropoff Details Hidden ( 2 ) Dropoff Window Sep 17 2025 2:10 PM EDT - No Window…" at bounding box center [555, 344] width 339 height 203
click at [638, 206] on div "Tammy Sias / Siegel+Gale Tammy Sias / Siegel+Gale 🏠 5353 Grosvenor Blvd, Los An…" at bounding box center [551, 219] width 317 height 33
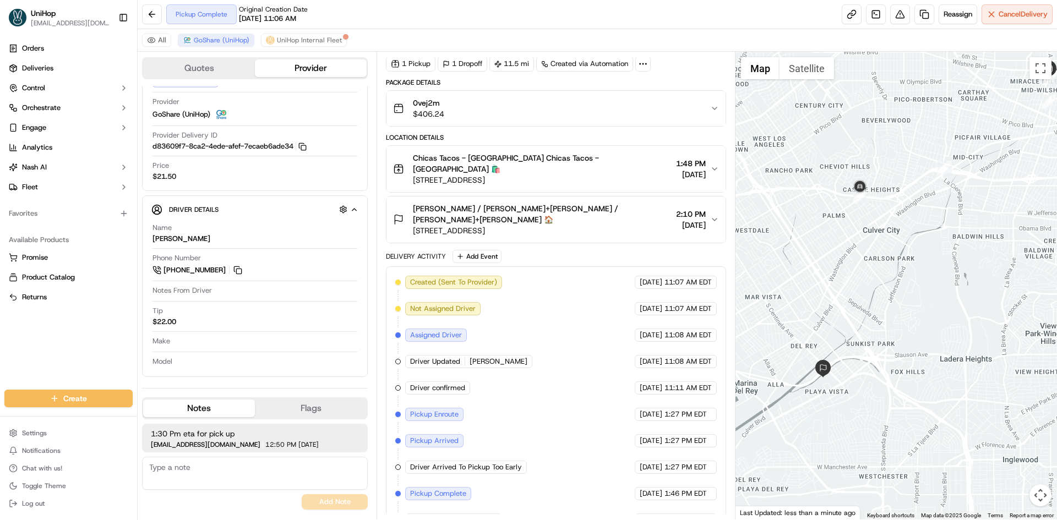
drag, startPoint x: 847, startPoint y: 337, endPoint x: 878, endPoint y: 286, distance: 59.8
click at [876, 291] on div at bounding box center [896, 286] width 322 height 468
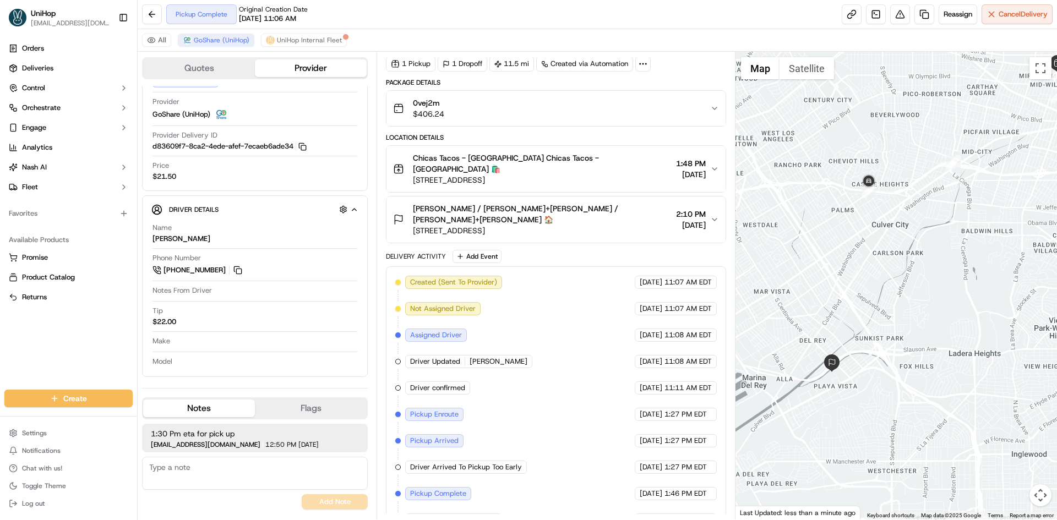
click at [582, 225] on span "5353 Grosvenor Blvd, Los Angeles, CA 90066, USA" at bounding box center [542, 230] width 258 height 11
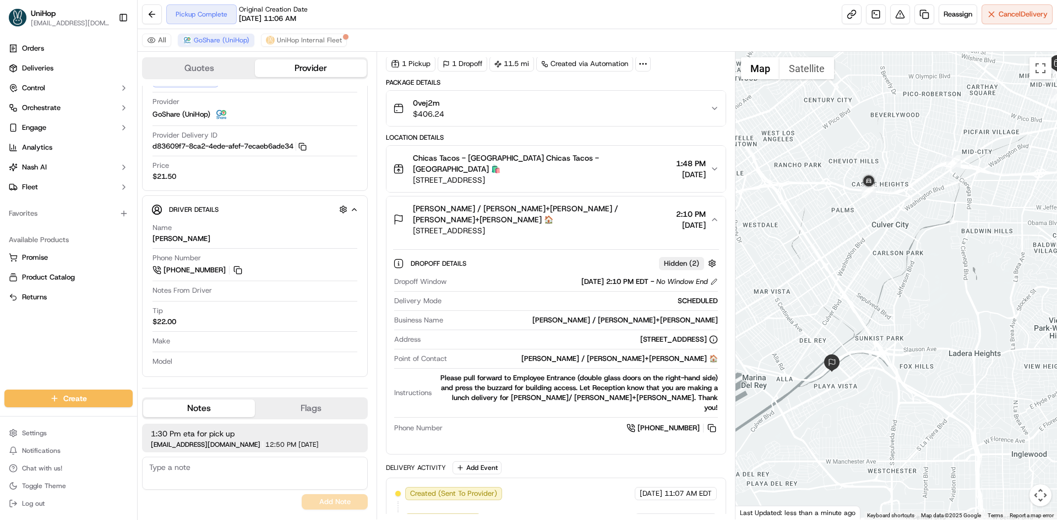
click at [582, 225] on span "5353 Grosvenor Blvd, Los Angeles, CA 90066, USA" at bounding box center [542, 230] width 258 height 11
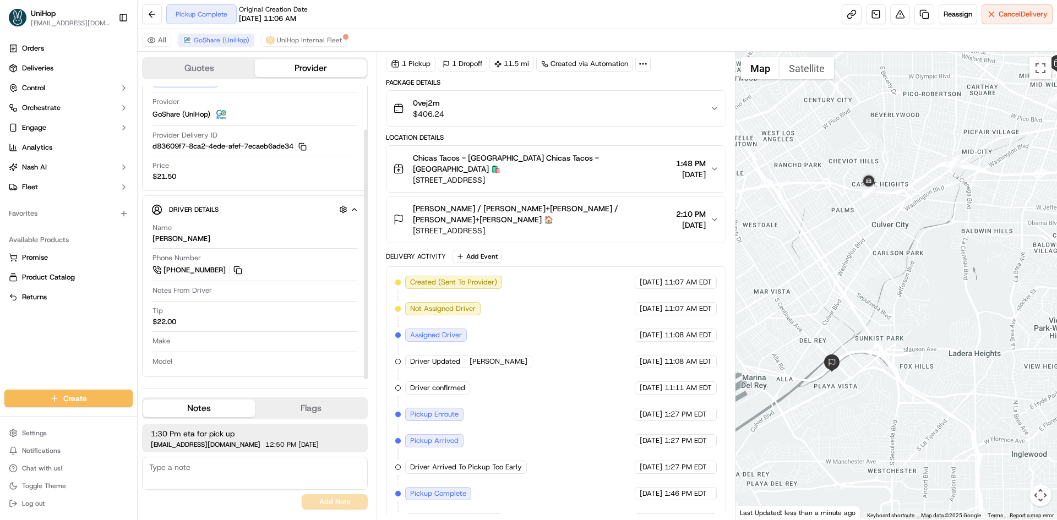
click at [96, 353] on div "Orders Deliveries Control Orchestrate Engage Analytics Nash AI Fleet Favorites …" at bounding box center [68, 208] width 137 height 346
drag, startPoint x: 242, startPoint y: 275, endPoint x: 222, endPoint y: 235, distance: 44.8
click at [242, 274] on button at bounding box center [238, 270] width 12 height 12
click at [547, 180] on button "Chicas Tacos - Los Angeles Chicas Tacos - Los Angeles 🛍️ 800 S La Brea Ave, Los…" at bounding box center [555, 169] width 339 height 46
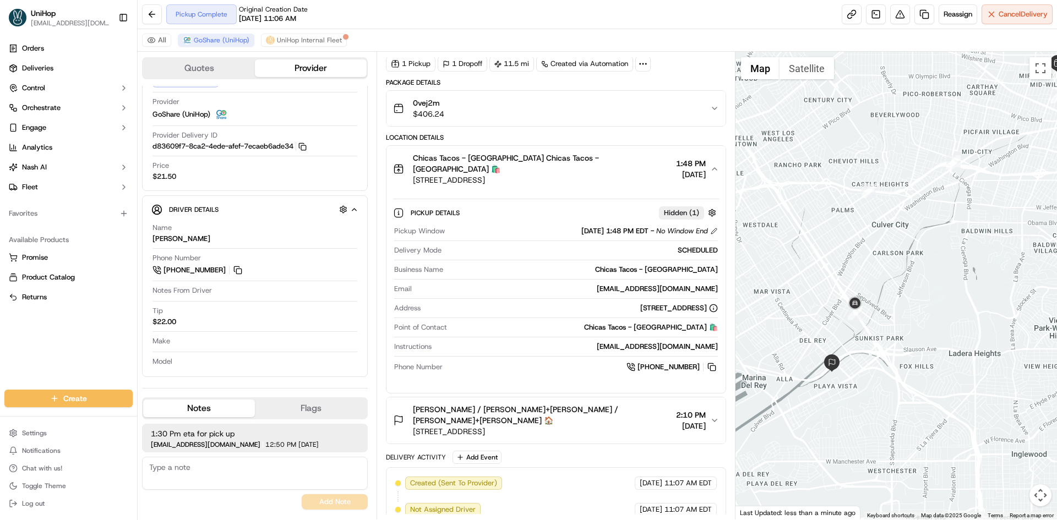
click at [552, 175] on span "800 S La Brea Ave, Los Angeles, CA 90036, USA" at bounding box center [542, 180] width 258 height 11
click at [551, 404] on span "Tammy Sias / Siegel+Gale Tammy Sias / Siegel+Gale 🏠" at bounding box center [542, 415] width 258 height 22
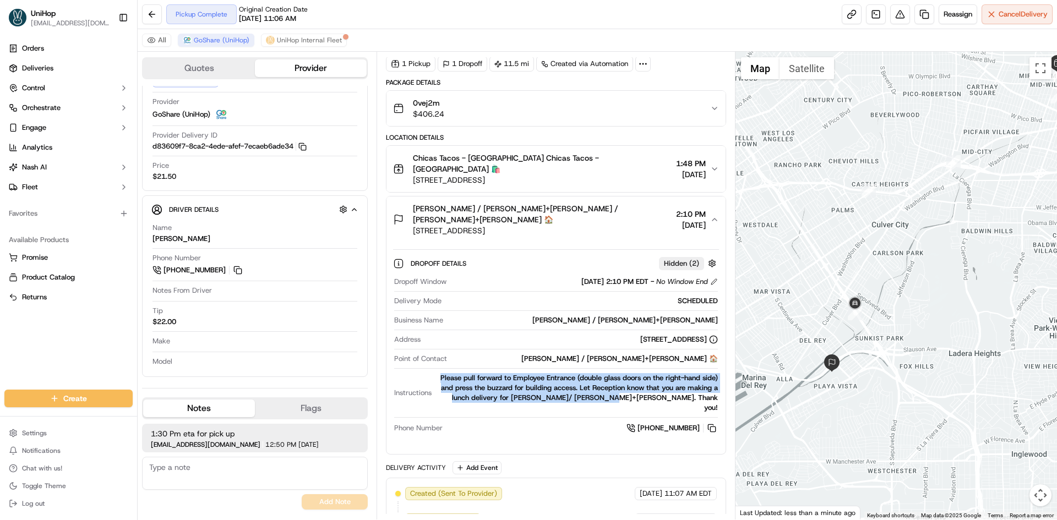
drag, startPoint x: 438, startPoint y: 356, endPoint x: 696, endPoint y: 360, distance: 258.2
click at [681, 377] on div "Please pull forward to Employee Entrance (double glass doors on the right-hand …" at bounding box center [576, 393] width 281 height 40
copy div "Please pull forward to Employee Entrance (double glass doors on the right-hand …"
click at [716, 422] on button at bounding box center [712, 428] width 12 height 12
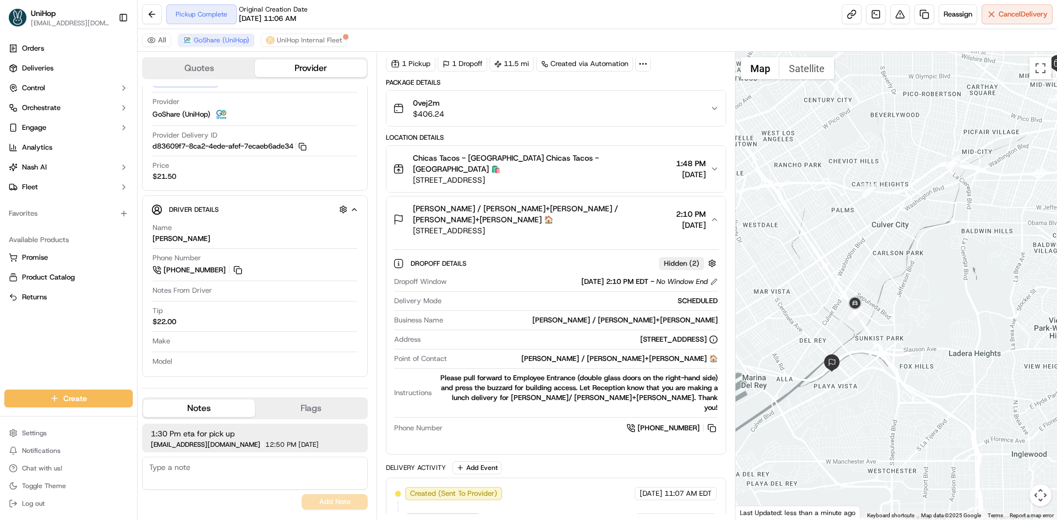
click at [588, 225] on span "5353 Grosvenor Blvd, Los Angeles, CA 90066, USA" at bounding box center [542, 230] width 258 height 11
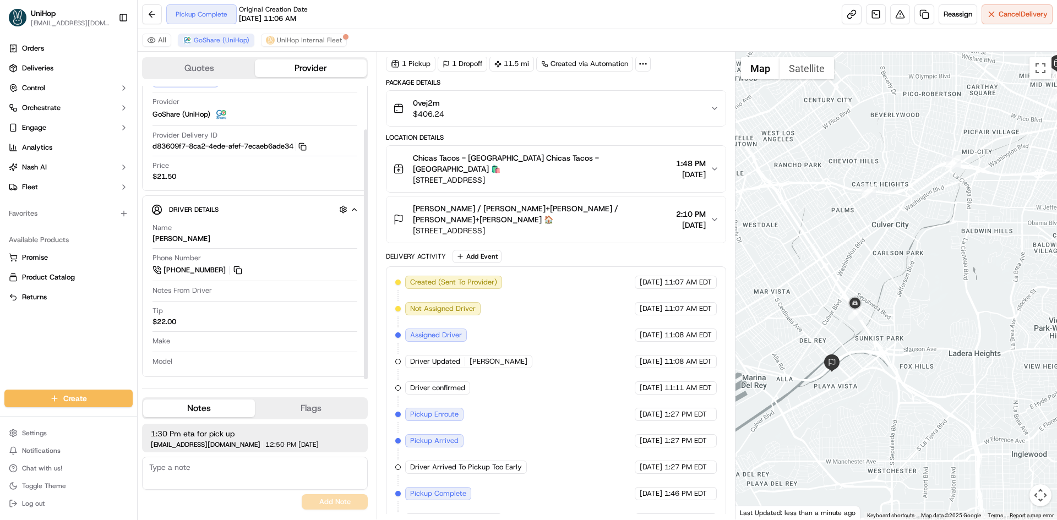
click at [75, 355] on div "Orders Deliveries Control Orchestrate Engage Analytics Nash AI Fleet Favorites …" at bounding box center [68, 208] width 137 height 346
drag, startPoint x: 0, startPoint y: 350, endPoint x: 21, endPoint y: 274, distance: 79.3
click at [0, 350] on div "Orders Deliveries Control Orchestrate Engage Analytics Nash AI Fleet Favorites …" at bounding box center [68, 208] width 137 height 346
drag, startPoint x: 0, startPoint y: 346, endPoint x: 45, endPoint y: 253, distance: 103.9
click at [0, 345] on div "Orders Deliveries Control Orchestrate Engage Analytics Nash AI Fleet Favorites …" at bounding box center [68, 208] width 137 height 346
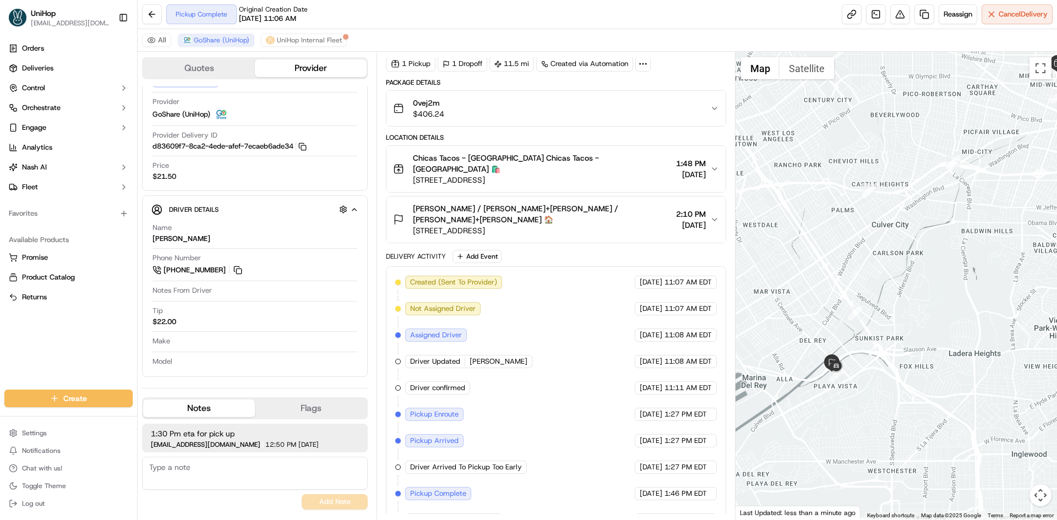
click at [55, 345] on div "Orders Deliveries Control Orchestrate Engage Analytics Nash AI Fleet Favorites …" at bounding box center [68, 208] width 137 height 346
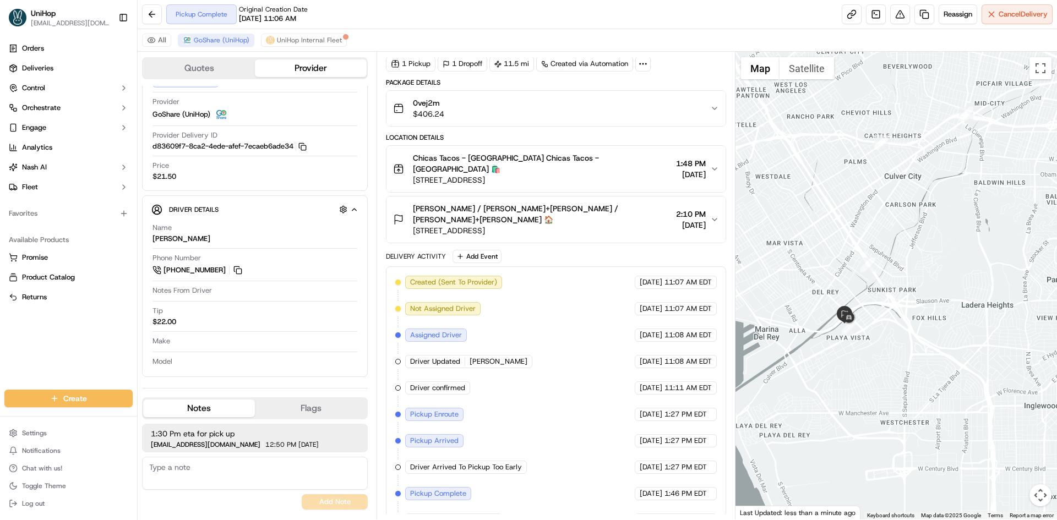
drag, startPoint x: 792, startPoint y: 266, endPoint x: 805, endPoint y: 217, distance: 50.4
click at [805, 217] on div at bounding box center [896, 286] width 322 height 468
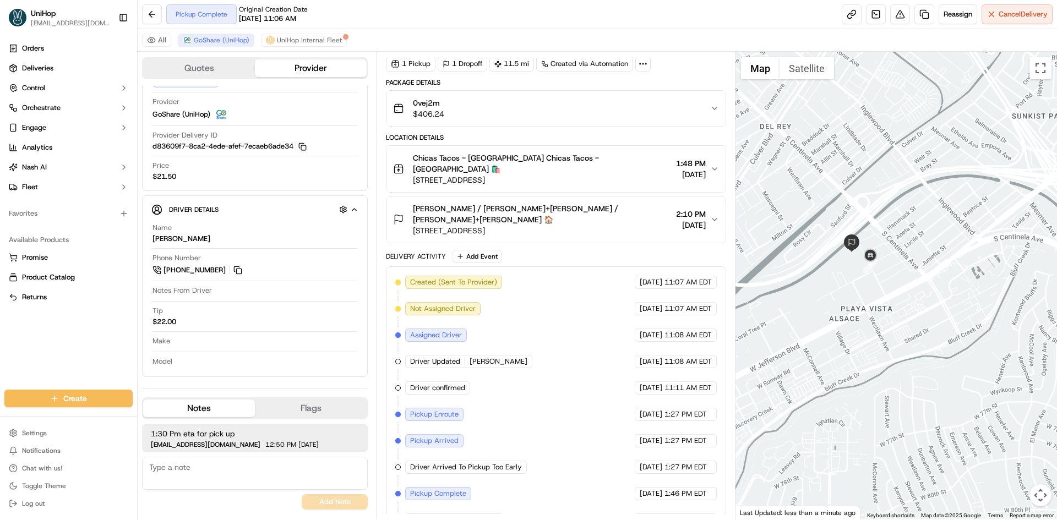
drag, startPoint x: 895, startPoint y: 243, endPoint x: 900, endPoint y: 221, distance: 22.2
click at [900, 225] on div at bounding box center [896, 286] width 322 height 468
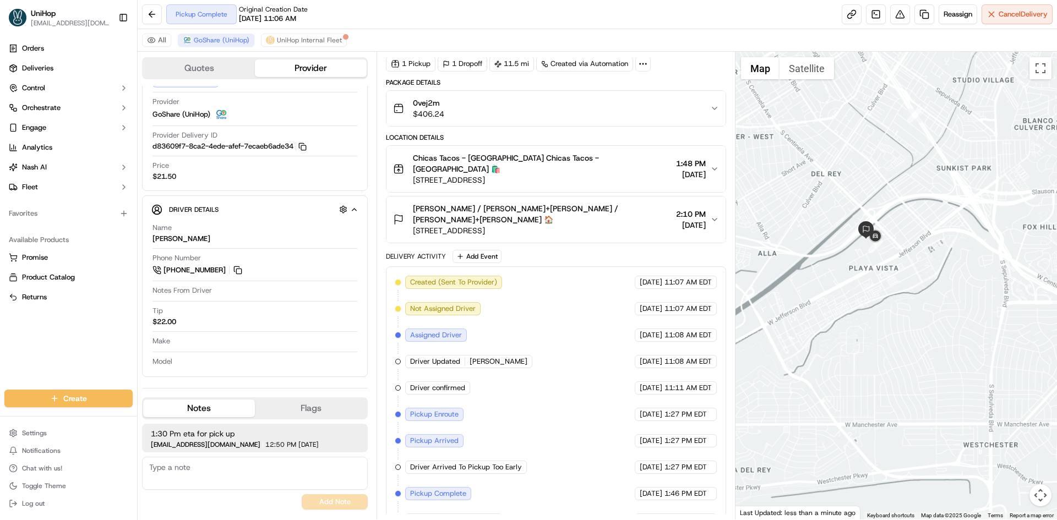
click at [887, 189] on div at bounding box center [896, 286] width 322 height 468
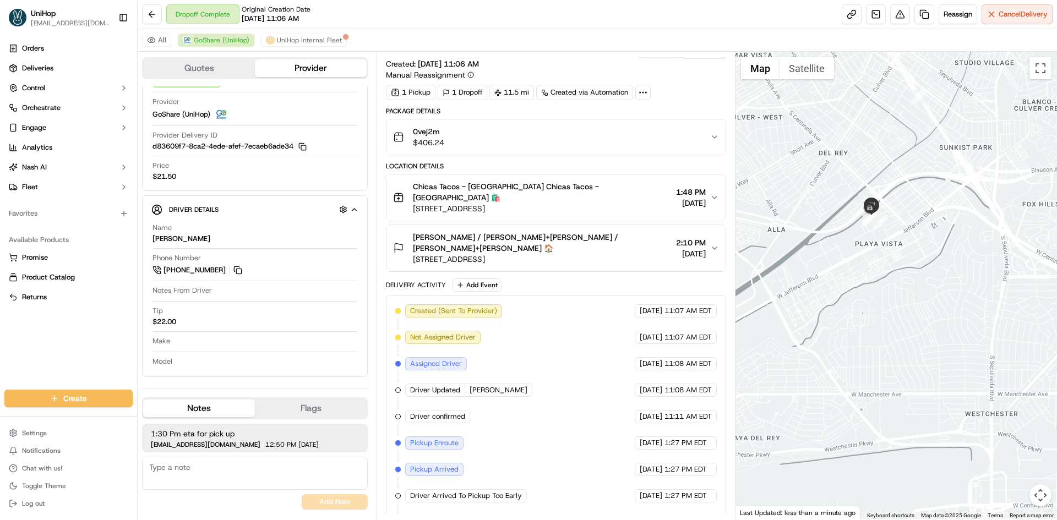
scroll to position [0, 0]
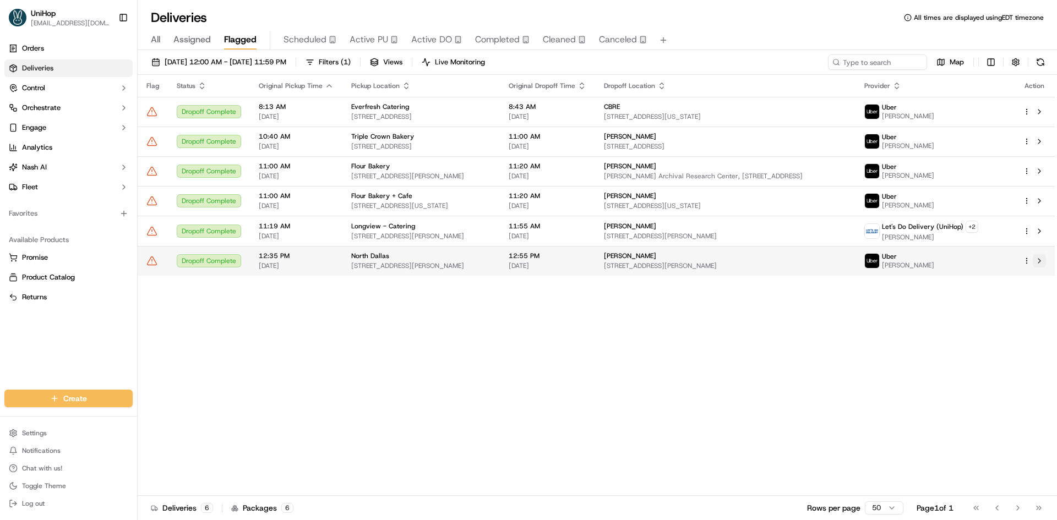
click at [1032, 263] on div at bounding box center [1034, 260] width 23 height 13
click at [1039, 264] on button at bounding box center [1039, 260] width 13 height 13
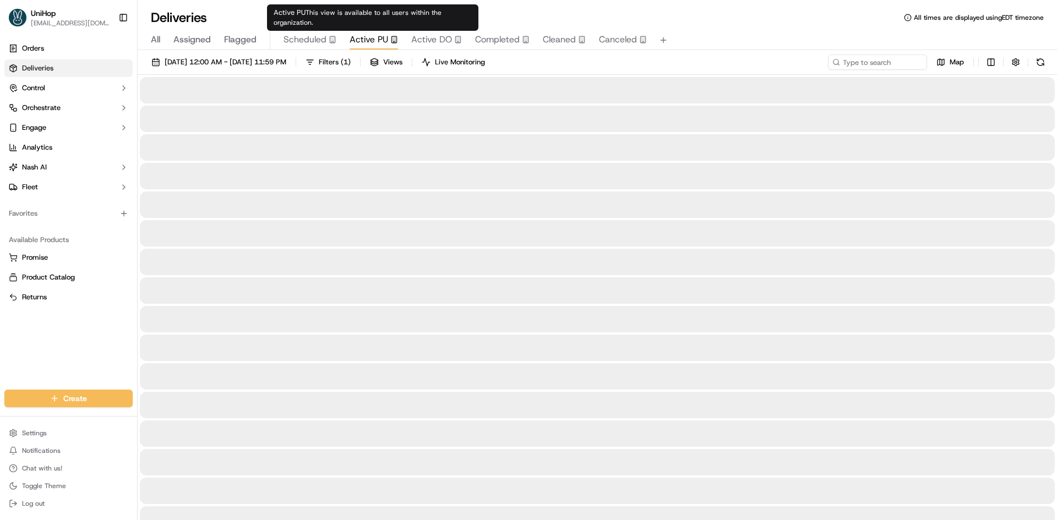
drag, startPoint x: 374, startPoint y: 39, endPoint x: 361, endPoint y: 36, distance: 13.0
click at [373, 39] on span "Active PU" at bounding box center [369, 39] width 39 height 13
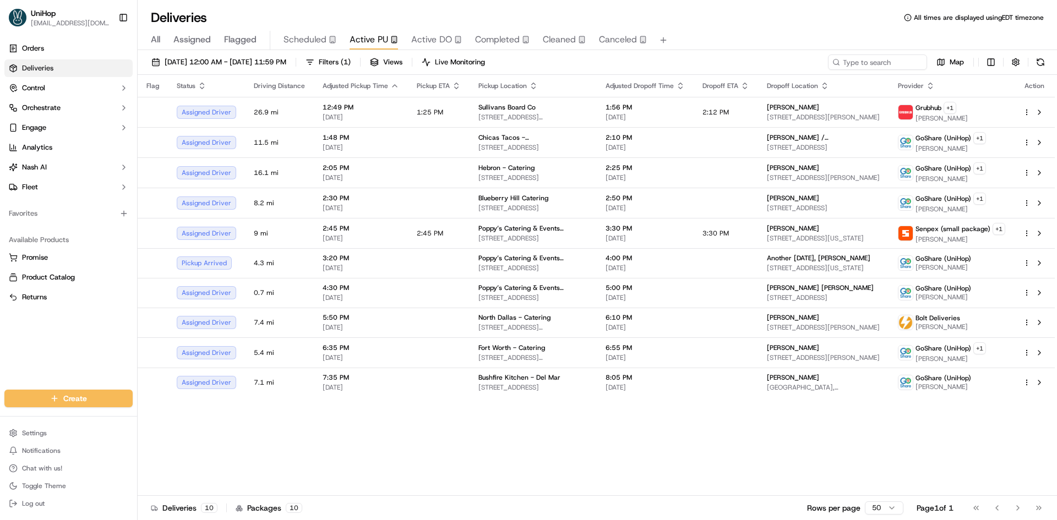
click at [3, 352] on div "Orders Deliveries Control Orchestrate Engage Analytics [PERSON_NAME] Fleet Favo…" at bounding box center [68, 208] width 137 height 346
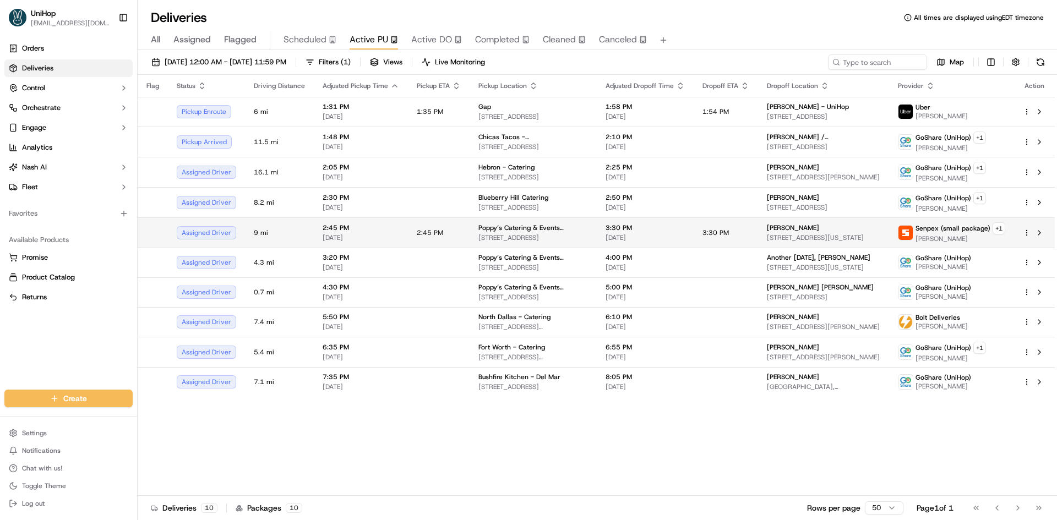
click at [579, 230] on td "Poppy’s Catering & Events ([GEOGRAPHIC_DATA]) [STREET_ADDRESS]" at bounding box center [533, 232] width 127 height 30
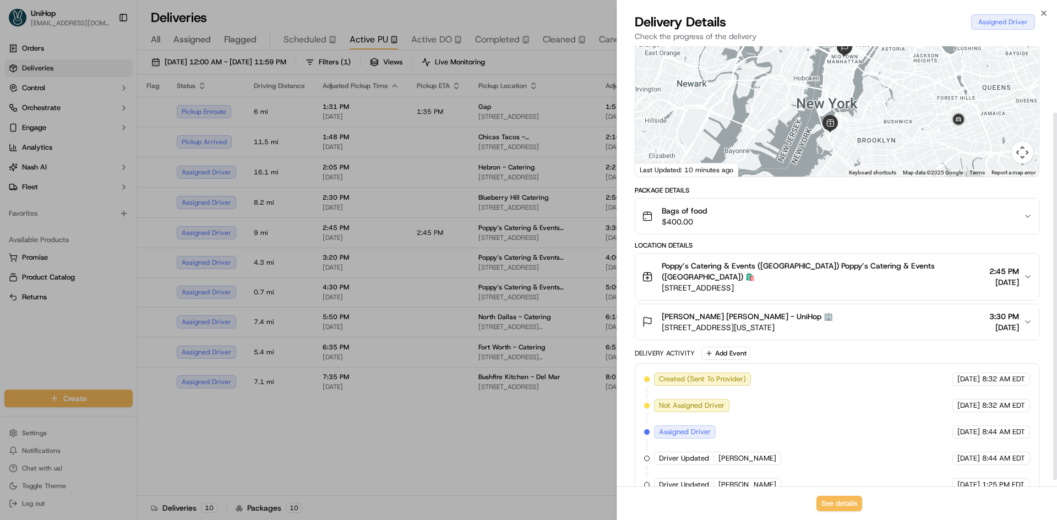
scroll to position [87, 0]
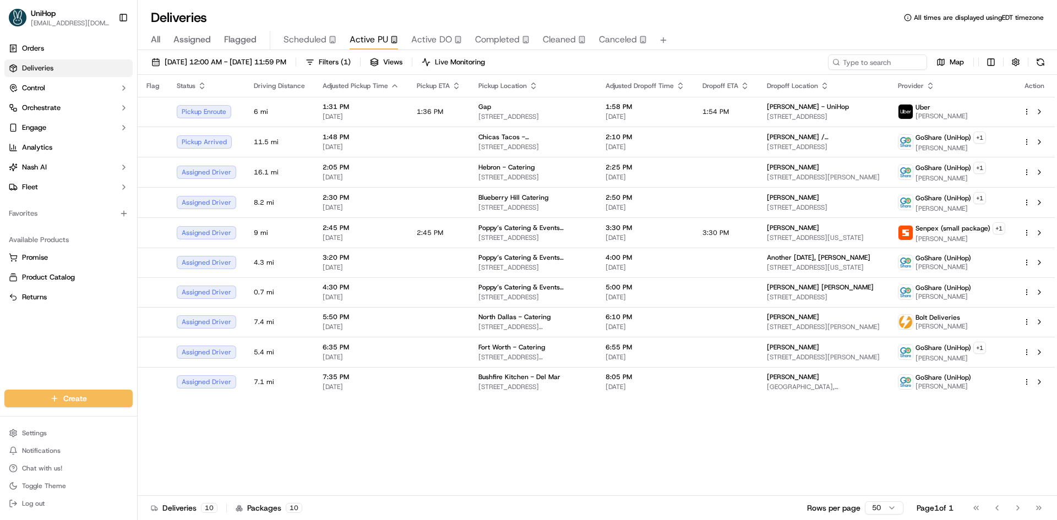
click at [601, 478] on div "Flag Status Driving Distance Adjusted Pickup Time Pickup ETA Pickup Location Ad…" at bounding box center [596, 285] width 917 height 421
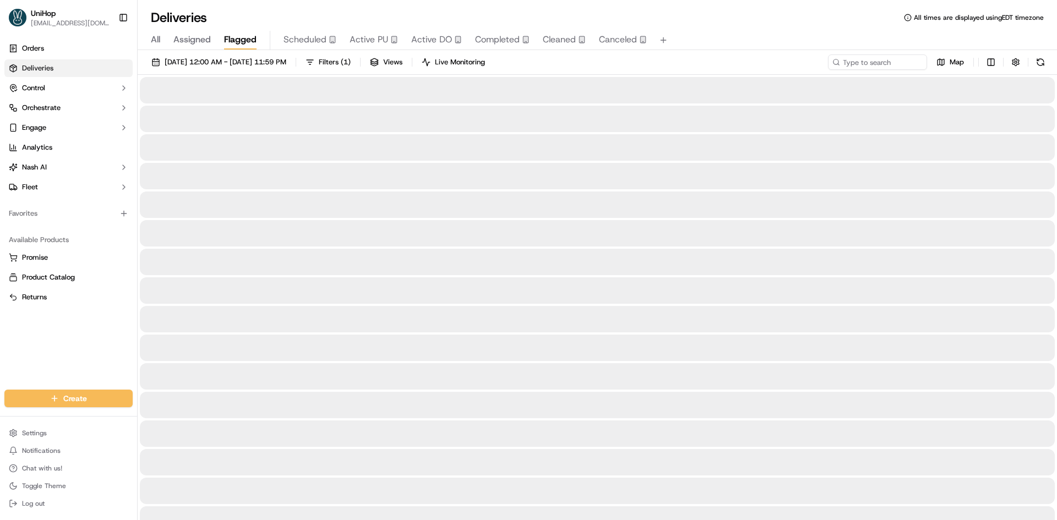
click at [228, 39] on span "Flagged" at bounding box center [240, 39] width 32 height 13
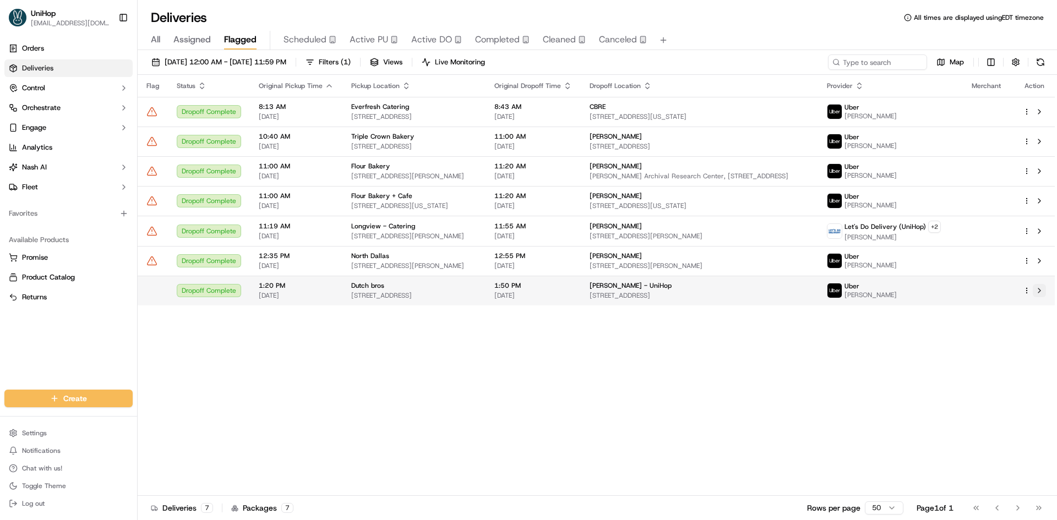
click at [1042, 292] on button at bounding box center [1039, 290] width 13 height 13
click at [367, 42] on span "Active PU" at bounding box center [369, 39] width 39 height 13
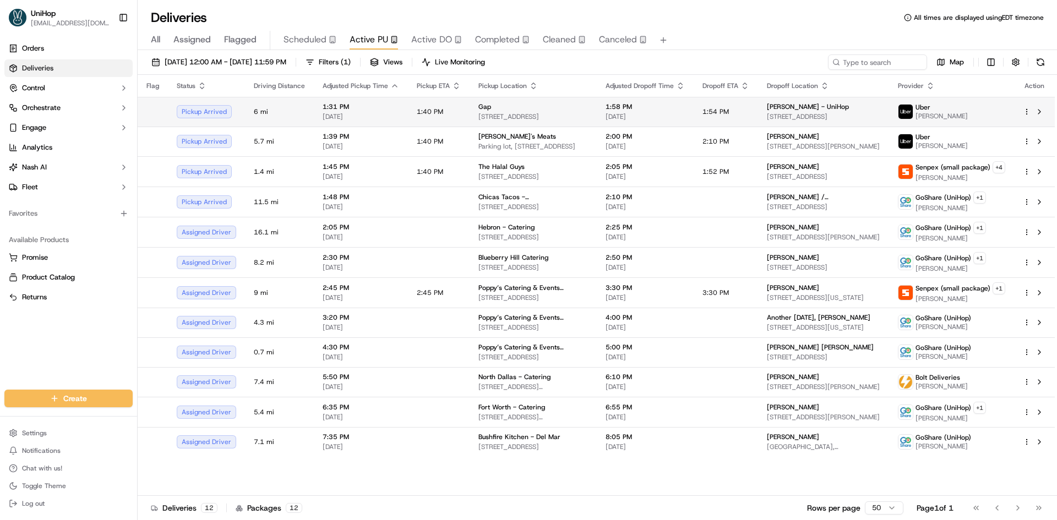
click at [520, 113] on span "79 Hillside Rd, Cranston, RI 02920, USA" at bounding box center [533, 116] width 110 height 9
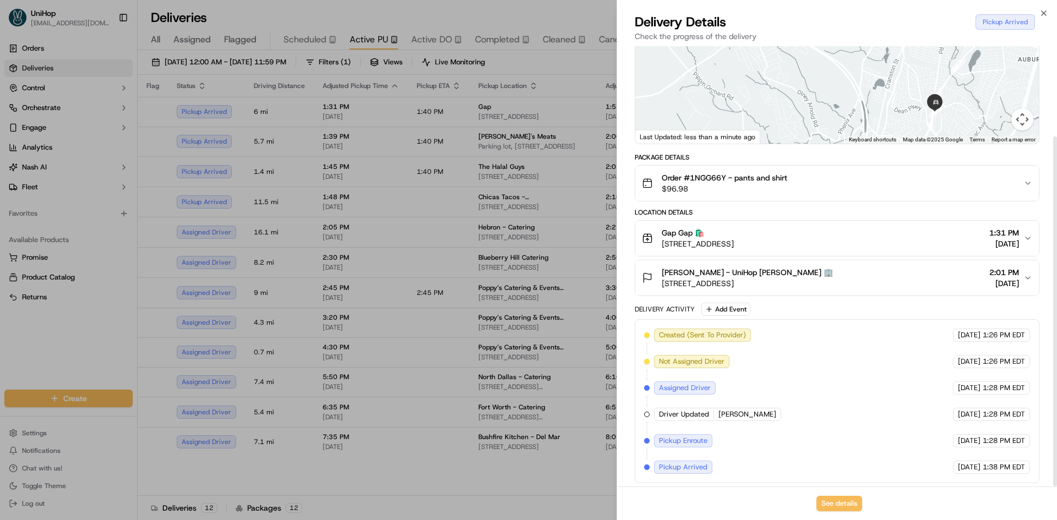
scroll to position [113, 0]
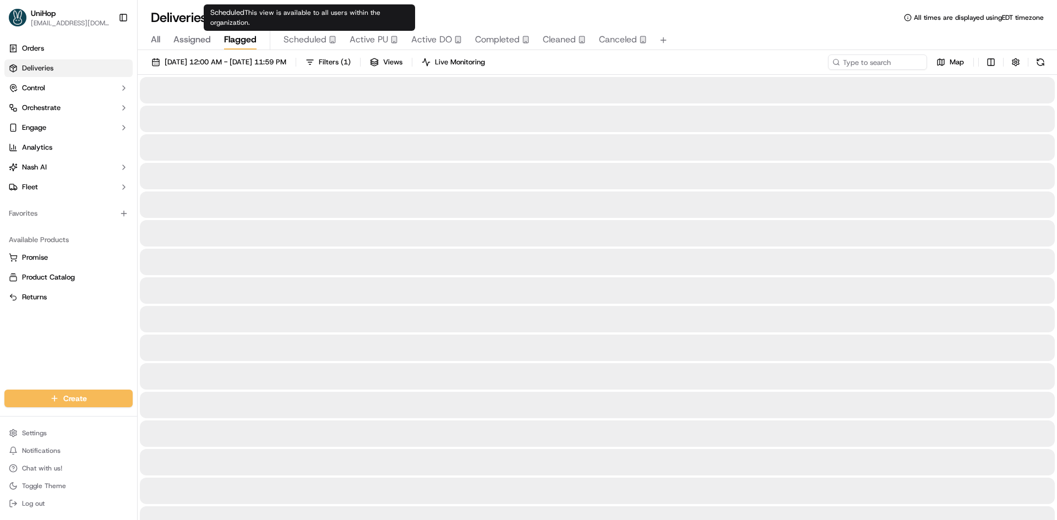
click at [248, 35] on span "Flagged" at bounding box center [240, 39] width 32 height 13
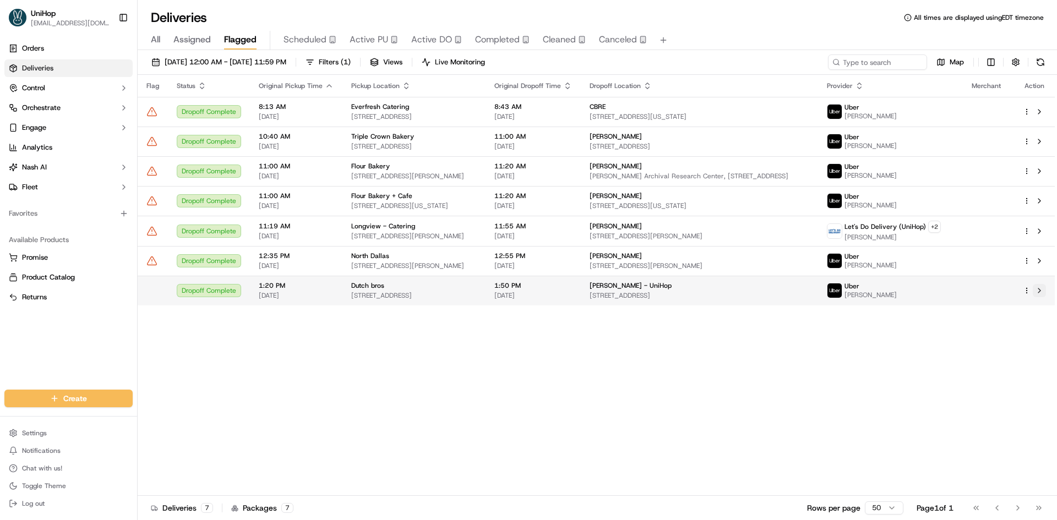
click at [1041, 291] on button at bounding box center [1039, 290] width 13 height 13
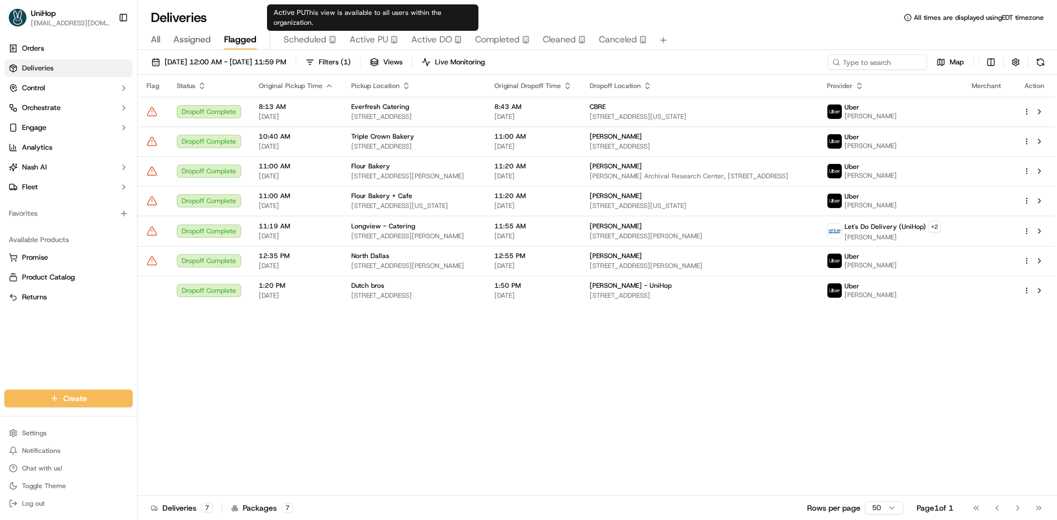
click at [368, 35] on span "Active PU" at bounding box center [369, 39] width 39 height 13
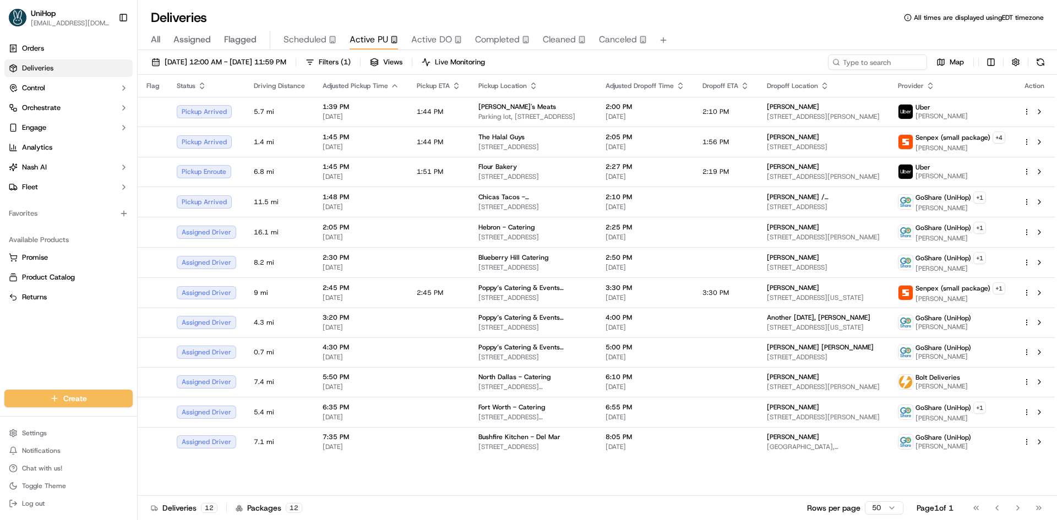
click at [84, 339] on div "Orders Deliveries Control Orchestrate Engage Analytics Nash AI Fleet Favorites …" at bounding box center [68, 208] width 137 height 346
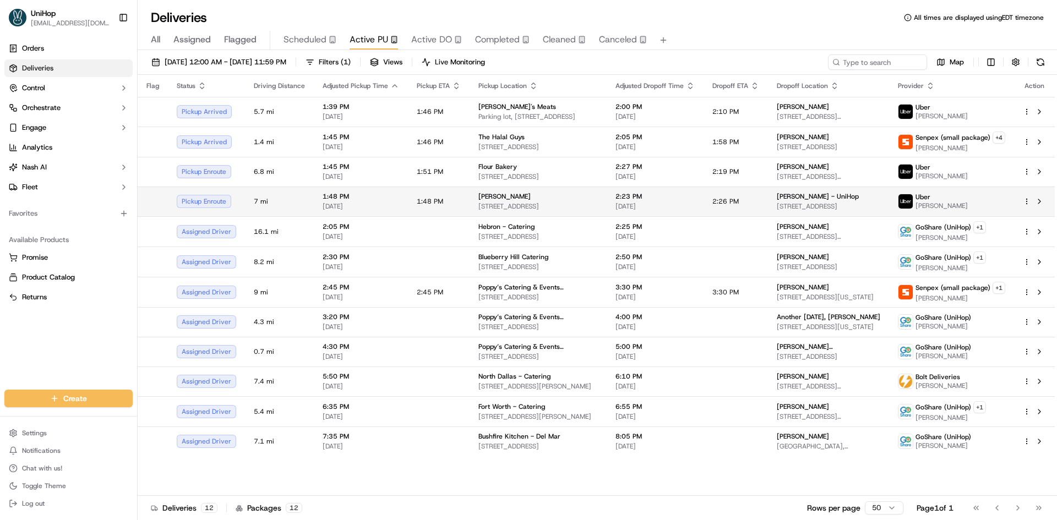
click at [392, 193] on span "1:48 PM" at bounding box center [361, 196] width 77 height 9
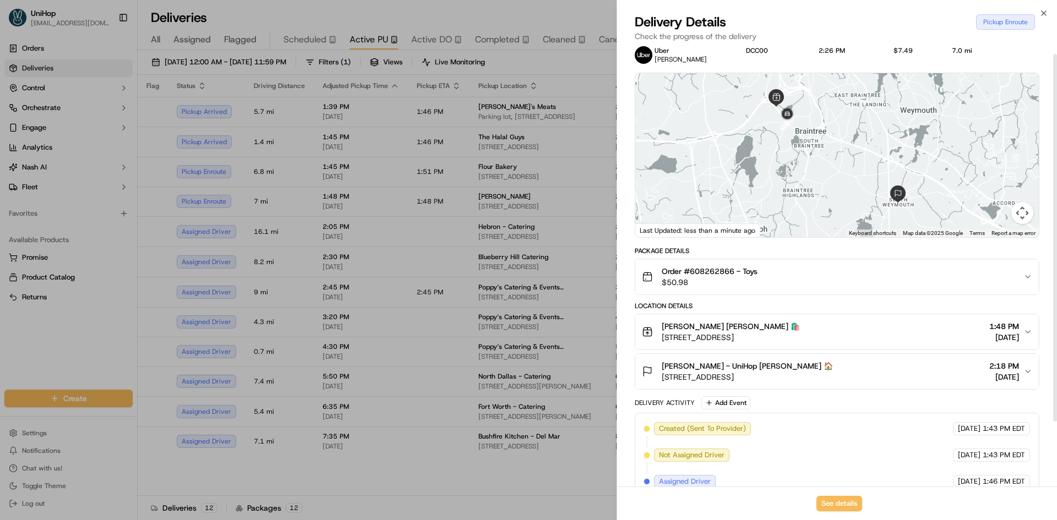
scroll to position [87, 0]
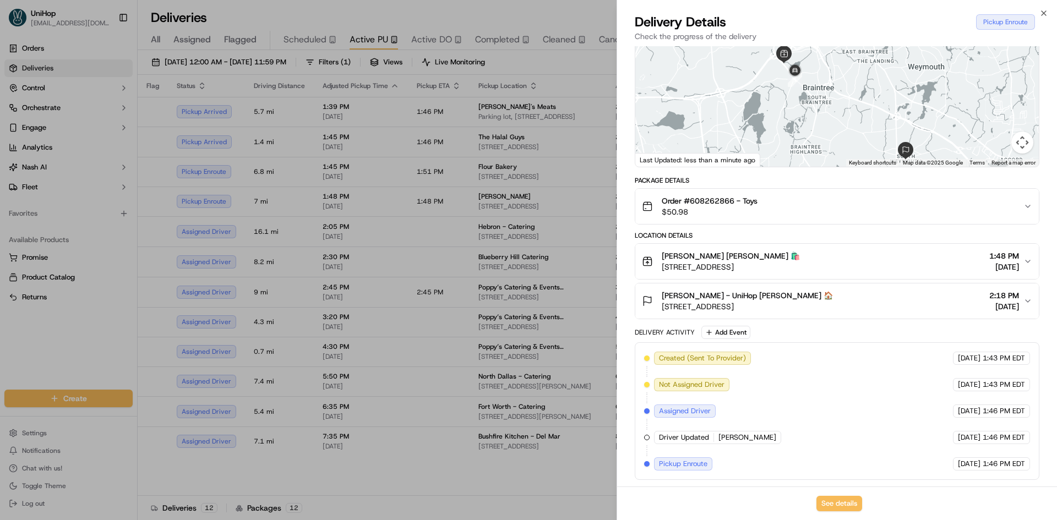
drag, startPoint x: 822, startPoint y: 100, endPoint x: 832, endPoint y: 133, distance: 34.6
click at [832, 133] on div at bounding box center [837, 85] width 404 height 164
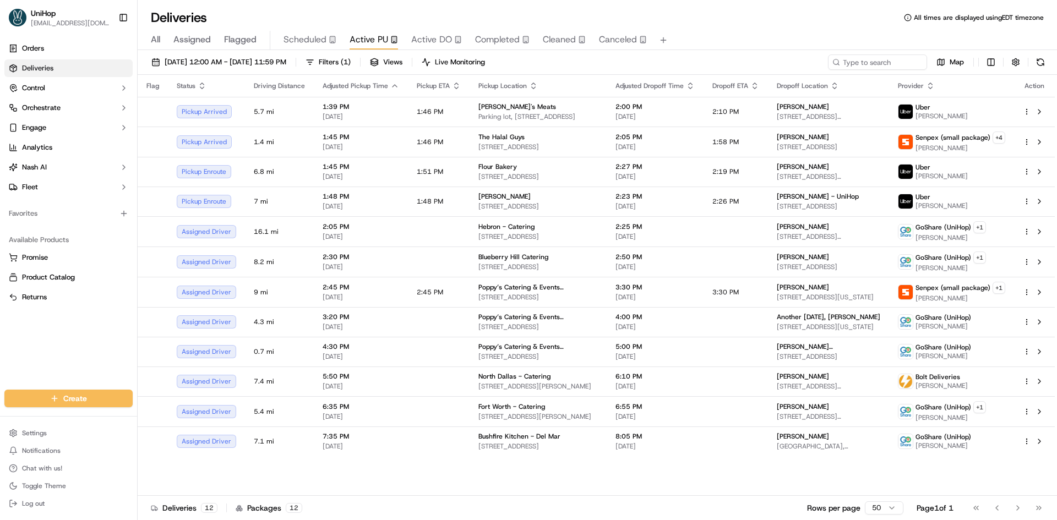
drag, startPoint x: 4, startPoint y: 330, endPoint x: 43, endPoint y: 278, distance: 65.6
drag, startPoint x: 72, startPoint y: 345, endPoint x: 171, endPoint y: 68, distance: 294.4
click at [72, 345] on div "Orders Deliveries Control Orchestrate Engage Analytics Nash AI Fleet Favorites …" at bounding box center [68, 208] width 137 height 346
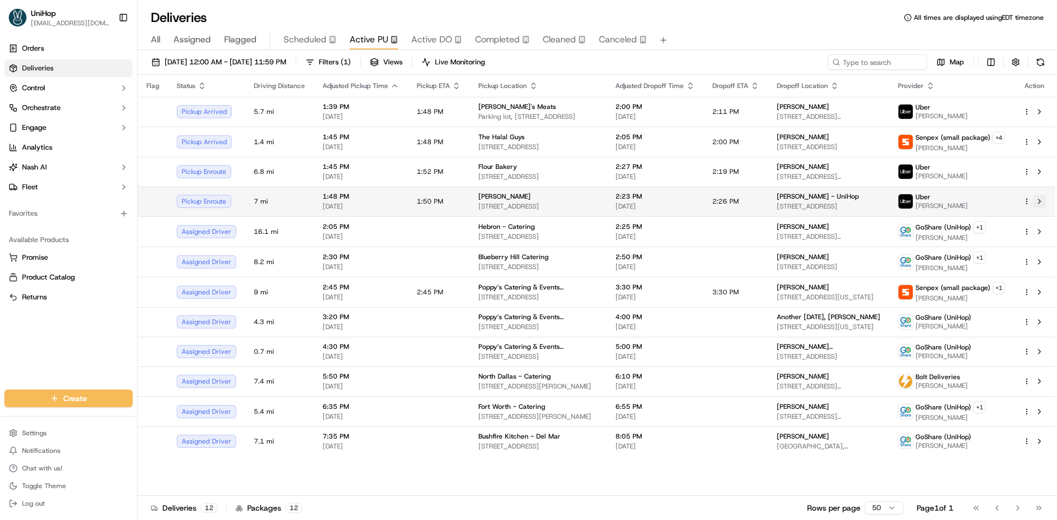
click at [1042, 204] on button at bounding box center [1039, 201] width 13 height 13
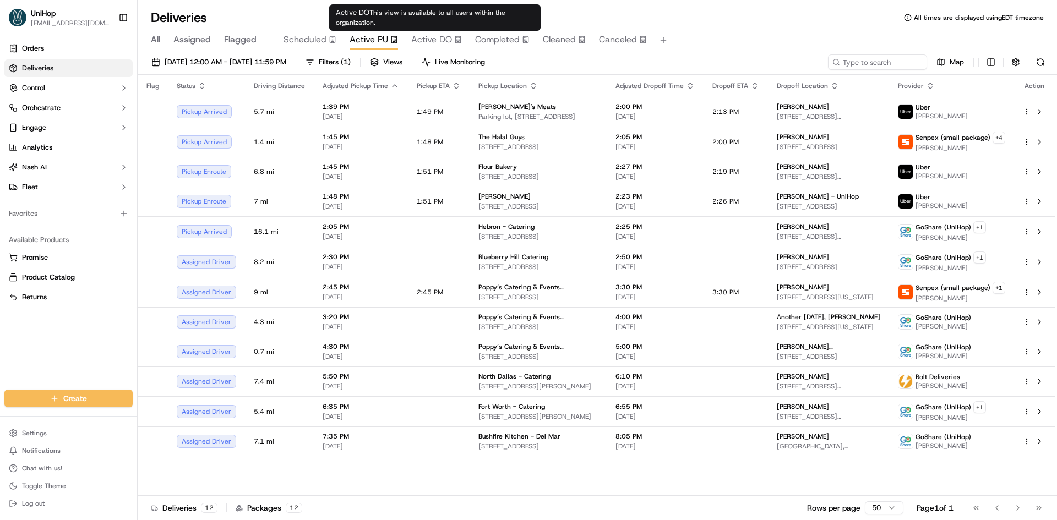
click at [417, 39] on span "Active DO" at bounding box center [431, 39] width 41 height 13
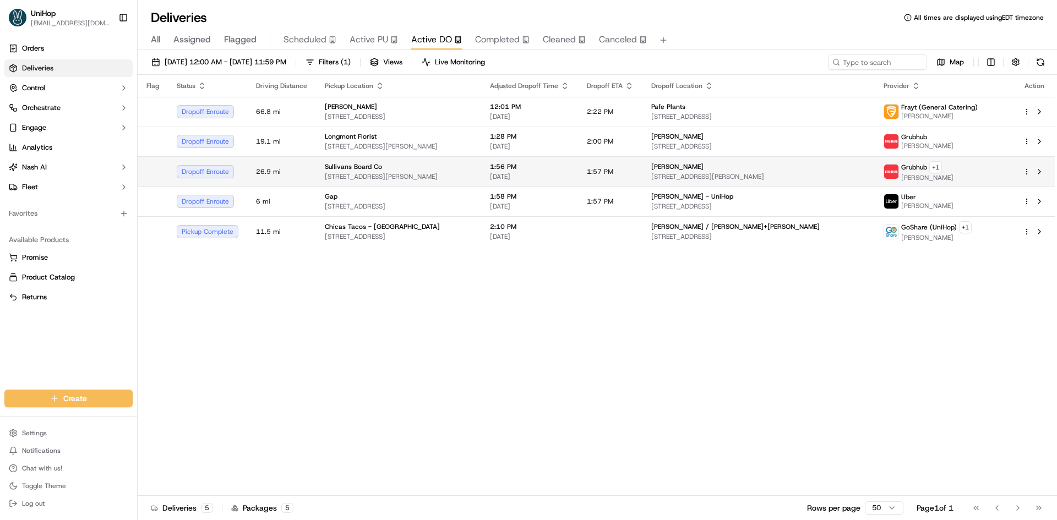
click at [472, 165] on div "Sullivans Board Co" at bounding box center [399, 166] width 148 height 9
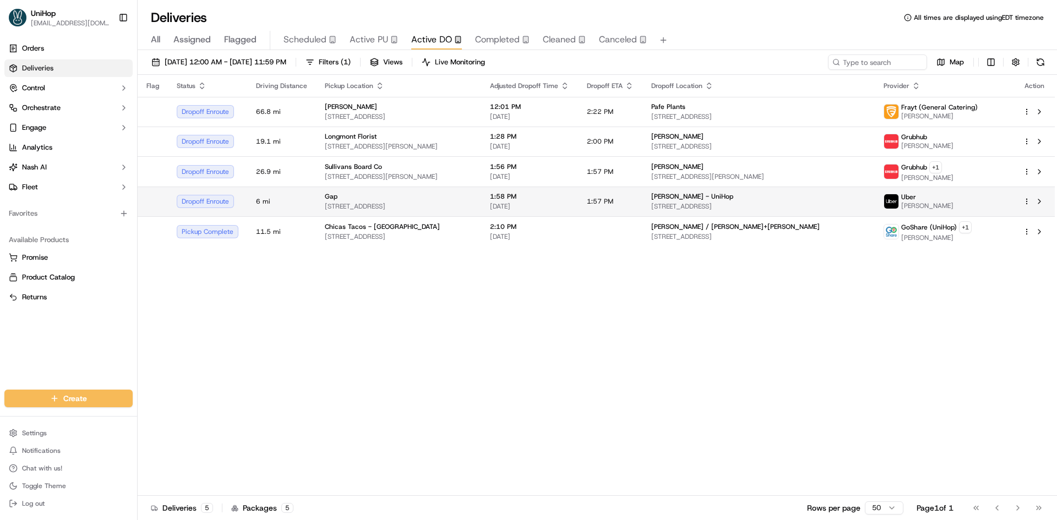
click at [416, 197] on div "Gap" at bounding box center [399, 196] width 148 height 9
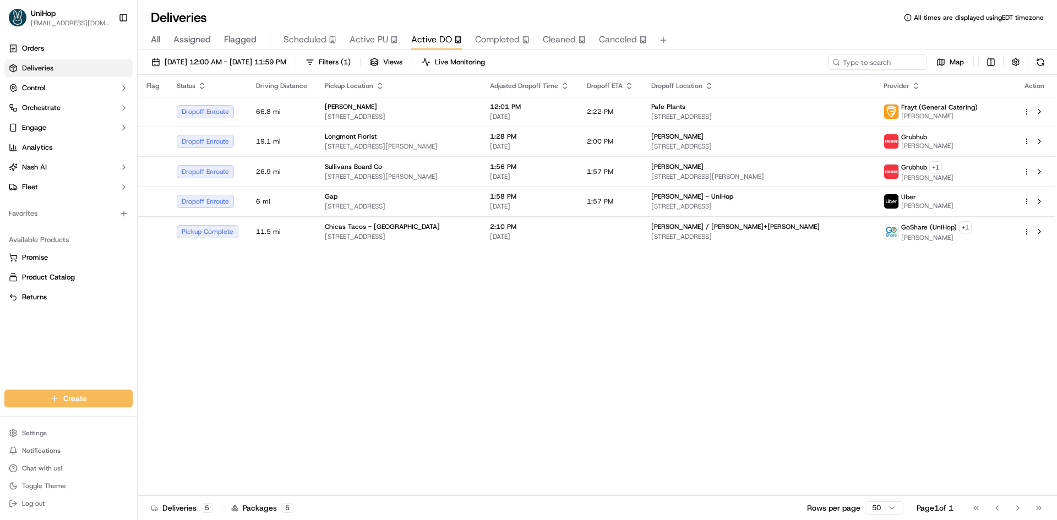
drag, startPoint x: 528, startPoint y: 313, endPoint x: 511, endPoint y: 279, distance: 38.7
click at [472, 174] on span "3095 Rollins Ct, North Charleston, SC 29406, USA" at bounding box center [399, 176] width 148 height 9
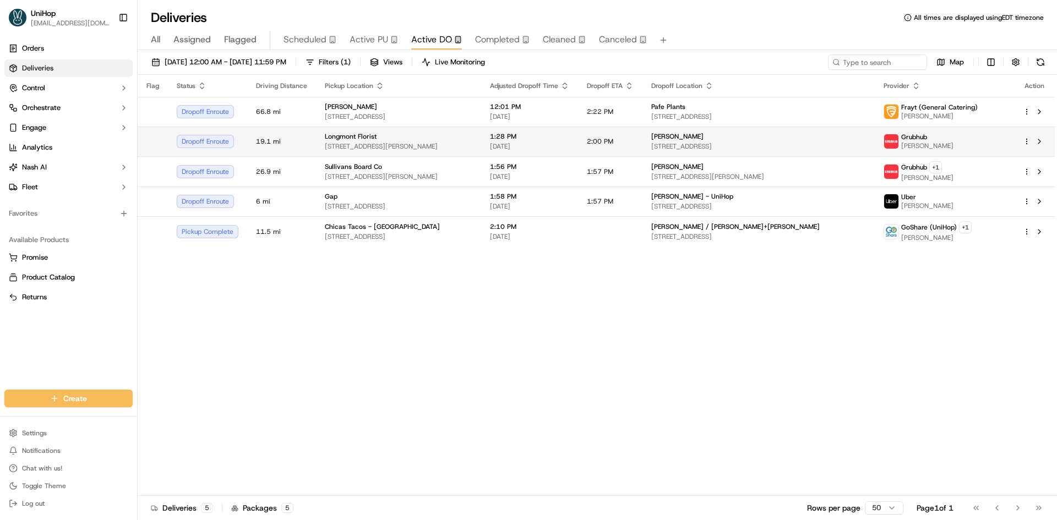
click at [472, 150] on span "614 Coffman St, Longmont, CO 80501, USA" at bounding box center [399, 146] width 148 height 9
click at [1040, 142] on button at bounding box center [1039, 141] width 13 height 13
click at [361, 133] on span "Sullivans Board Co" at bounding box center [353, 137] width 57 height 9
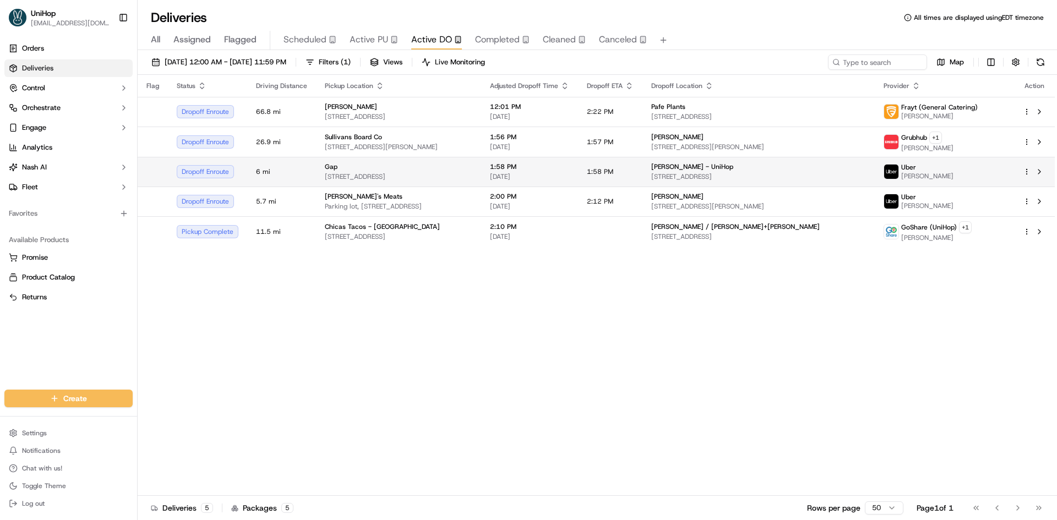
click at [396, 177] on span "79 Hillside Rd, Cranston, RI 02920, USA" at bounding box center [399, 176] width 148 height 9
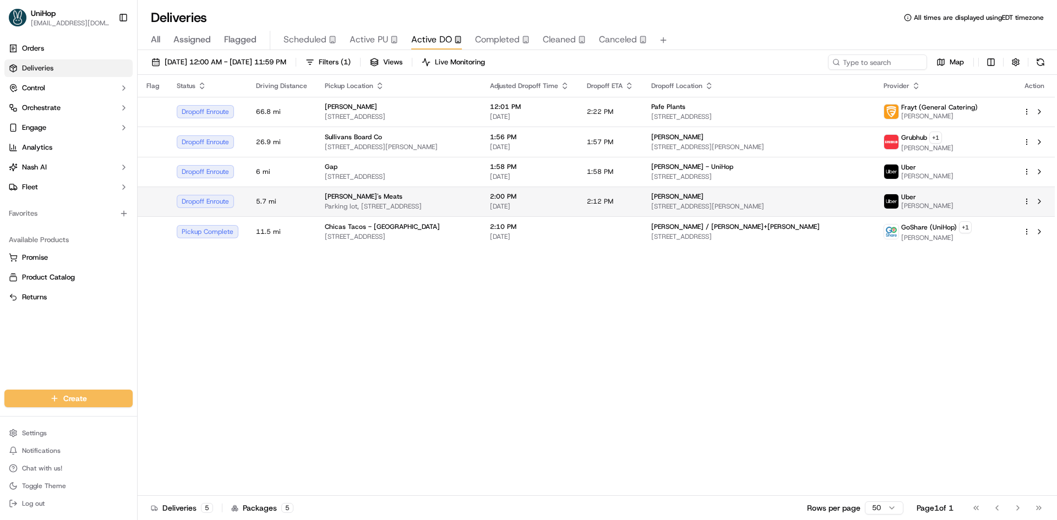
click at [423, 206] on span "Parking lot, 6333 W 3rd St stall 514, Los Angeles, CA 90036, USA" at bounding box center [399, 206] width 148 height 9
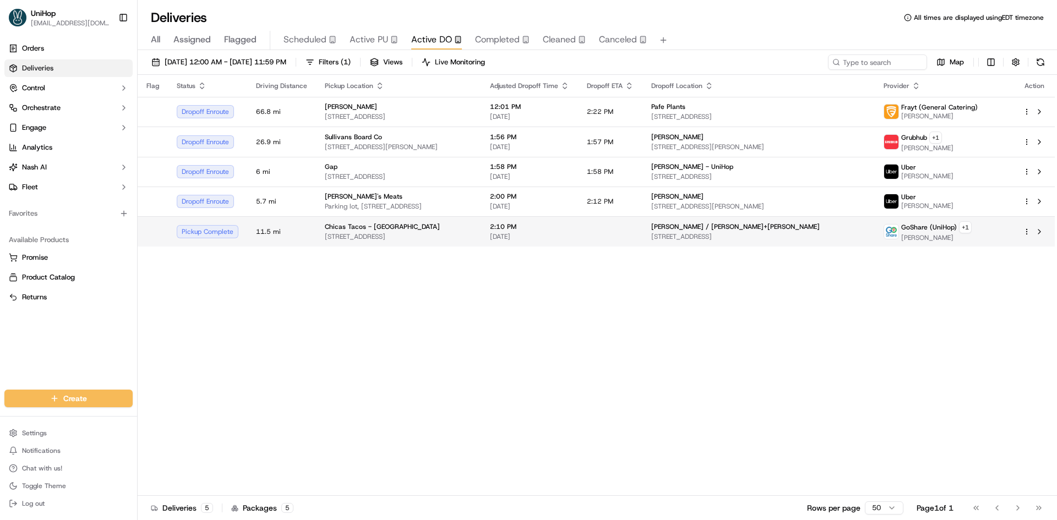
click at [412, 230] on div "Chicas Tacos - Los Angeles" at bounding box center [399, 226] width 148 height 9
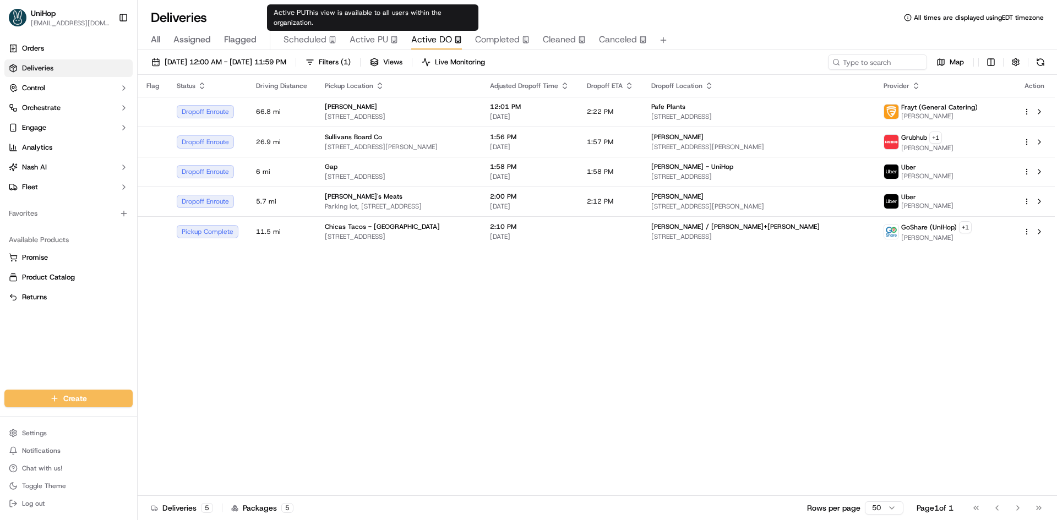
click at [361, 43] on span "Active PU" at bounding box center [369, 39] width 39 height 13
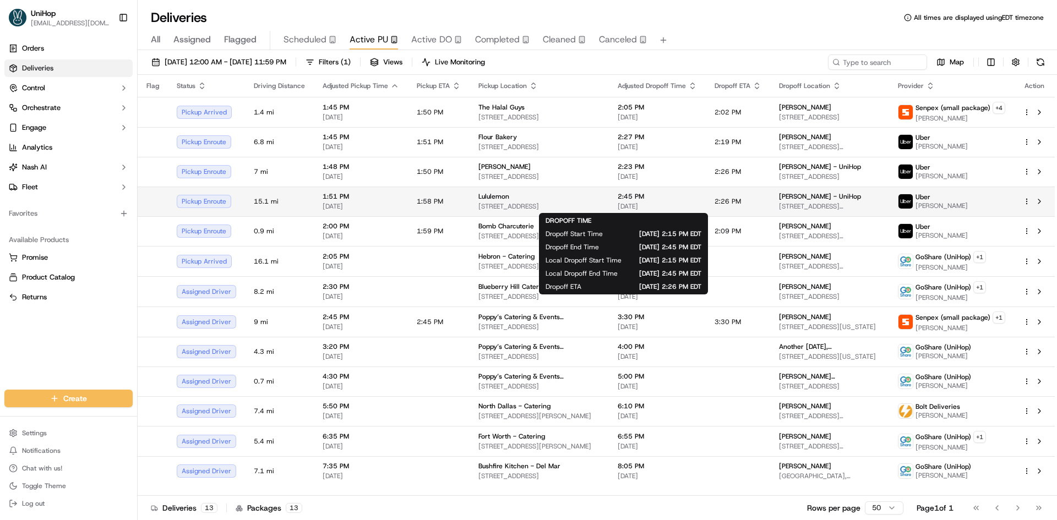
click at [618, 194] on span "2:45 PM" at bounding box center [657, 196] width 79 height 9
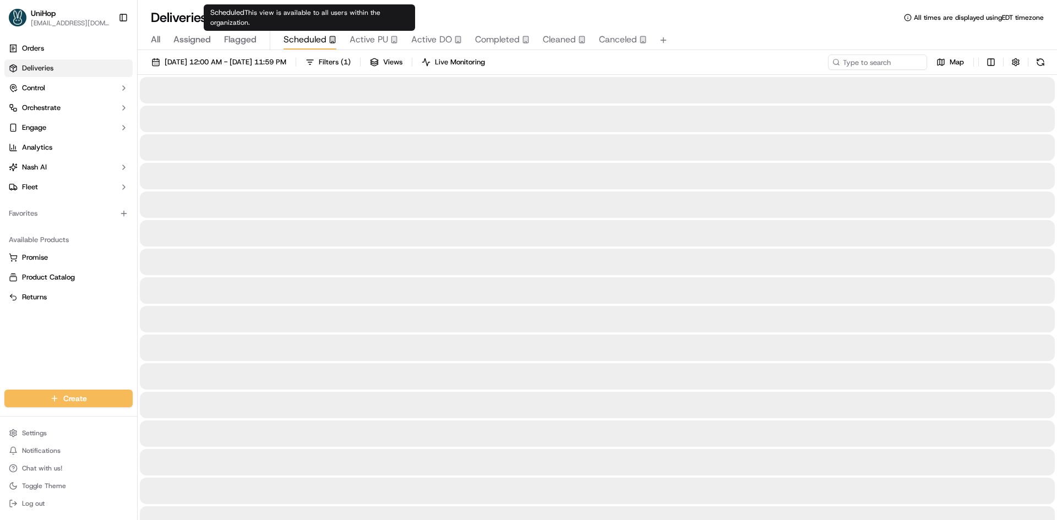
click at [314, 43] on span "Scheduled" at bounding box center [305, 39] width 43 height 13
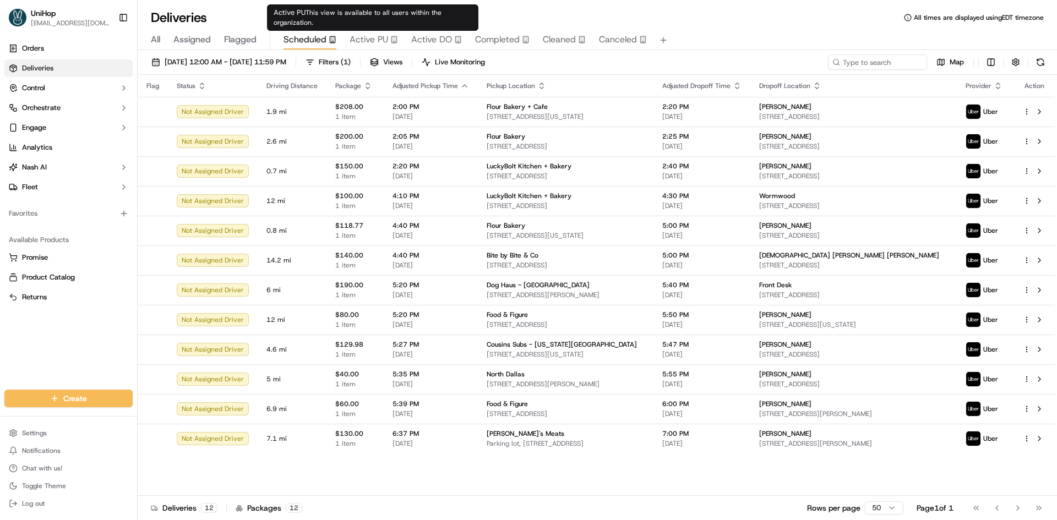
click at [382, 38] on span "Active PU" at bounding box center [369, 39] width 39 height 13
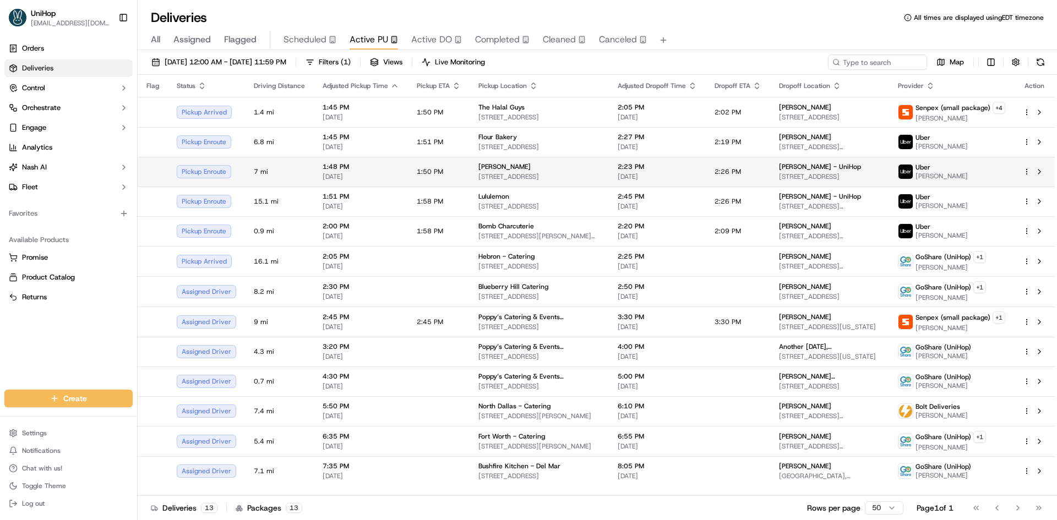
click at [499, 170] on span "Spencer's" at bounding box center [504, 166] width 52 height 9
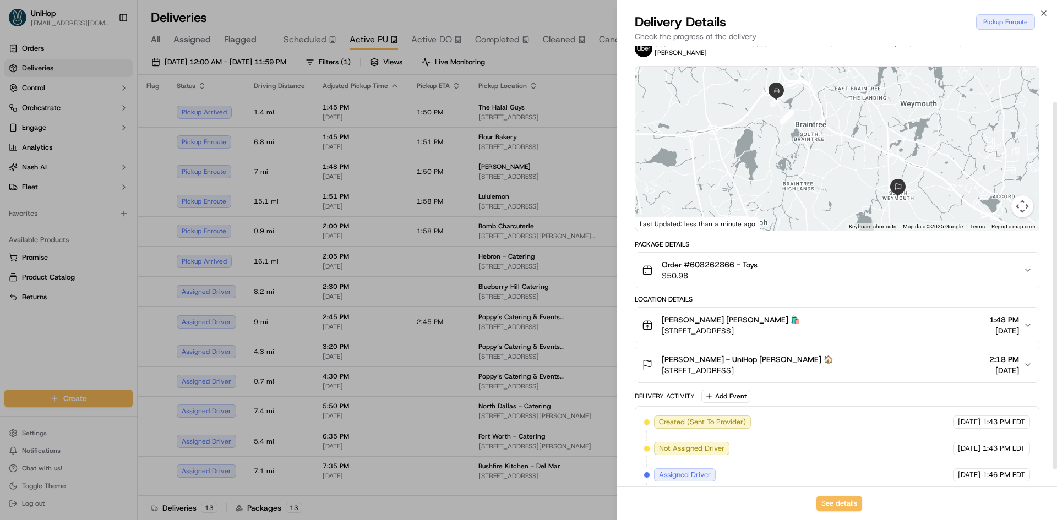
scroll to position [87, 0]
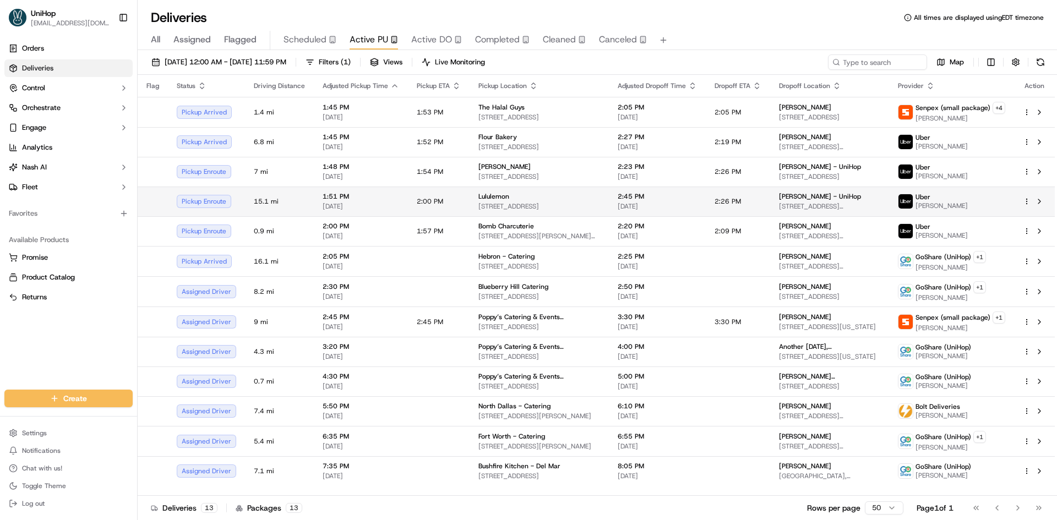
click at [323, 201] on div "1:51 PM Sep 17 2025" at bounding box center [361, 201] width 77 height 19
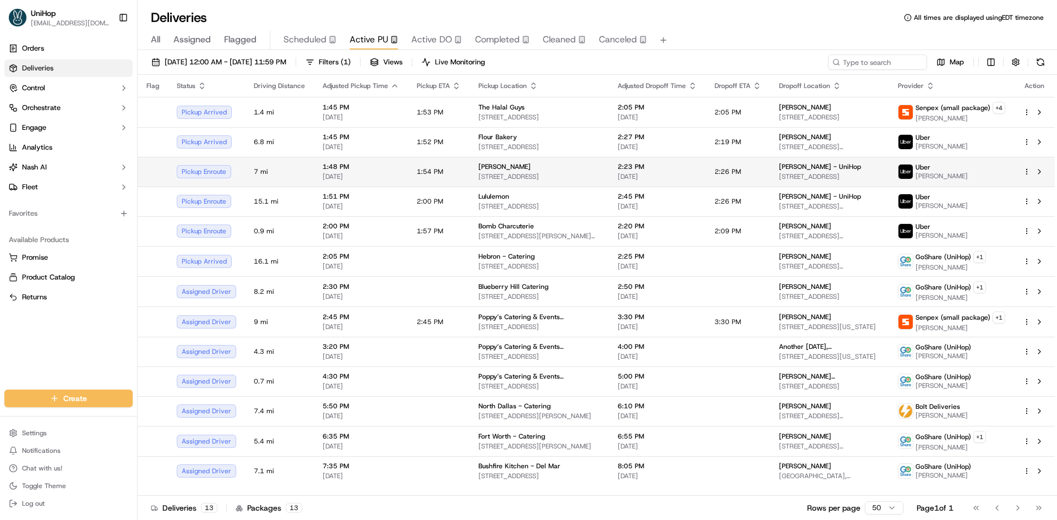
click at [464, 164] on td "1:54 PM" at bounding box center [439, 172] width 62 height 30
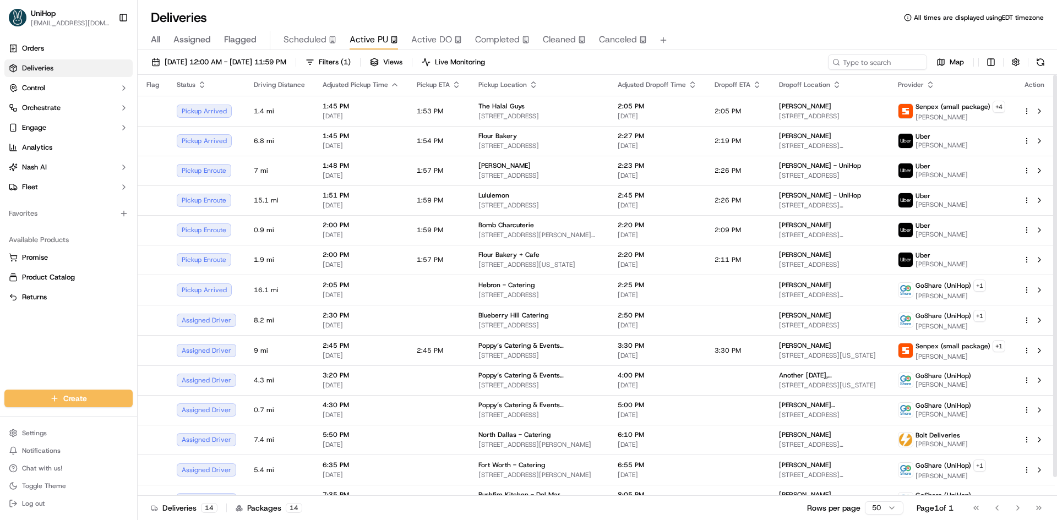
scroll to position [0, 0]
click at [440, 43] on span "Active DO" at bounding box center [431, 39] width 41 height 13
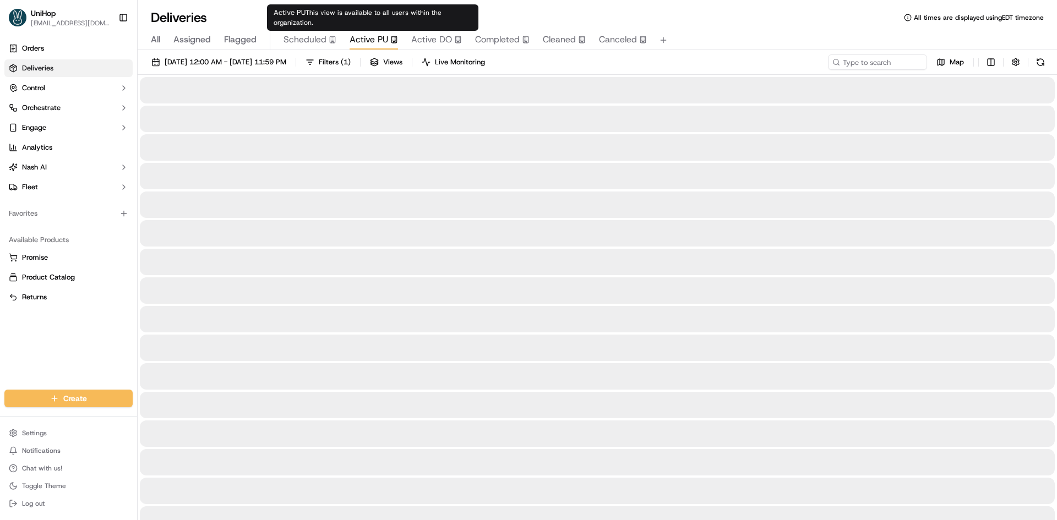
click at [373, 39] on span "Active PU" at bounding box center [369, 39] width 39 height 13
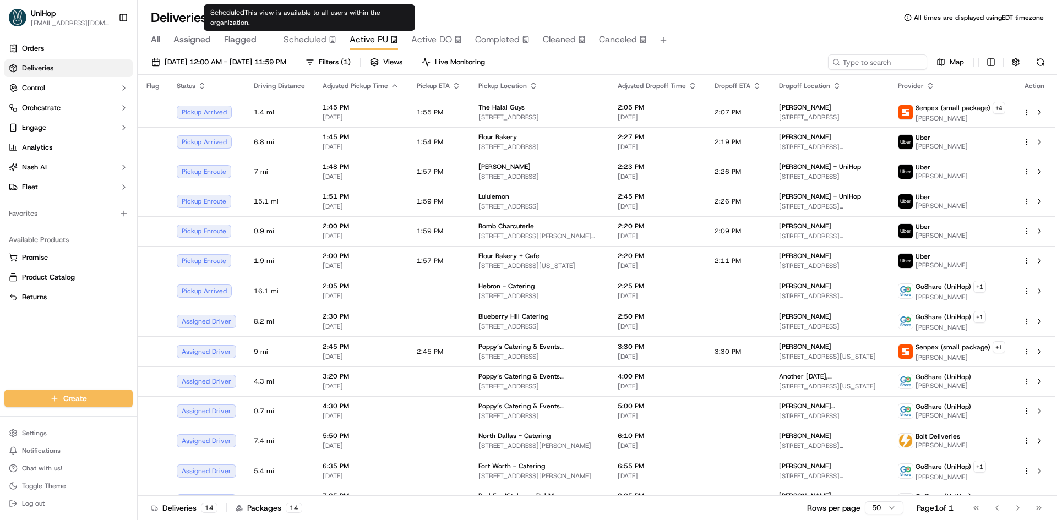
click at [332, 42] on icon "button" at bounding box center [332, 42] width 2 height 1
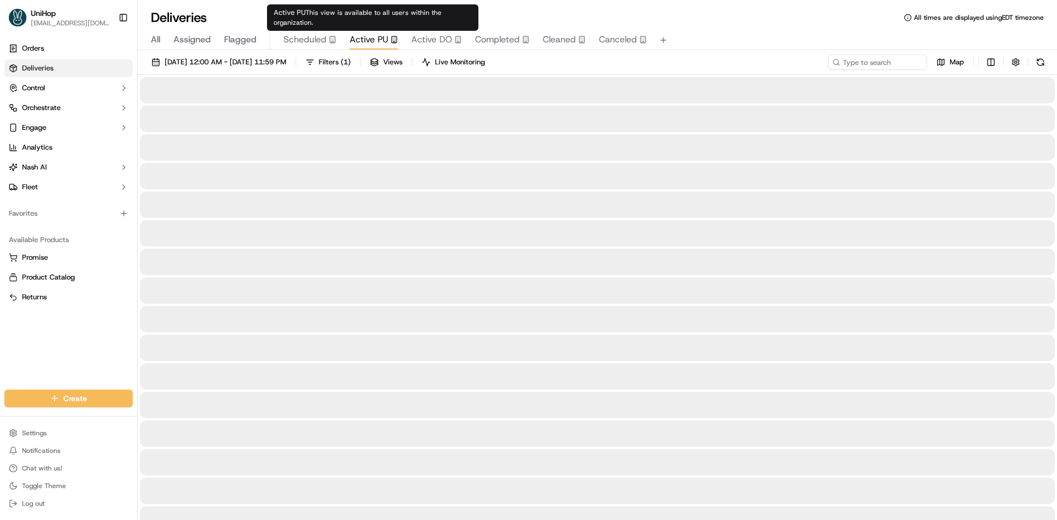
click at [377, 39] on span "Active PU" at bounding box center [369, 39] width 39 height 13
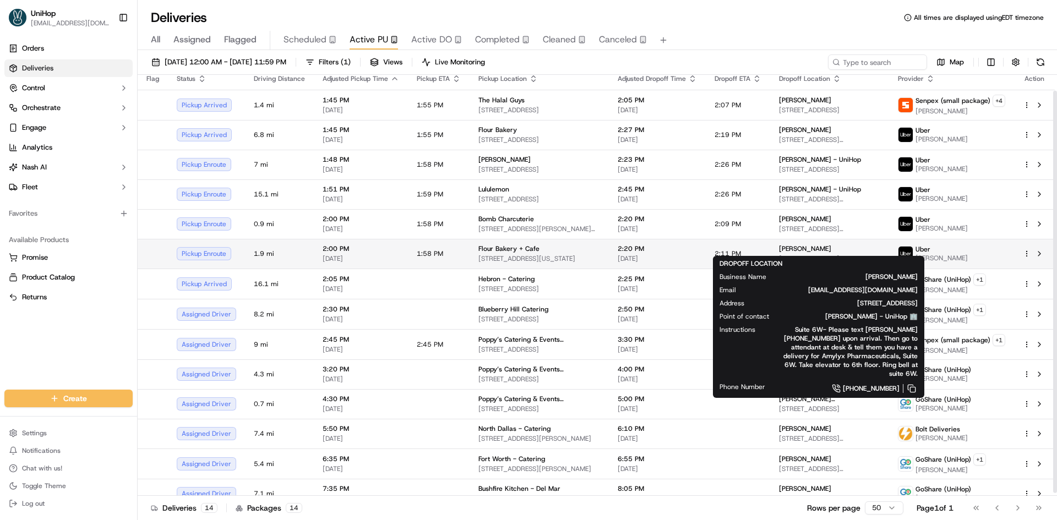
scroll to position [20, 0]
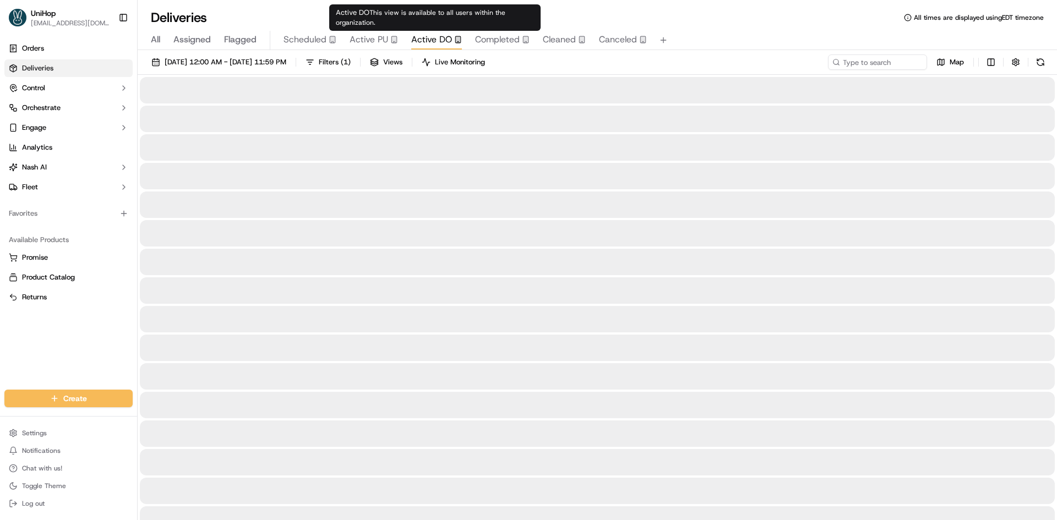
click at [448, 45] on span "Active DO" at bounding box center [431, 39] width 41 height 13
click at [390, 38] on icon "button" at bounding box center [394, 40] width 8 height 8
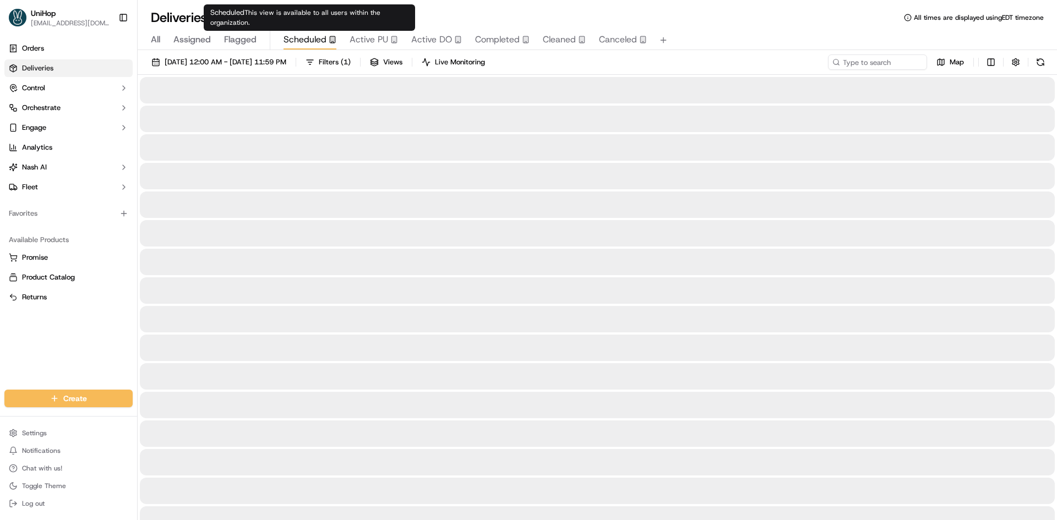
click at [321, 41] on span "Scheduled" at bounding box center [305, 39] width 43 height 13
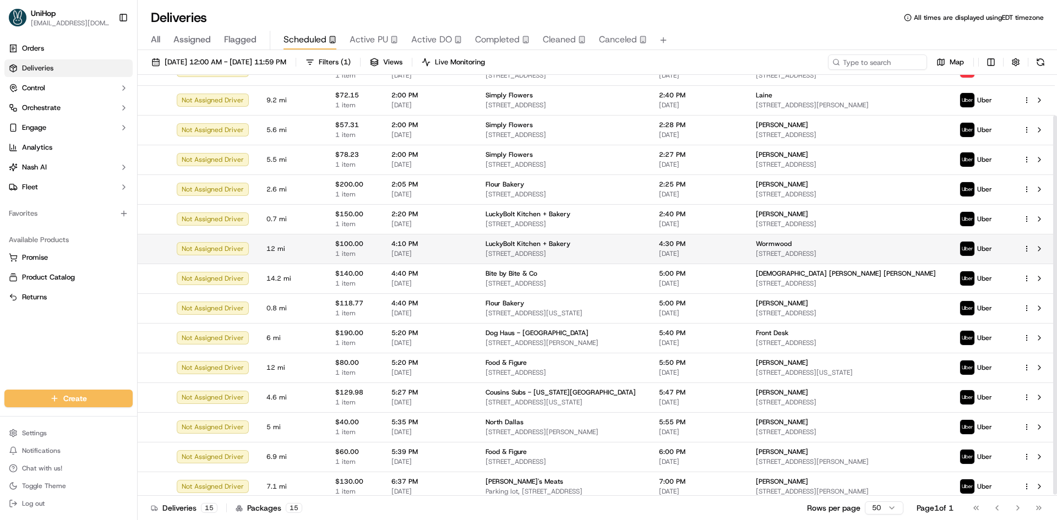
scroll to position [47, 0]
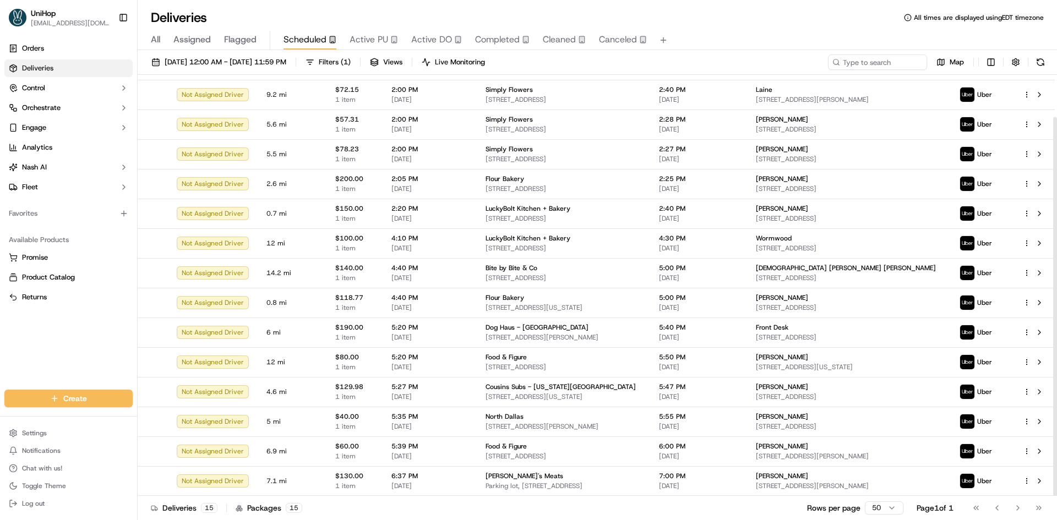
click at [517, 41] on span "Completed" at bounding box center [497, 39] width 45 height 13
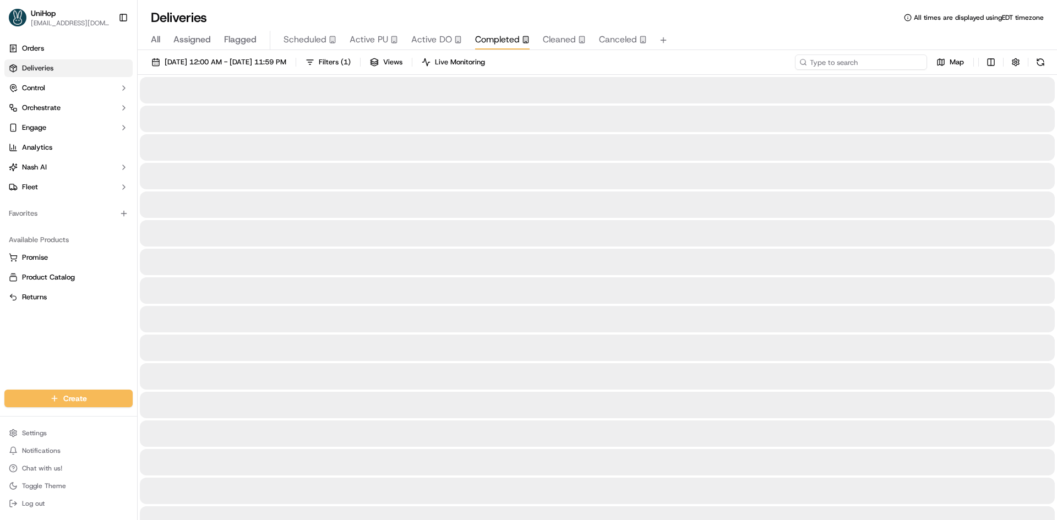
click at [886, 63] on input at bounding box center [861, 62] width 132 height 15
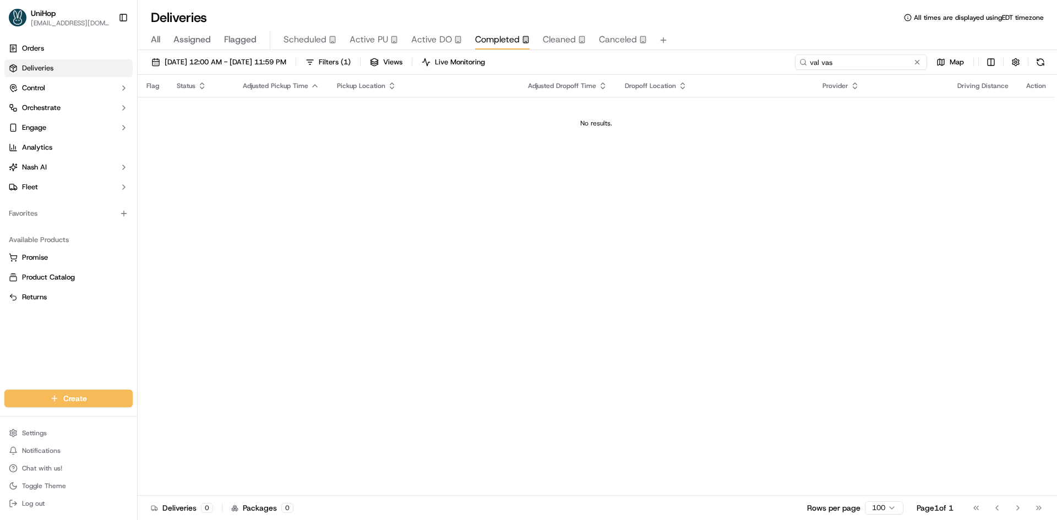
type input "val vas"
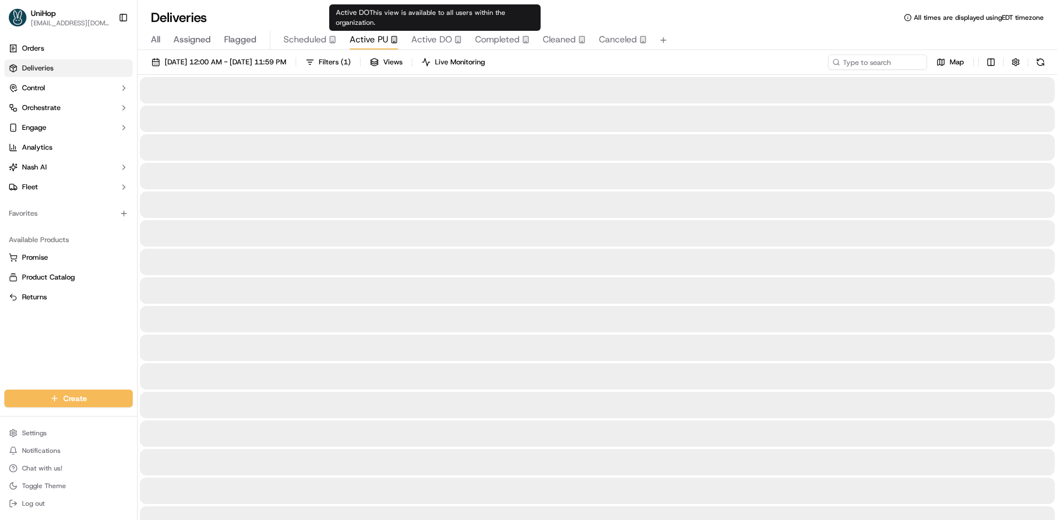
click at [384, 40] on span "Active PU" at bounding box center [369, 39] width 39 height 13
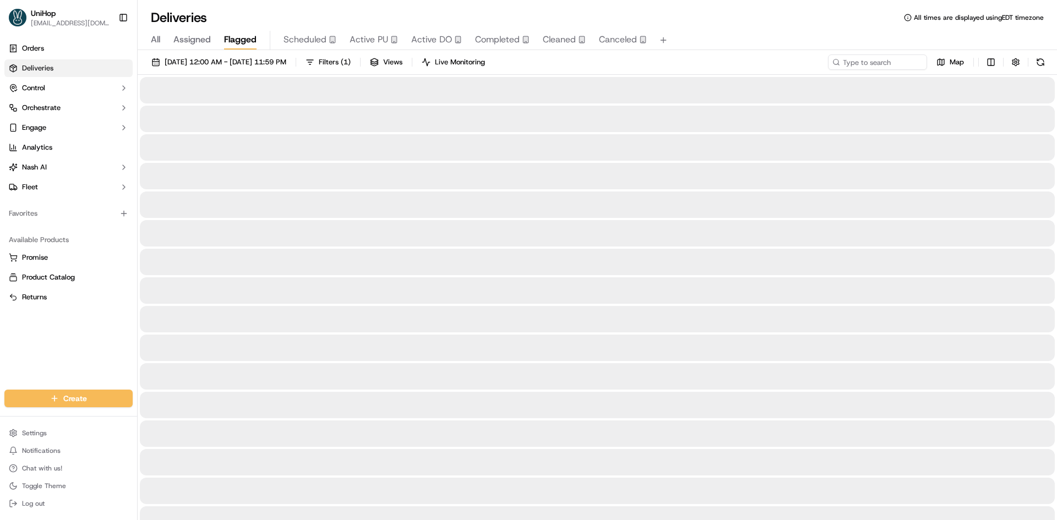
click at [247, 42] on span "Flagged" at bounding box center [240, 39] width 32 height 13
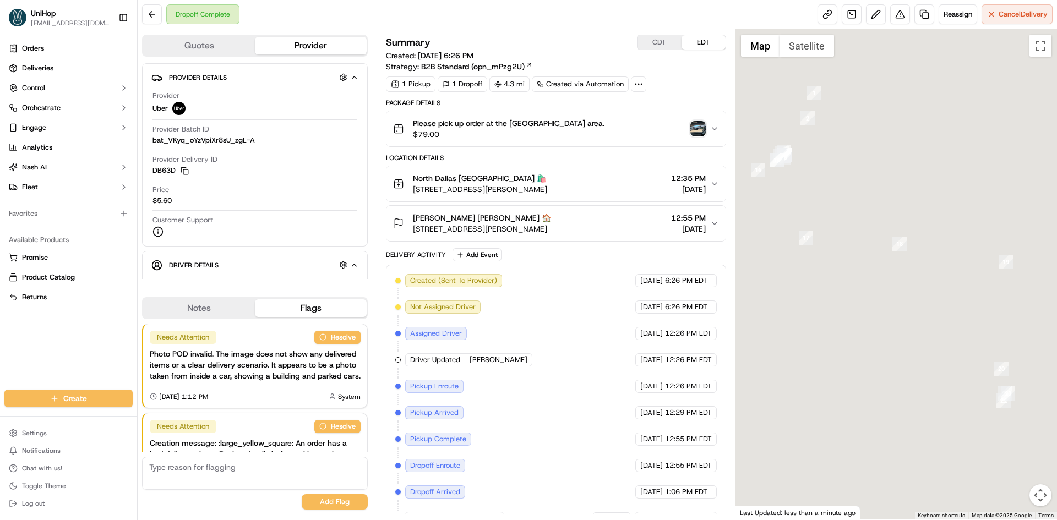
scroll to position [76, 0]
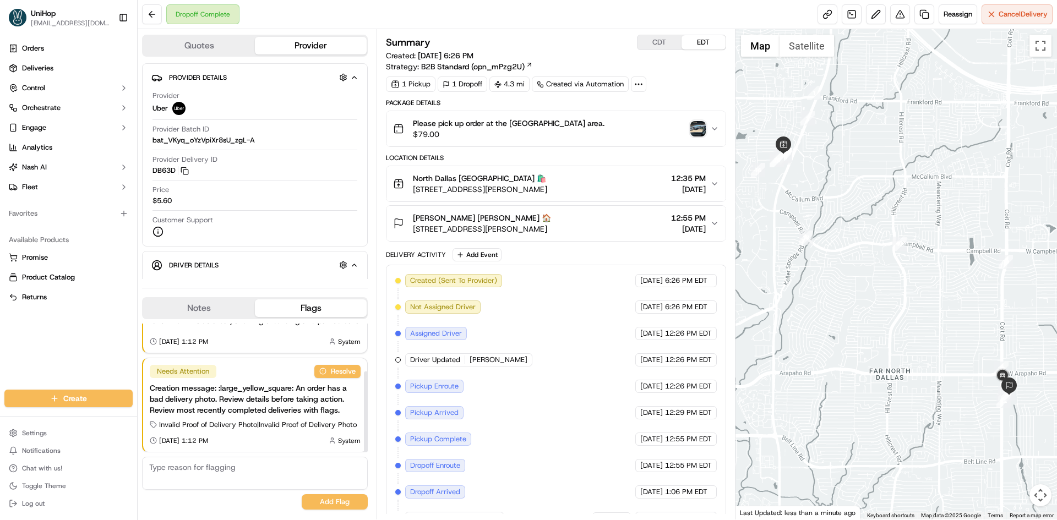
click at [194, 313] on button "Notes" at bounding box center [199, 308] width 112 height 18
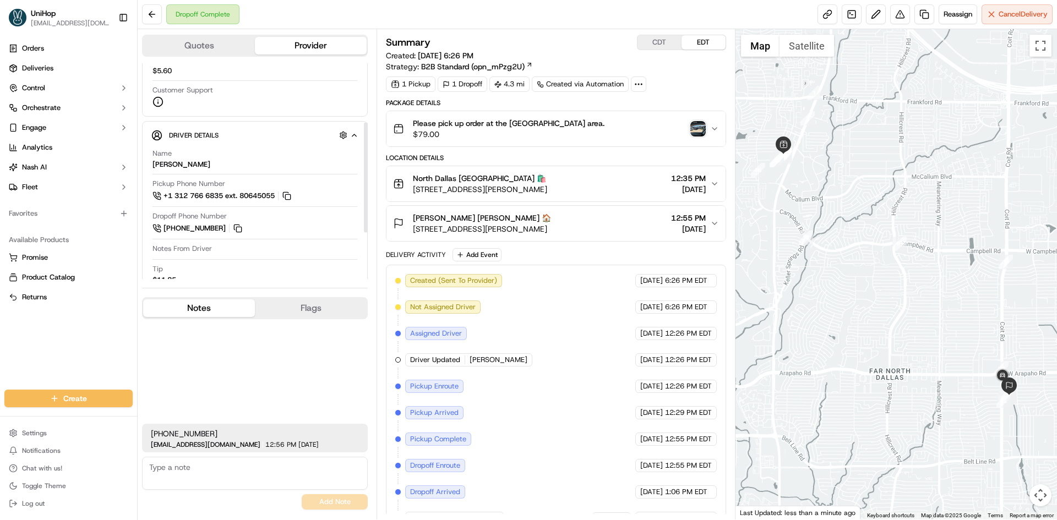
scroll to position [208, 0]
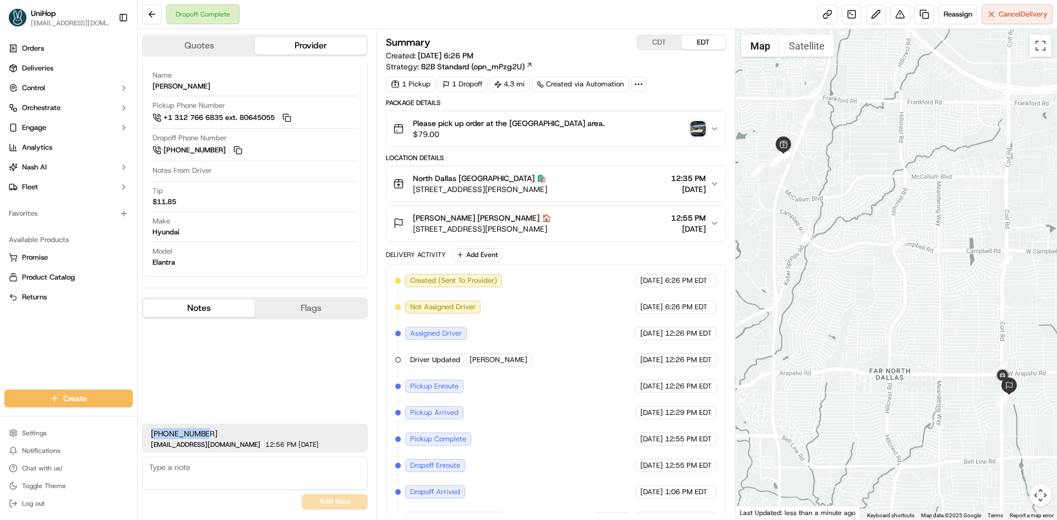
drag, startPoint x: 211, startPoint y: 434, endPoint x: 148, endPoint y: 434, distance: 63.9
click at [148, 434] on div "[PHONE_NUMBER] [EMAIL_ADDRESS][DOMAIN_NAME] 12:56 PM [DATE]" at bounding box center [255, 438] width 226 height 29
copy span "[PHONE_NUMBER]"
click at [576, 132] on div "Please pick up order at the [GEOGRAPHIC_DATA] area. $79.00" at bounding box center [551, 129] width 317 height 22
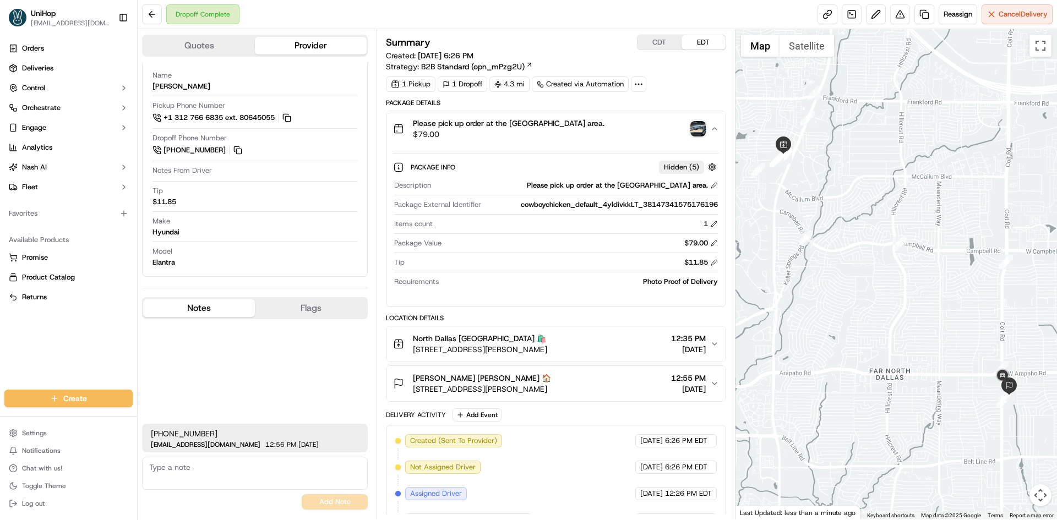
click at [576, 131] on div "Please pick up order at the [GEOGRAPHIC_DATA] area. $79.00" at bounding box center [551, 129] width 317 height 22
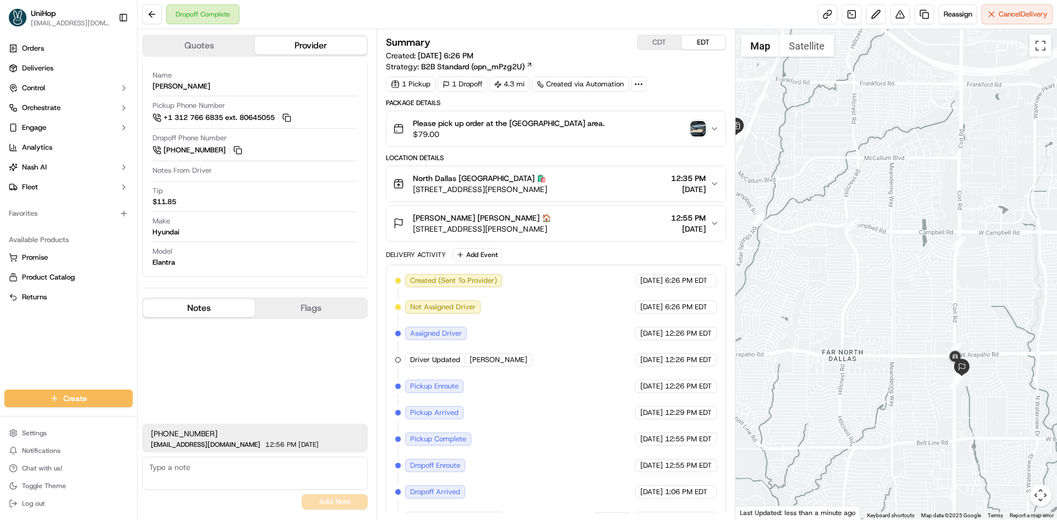
drag, startPoint x: 995, startPoint y: 401, endPoint x: 962, endPoint y: 375, distance: 42.0
click at [993, 400] on div at bounding box center [896, 274] width 322 height 491
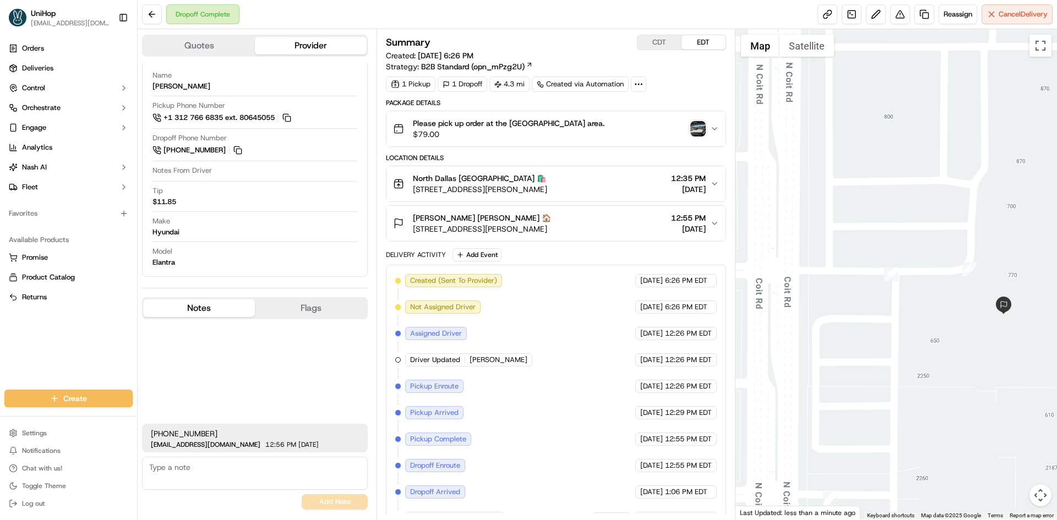
click at [598, 226] on div "[PERSON_NAME] [PERSON_NAME] 🏠 [STREET_ADDRESS][PERSON_NAME] 12:55 PM [DATE]" at bounding box center [551, 223] width 317 height 22
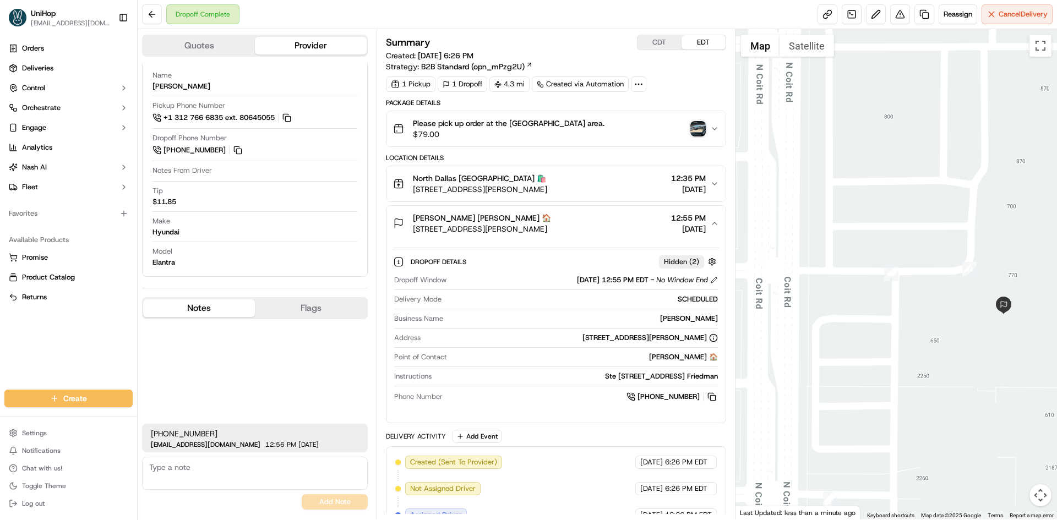
click at [598, 223] on div "[PERSON_NAME] [PERSON_NAME] 🏠 [STREET_ADDRESS][PERSON_NAME] 12:55 PM [DATE]" at bounding box center [551, 223] width 317 height 22
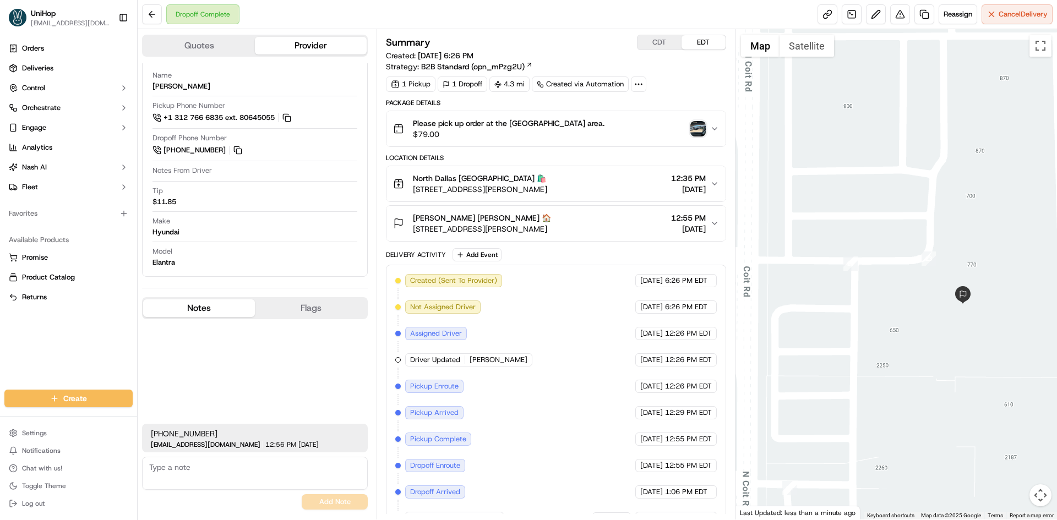
click at [701, 133] on img "button" at bounding box center [697, 128] width 15 height 15
click at [283, 368] on div "[PHONE_NUMBER] [EMAIL_ADDRESS][DOMAIN_NAME] 12:56 PM [DATE] No results found Ad…" at bounding box center [255, 416] width 226 height 195
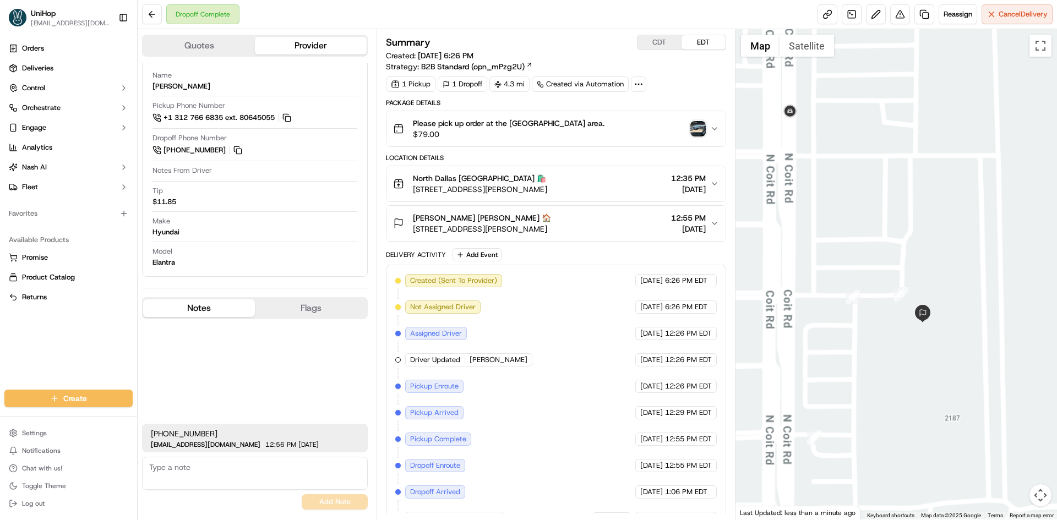
drag, startPoint x: 876, startPoint y: 339, endPoint x: 944, endPoint y: 356, distance: 69.3
click at [944, 357] on div at bounding box center [896, 274] width 322 height 491
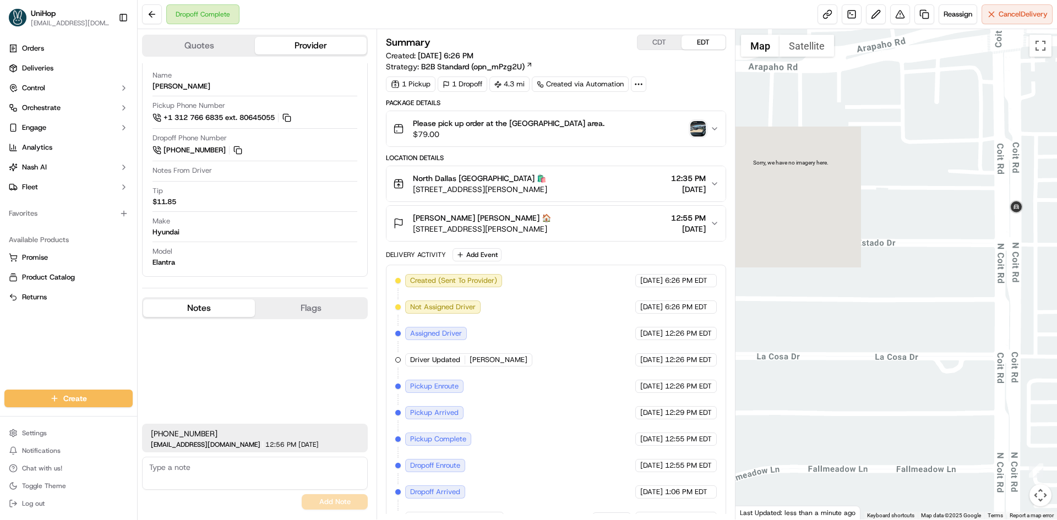
drag, startPoint x: 922, startPoint y: 245, endPoint x: 869, endPoint y: 250, distance: 52.5
click at [870, 249] on div at bounding box center [896, 274] width 322 height 491
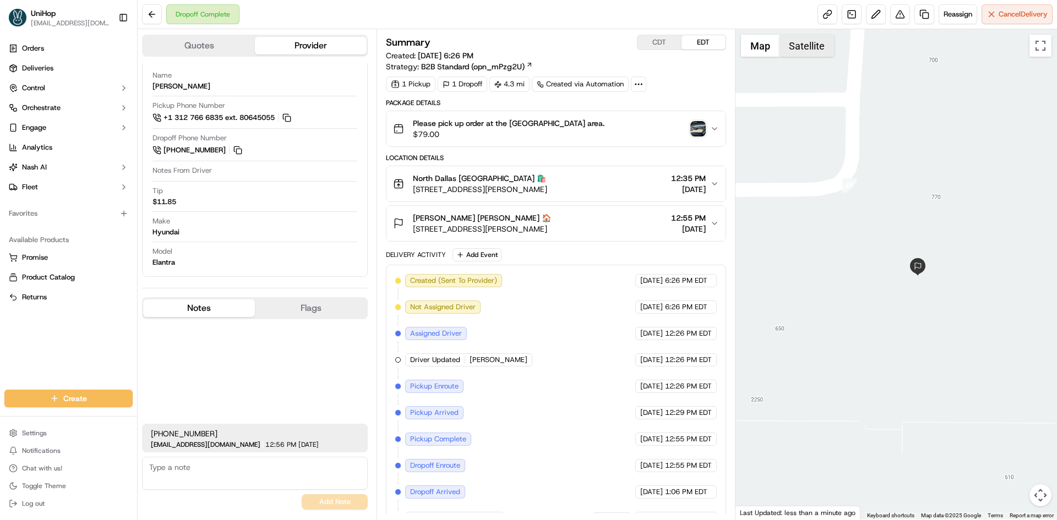
click at [799, 43] on button "Satellite" at bounding box center [807, 46] width 55 height 22
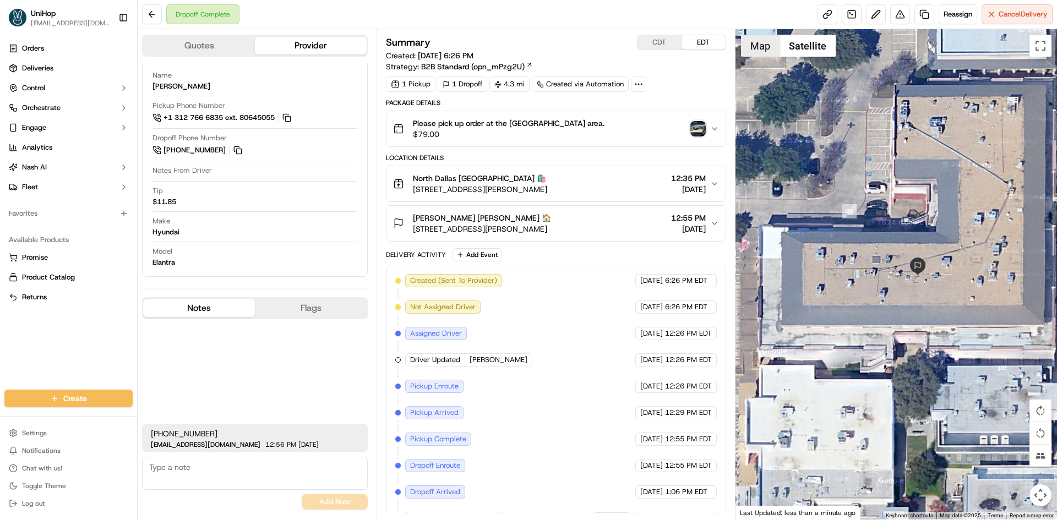
click at [772, 51] on button "Map" at bounding box center [760, 46] width 39 height 22
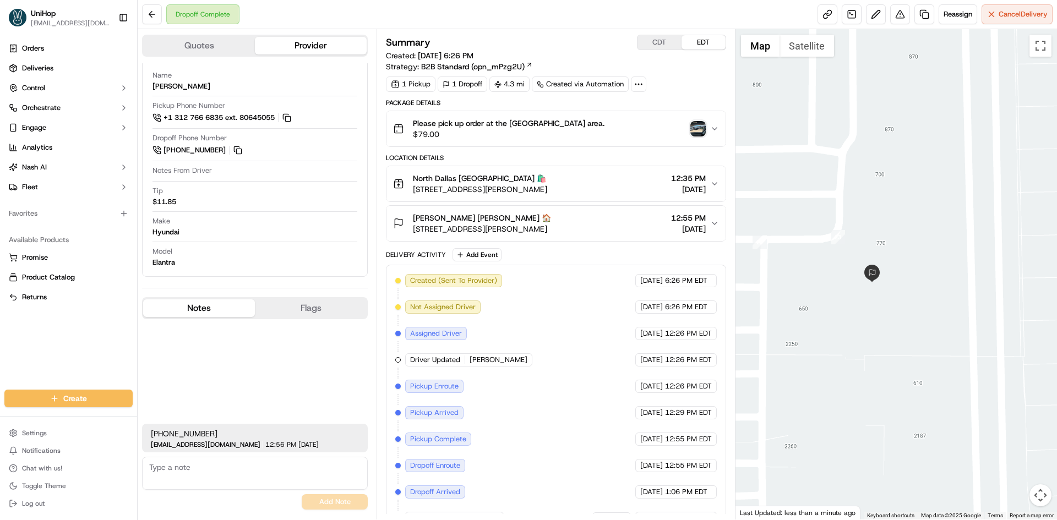
drag, startPoint x: 801, startPoint y: 60, endPoint x: 802, endPoint y: 54, distance: 6.2
click at [801, 59] on div at bounding box center [896, 274] width 322 height 491
click at [802, 51] on button "Satellite" at bounding box center [807, 46] width 55 height 22
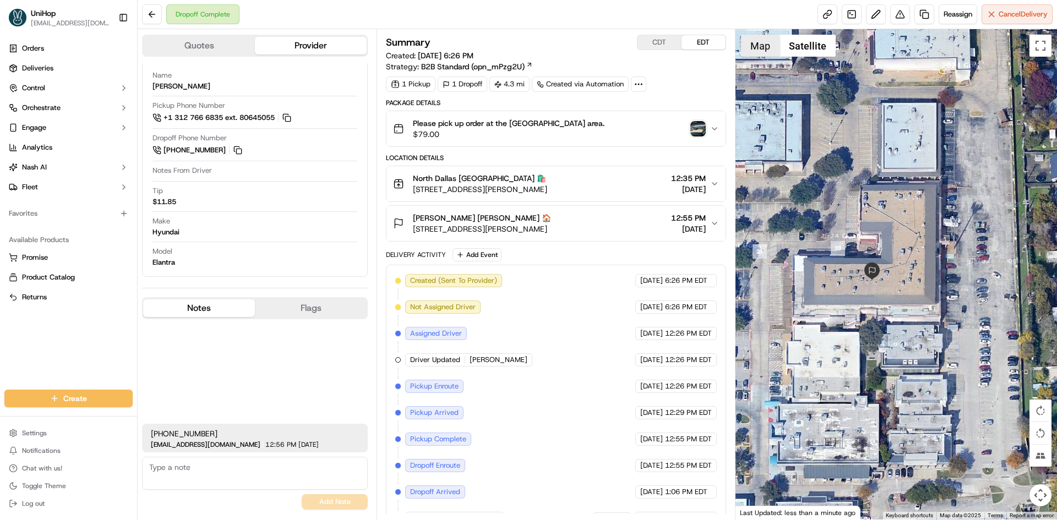
click at [744, 53] on button "Map" at bounding box center [760, 46] width 39 height 22
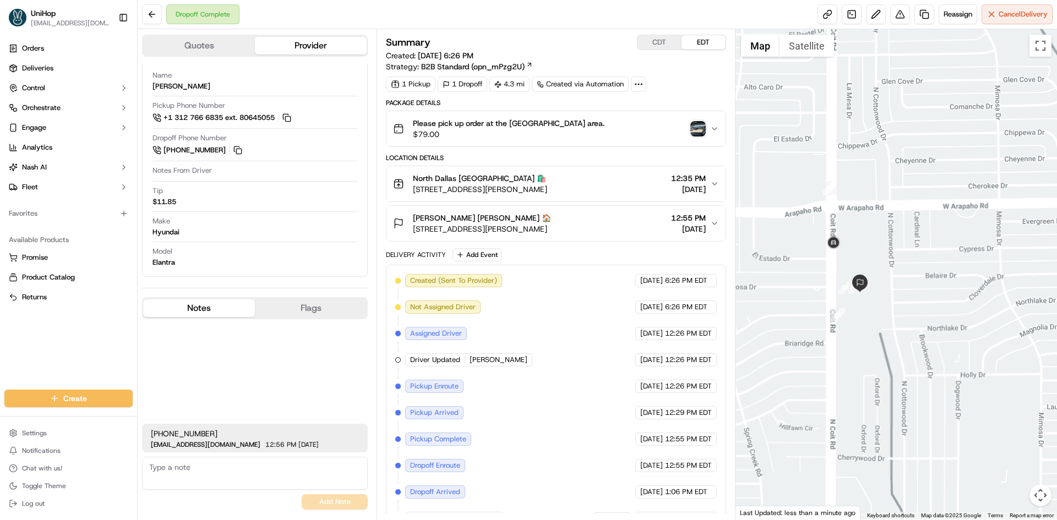
click at [914, 320] on div at bounding box center [896, 274] width 322 height 491
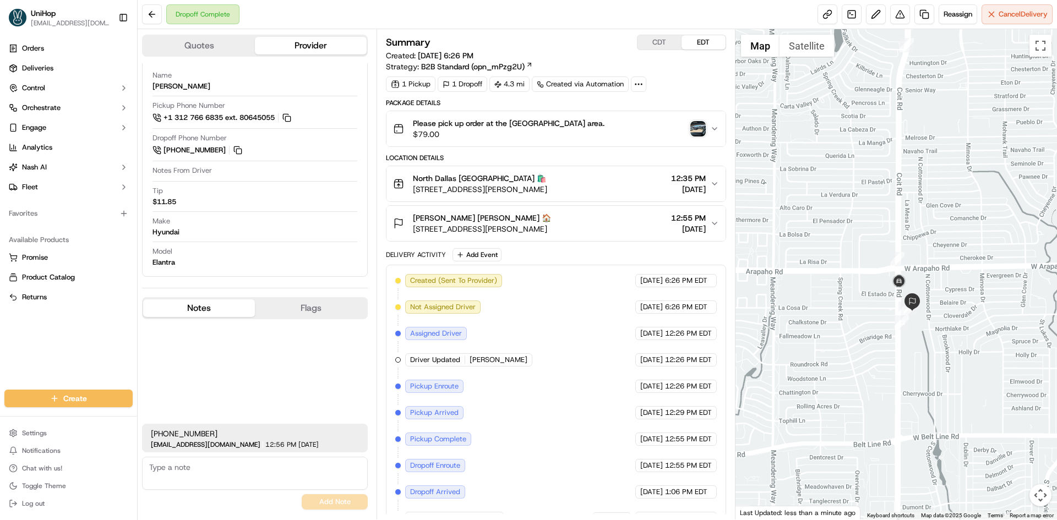
click at [624, 236] on button "[PERSON_NAME] [PERSON_NAME] 🏠 [STREET_ADDRESS][PERSON_NAME] 12:55 PM [DATE]" at bounding box center [555, 223] width 339 height 35
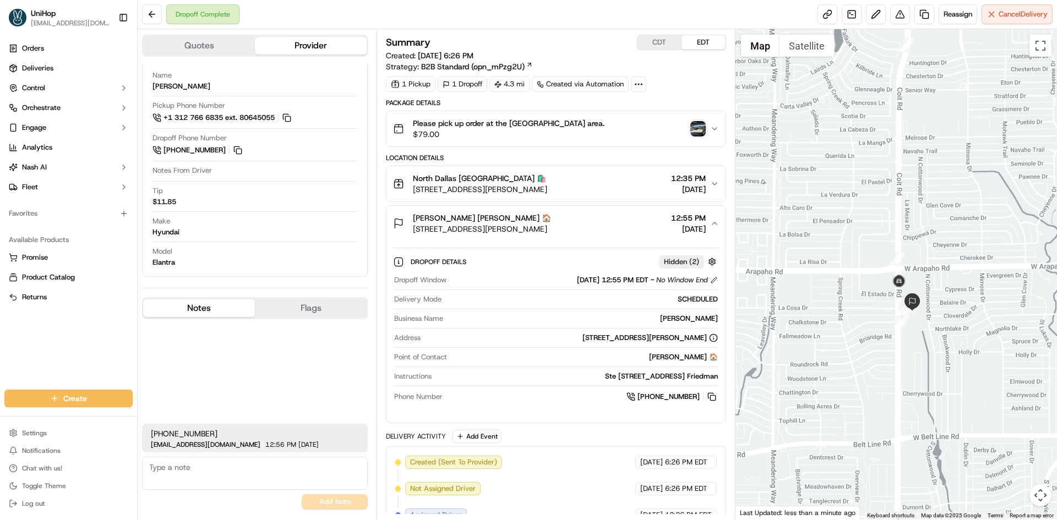
click at [624, 236] on button "[PERSON_NAME] [PERSON_NAME] 🏠 [STREET_ADDRESS][PERSON_NAME] 12:55 PM [DATE]" at bounding box center [555, 223] width 339 height 35
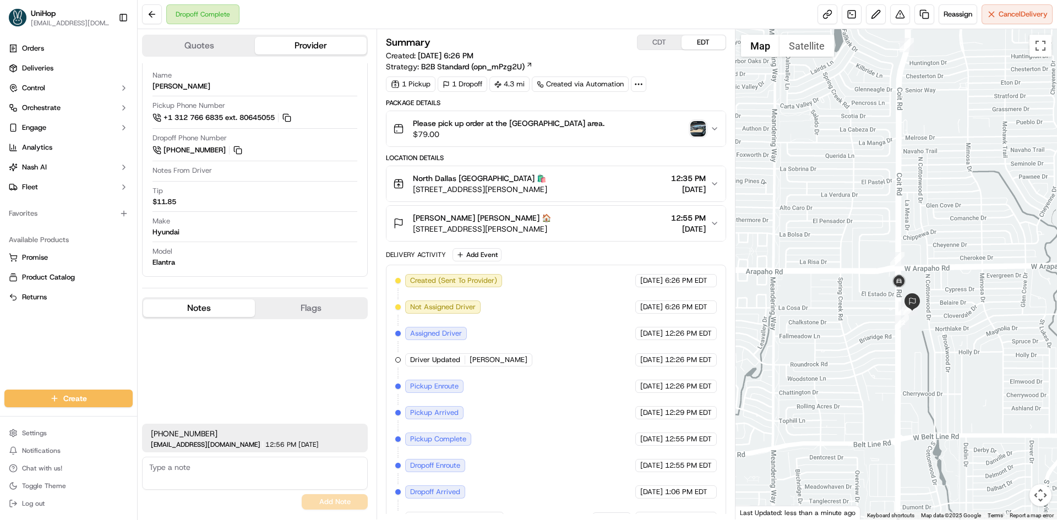
click at [624, 236] on button "[PERSON_NAME] [PERSON_NAME] 🏠 [STREET_ADDRESS][PERSON_NAME] 12:55 PM [DATE]" at bounding box center [555, 223] width 339 height 35
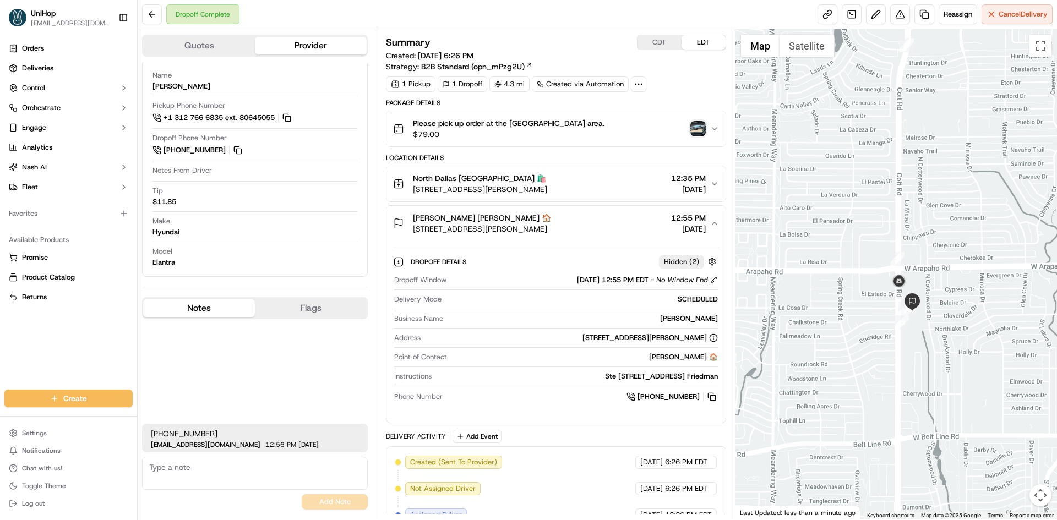
click at [626, 236] on button "[PERSON_NAME] [PERSON_NAME] 🏠 [STREET_ADDRESS][PERSON_NAME] 12:55 PM [DATE]" at bounding box center [555, 223] width 339 height 35
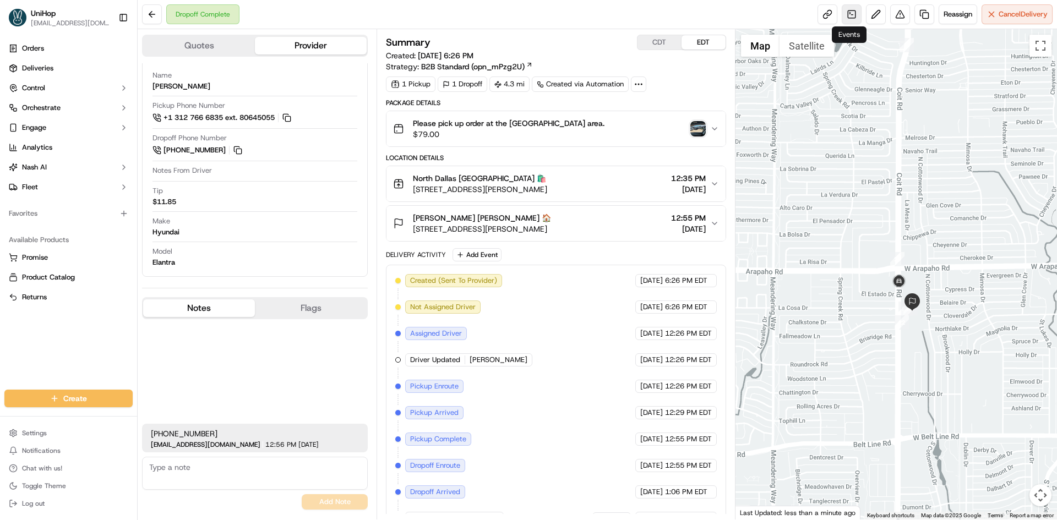
click at [849, 10] on link at bounding box center [852, 14] width 20 height 20
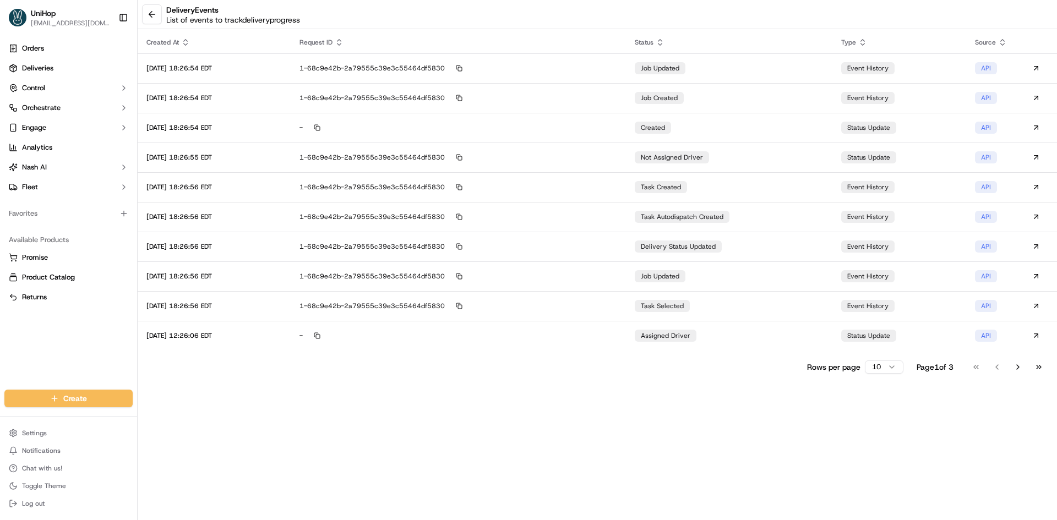
drag, startPoint x: 1044, startPoint y: 372, endPoint x: 936, endPoint y: 346, distance: 111.5
click at [1044, 371] on button "Go to last page" at bounding box center [1038, 366] width 19 height 15
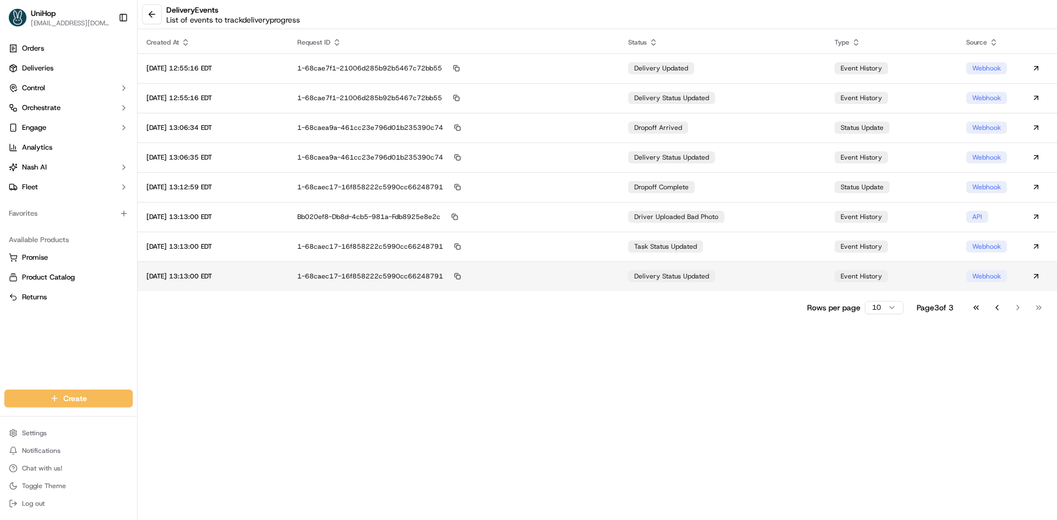
click at [759, 284] on td "delivery status updated" at bounding box center [722, 276] width 206 height 30
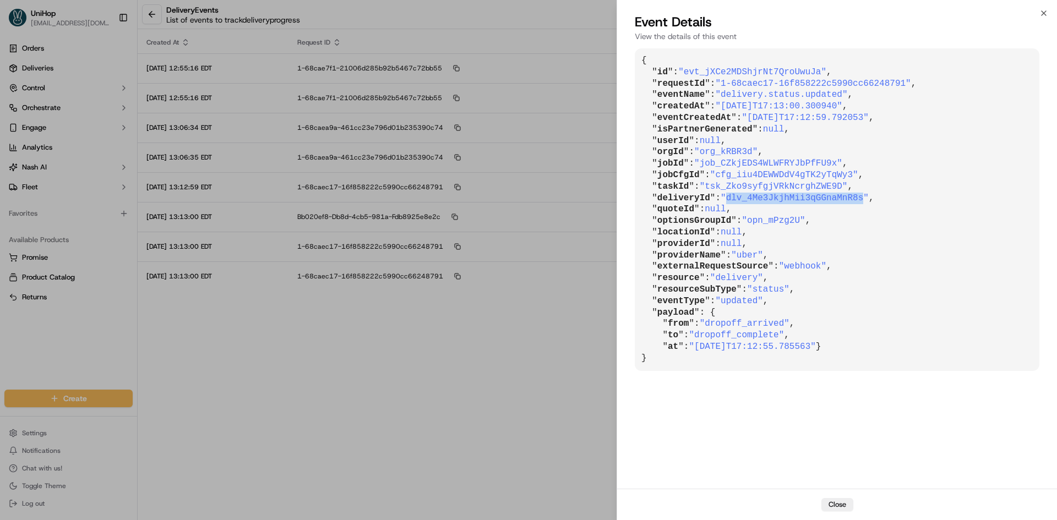
drag, startPoint x: 723, startPoint y: 196, endPoint x: 848, endPoint y: 199, distance: 125.0
click at [848, 199] on span ""dlv_4Me3JkjhMii3qGGnaMnR8s"" at bounding box center [795, 198] width 148 height 10
copy span "dlv_4Me3JkjhMii3qGGnaMnR8s"
